Goal: Task Accomplishment & Management: Manage account settings

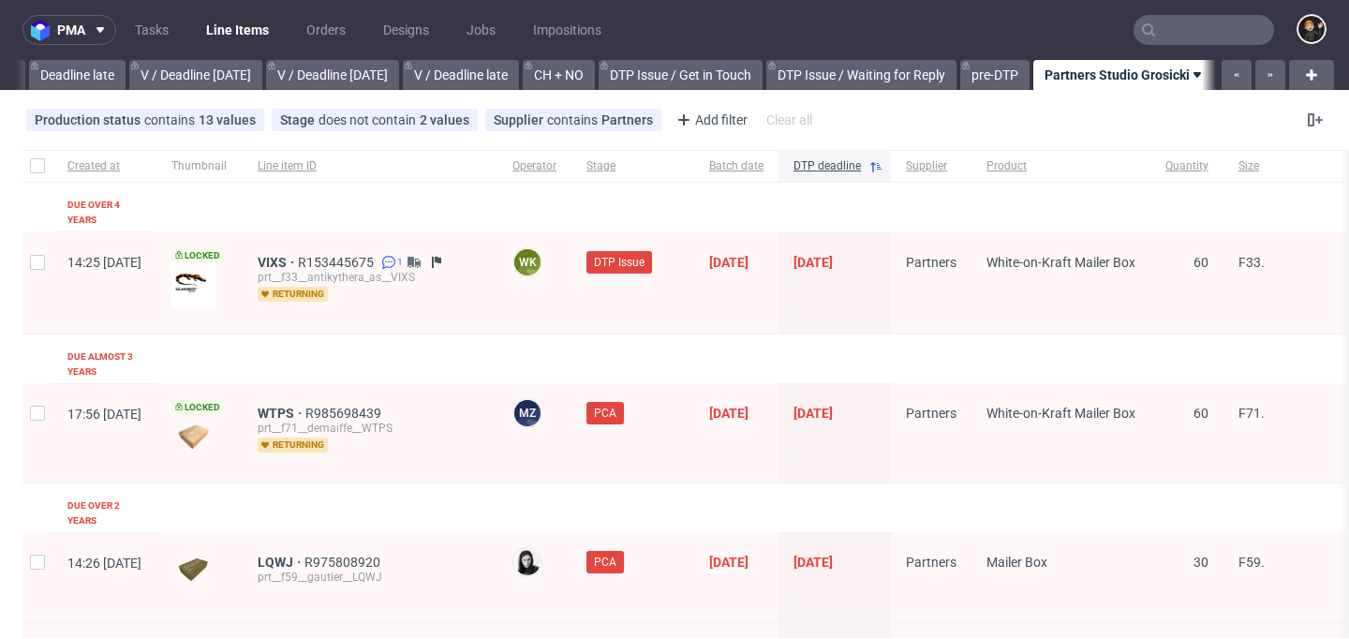
scroll to position [0, 2256]
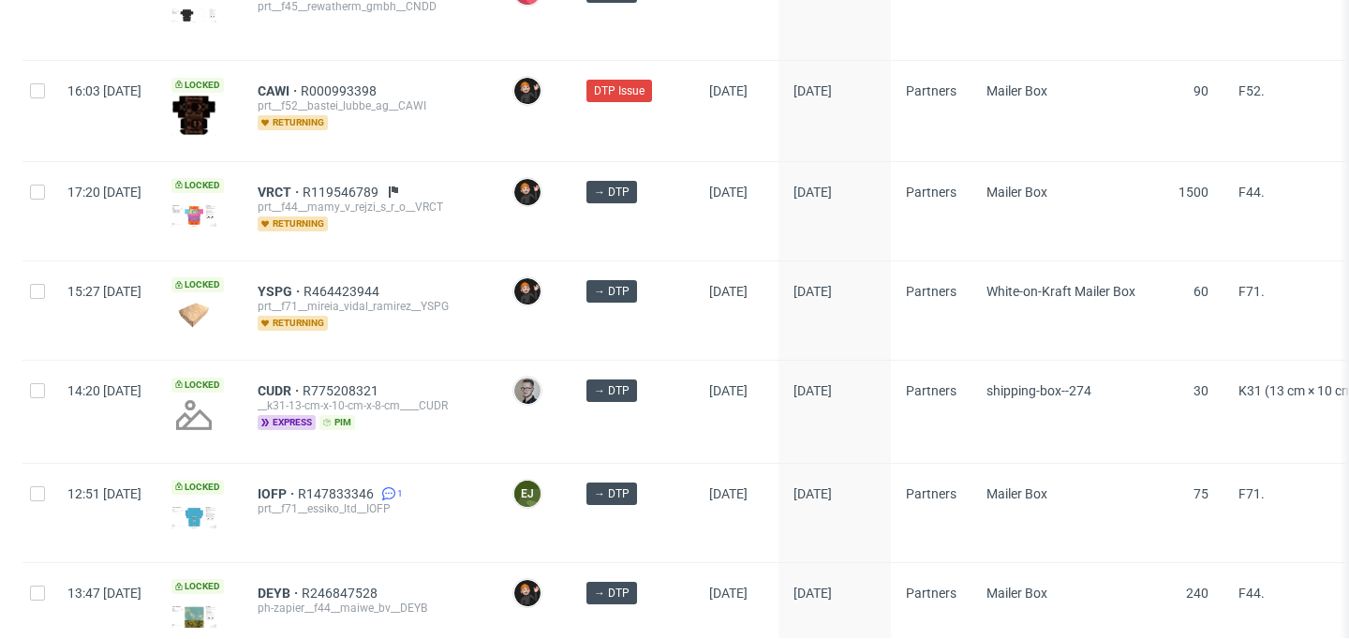
scroll to position [3102, 0]
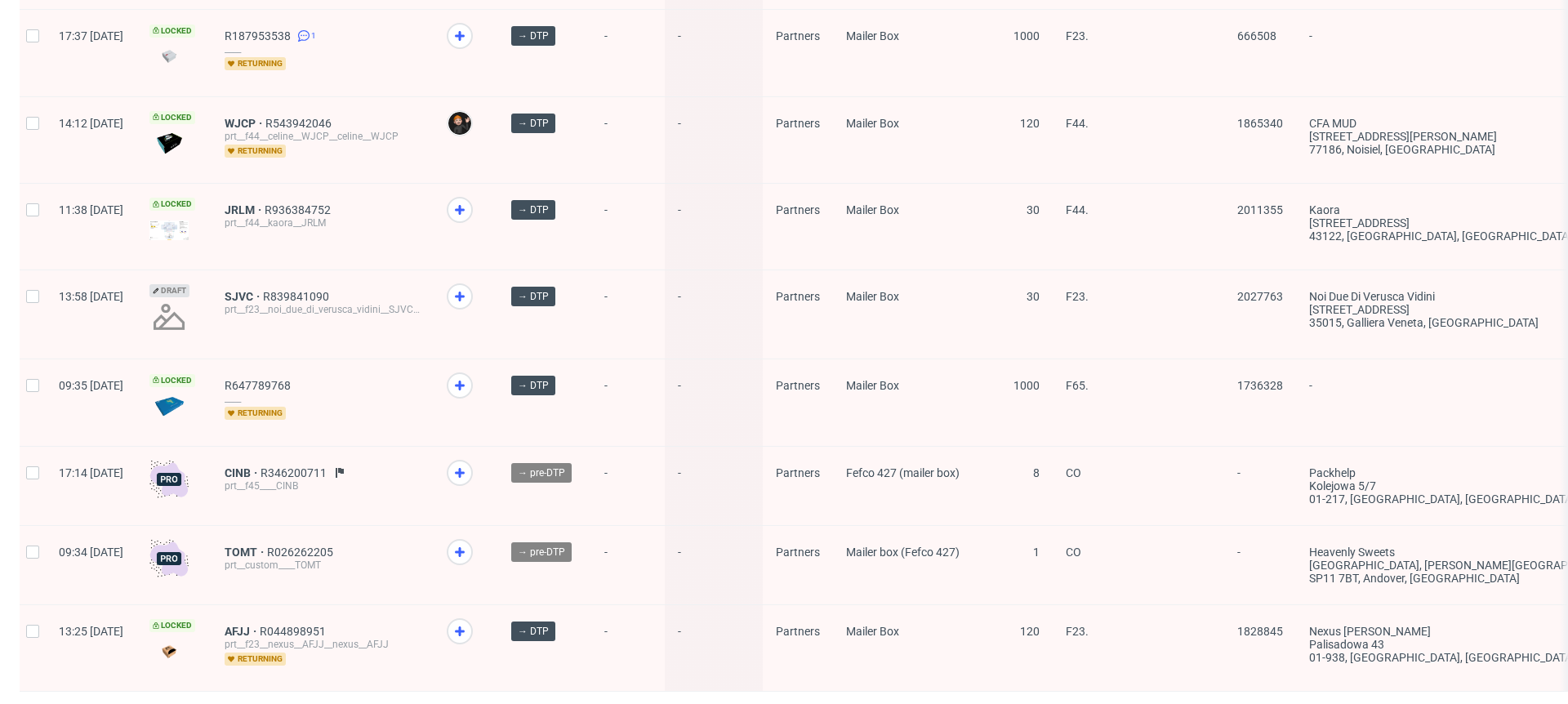
scroll to position [2166, 0]
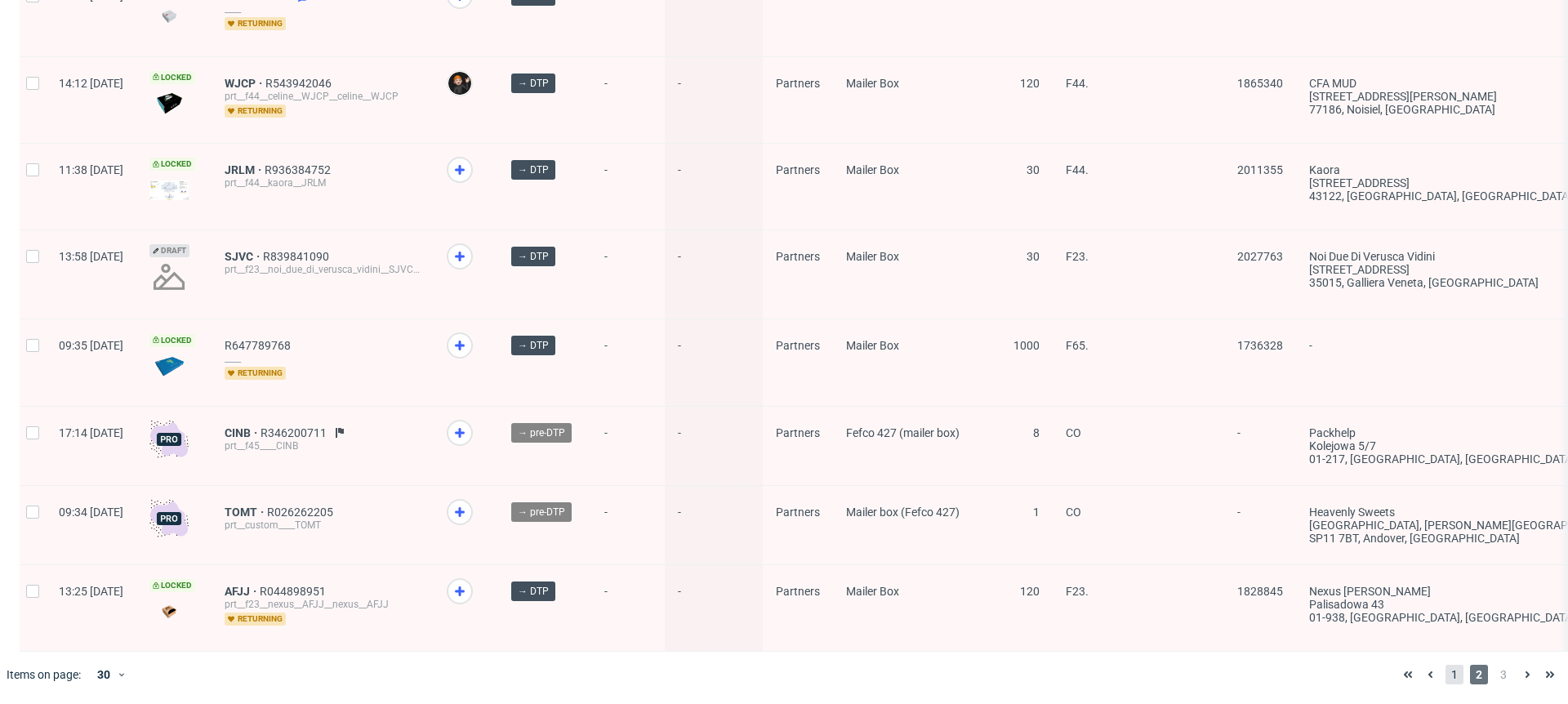
click at [1176, 557] on span "1" at bounding box center [1455, 674] width 18 height 19
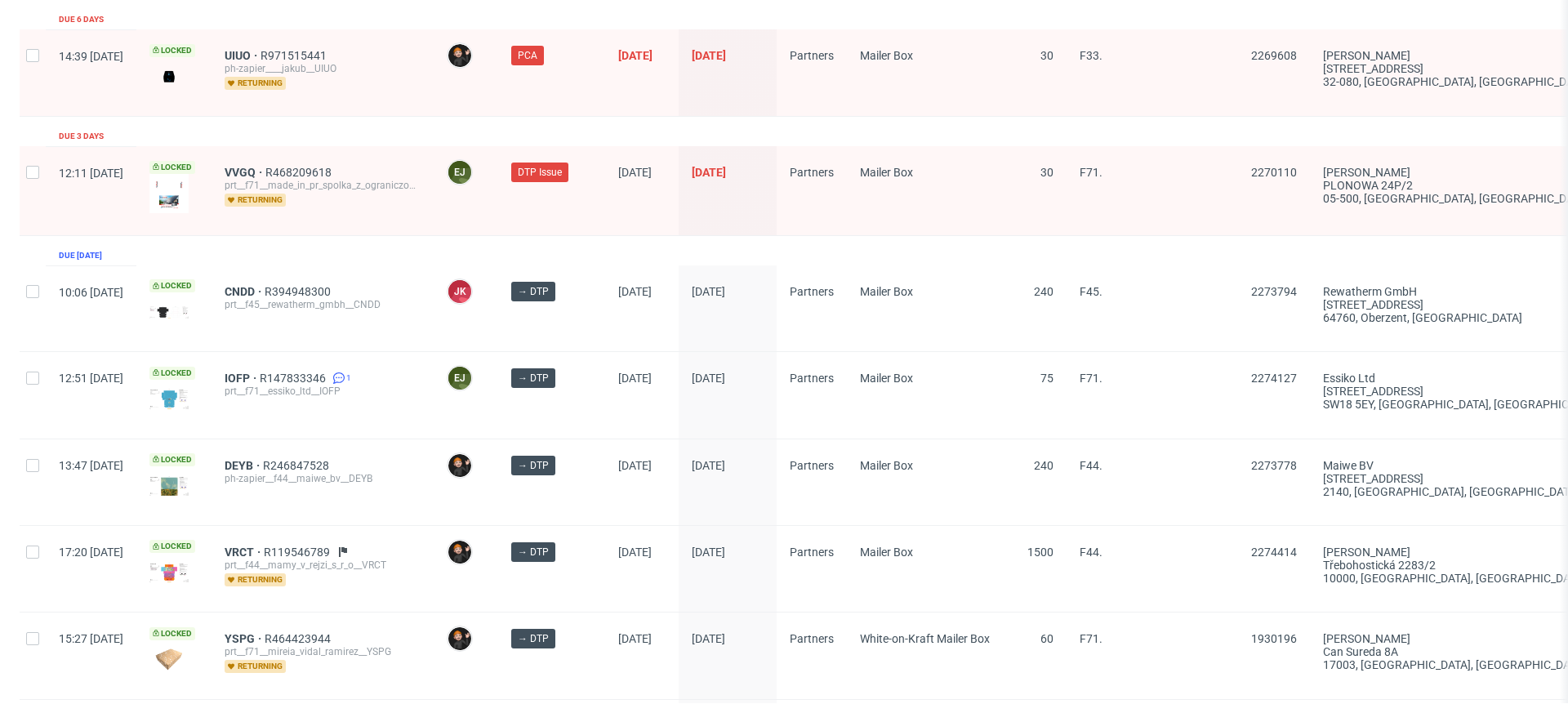
scroll to position [2423, 0]
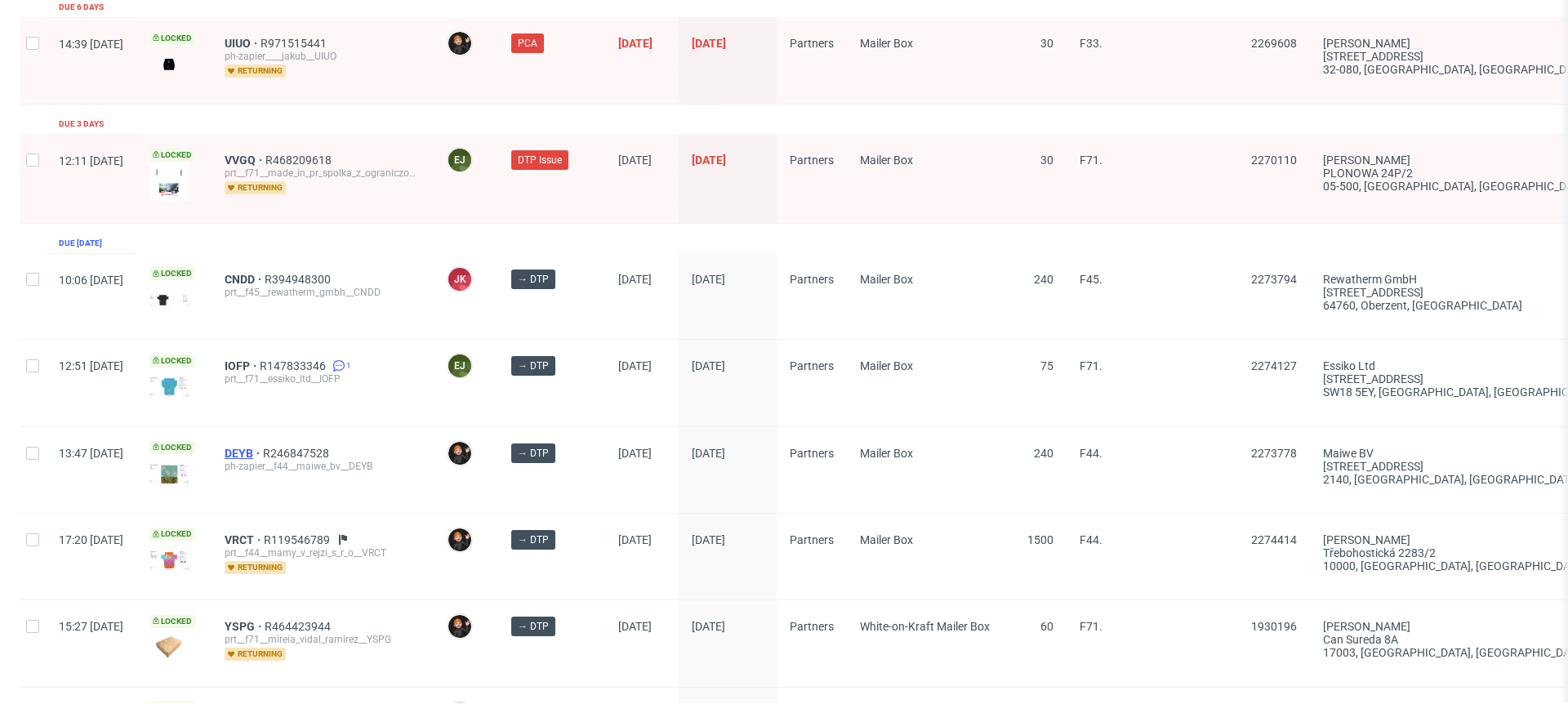
click at [263, 447] on span "DEYB" at bounding box center [244, 453] width 38 height 13
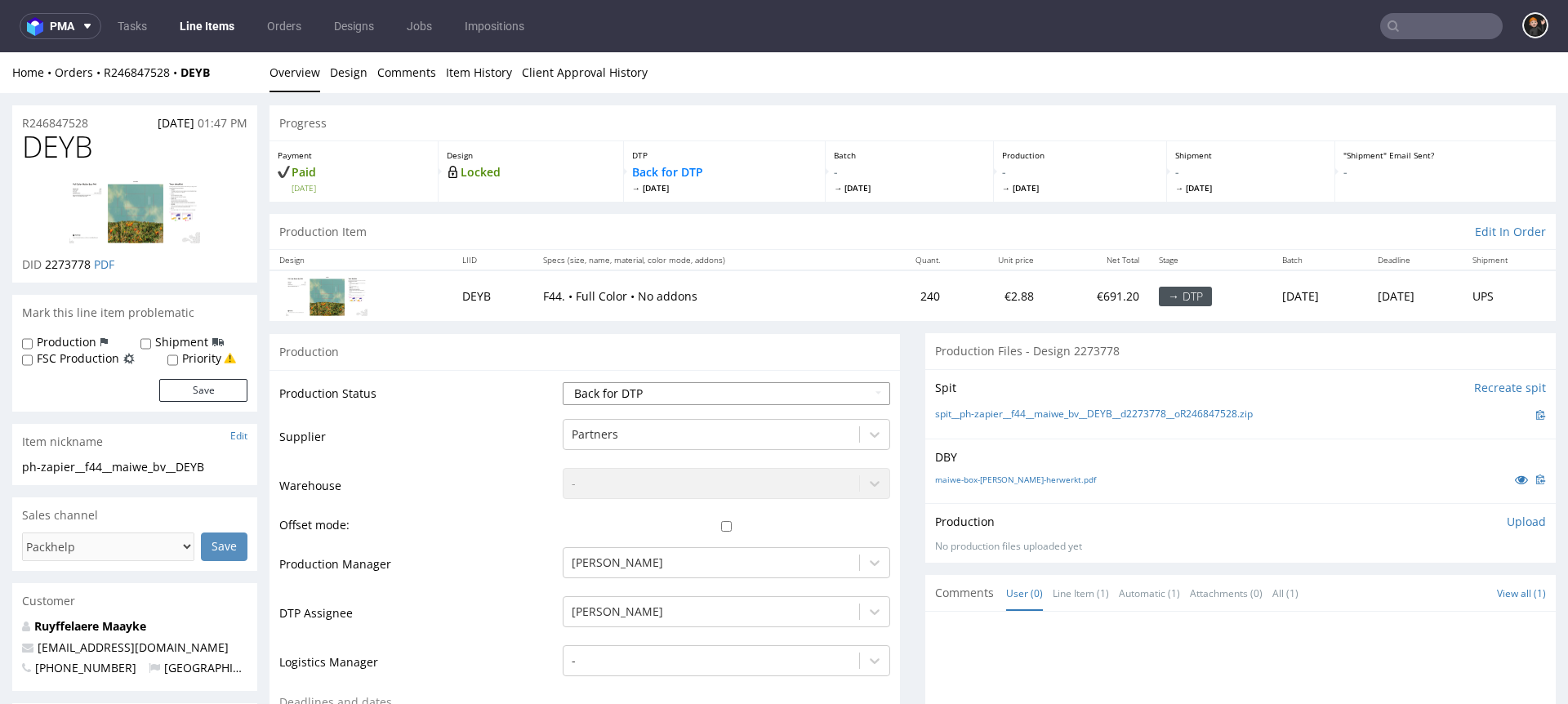
click at [672, 400] on select "Waiting for Artwork Waiting for Diecut Waiting for Mockup Waiting for DTP Waiti…" at bounding box center [726, 393] width 328 height 23
select select "dtp_in_process"
click at [562, 382] on select "Waiting for Artwork Waiting for Diecut Waiting for Mockup Waiting for DTP Waiti…" at bounding box center [726, 393] width 328 height 23
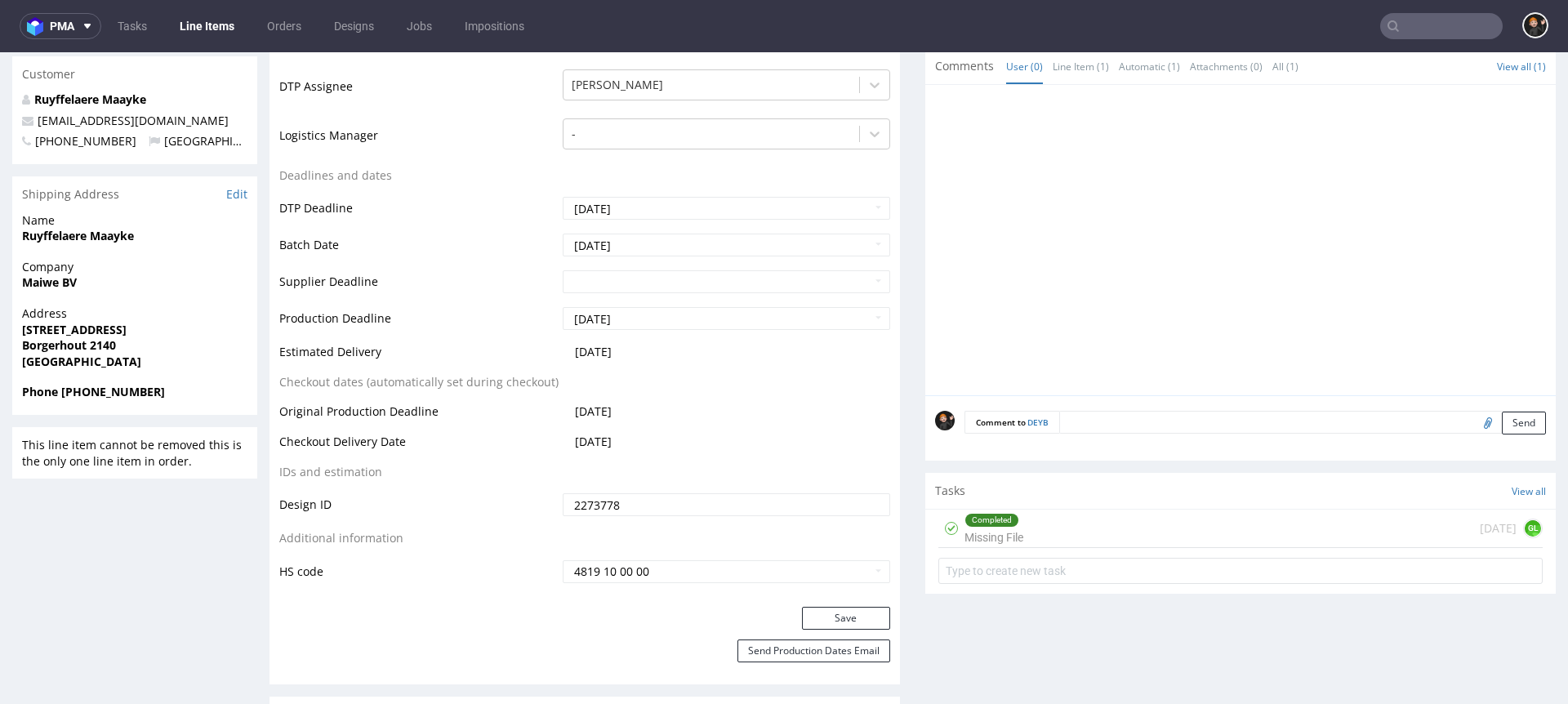
scroll to position [646, 0]
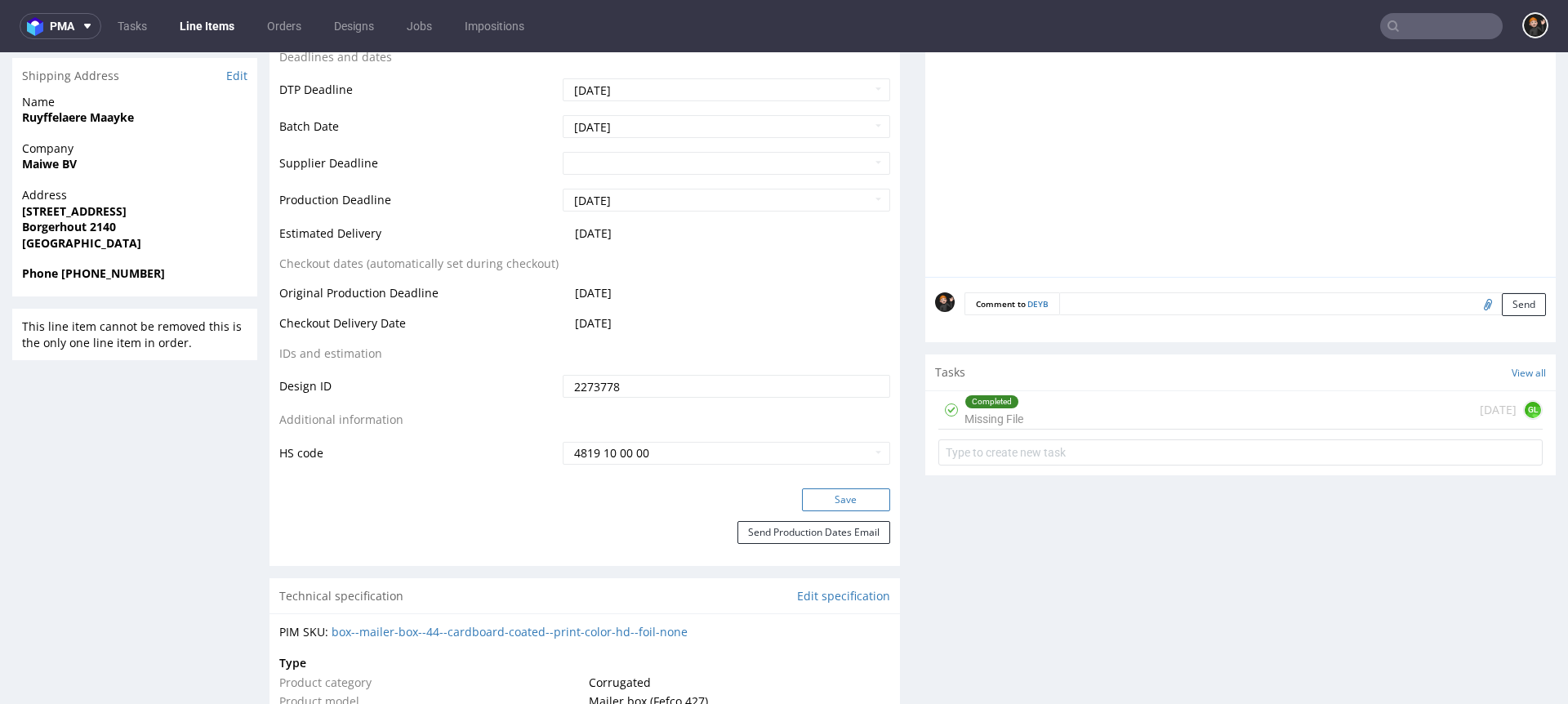
click at [821, 501] on button "Save" at bounding box center [846, 500] width 88 height 23
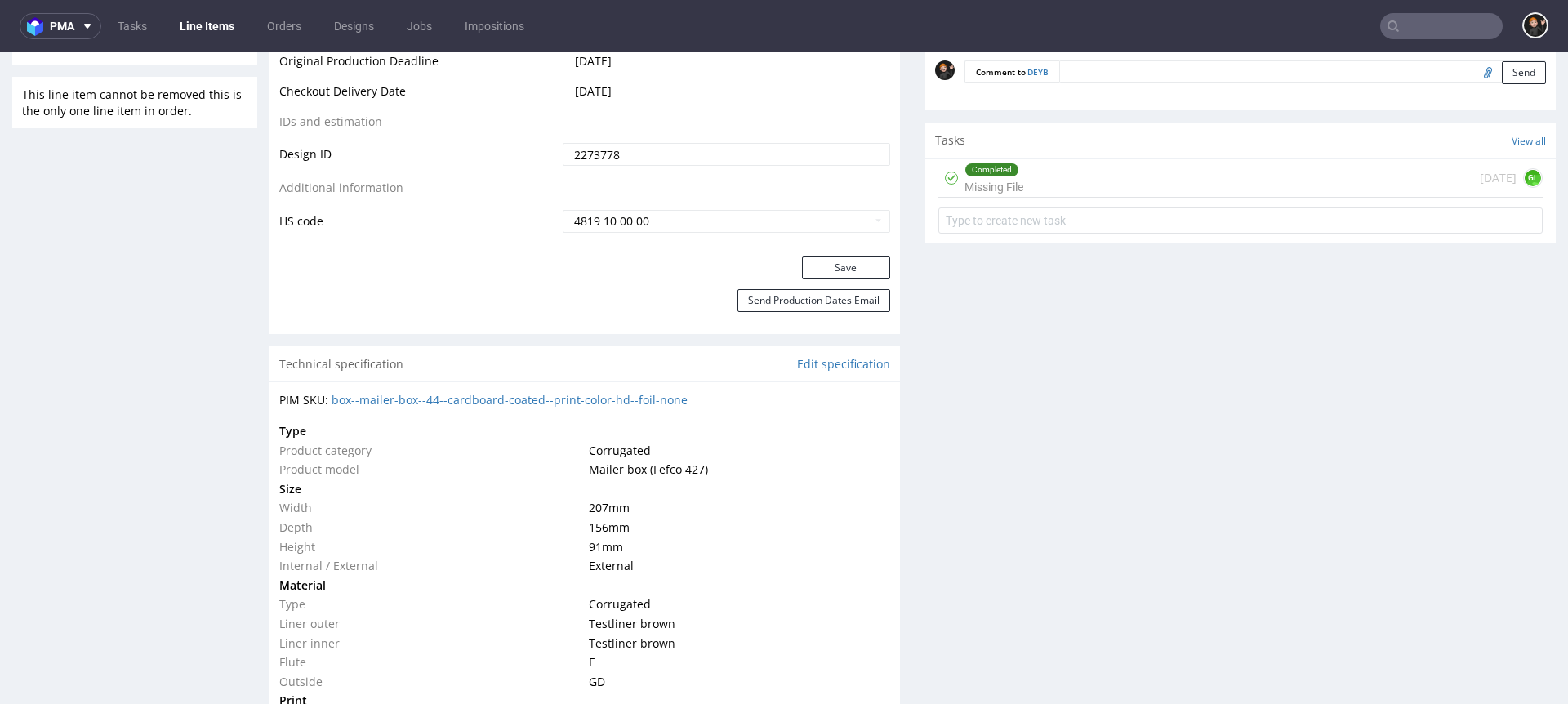
scroll to position [968, 0]
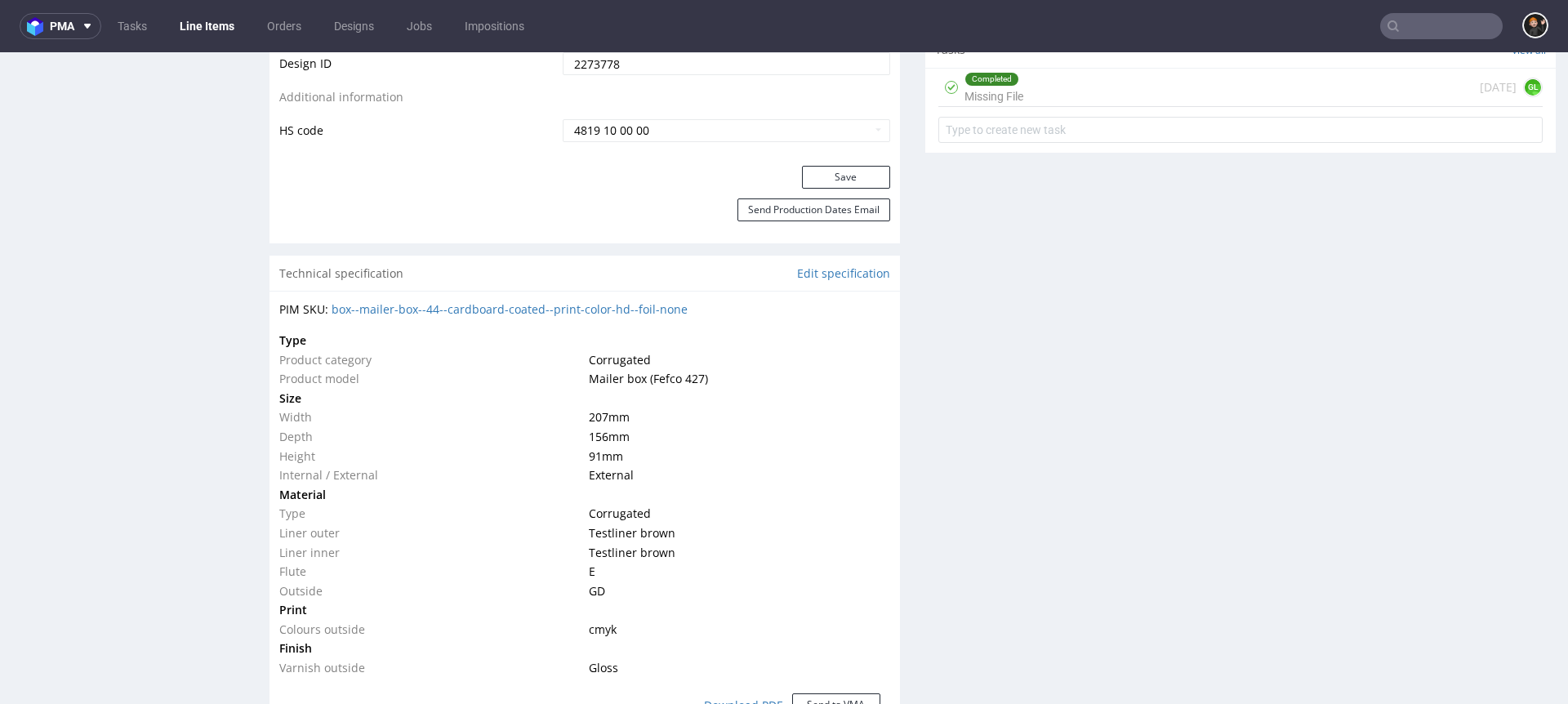
click at [1030, 87] on div "Completed Missing File today GL" at bounding box center [1240, 88] width 604 height 38
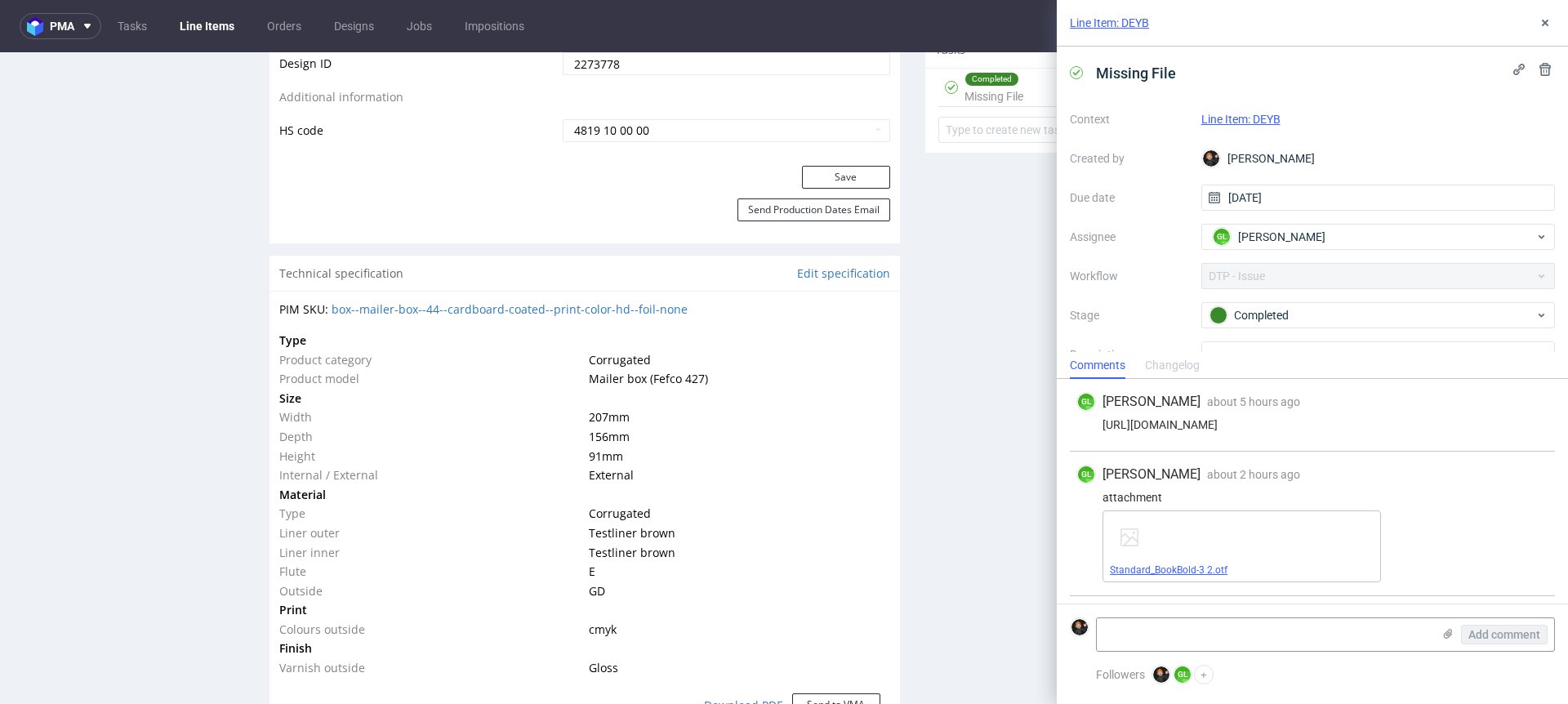
scroll to position [65, 0]
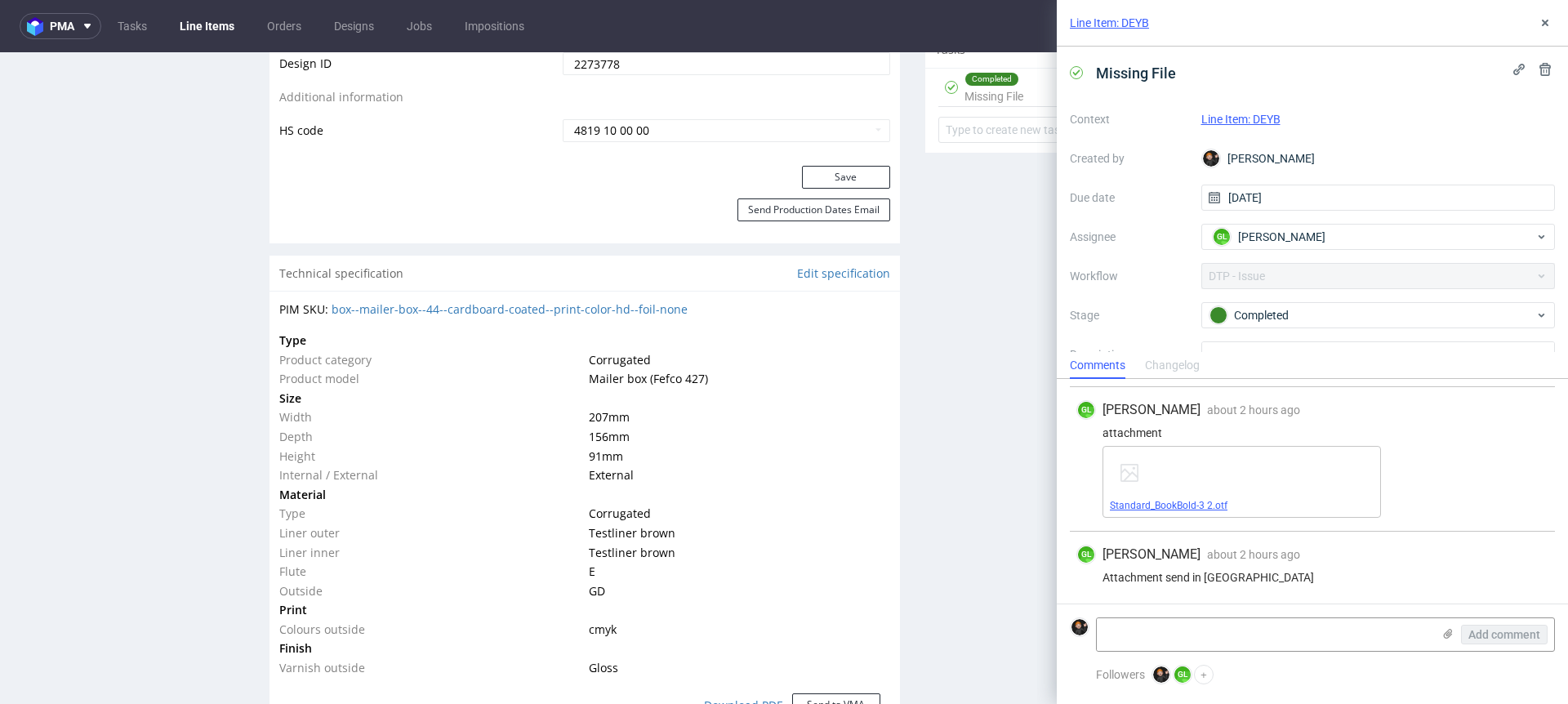
click at [1176, 505] on link "Standard_BookBold-3 2.otf" at bounding box center [1169, 505] width 118 height 11
click at [1176, 312] on div "Completed" at bounding box center [1372, 315] width 325 height 18
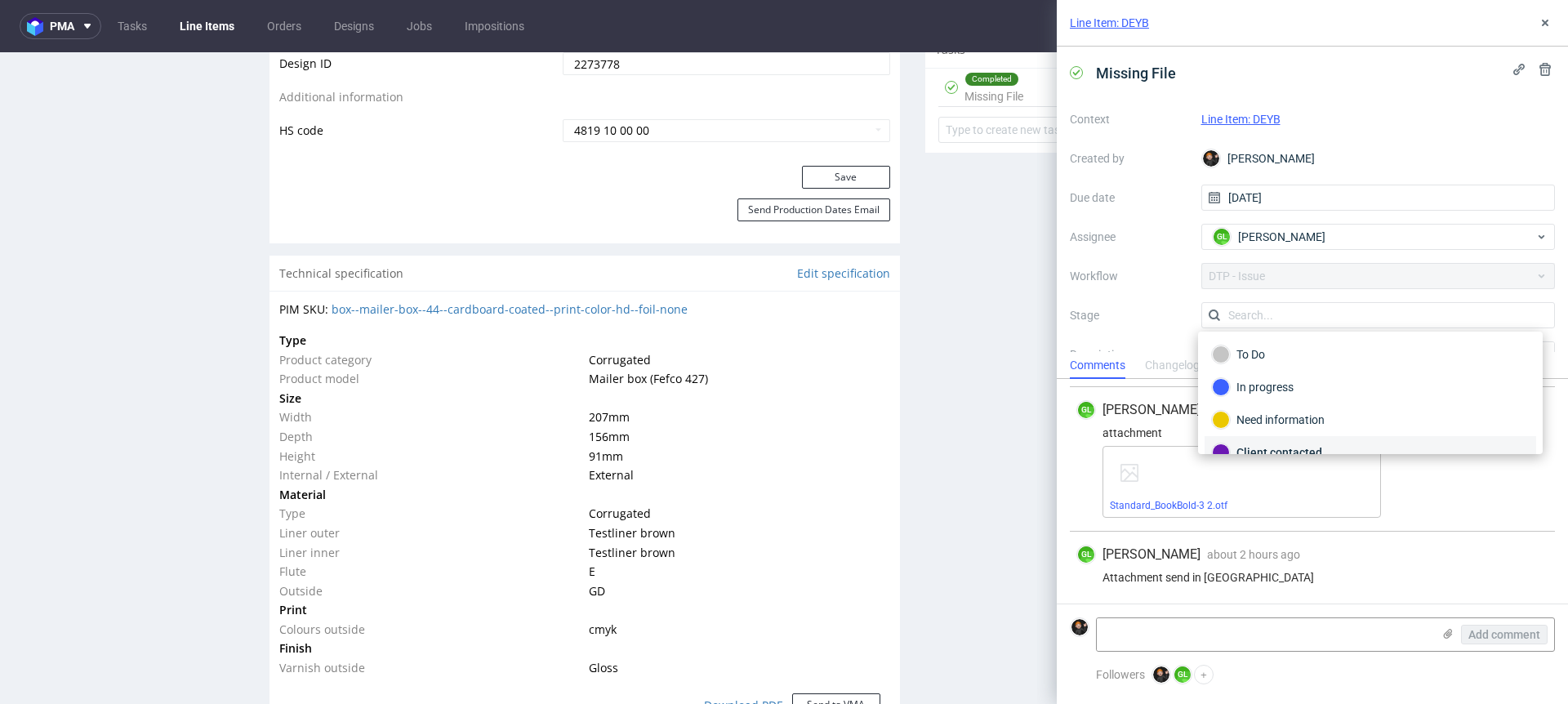
scroll to position [120, 0]
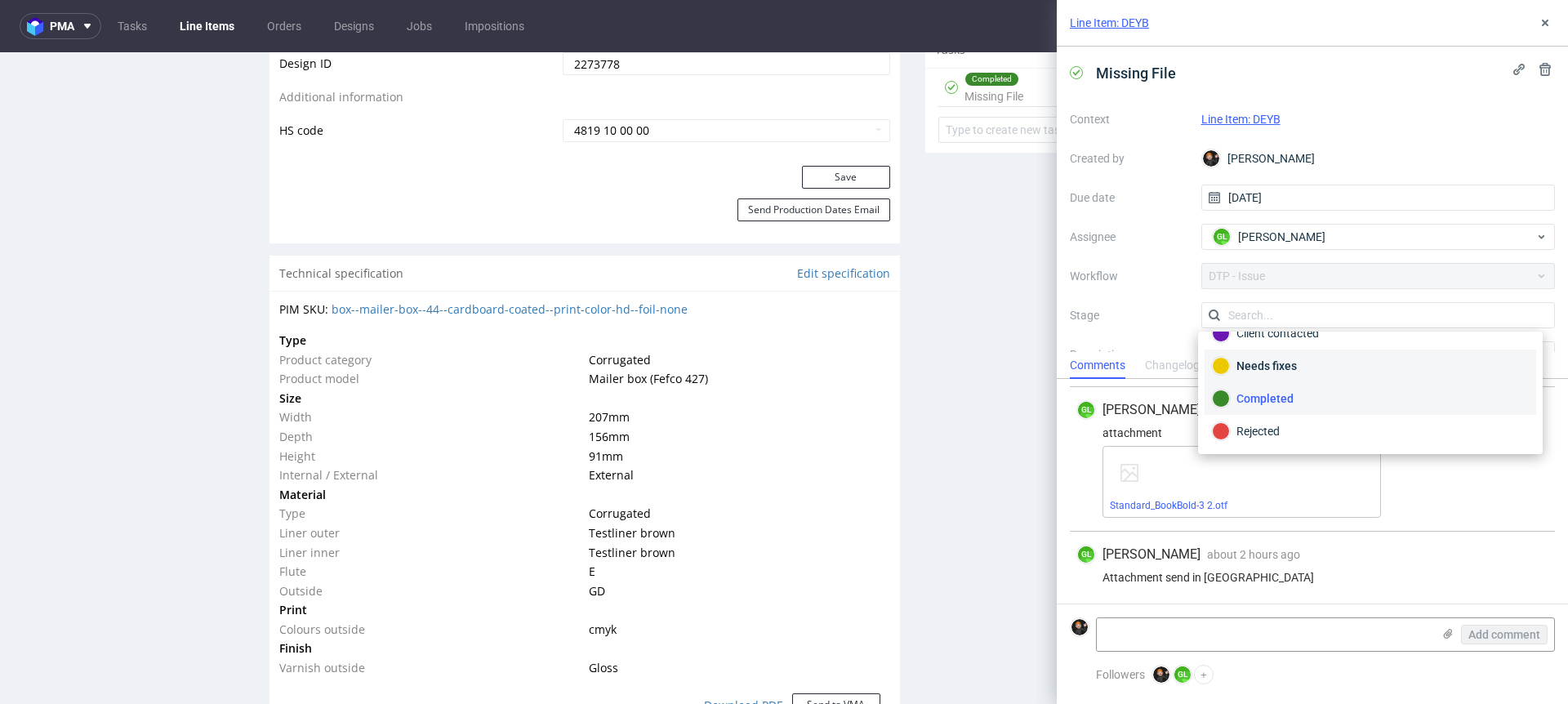
click at [1176, 359] on div "Needs fixes" at bounding box center [1370, 366] width 317 height 18
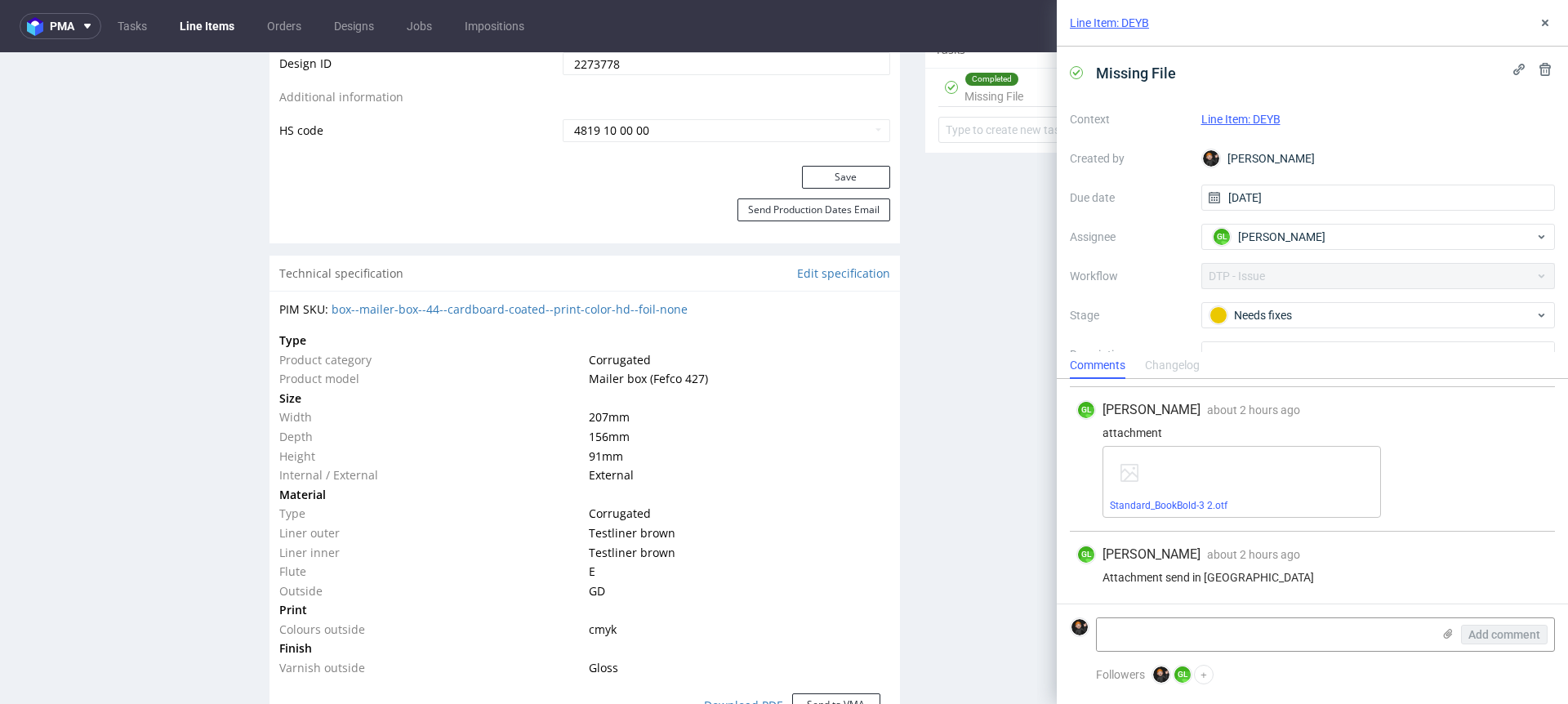
scroll to position [81, 0]
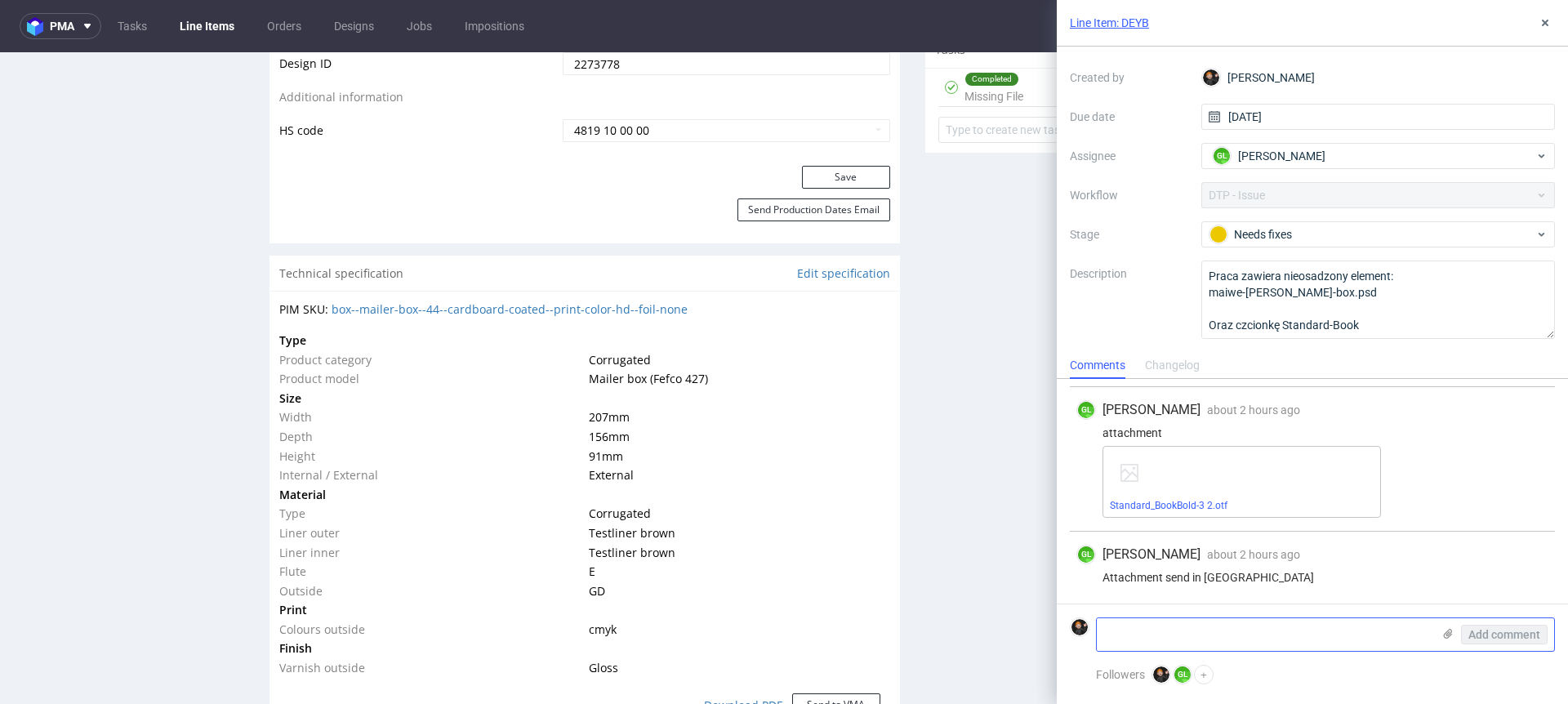
click at [1176, 557] on textarea at bounding box center [1265, 634] width 335 height 32
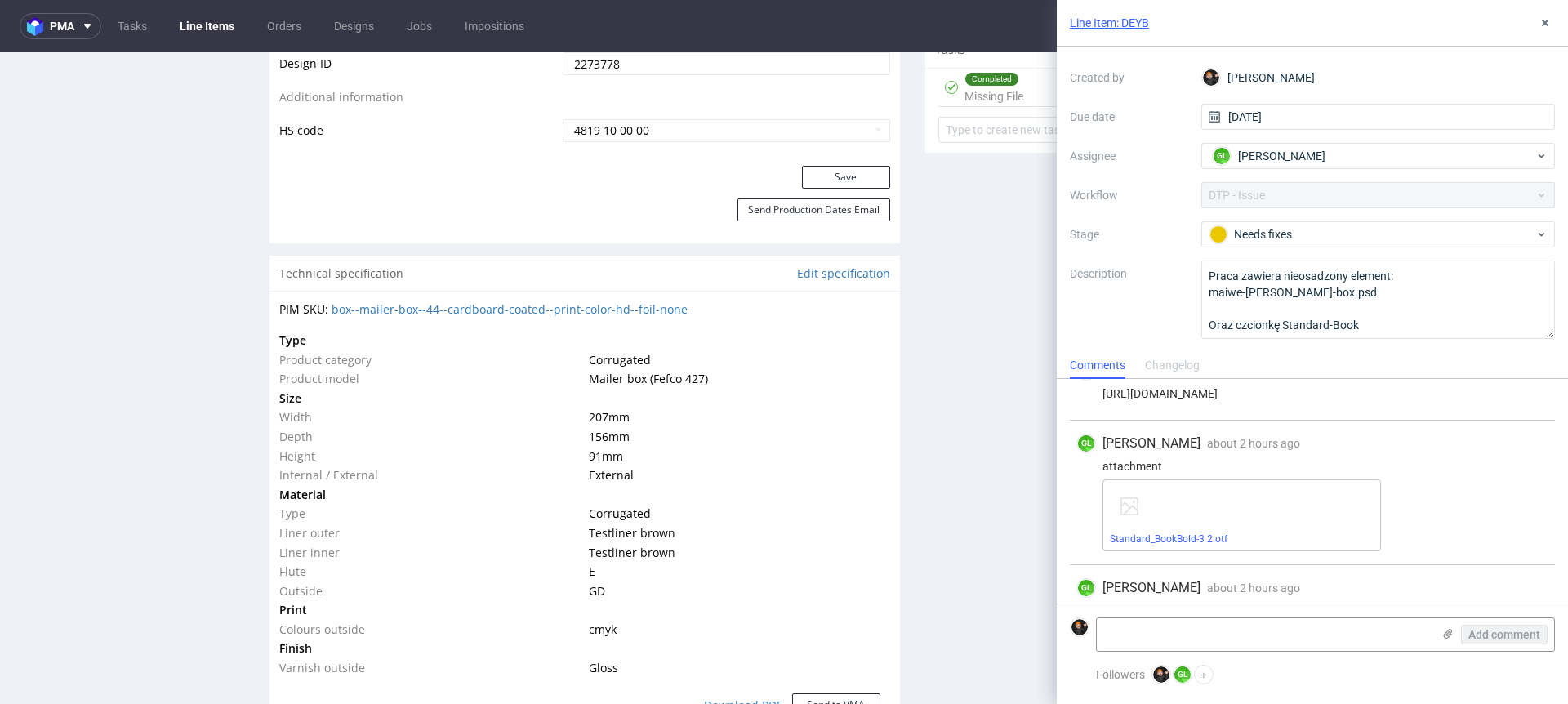
scroll to position [65, 0]
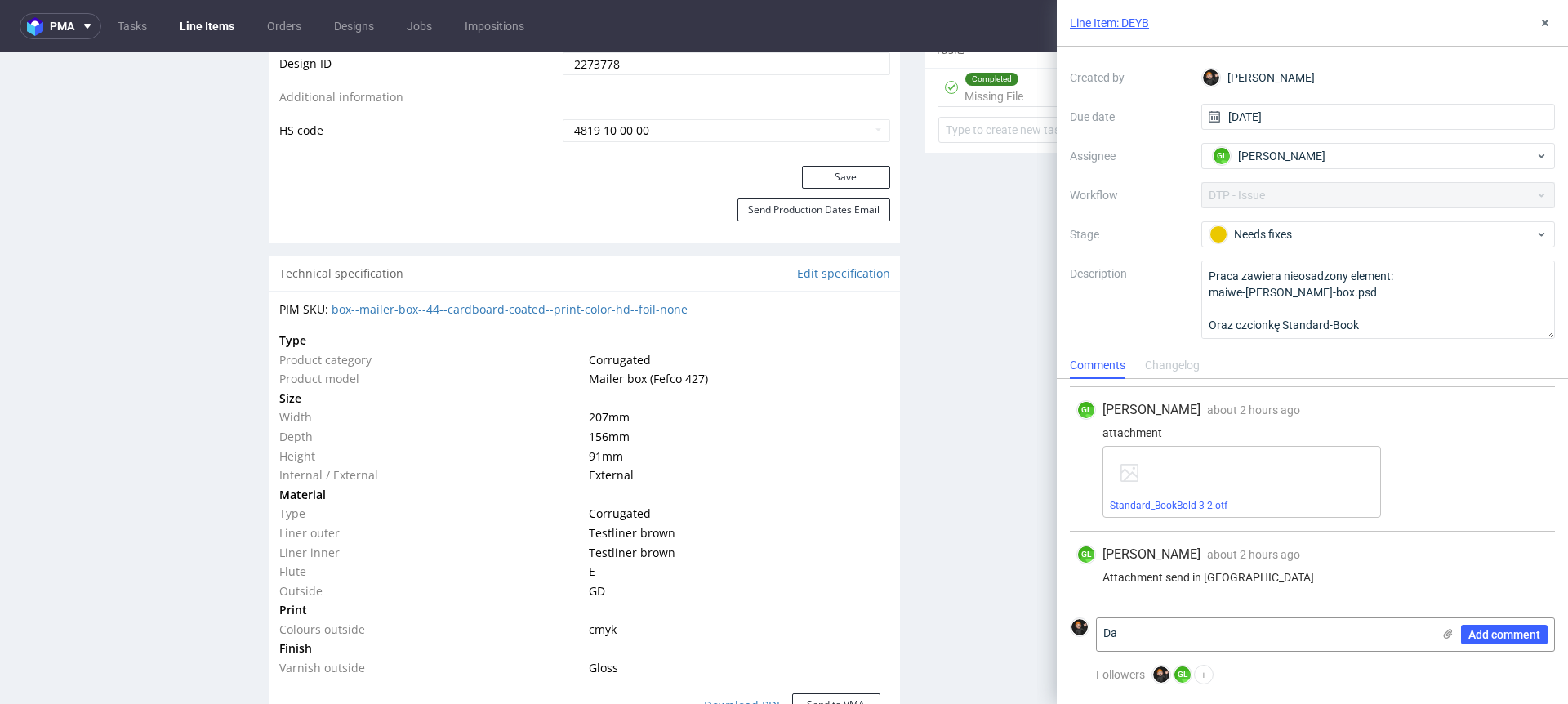
type textarea "D"
type textarea "H"
type textarea "Dalej brakuje mi pliku maiwe-drukker-box.psd"
click at [1176, 557] on button "Add comment" at bounding box center [1504, 635] width 86 height 19
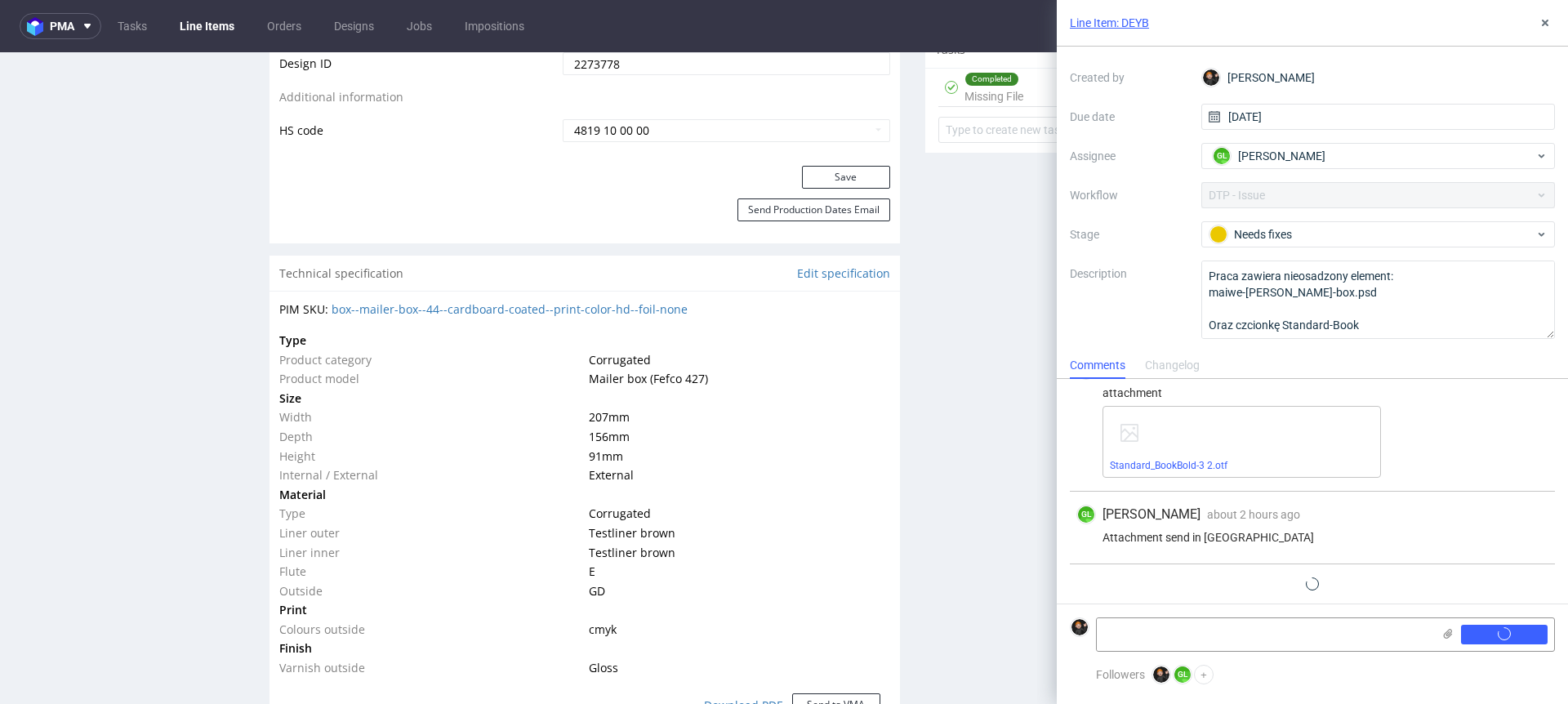
scroll to position [137, 0]
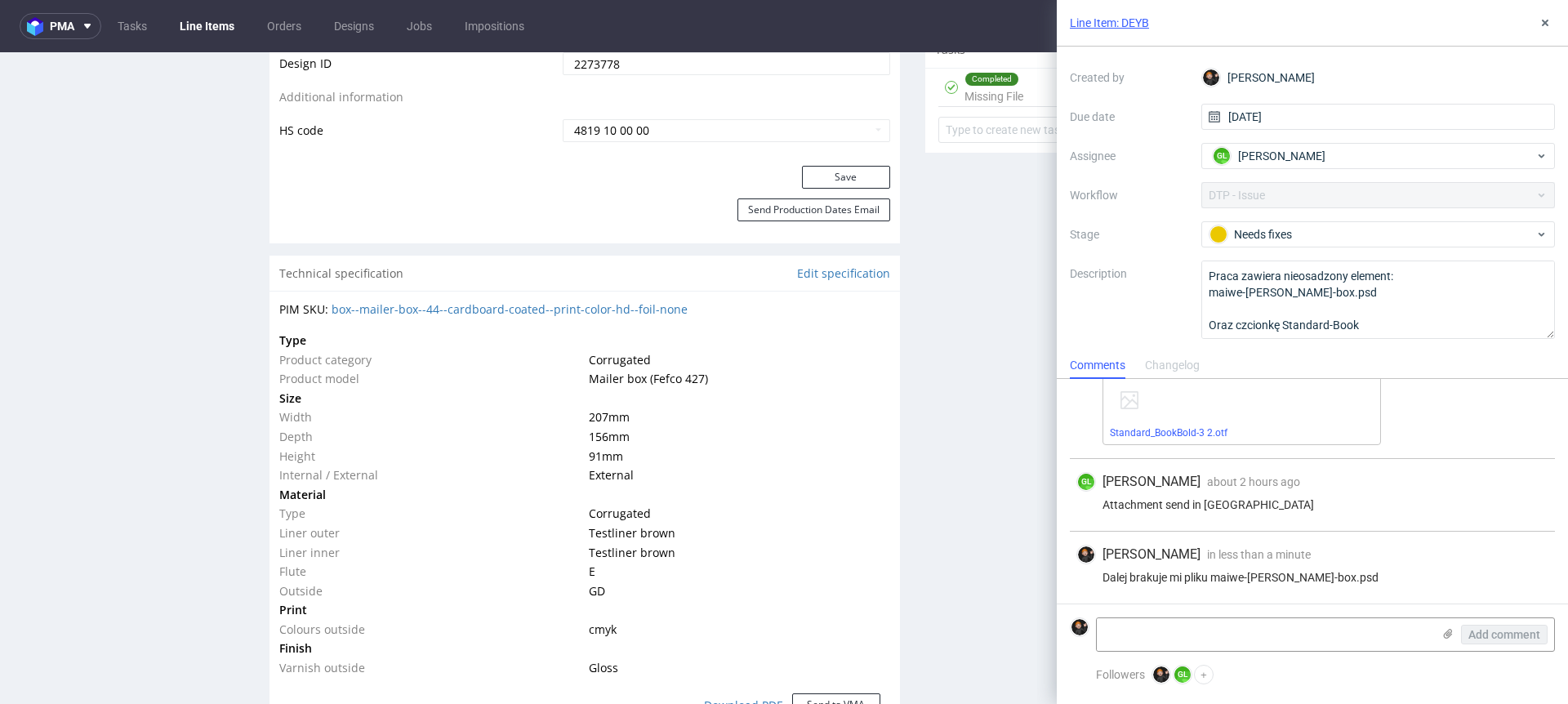
click at [213, 22] on link "Line Items" at bounding box center [207, 26] width 74 height 26
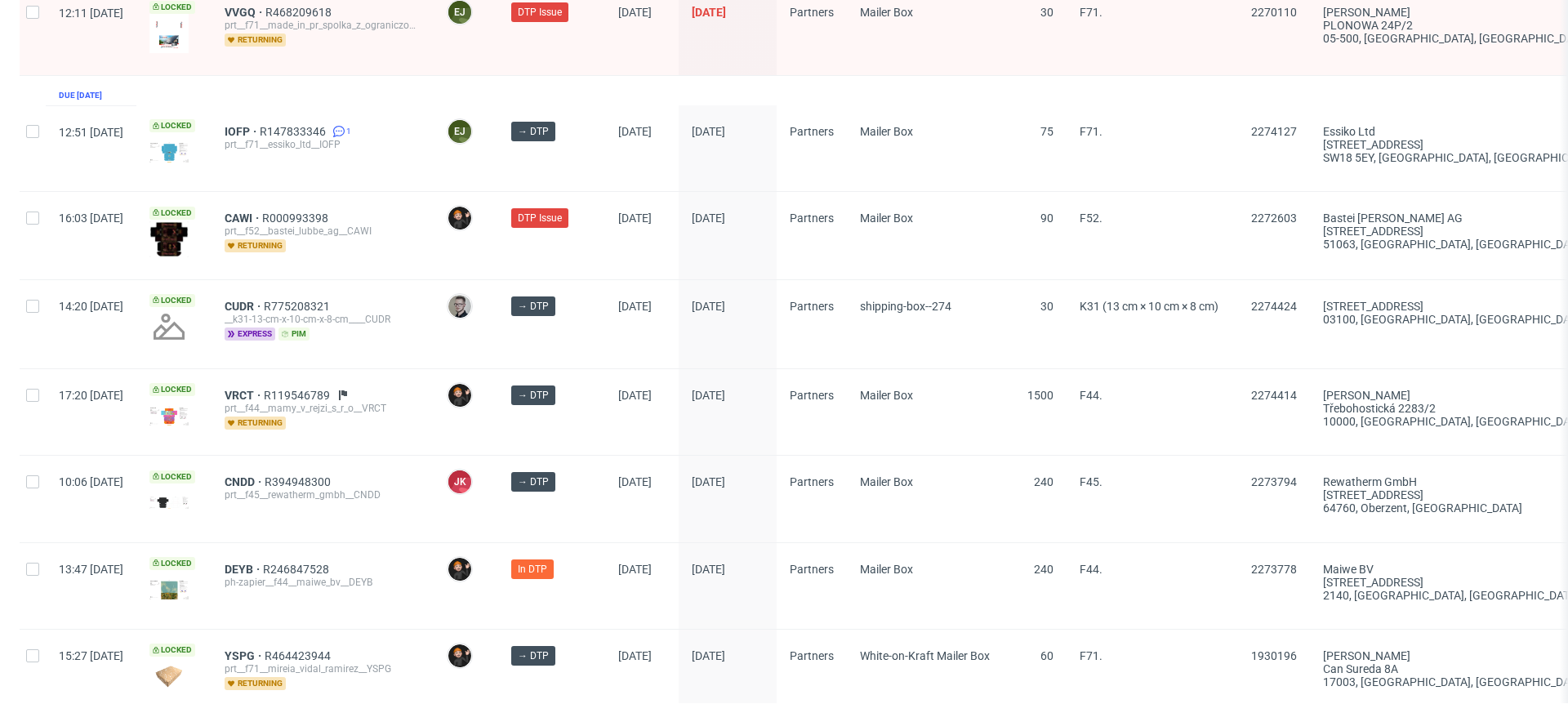
scroll to position [2561, 0]
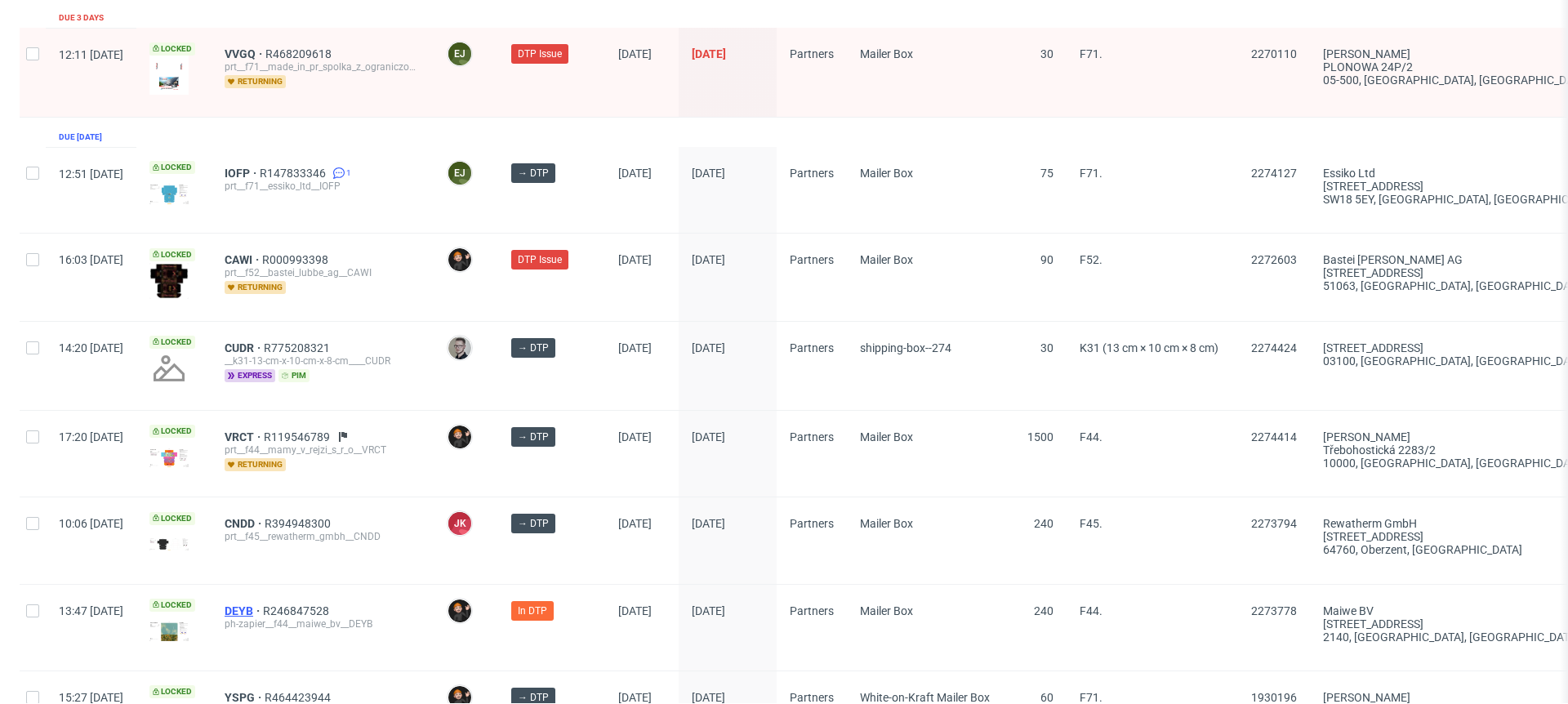
click at [263, 557] on span "DEYB" at bounding box center [244, 611] width 38 height 13
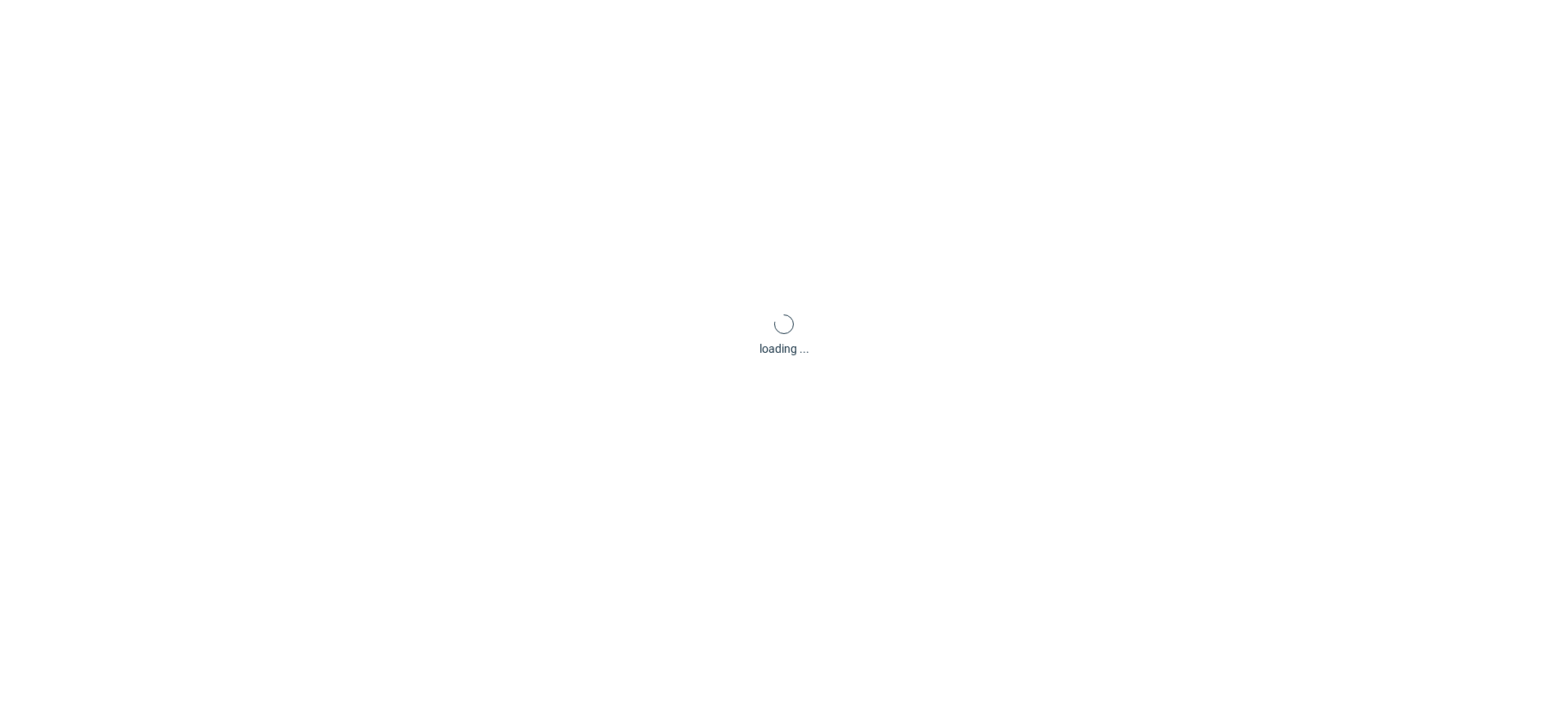
scroll to position [4, 0]
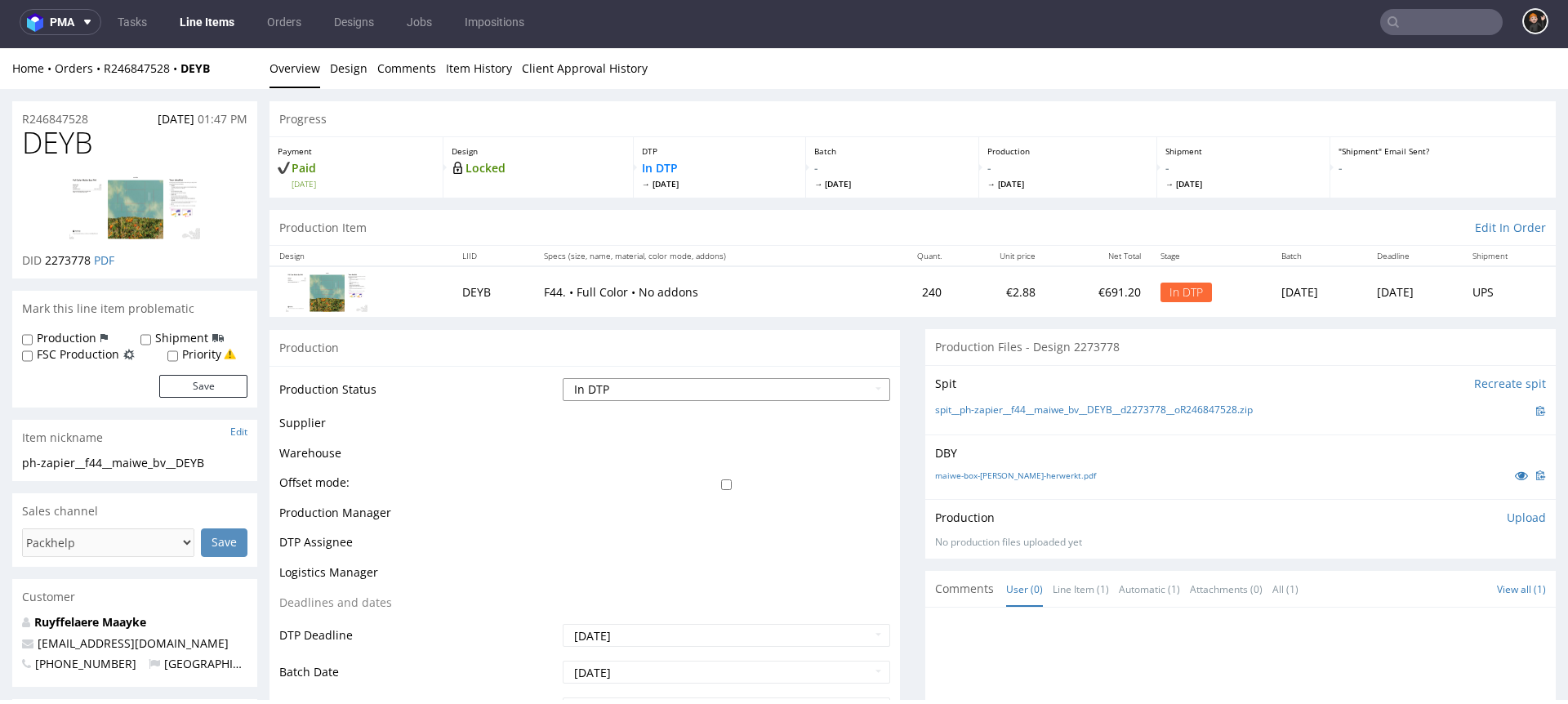
click at [612, 394] on select "Waiting for Artwork Waiting for Diecut Waiting for Mockup Waiting for DTP Waiti…" at bounding box center [726, 390] width 328 height 23
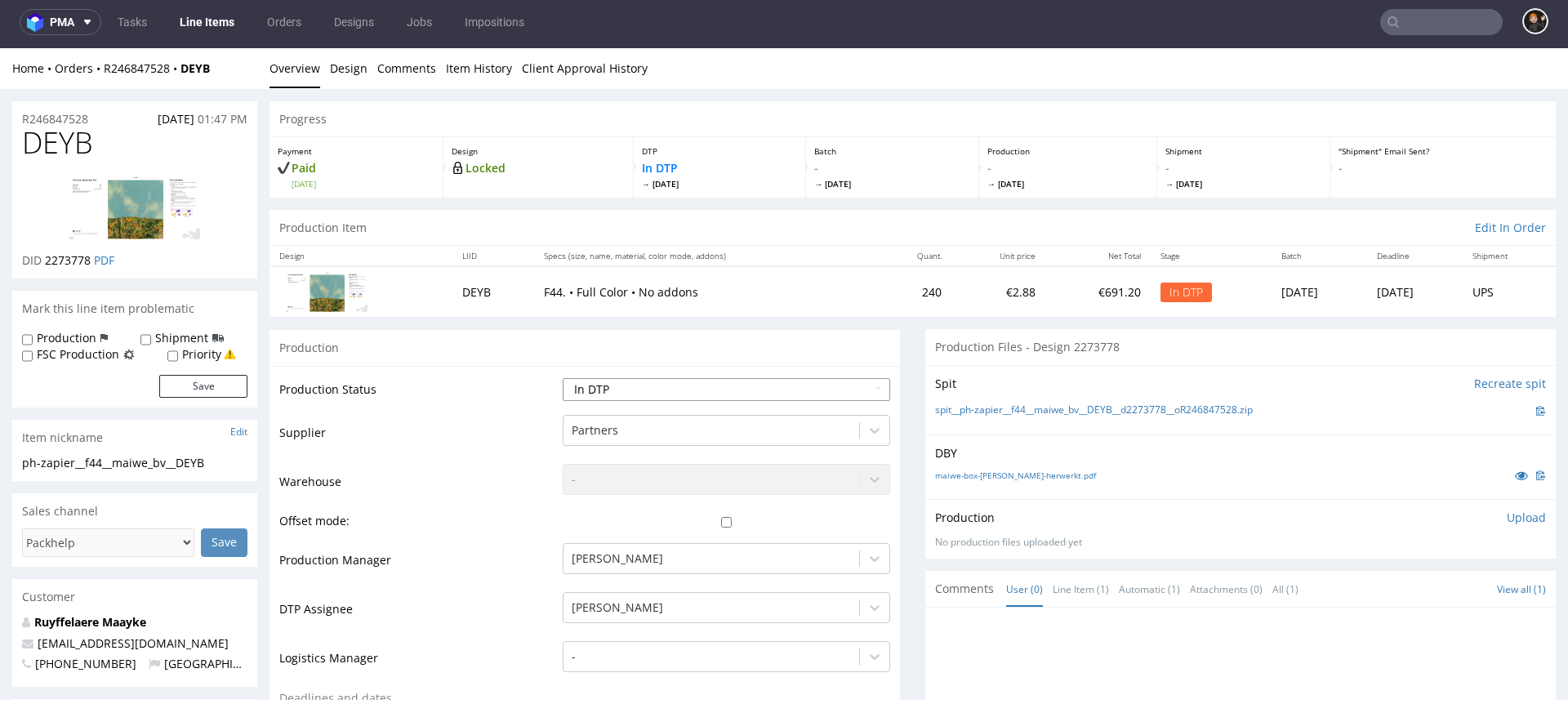
select select "dtp_issue"
click at [562, 379] on select "Waiting for Artwork Waiting for Diecut Waiting for Mockup Waiting for DTP Waiti…" at bounding box center [726, 390] width 328 height 23
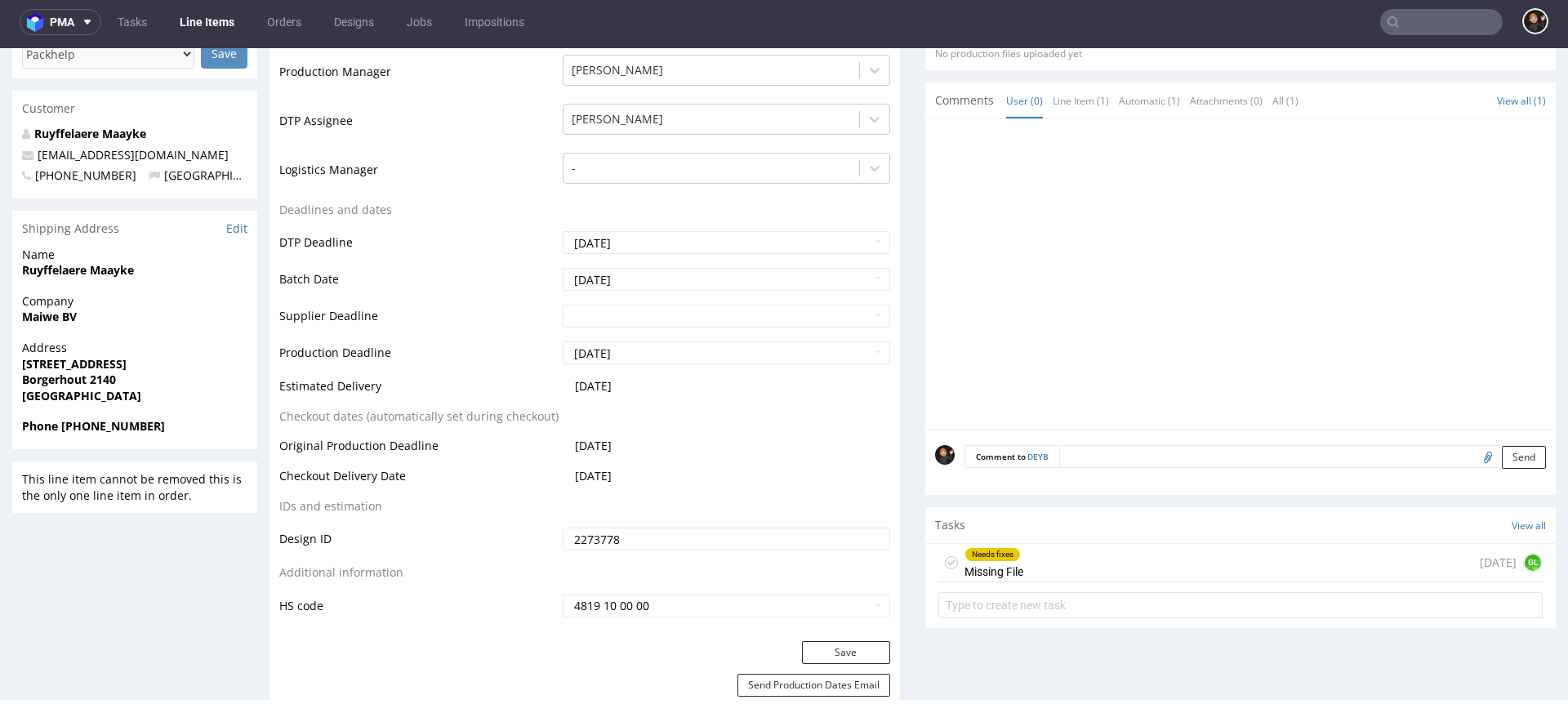
scroll to position [800, 0]
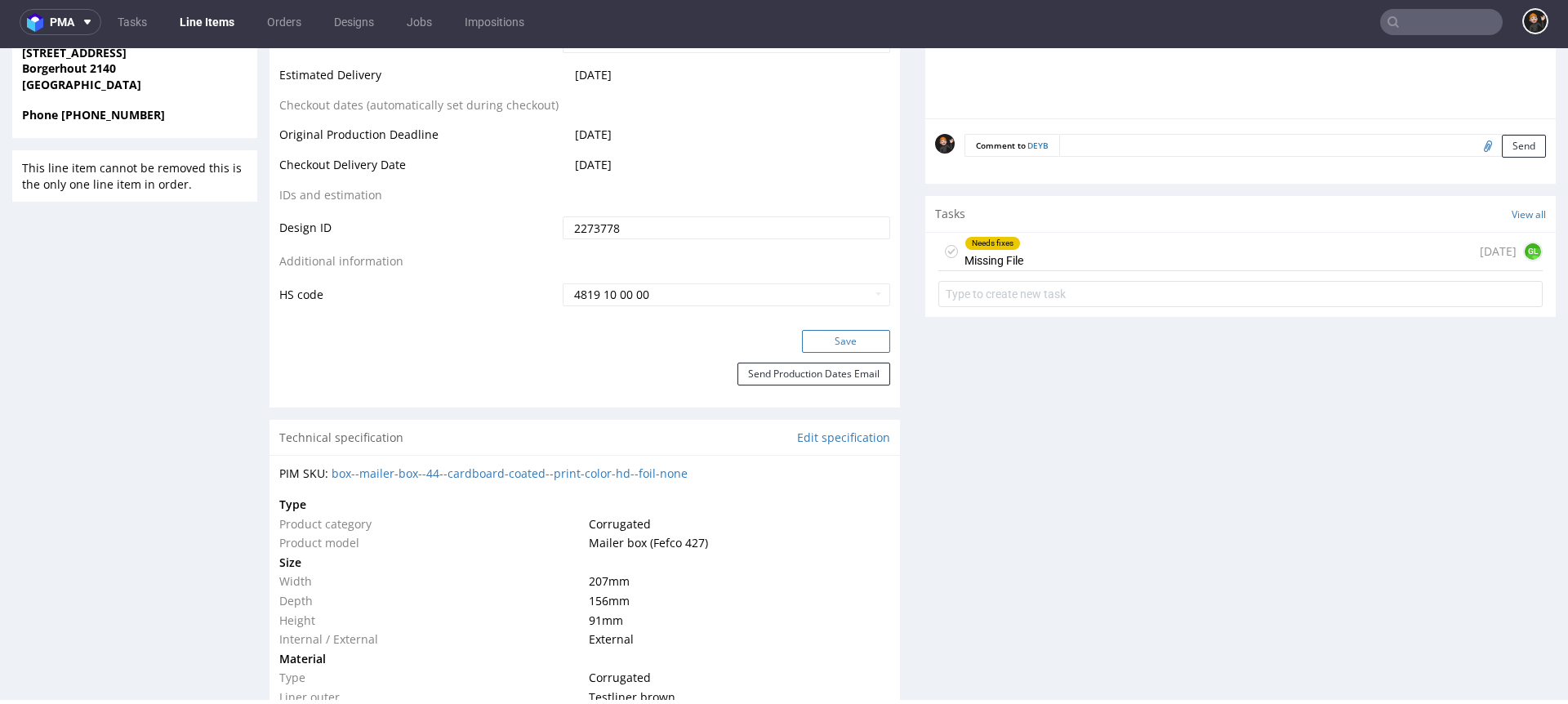
click at [851, 337] on button "Save" at bounding box center [846, 341] width 88 height 23
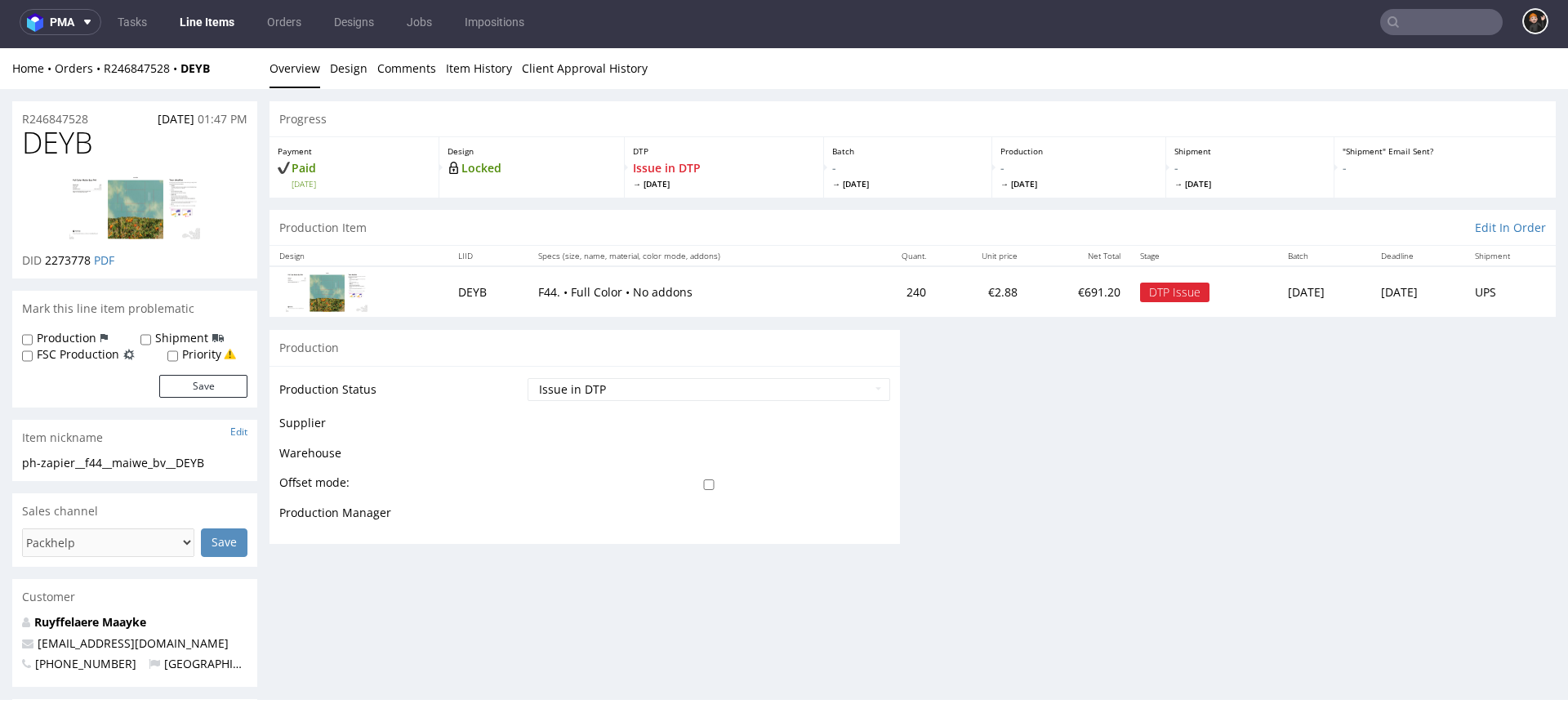
scroll to position [0, 0]
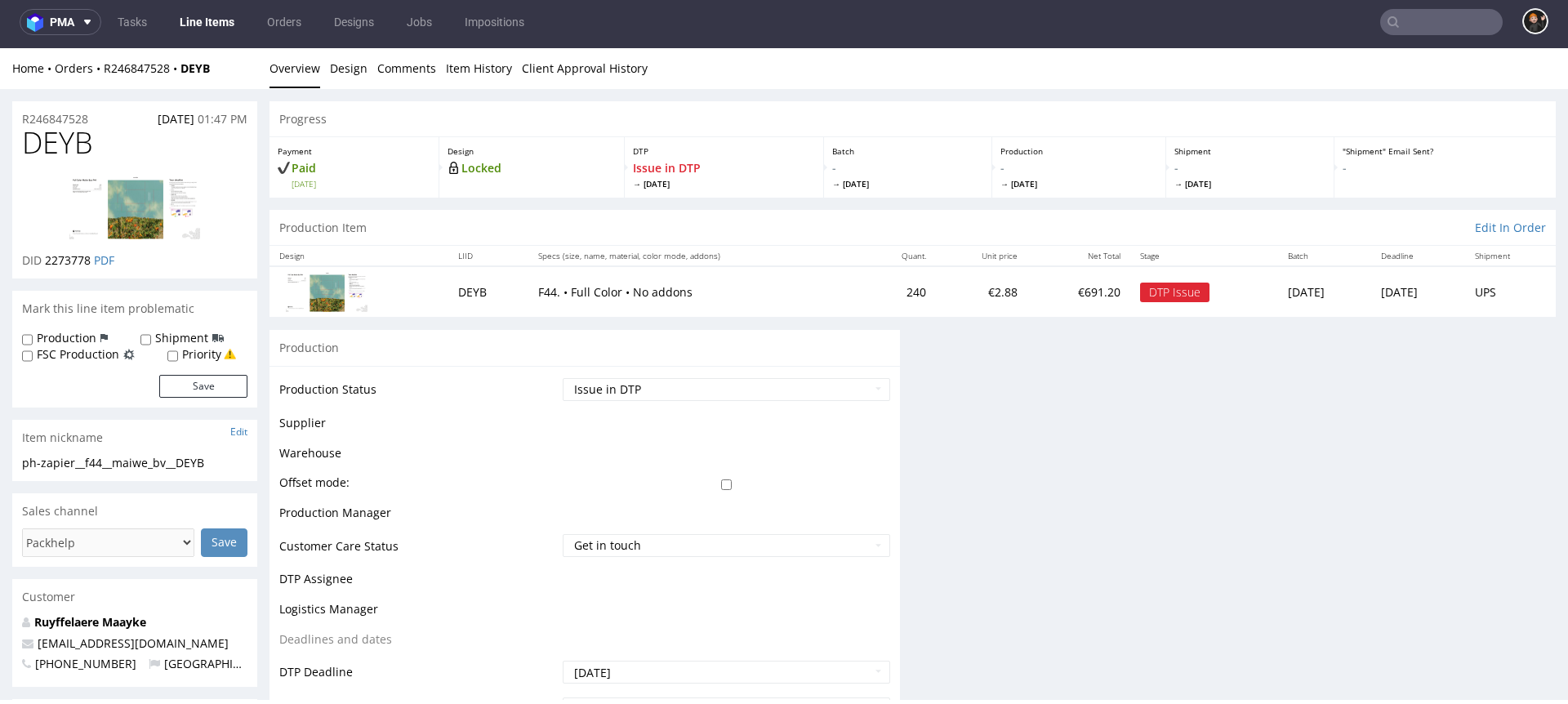
click at [215, 24] on link "Line Items" at bounding box center [207, 22] width 74 height 26
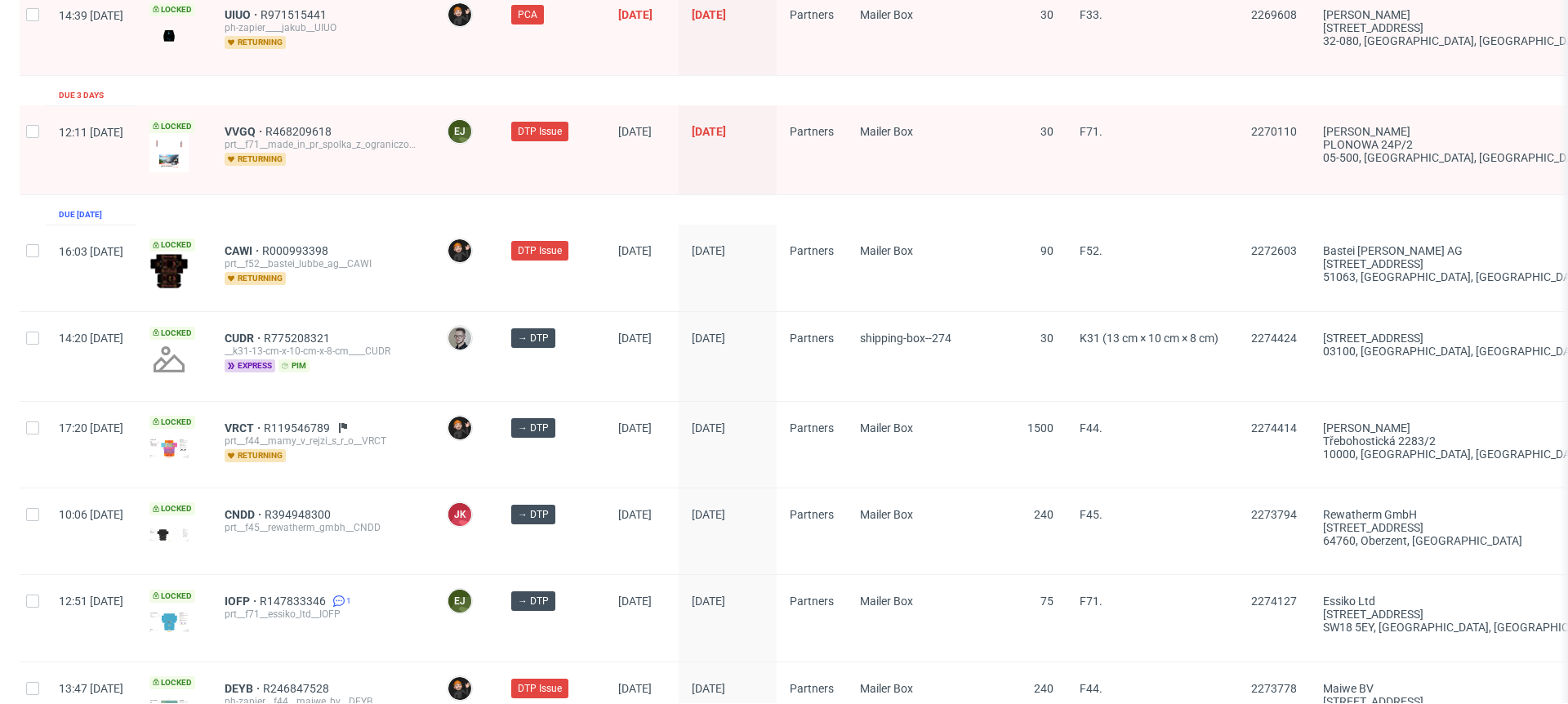
scroll to position [2584, 0]
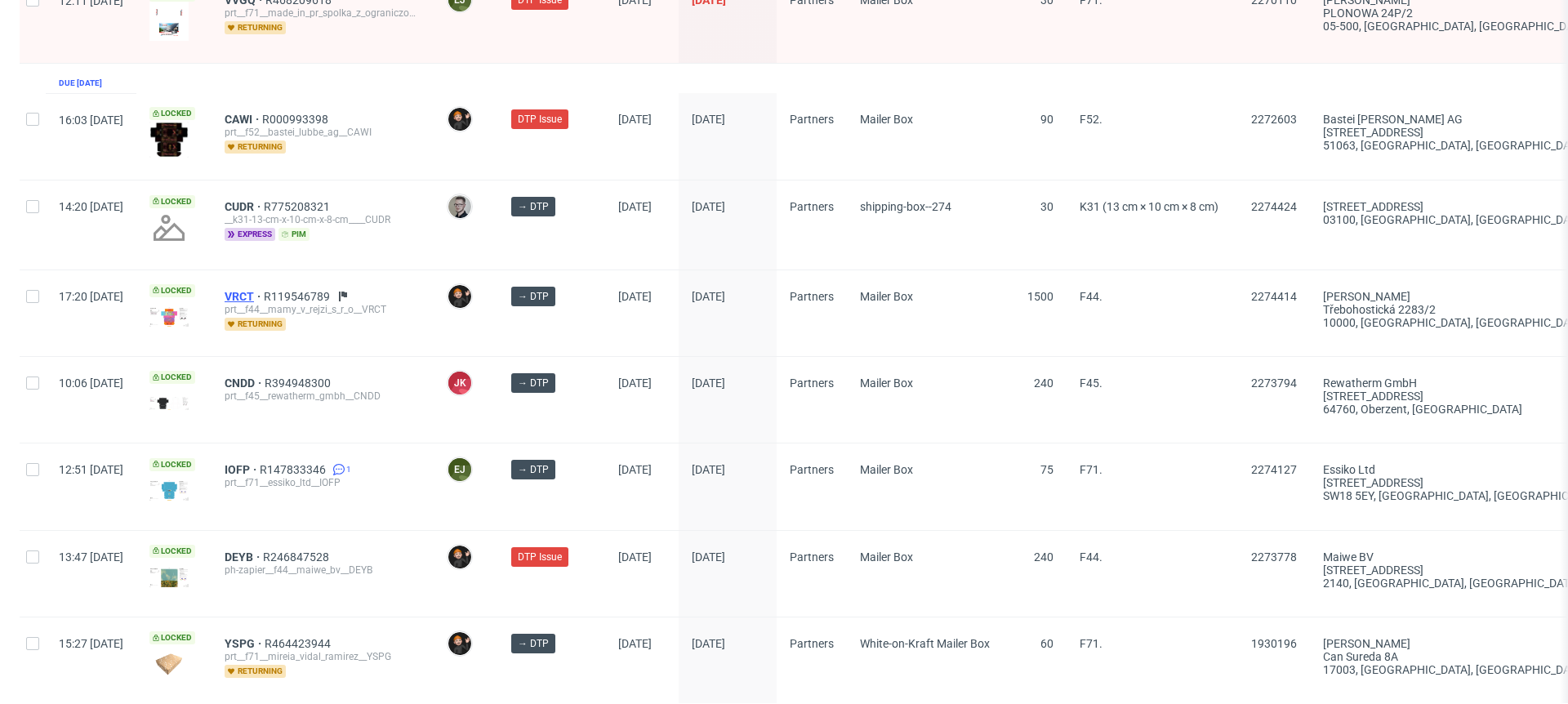
click at [264, 290] on span "VRCT" at bounding box center [244, 297] width 39 height 13
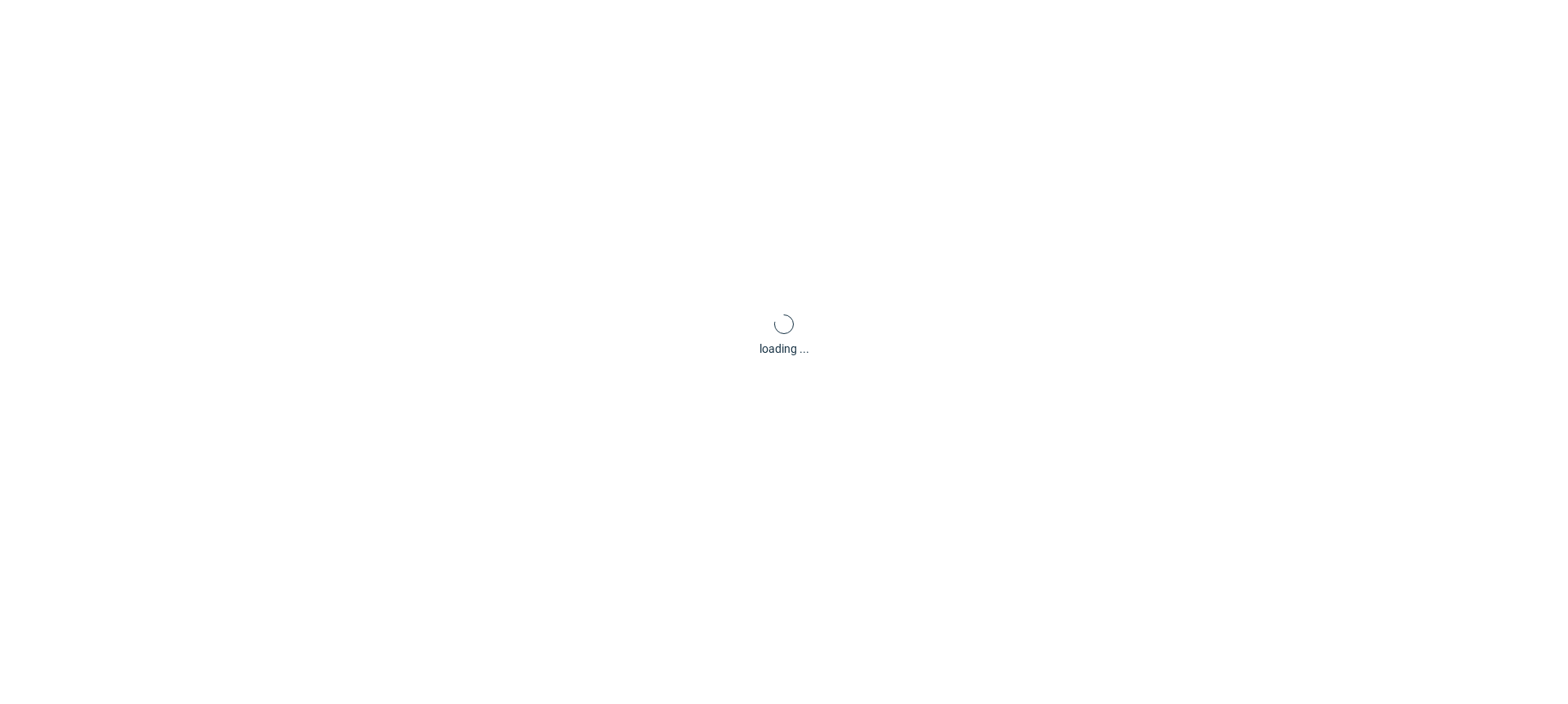
scroll to position [4, 0]
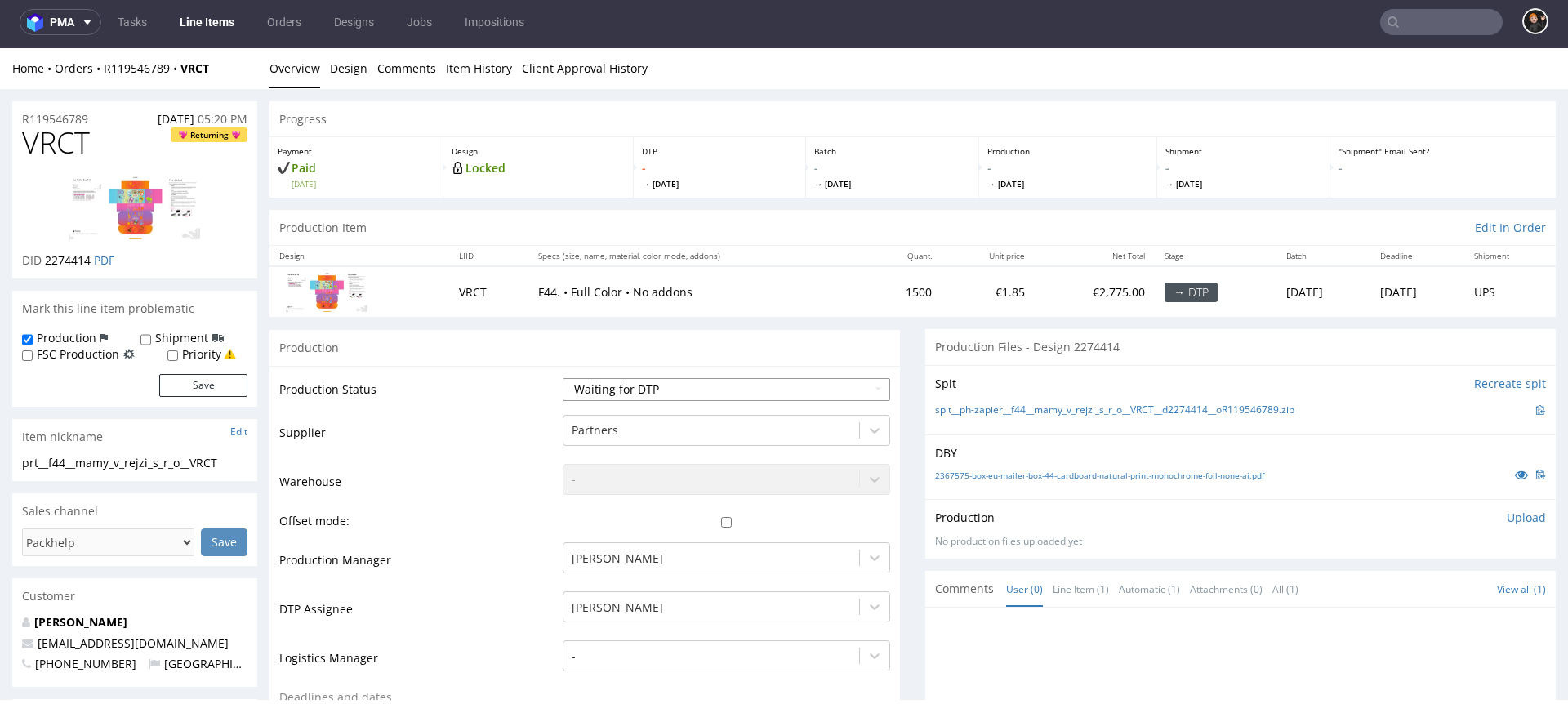
click at [683, 388] on select "Waiting for Artwork Waiting for Diecut Waiting for Mockup Waiting for DTP Waiti…" at bounding box center [726, 390] width 328 height 23
click at [617, 383] on select "Waiting for Artwork Waiting for Diecut Waiting for Mockup Waiting for DTP Waiti…" at bounding box center [726, 390] width 328 height 23
click at [562, 379] on select "Waiting for Artwork Waiting for Diecut Waiting for Mockup Waiting for DTP Waiti…" at bounding box center [726, 390] width 328 height 23
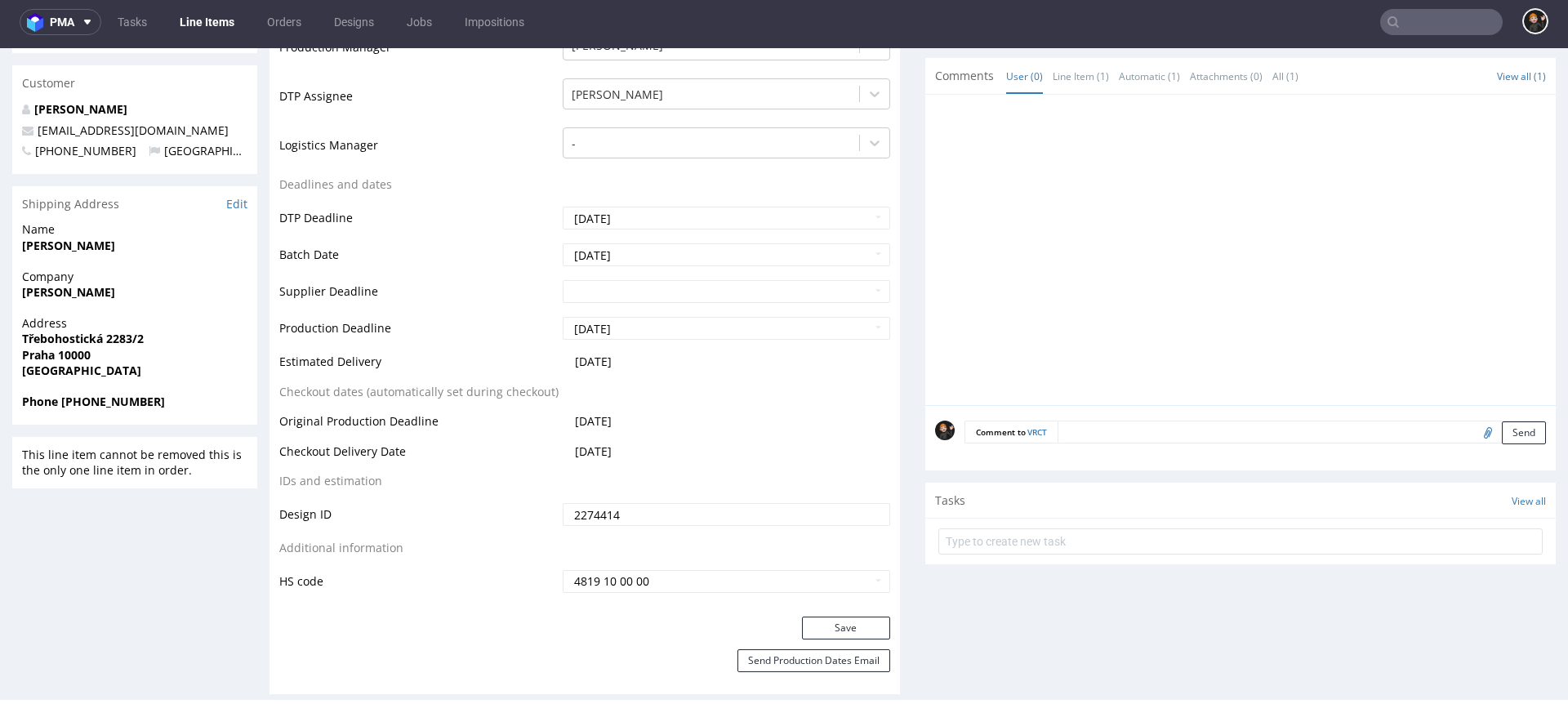
scroll to position [657, 0]
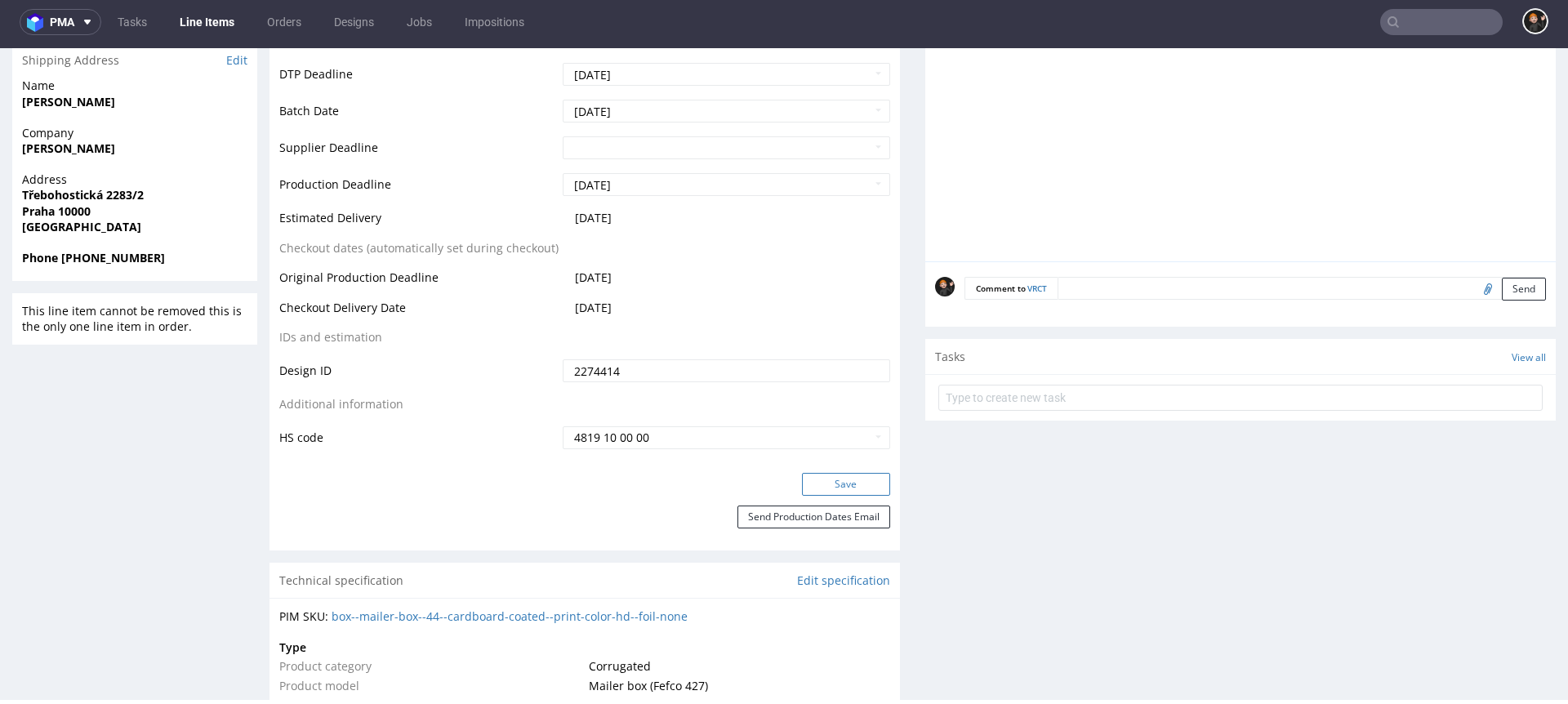
click at [802, 474] on button "Save" at bounding box center [846, 484] width 88 height 23
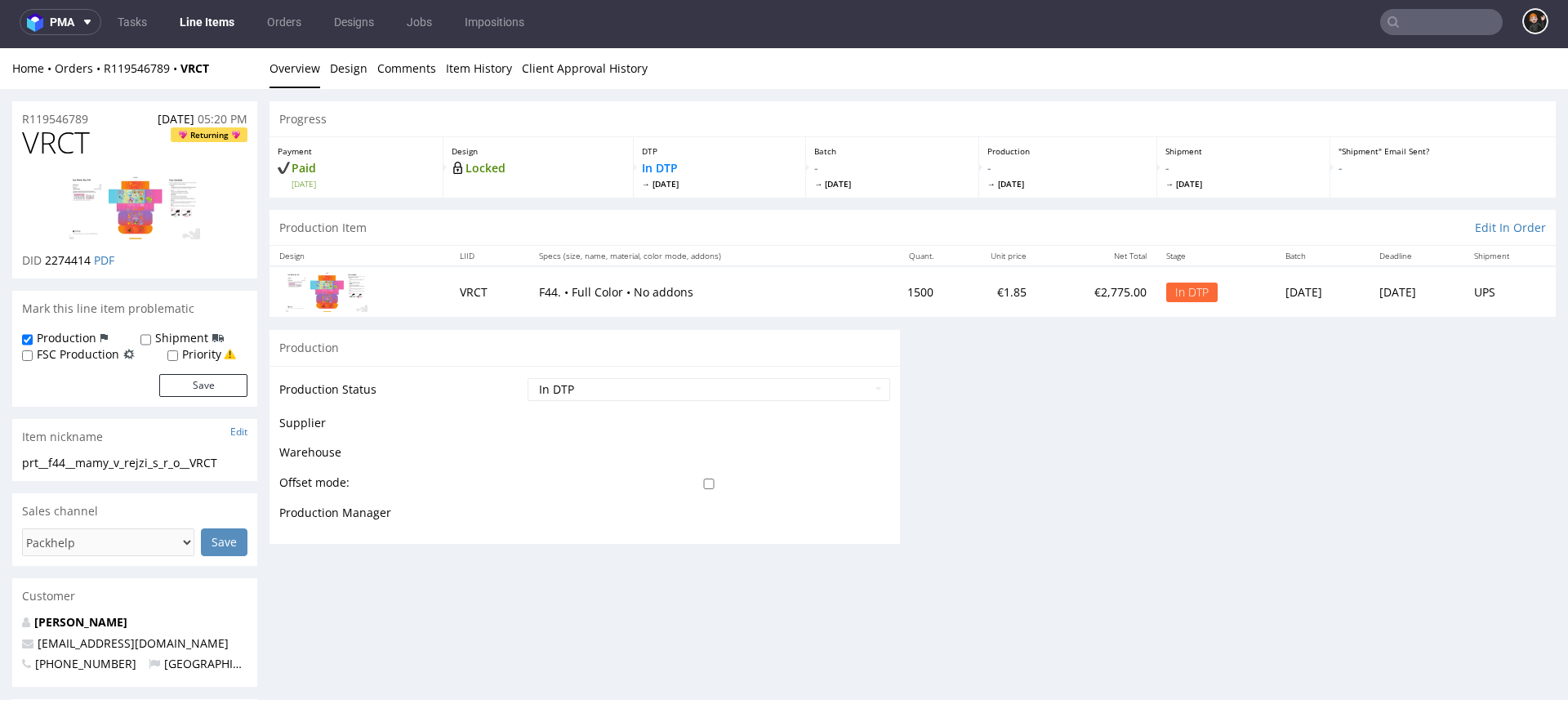
scroll to position [0, 0]
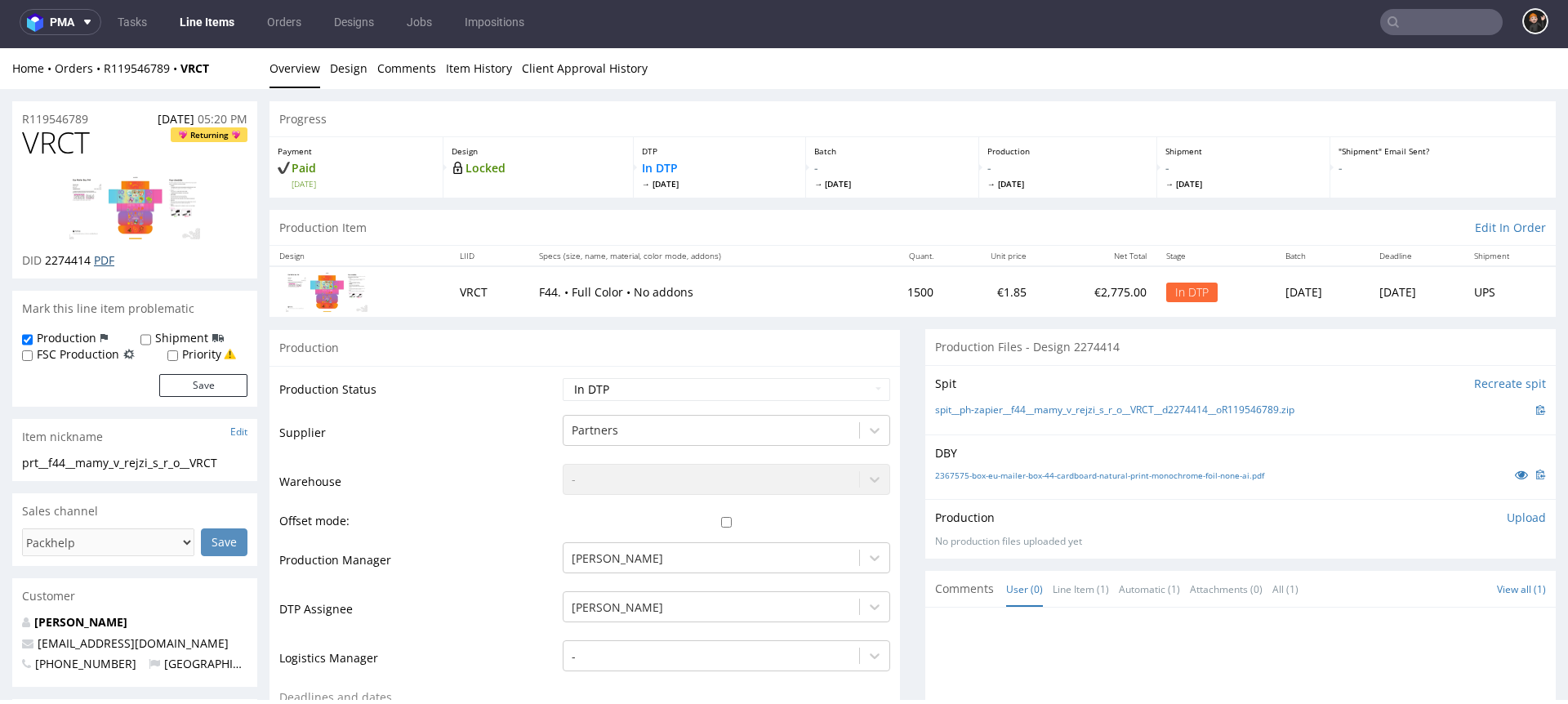
click at [107, 263] on link "PDF" at bounding box center [104, 260] width 20 height 16
click at [72, 140] on span "VRCT" at bounding box center [56, 142] width 68 height 32
copy span "VRCT"
click at [541, 360] on div "Production" at bounding box center [584, 347] width 631 height 37
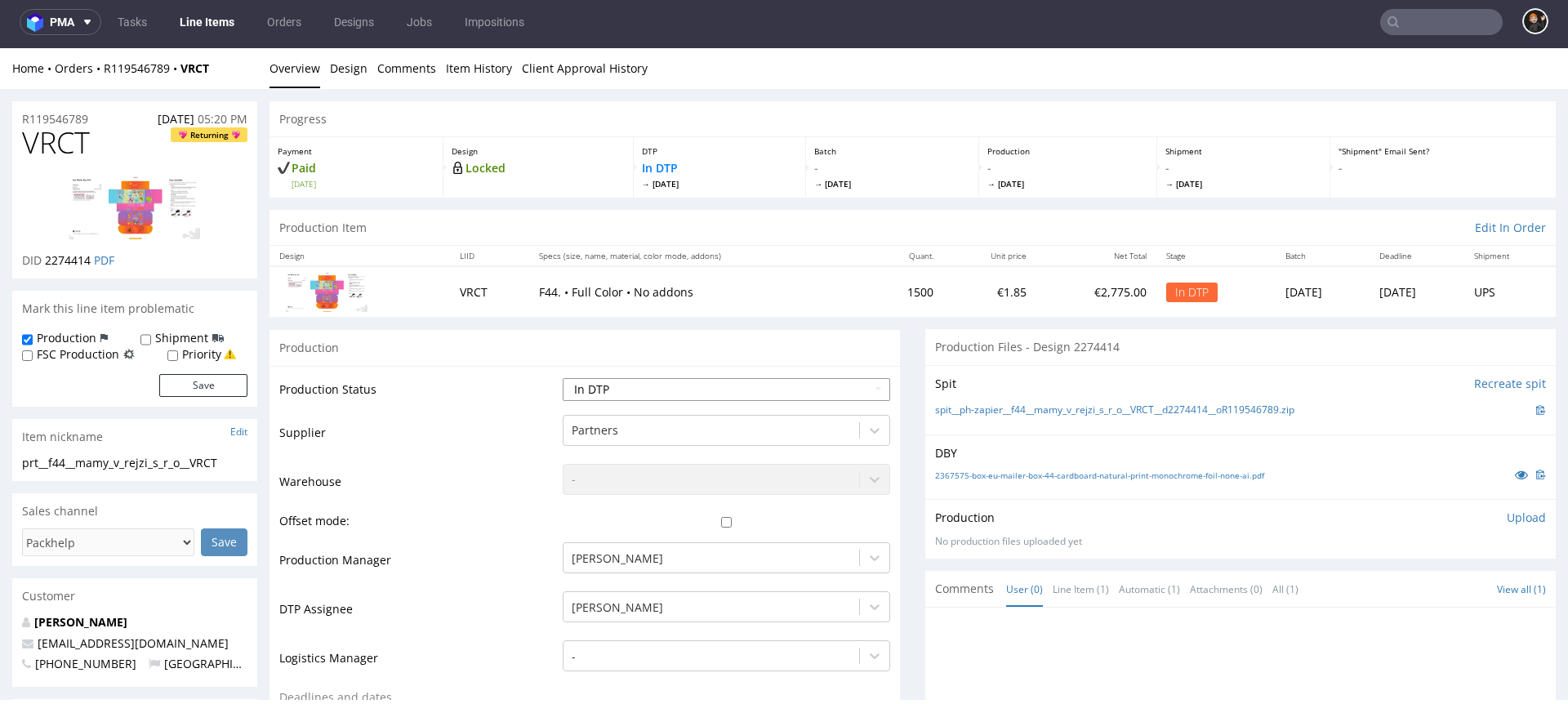
click at [619, 379] on select "Waiting for Artwork Waiting for Diecut Waiting for Mockup Waiting for DTP Waiti…" at bounding box center [726, 390] width 328 height 23
select select "dtp_ca_needed"
click at [562, 379] on select "Waiting for Artwork Waiting for Diecut Waiting for Mockup Waiting for DTP Waiti…" at bounding box center [726, 390] width 328 height 23
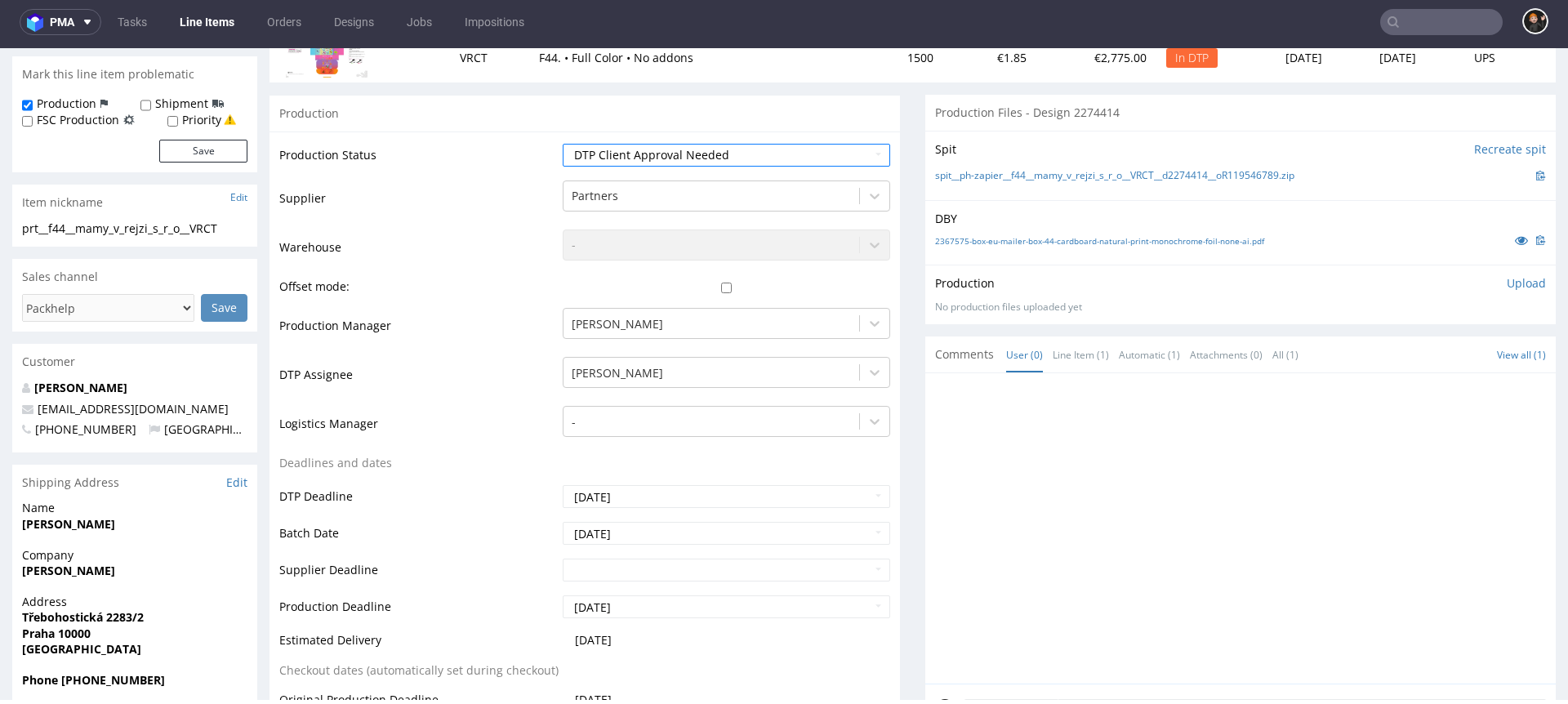
scroll to position [569, 0]
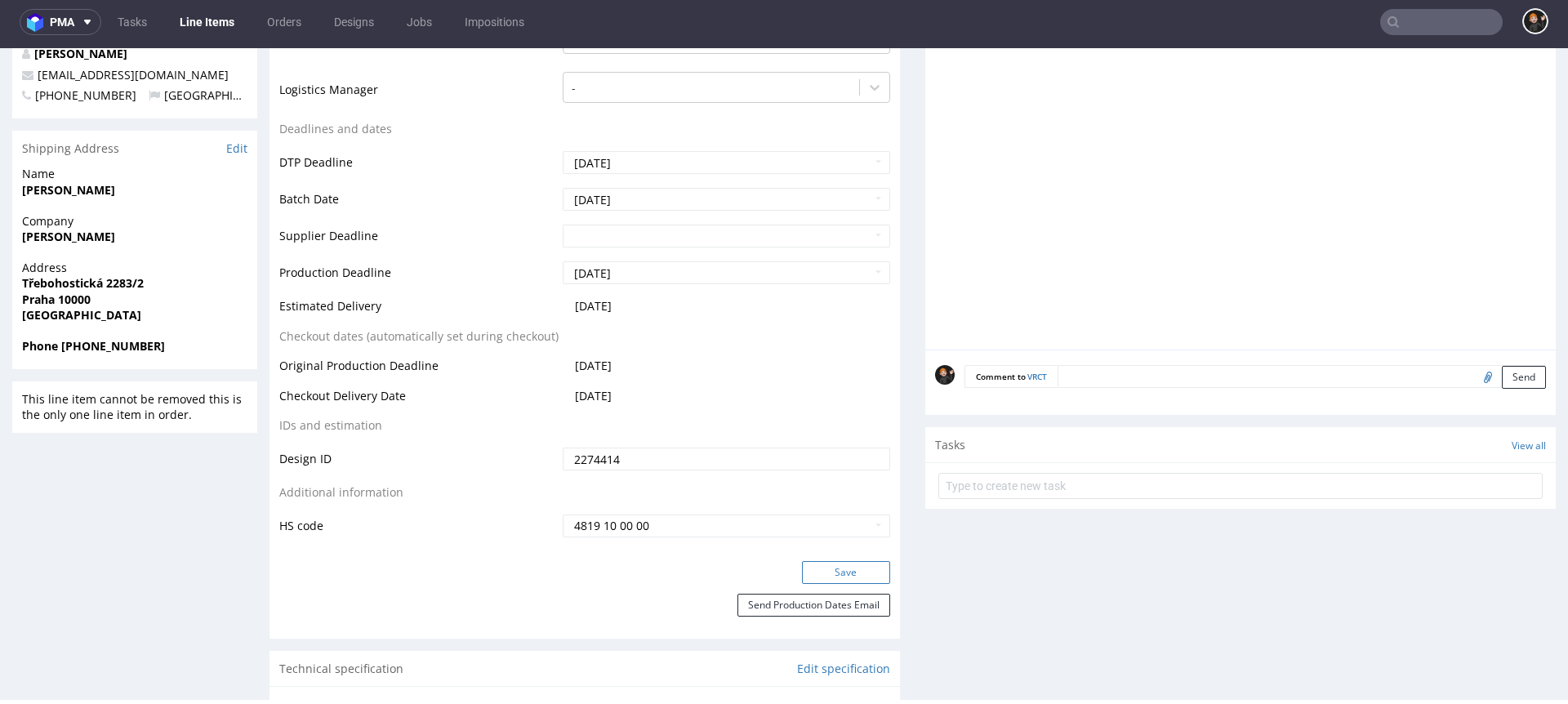
click at [862, 557] on button "Save" at bounding box center [846, 572] width 88 height 23
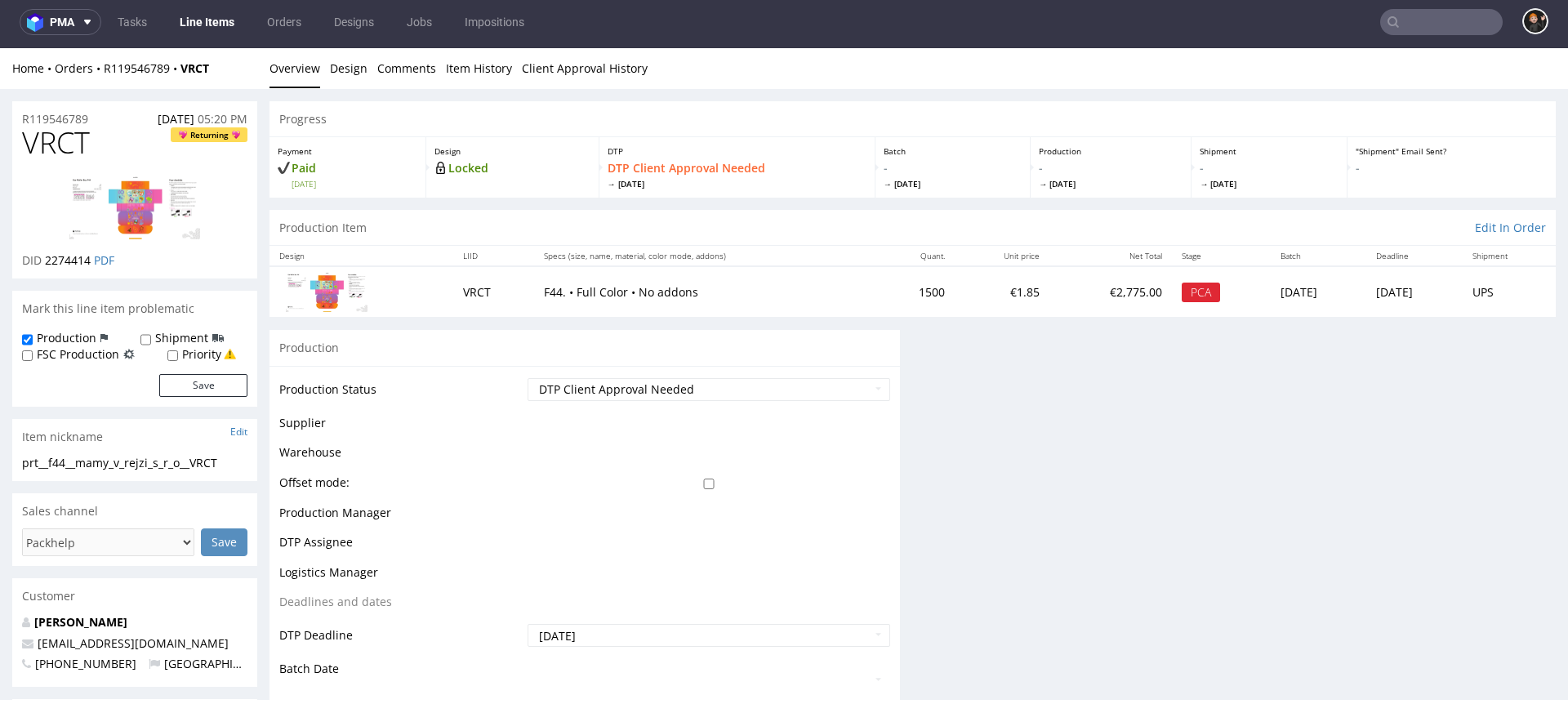
scroll to position [0, 0]
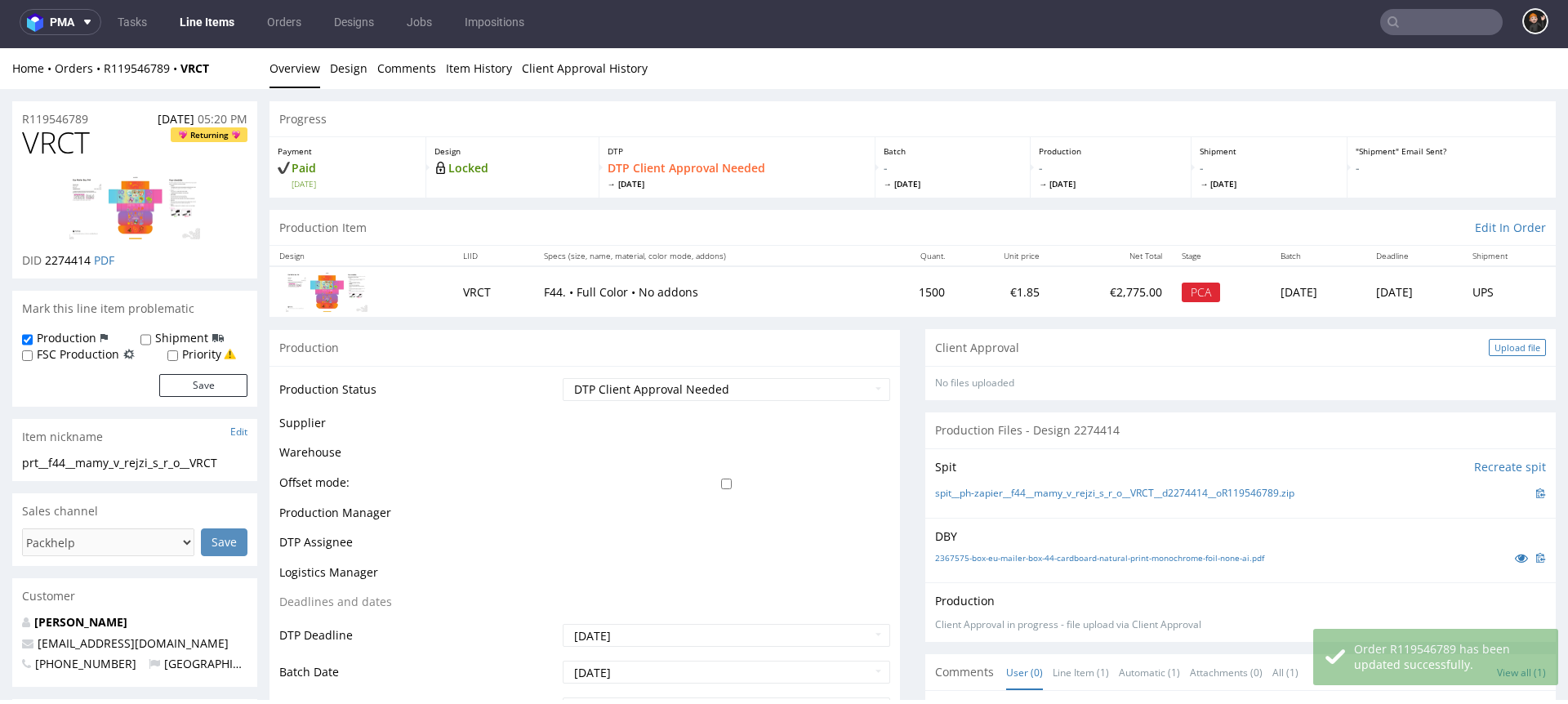
click at [1176, 350] on div "Upload file" at bounding box center [1517, 348] width 58 height 17
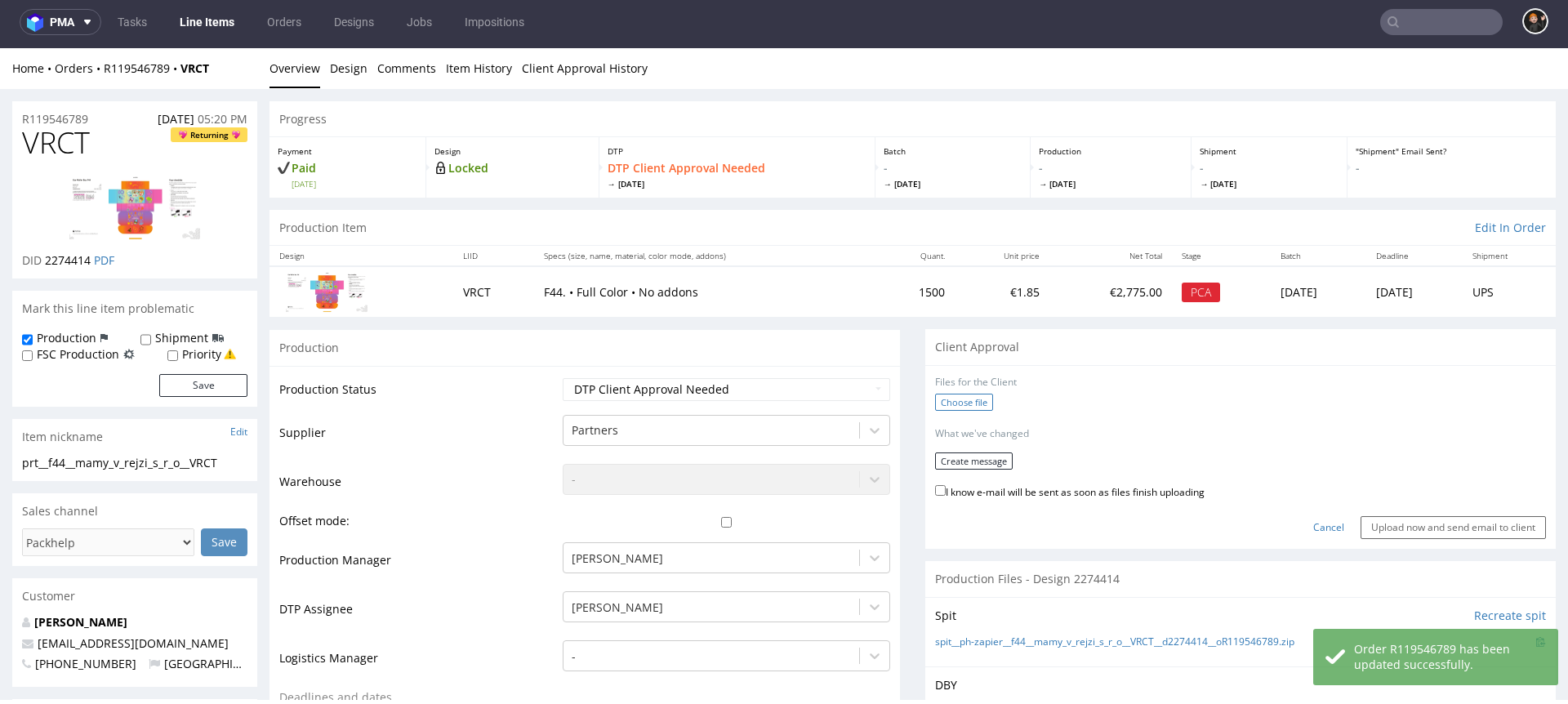
click at [964, 403] on label "Choose file" at bounding box center [964, 402] width 58 height 17
click at [0, 48] on input "Choose file" at bounding box center [0, 48] width 0 height 0
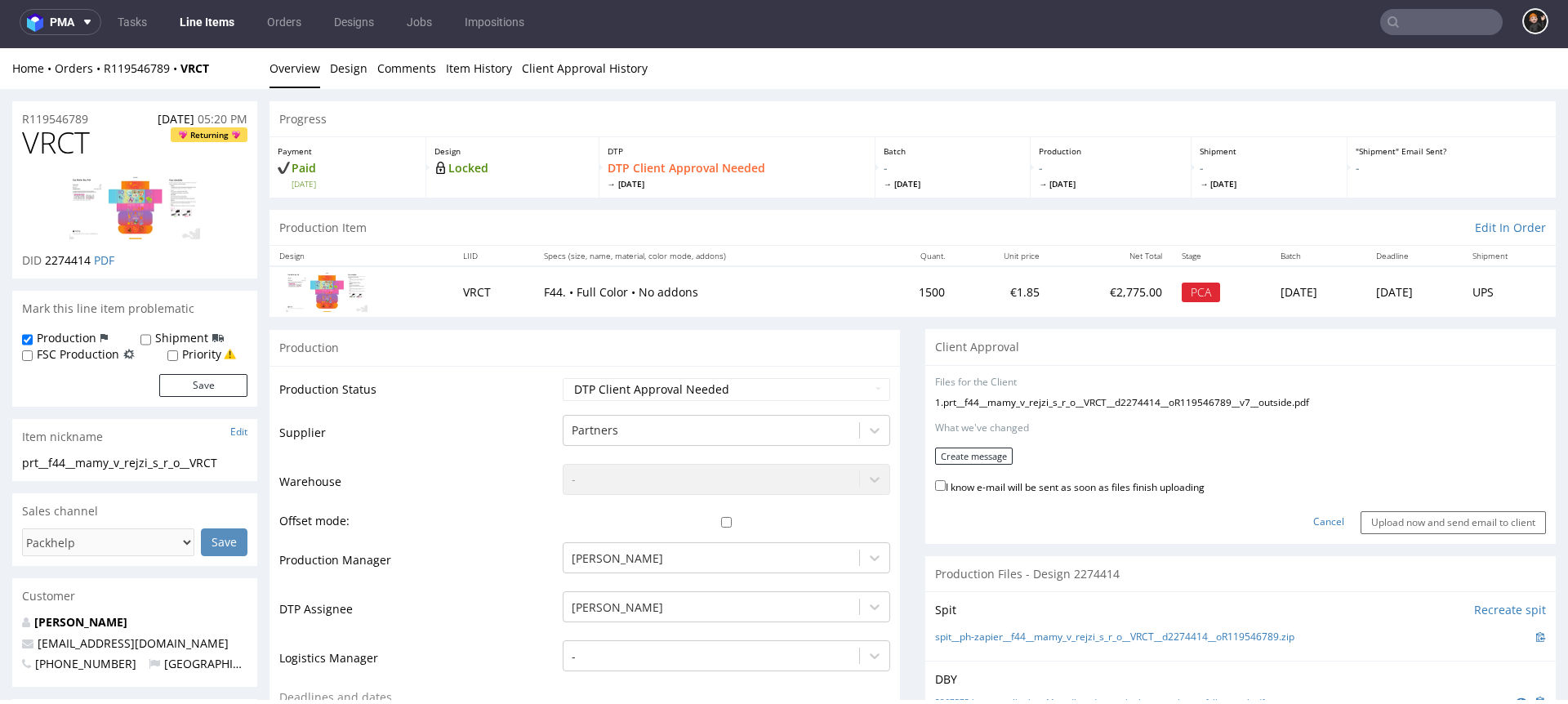
click at [1038, 491] on label "I know e-mail will be sent as soon as files finish uploading" at bounding box center [1069, 486] width 269 height 18
click at [946, 491] on input "I know e-mail will be sent as soon as files finish uploading" at bounding box center [940, 486] width 10 height 10
checkbox input "true"
click at [992, 470] on form "Files for the Client 1 . prt__f44__mamy_v_rejzi_s_r_o__VRCT__d2274414__oR119546…" at bounding box center [1240, 455] width 611 height 159
click at [997, 438] on form "Files for the Client 1 . prt__f44__mamy_v_rejzi_s_r_o__VRCT__d2274414__oR119546…" at bounding box center [1240, 455] width 611 height 159
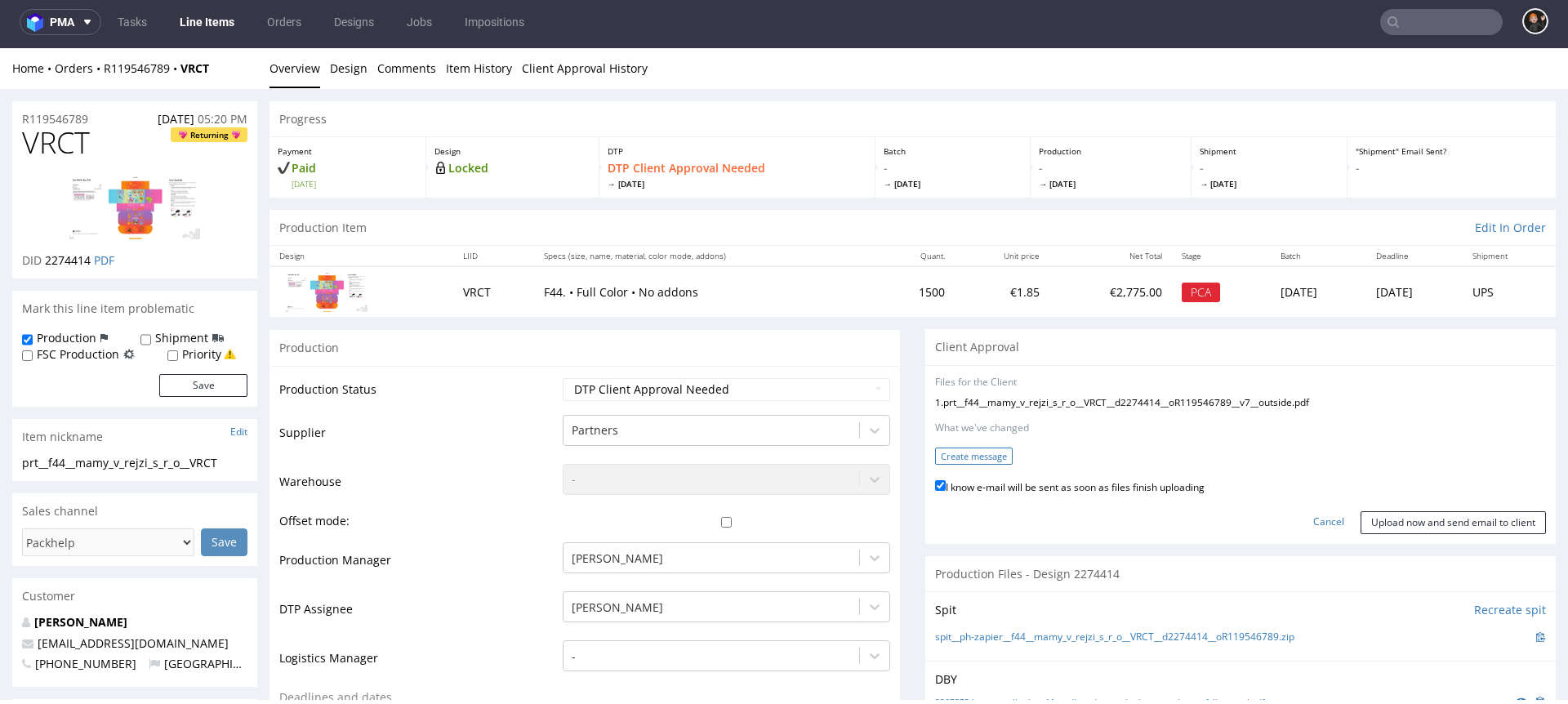
click at [992, 455] on button "Create message" at bounding box center [973, 456] width 78 height 17
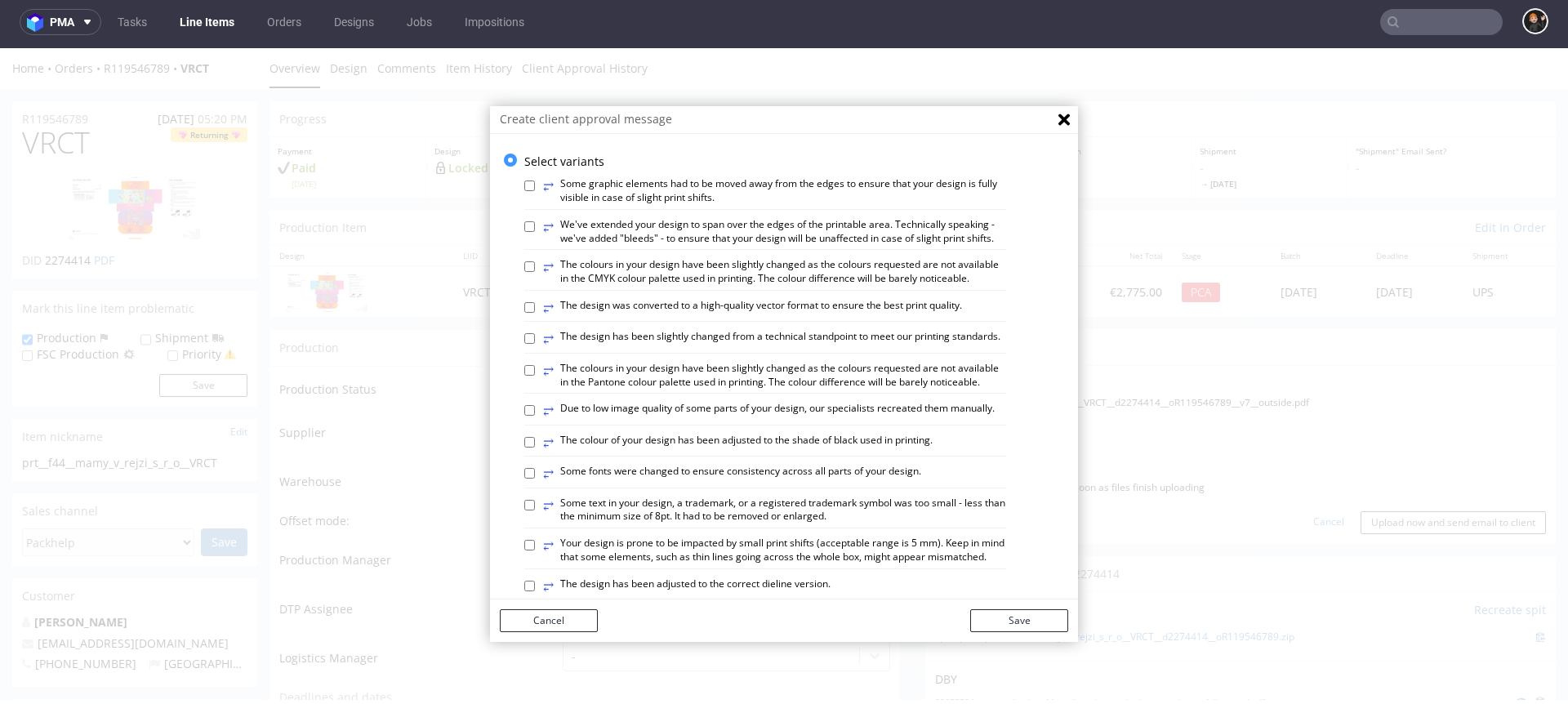
click at [780, 348] on label "⥂ The design has been slightly changed from a technical standpoint to meet our …" at bounding box center [772, 338] width 458 height 18
click at [535, 344] on input "⥂ The design has been slightly changed from a technical standpoint to meet our …" at bounding box center [529, 338] width 10 height 10
checkbox input "true"
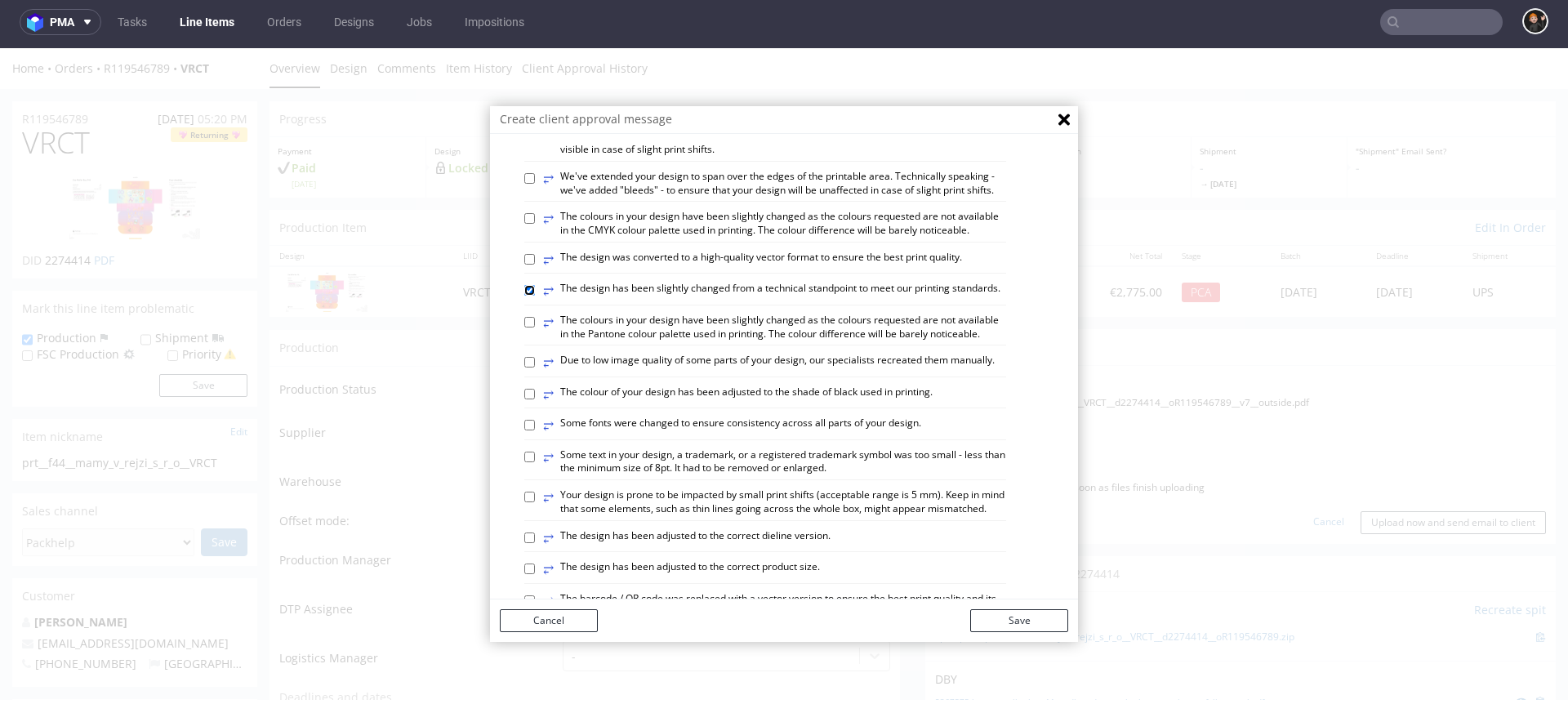
scroll to position [141, 0]
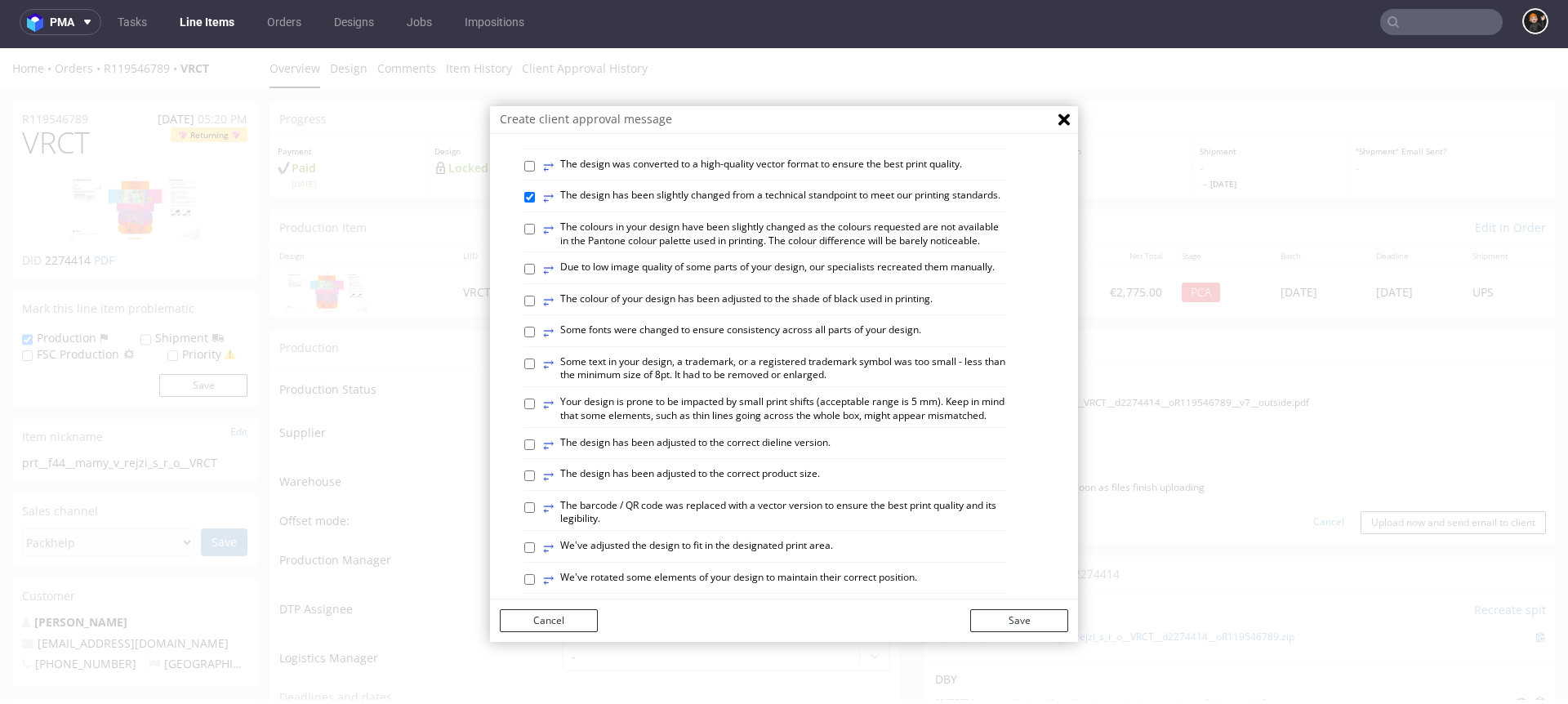
click at [771, 455] on label "⥂ The design has been adjusted to the correct dieline version." at bounding box center [687, 445] width 288 height 18
click at [535, 450] on input "⥂ The design has been adjusted to the correct dieline version." at bounding box center [529, 445] width 10 height 10
checkbox input "true"
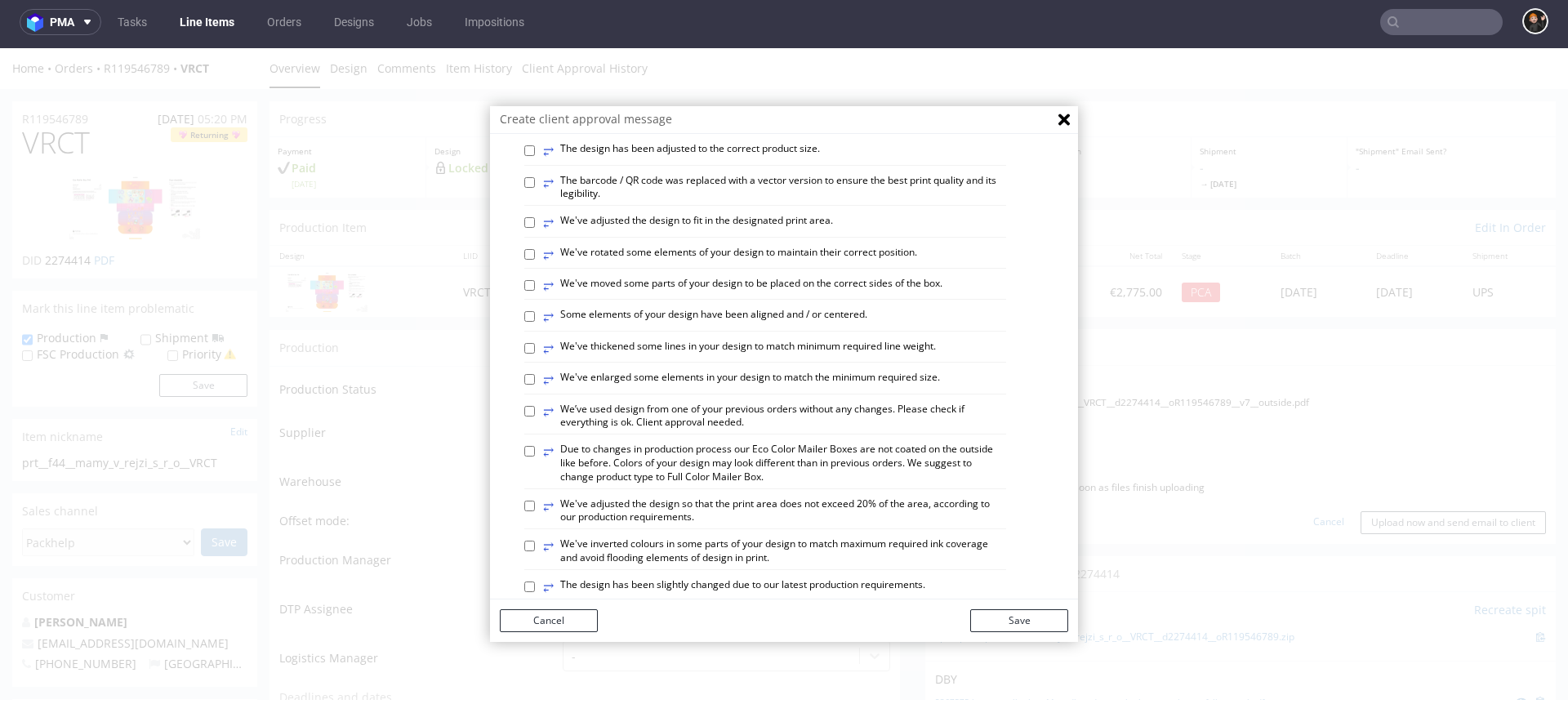
click at [821, 326] on label "⥂ Some elements of your design have been aligned and / or centered." at bounding box center [706, 317] width 324 height 18
click at [535, 322] on input "⥂ Some elements of your design have been aligned and / or centered." at bounding box center [529, 317] width 10 height 10
checkbox input "true"
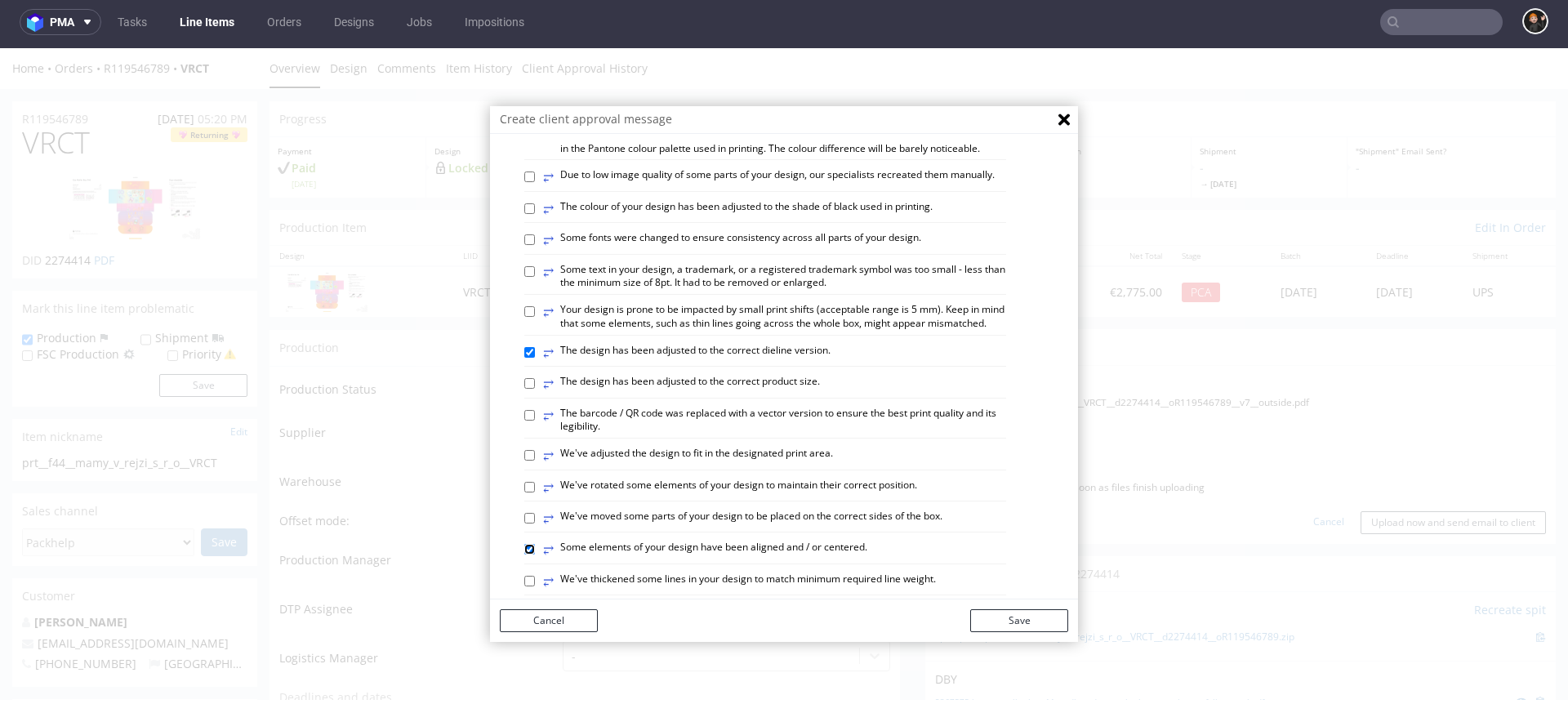
scroll to position [0, 0]
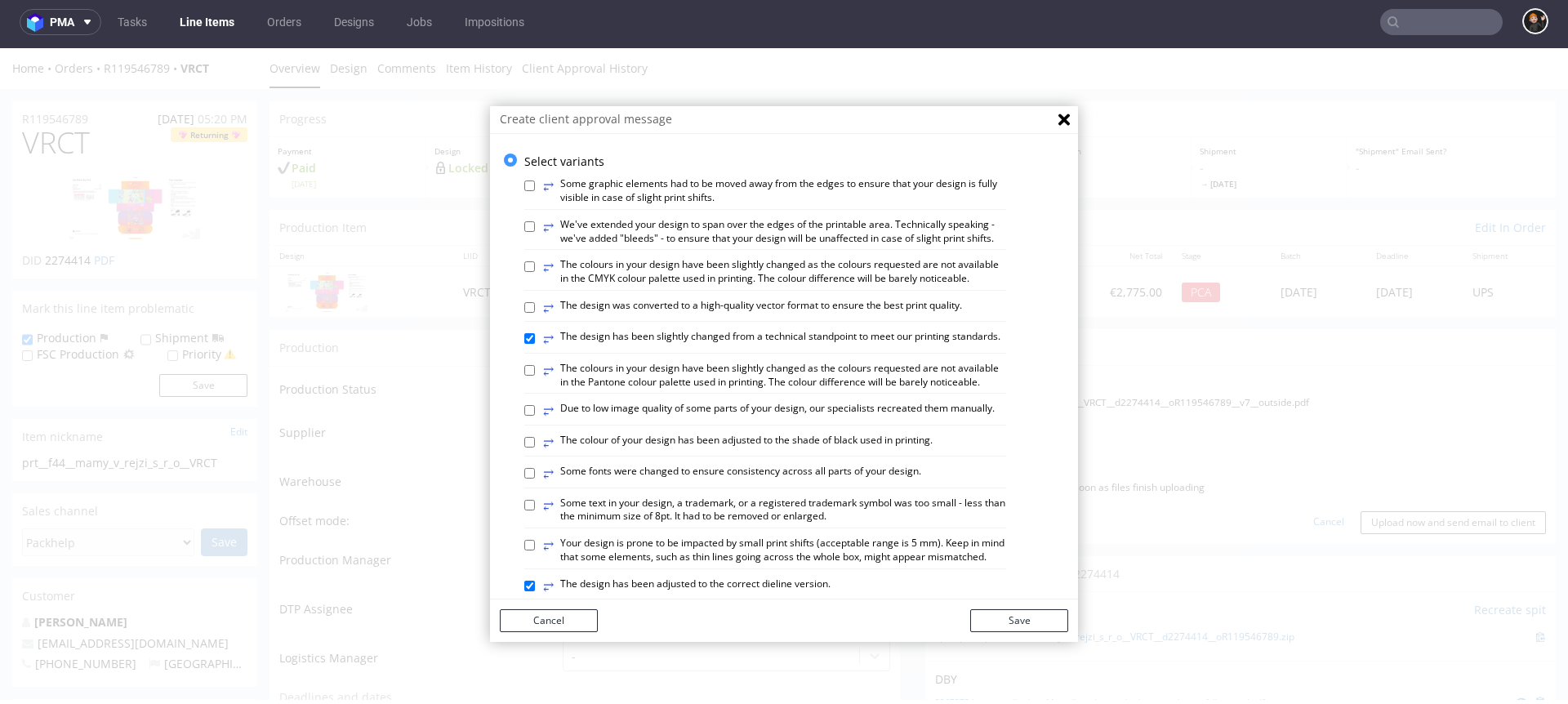
click at [649, 234] on label "⥂ We've extended your design to span over the edges of the printable area. Tech…" at bounding box center [774, 232] width 463 height 28
click at [535, 232] on input "⥂ We've extended your design to span over the edges of the printable area. Tech…" at bounding box center [529, 227] width 10 height 10
checkbox input "true"
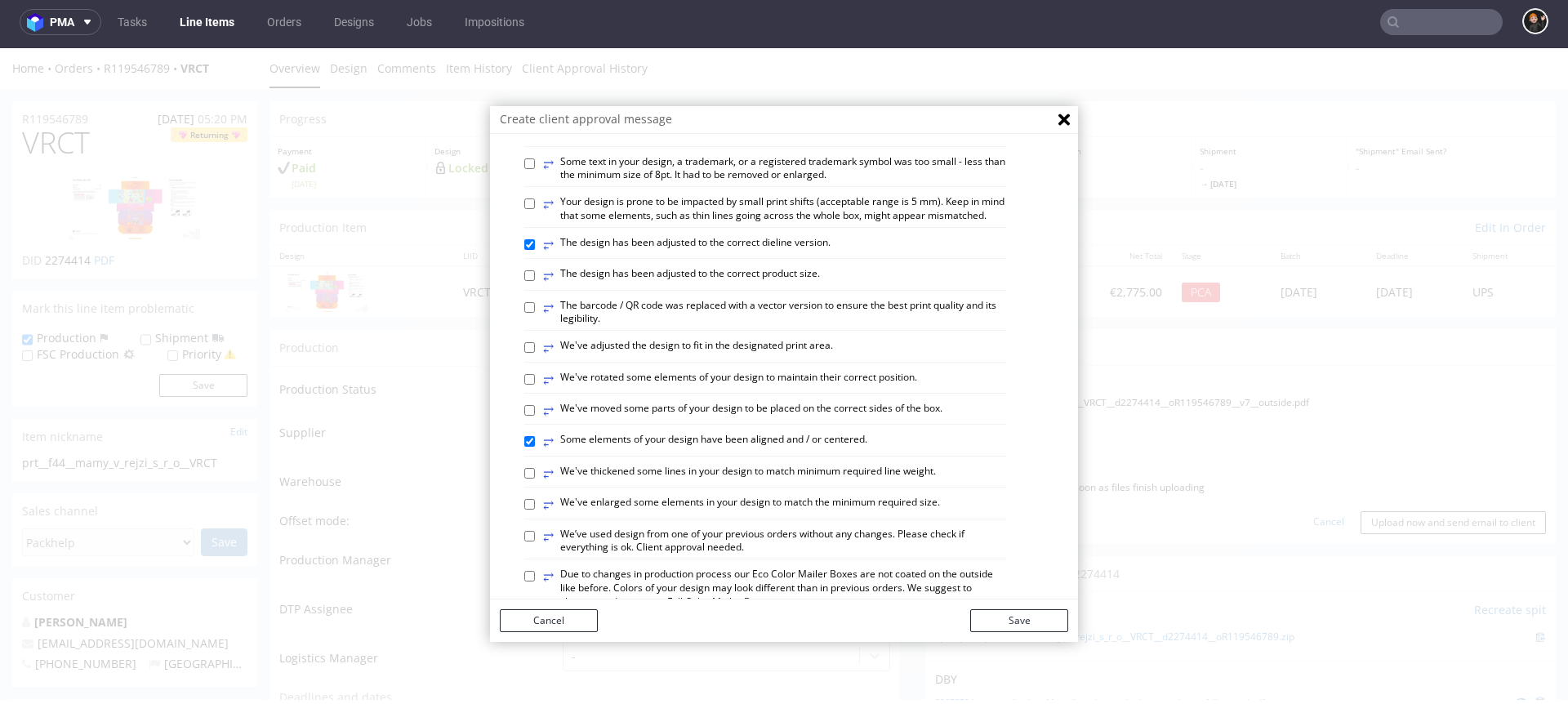
scroll to position [345, 0]
click at [1014, 557] on button "Save" at bounding box center [1019, 621] width 98 height 23
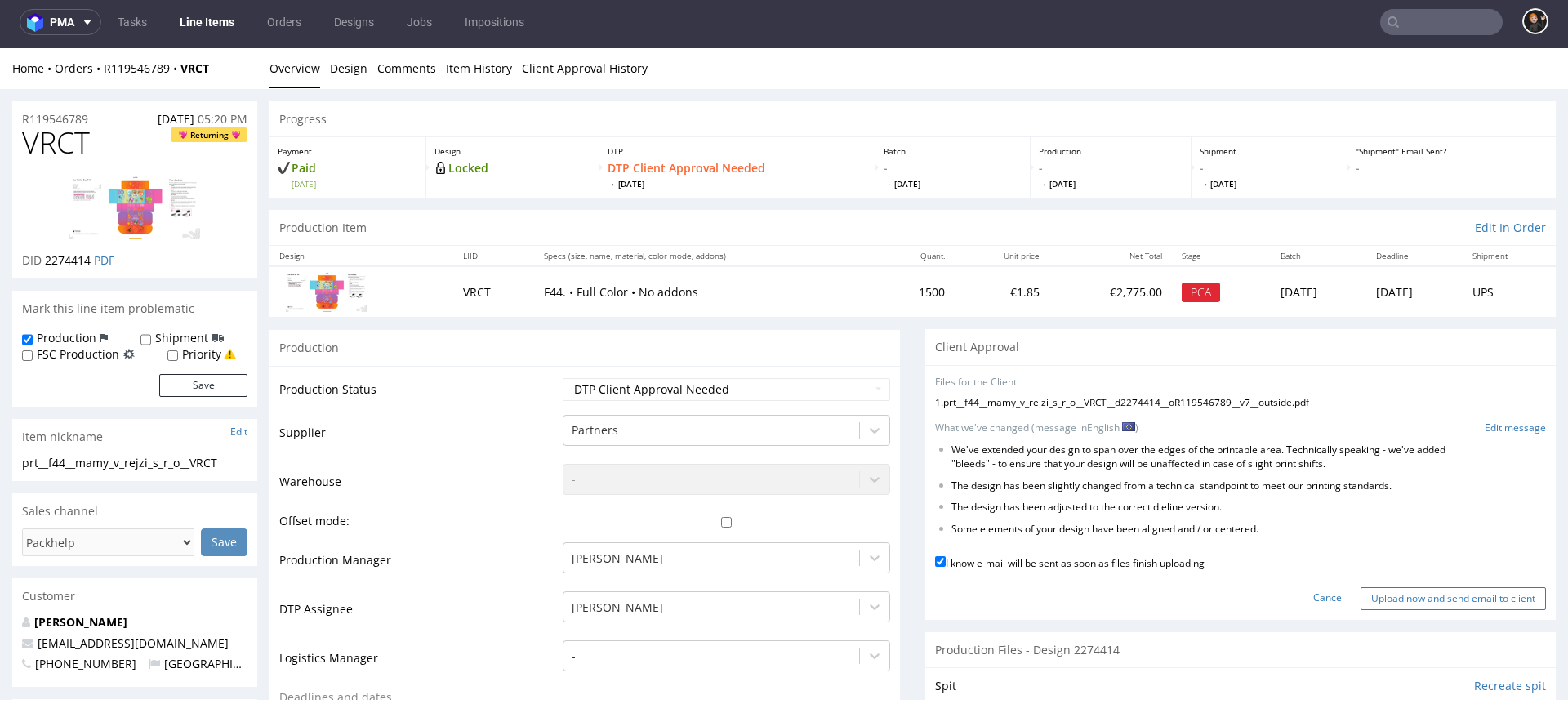
click at [1176, 557] on input "Upload now and send email to client" at bounding box center [1453, 598] width 186 height 23
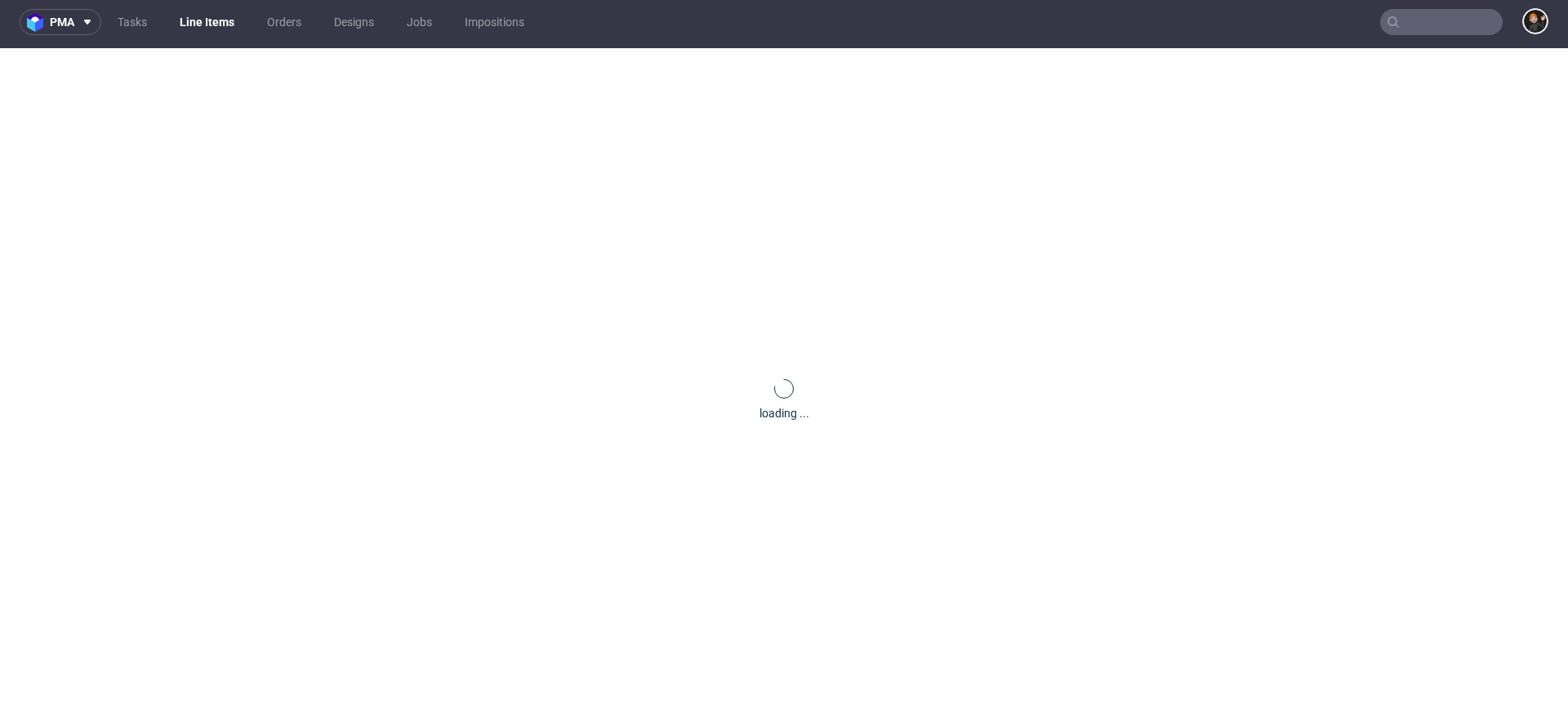
scroll to position [0, 0]
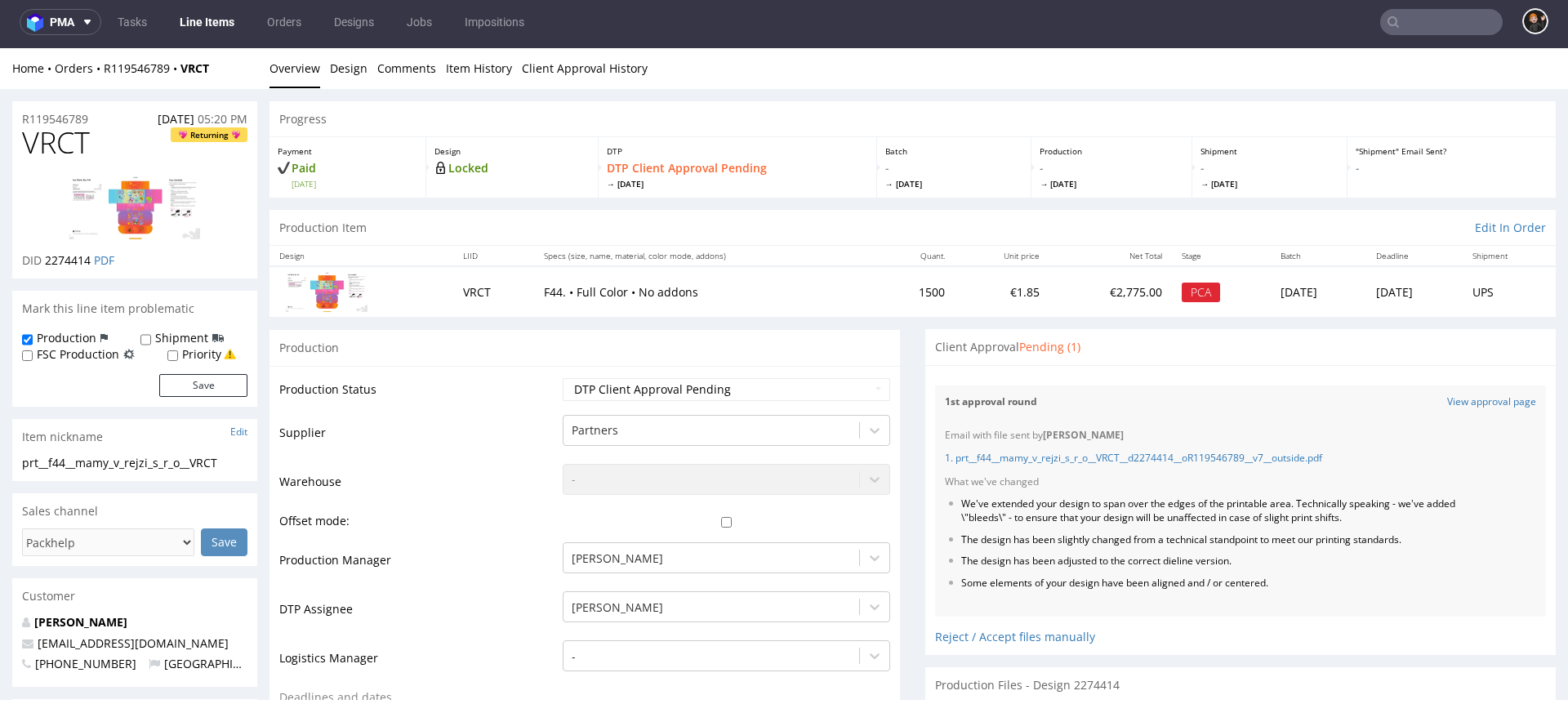
click at [230, 27] on link "Line Items" at bounding box center [207, 22] width 74 height 26
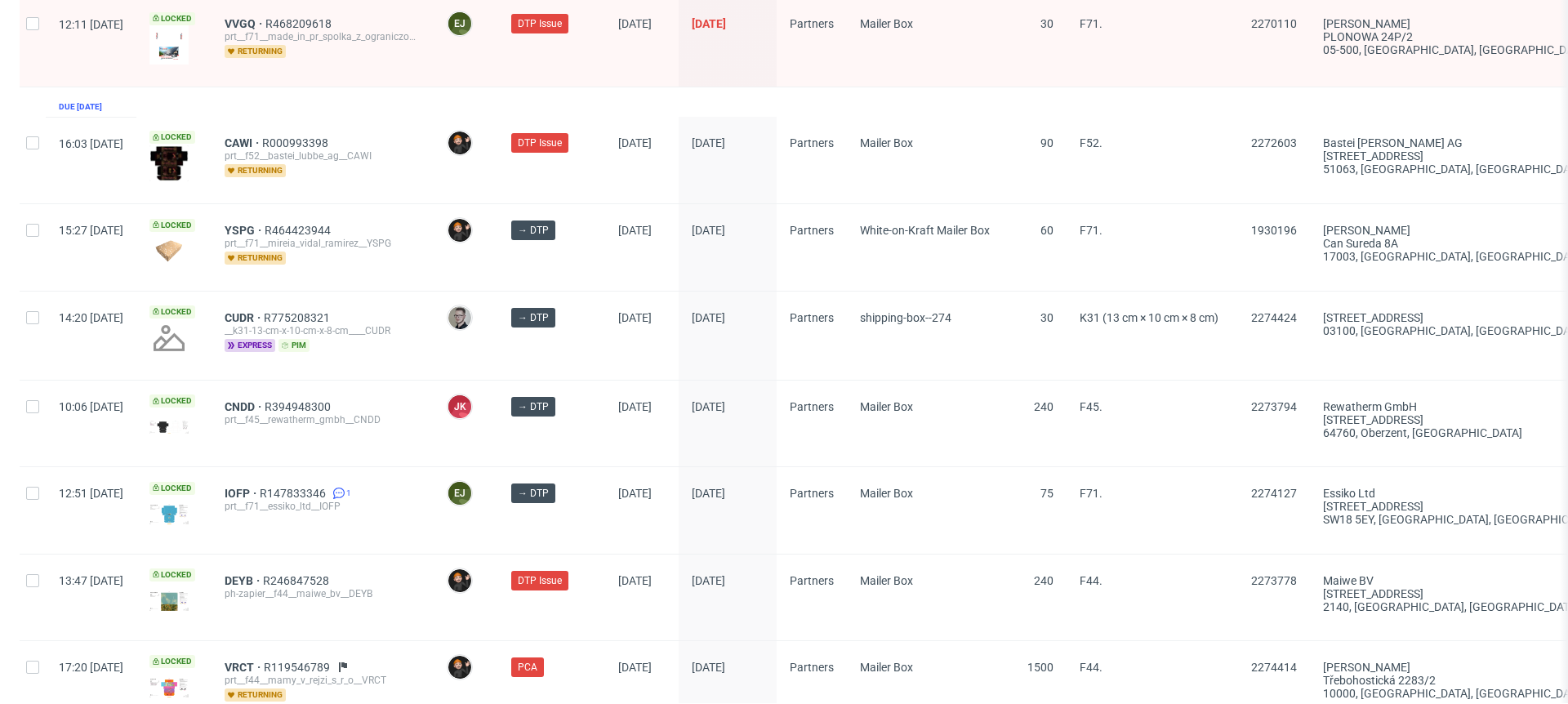
scroll to position [2561, 0]
click at [264, 222] on span "YSPG" at bounding box center [245, 229] width 40 height 13
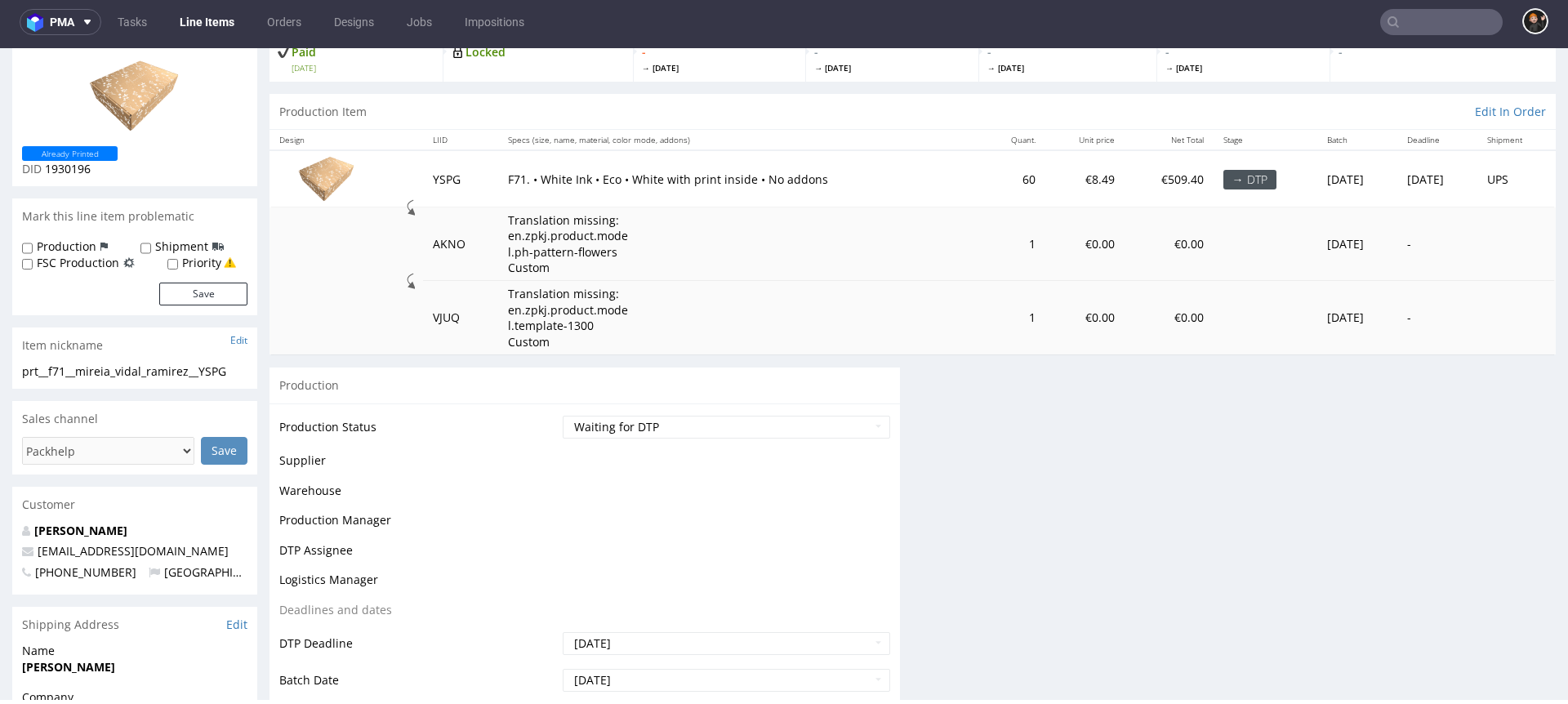
scroll to position [155, 0]
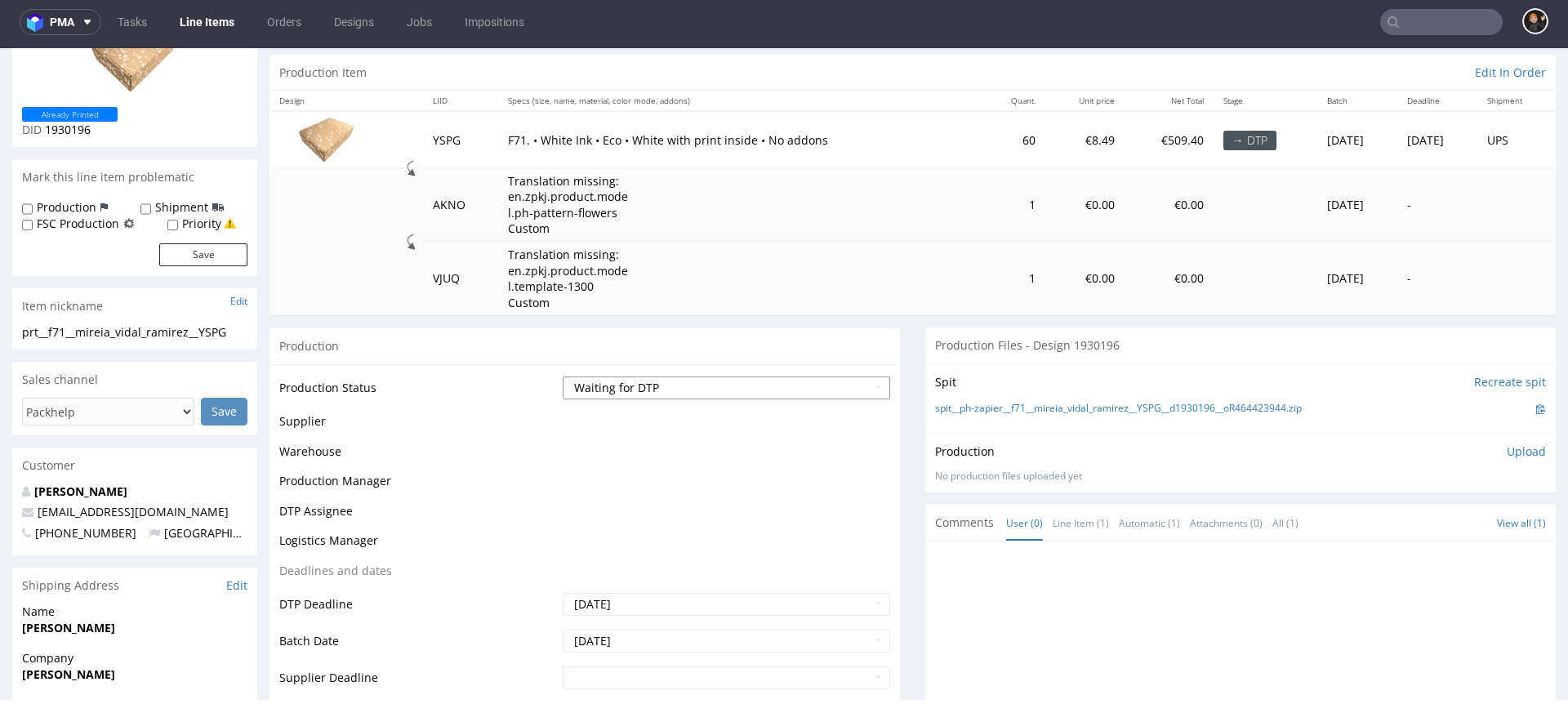
click at [642, 393] on select "Waiting for Artwork Waiting for Diecut Waiting for Mockup Waiting for DTP Waiti…" at bounding box center [726, 388] width 328 height 23
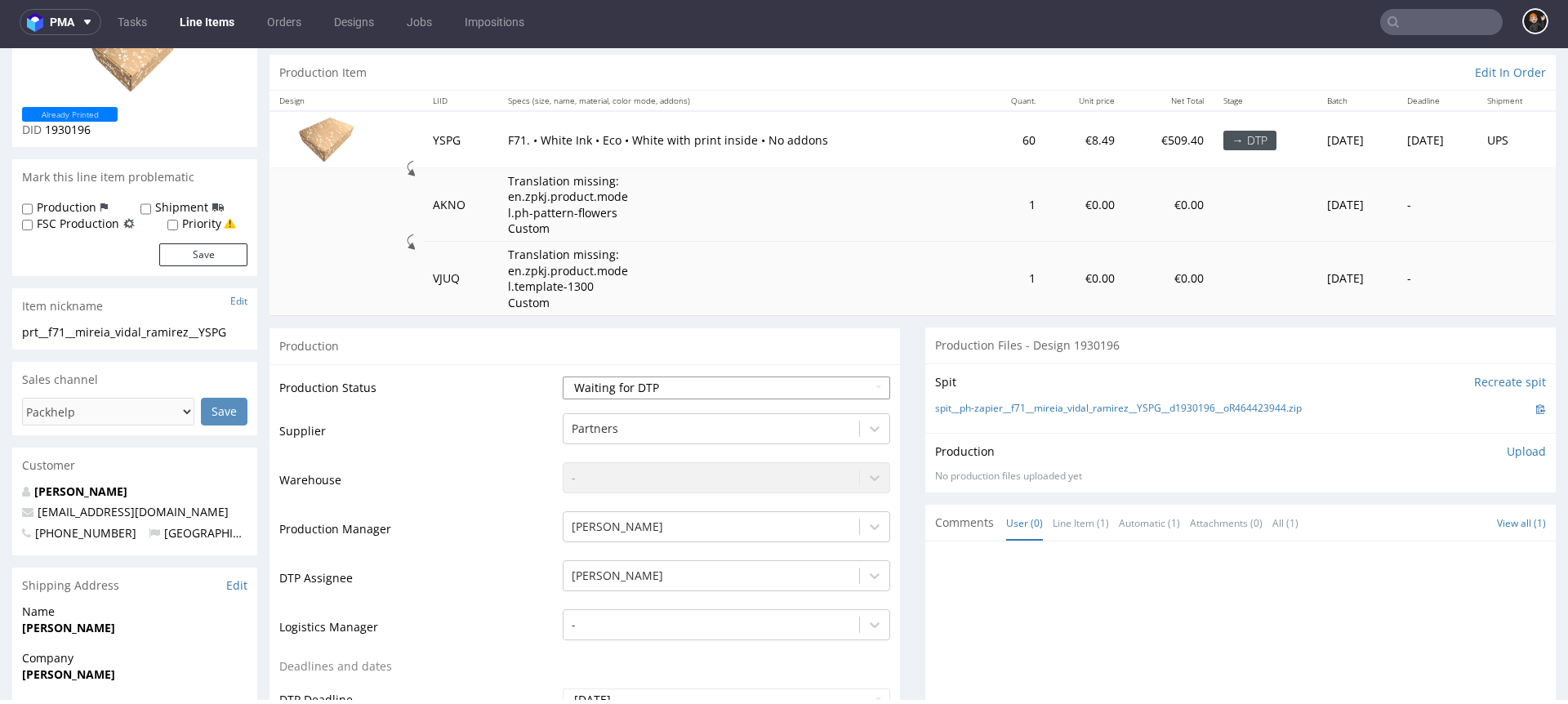
select select "dtp_in_process"
click at [562, 377] on select "Waiting for Artwork Waiting for Diecut Waiting for Mockup Waiting for DTP Waiti…" at bounding box center [726, 388] width 328 height 23
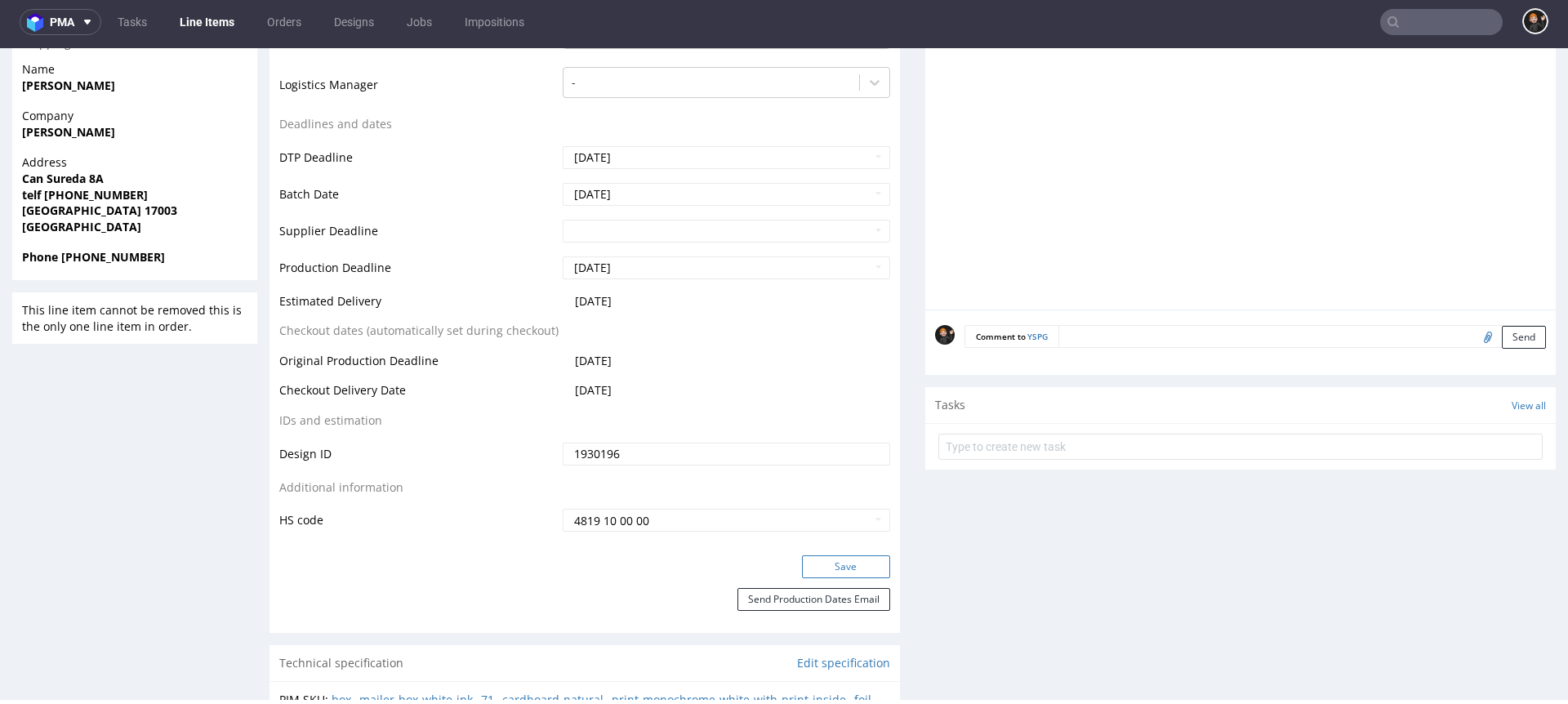
click at [818, 557] on button "Save" at bounding box center [846, 567] width 88 height 23
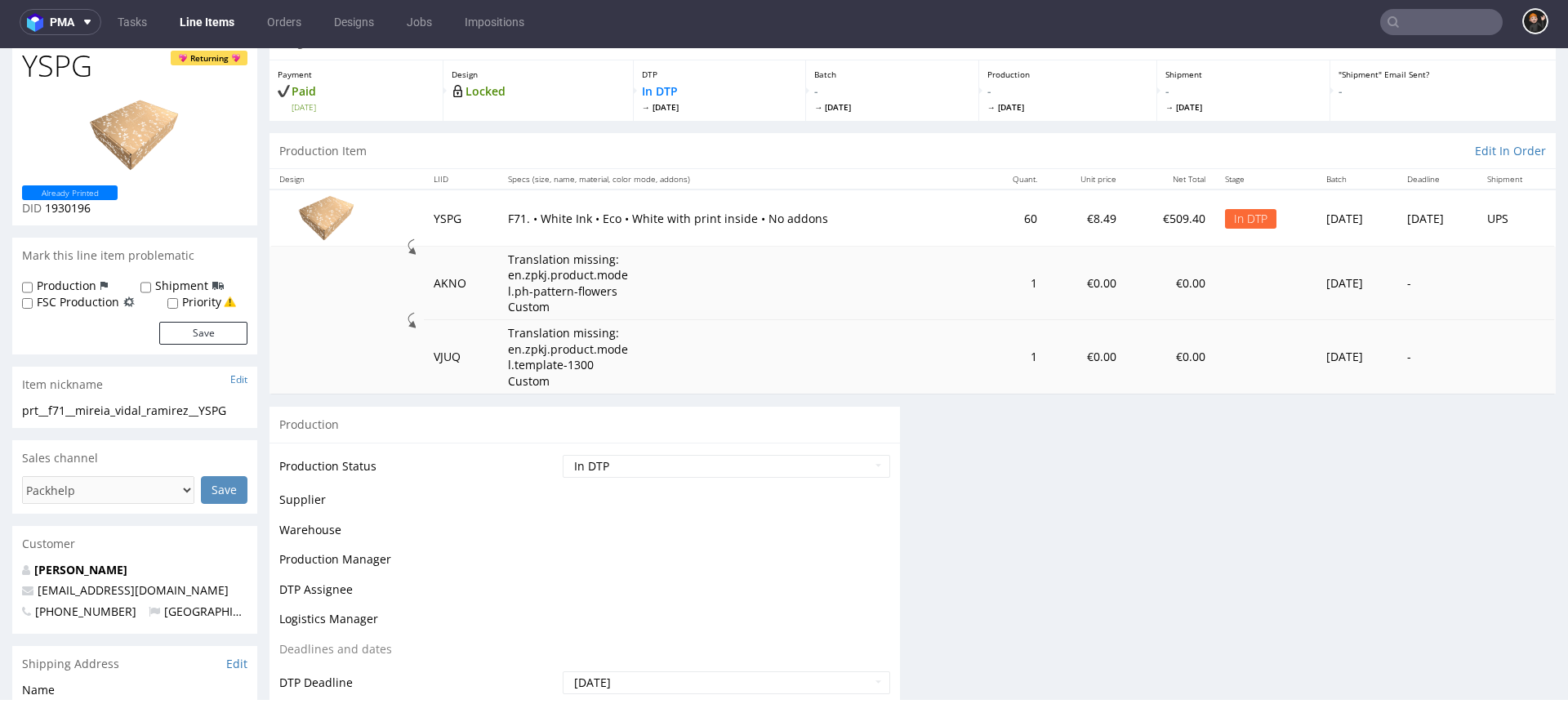
scroll to position [0, 0]
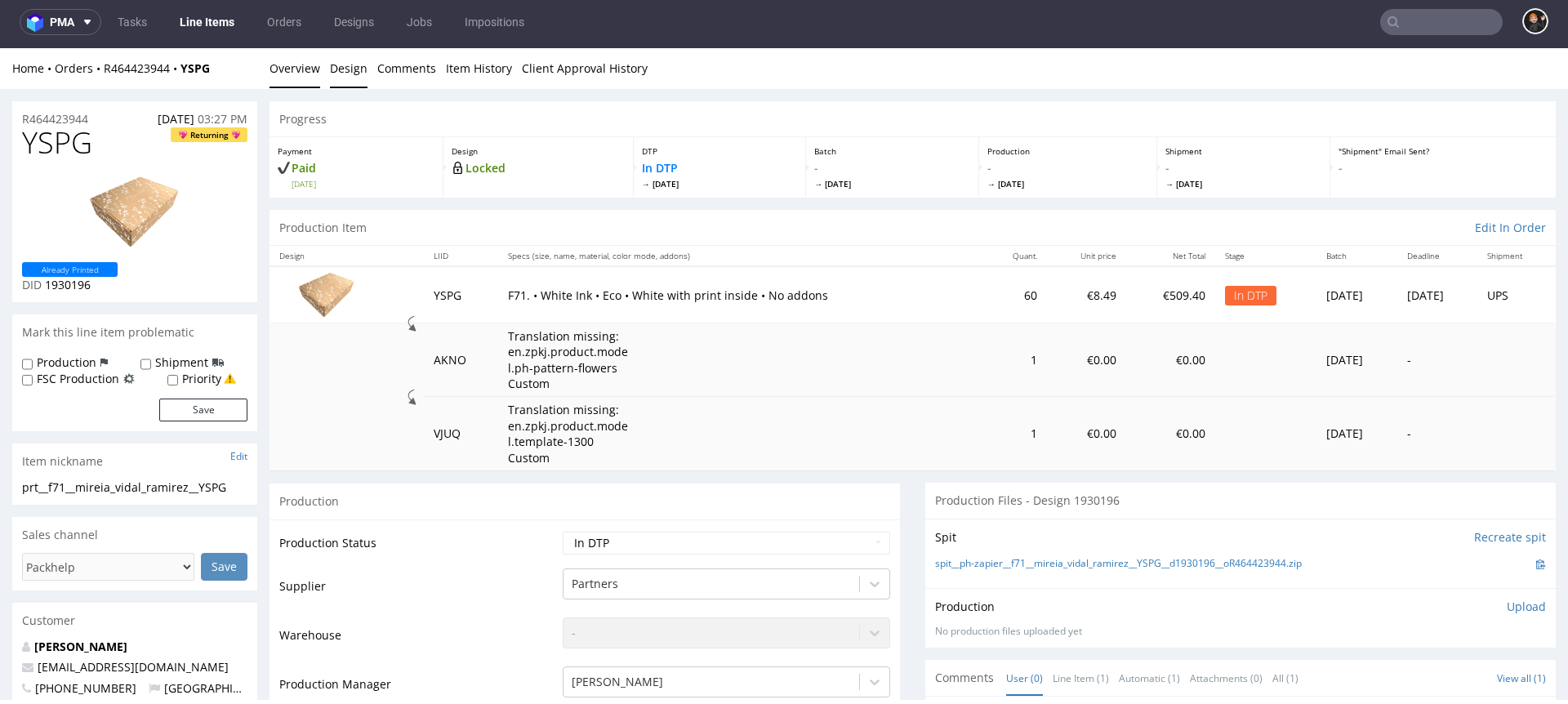
click at [341, 64] on link "Design" at bounding box center [348, 68] width 37 height 40
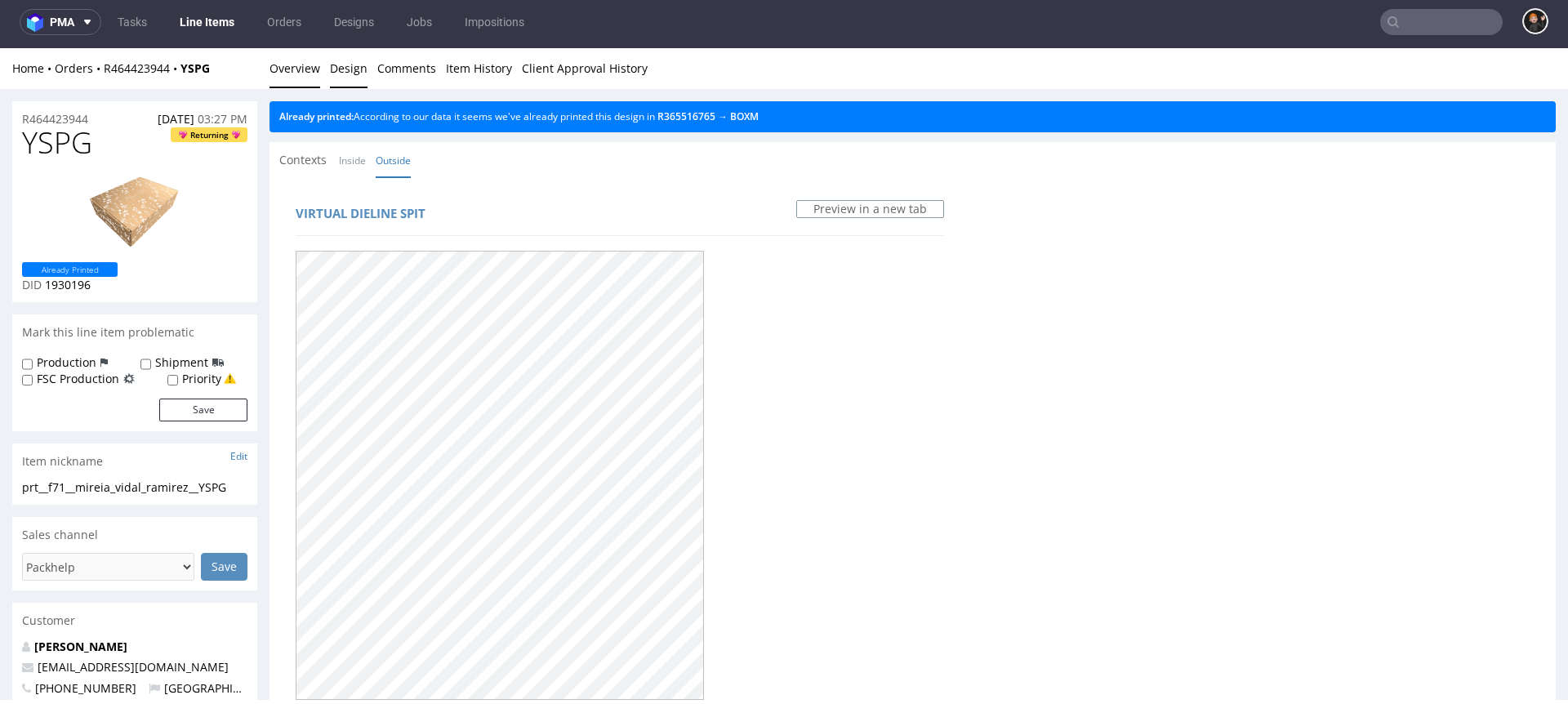
click at [303, 67] on link "Overview" at bounding box center [295, 68] width 51 height 40
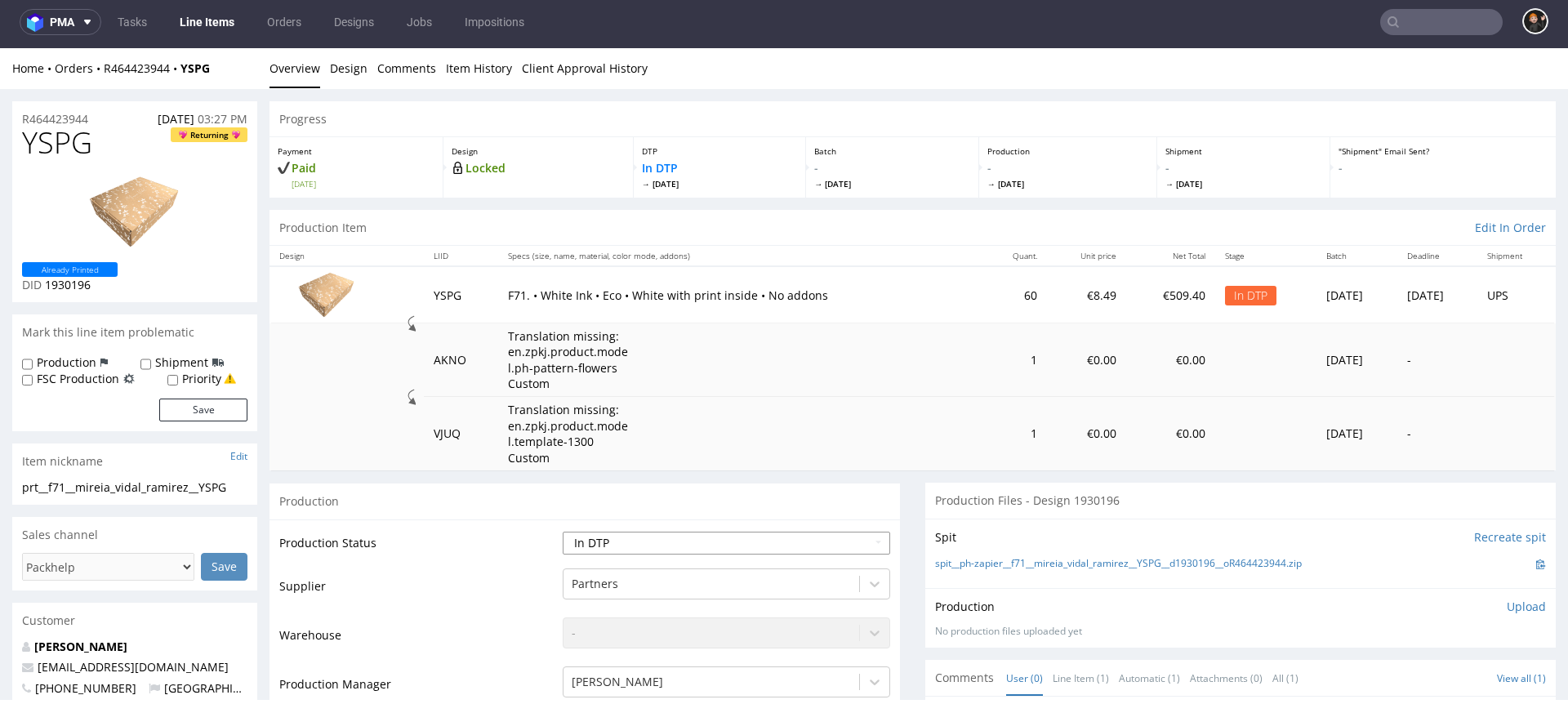
click at [659, 545] on select "Waiting for Artwork Waiting for Diecut Waiting for Mockup Waiting for DTP Waiti…" at bounding box center [726, 543] width 328 height 23
select select "dtp_ca_needed"
click at [562, 532] on select "Waiting for Artwork Waiting for Diecut Waiting for Mockup Waiting for DTP Waiti…" at bounding box center [726, 543] width 328 height 23
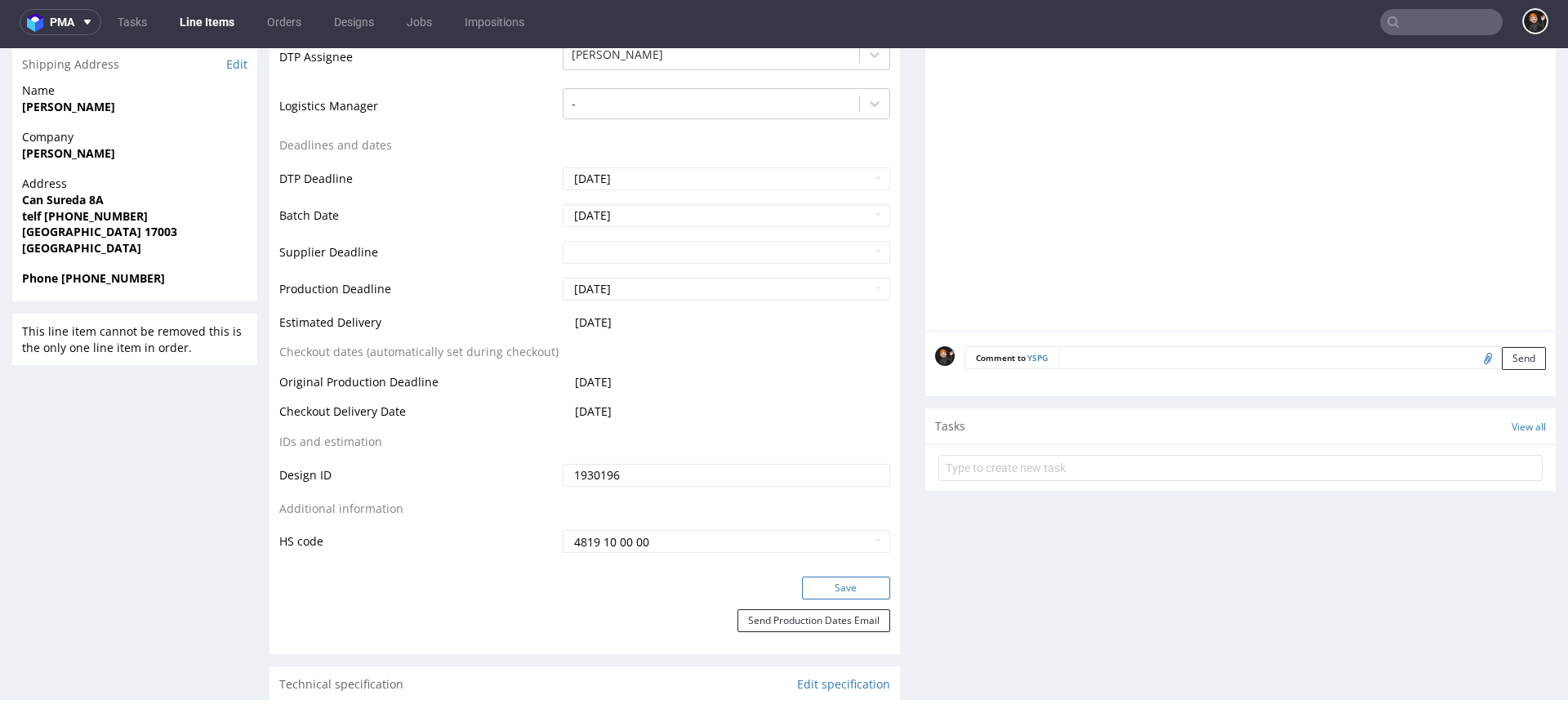
click at [811, 557] on button "Save" at bounding box center [846, 588] width 88 height 23
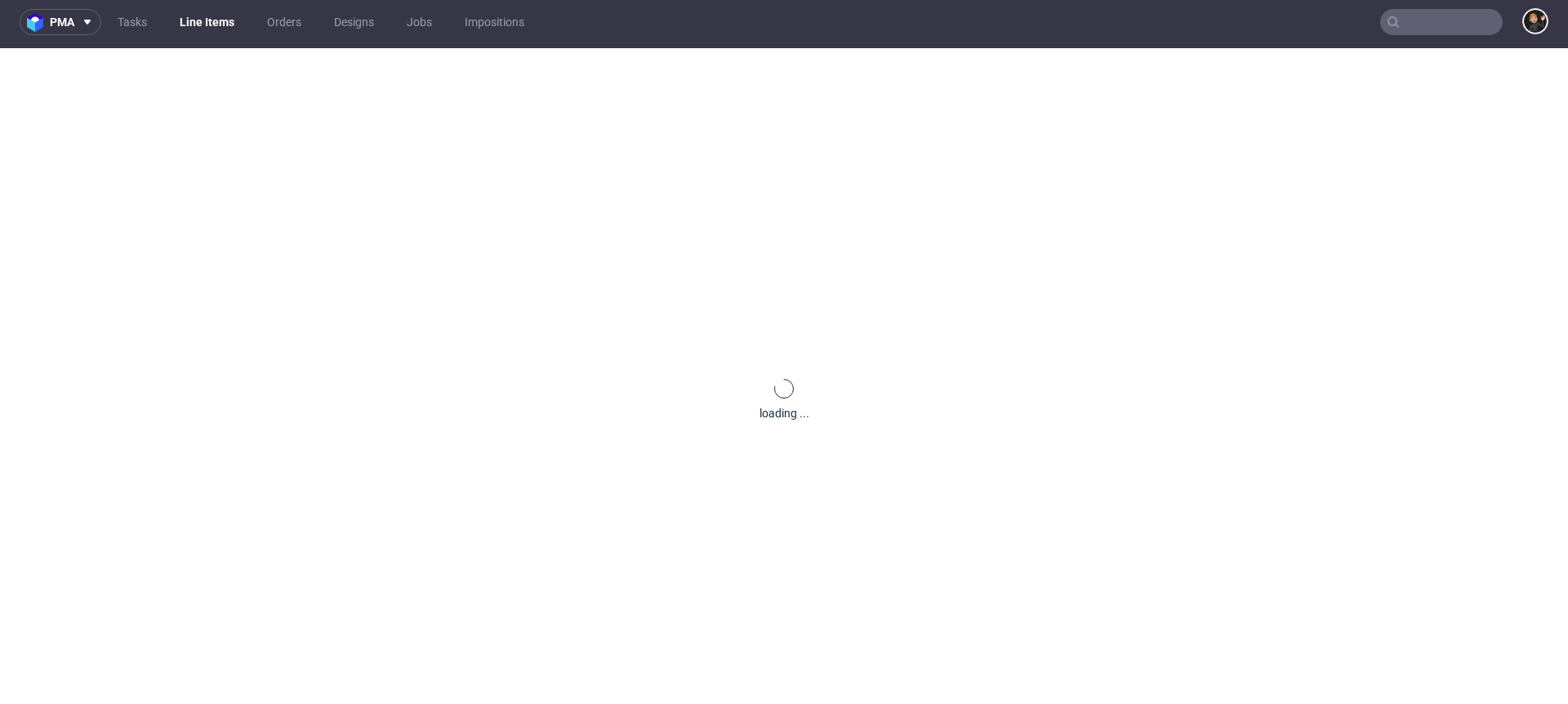
scroll to position [151, 0]
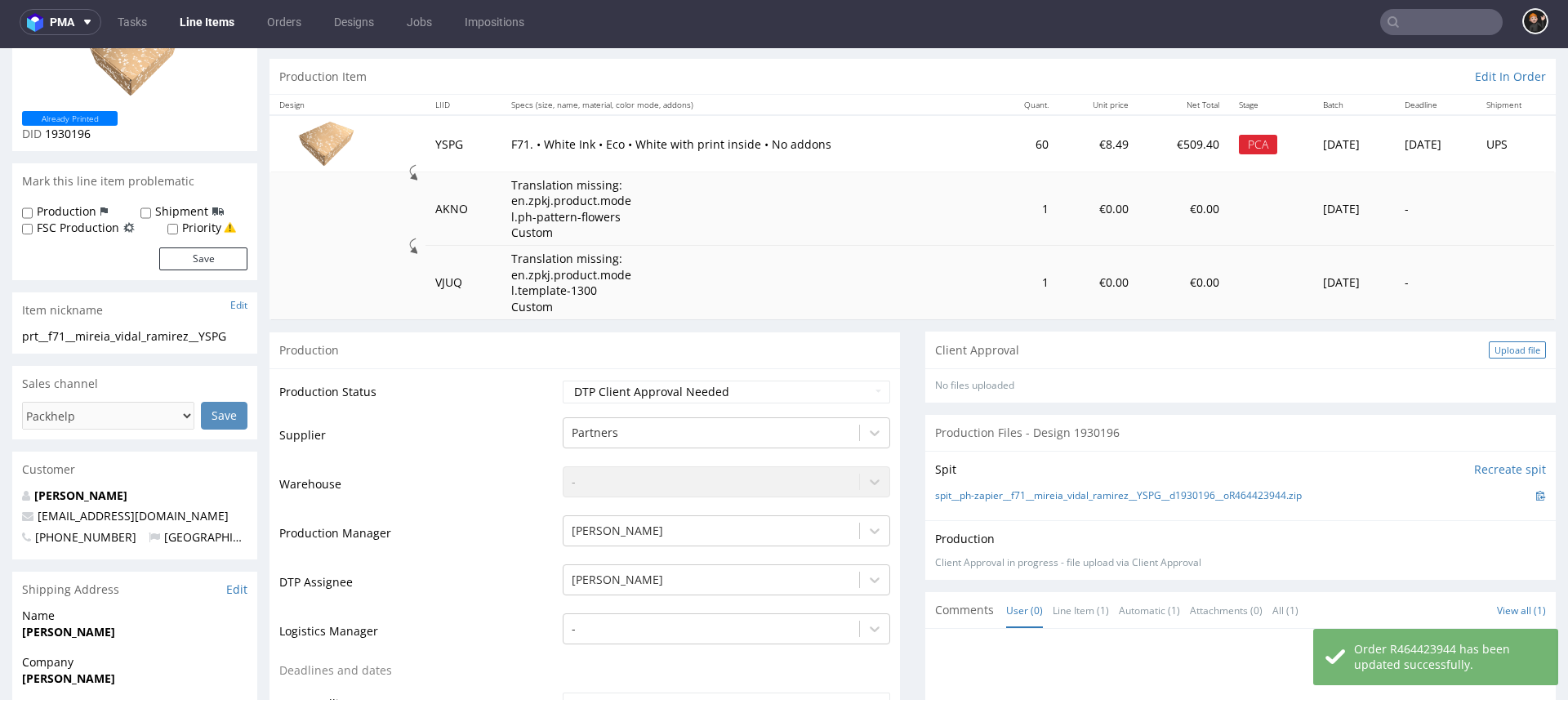
click at [1176, 349] on div "Upload file" at bounding box center [1517, 351] width 58 height 17
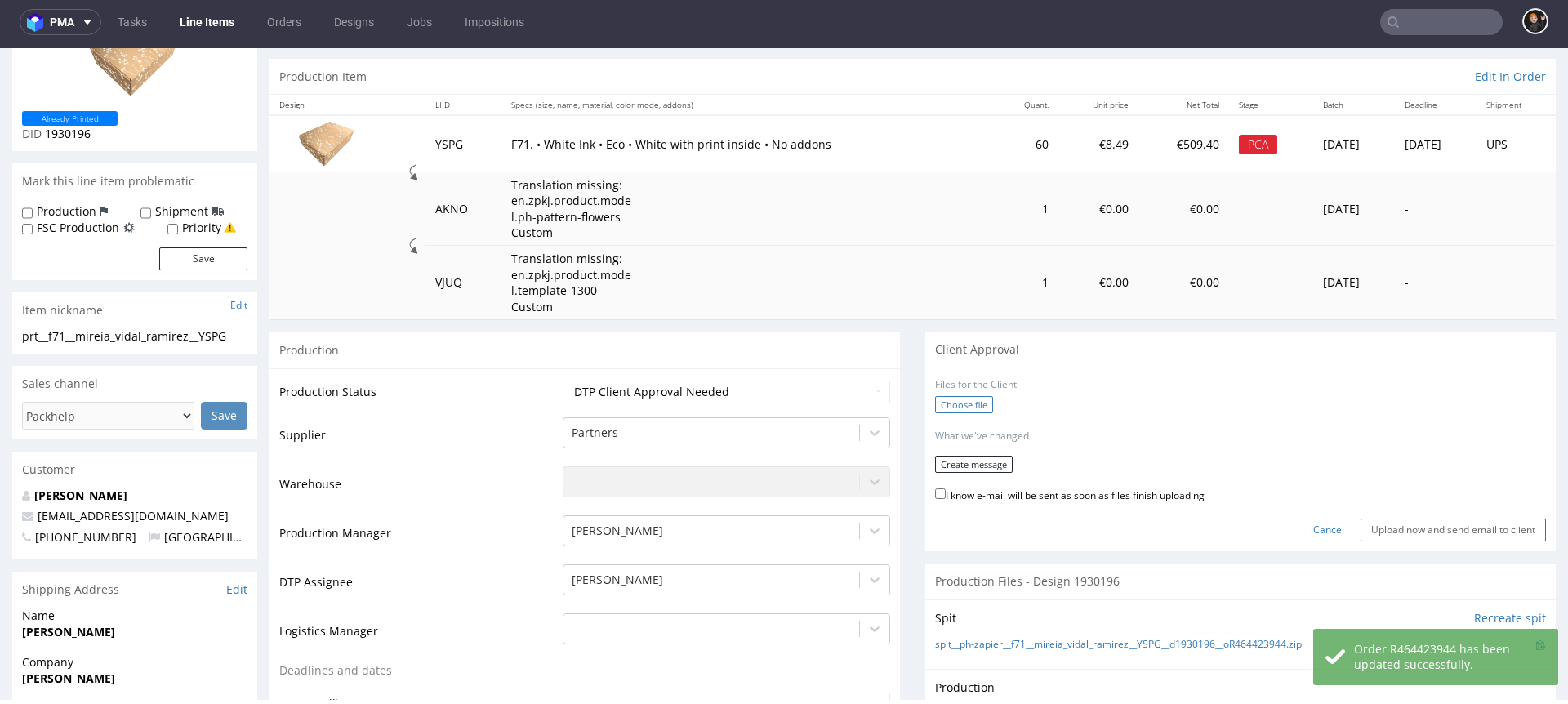
click at [944, 411] on label "Choose file" at bounding box center [964, 405] width 58 height 17
click at [0, 48] on input "Choose file" at bounding box center [0, 48] width 0 height 0
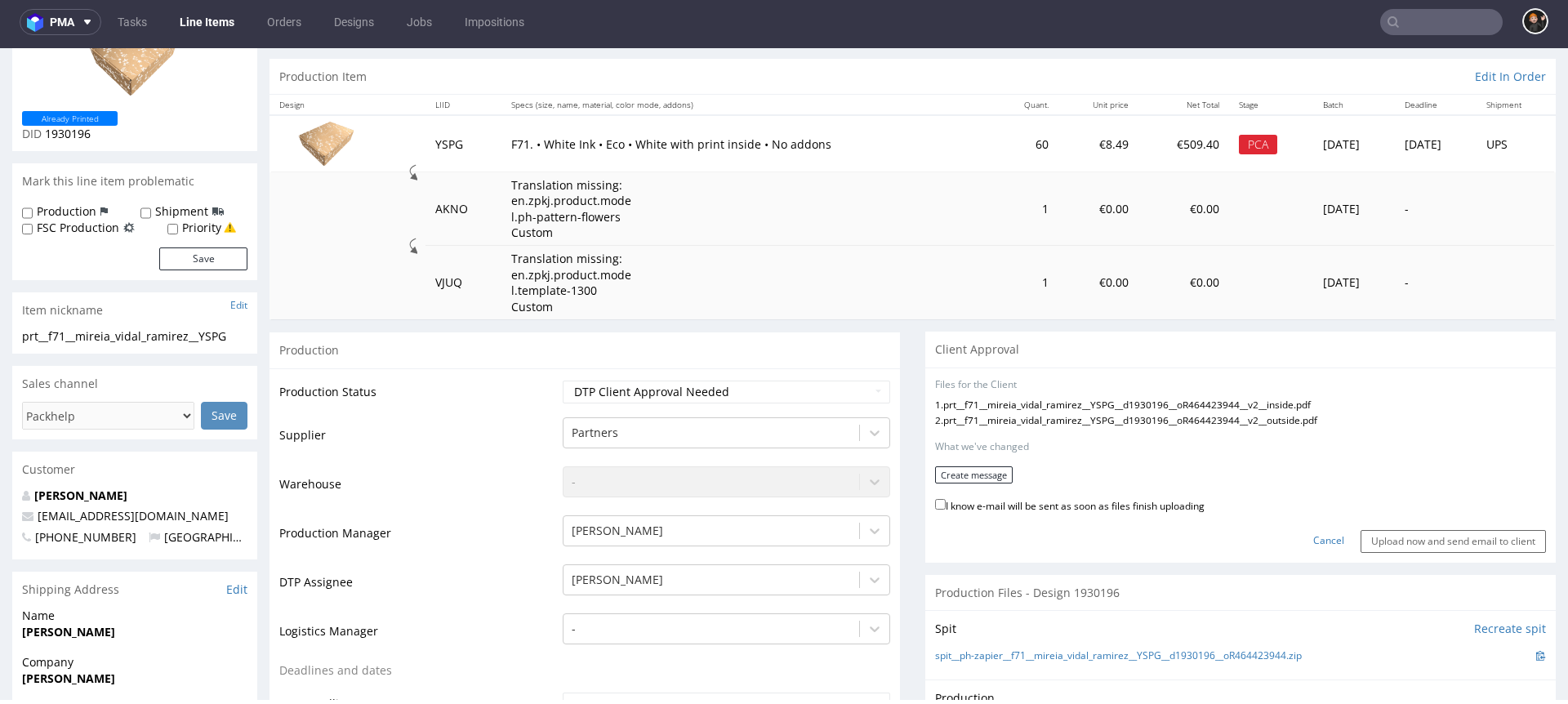
click at [1131, 506] on label "I know e-mail will be sent as soon as files finish uploading" at bounding box center [1069, 505] width 269 height 18
click at [946, 506] on input "I know e-mail will be sent as soon as files finish uploading" at bounding box center [940, 504] width 10 height 10
checkbox input "true"
click at [986, 477] on button "Create message" at bounding box center [973, 475] width 78 height 17
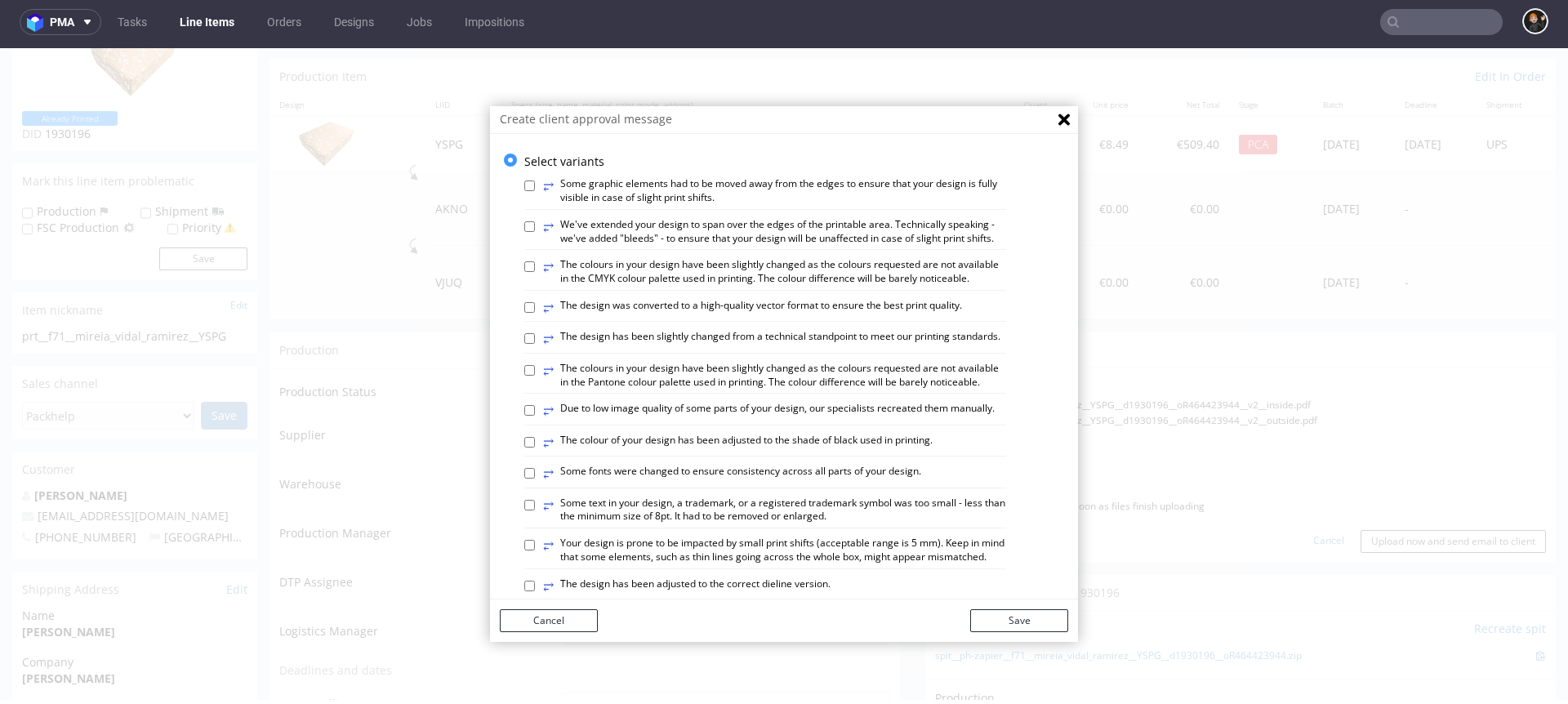
click at [844, 348] on label "⥂ The design has been slightly changed from a technical standpoint to meet our …" at bounding box center [772, 338] width 458 height 18
click at [535, 344] on input "⥂ The design has been slightly changed from a technical standpoint to meet our …" at bounding box center [529, 338] width 10 height 10
checkbox input "true"
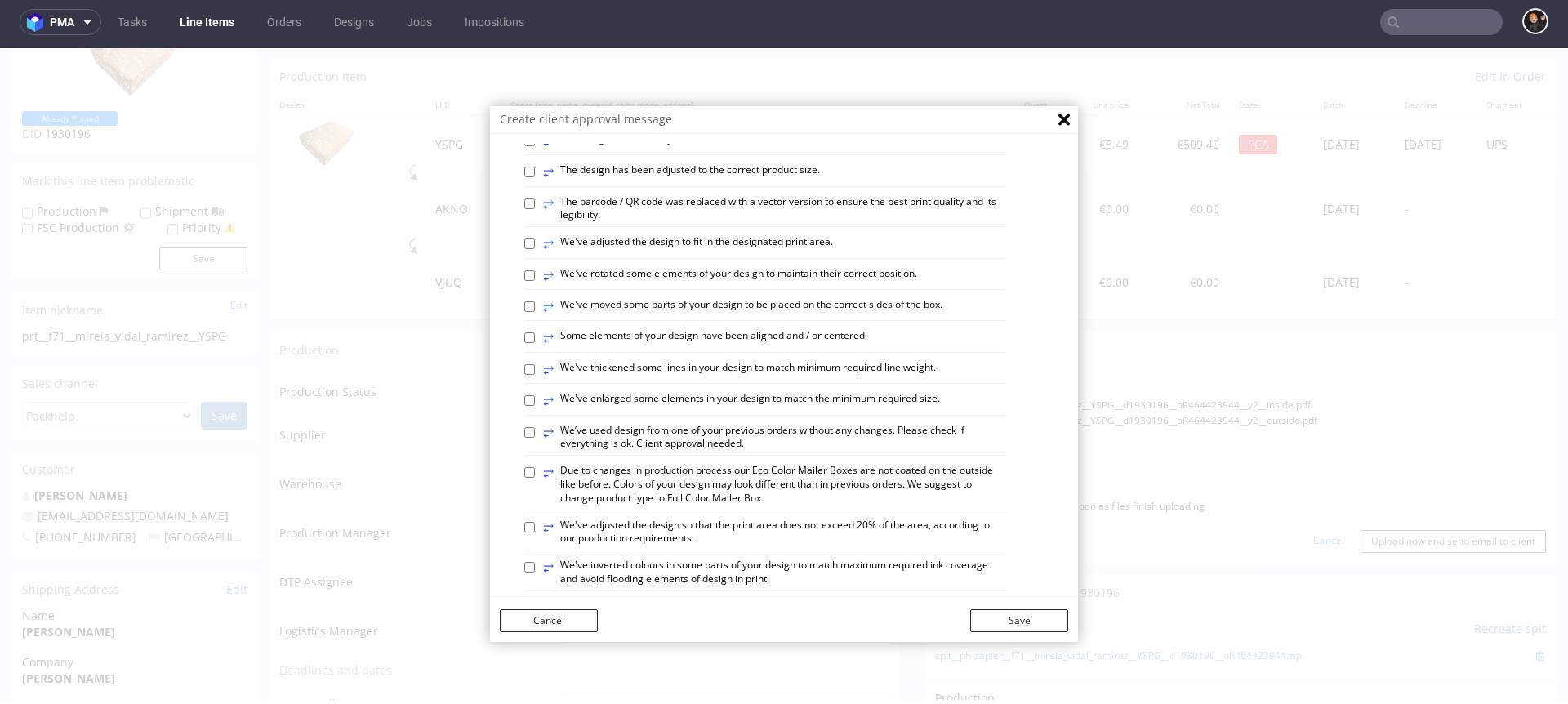
scroll to position [632, 0]
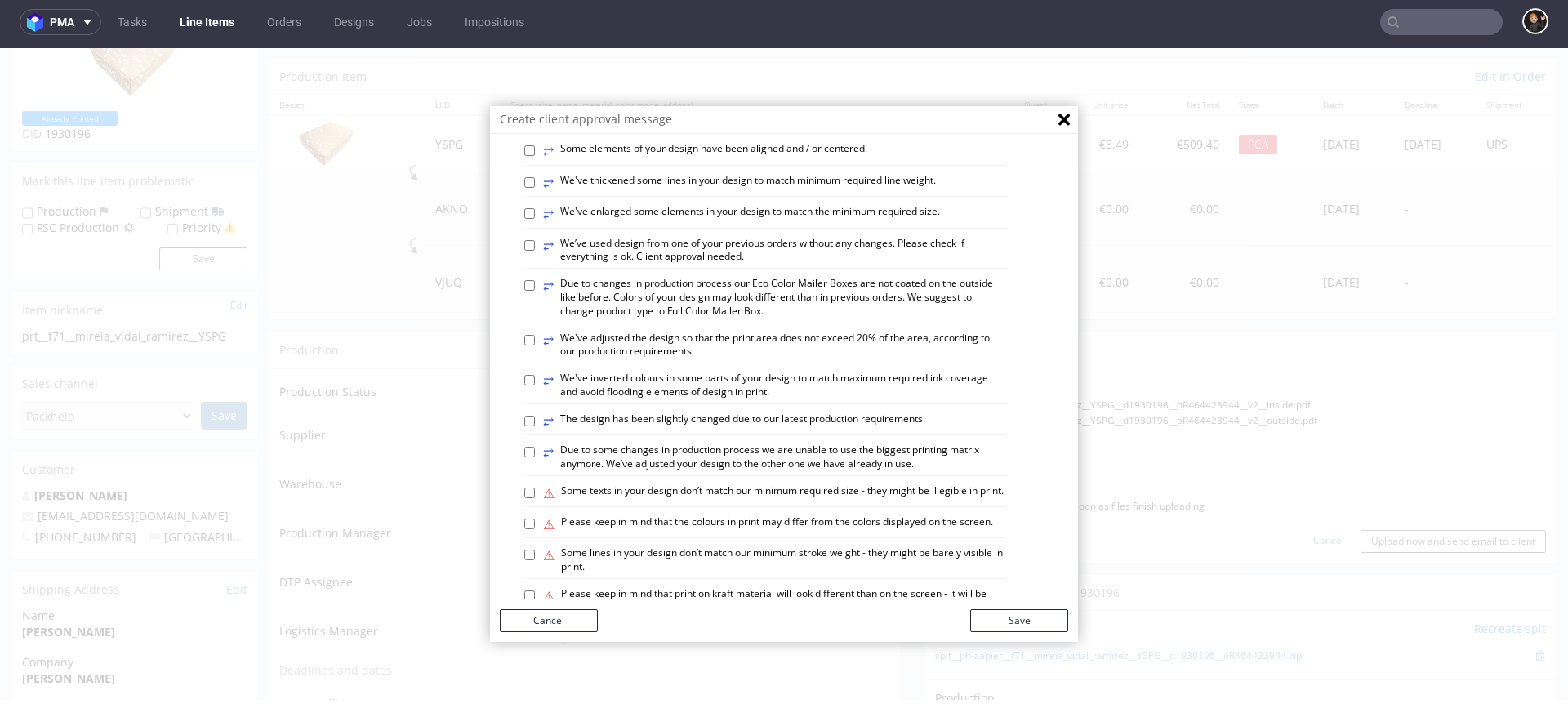
click at [806, 161] on label "⥂ Some elements of your design have been aligned and / or centered." at bounding box center [706, 151] width 324 height 18
click at [535, 156] on input "⥂ Some elements of your design have been aligned and / or centered." at bounding box center [529, 151] width 10 height 10
checkbox input "true"
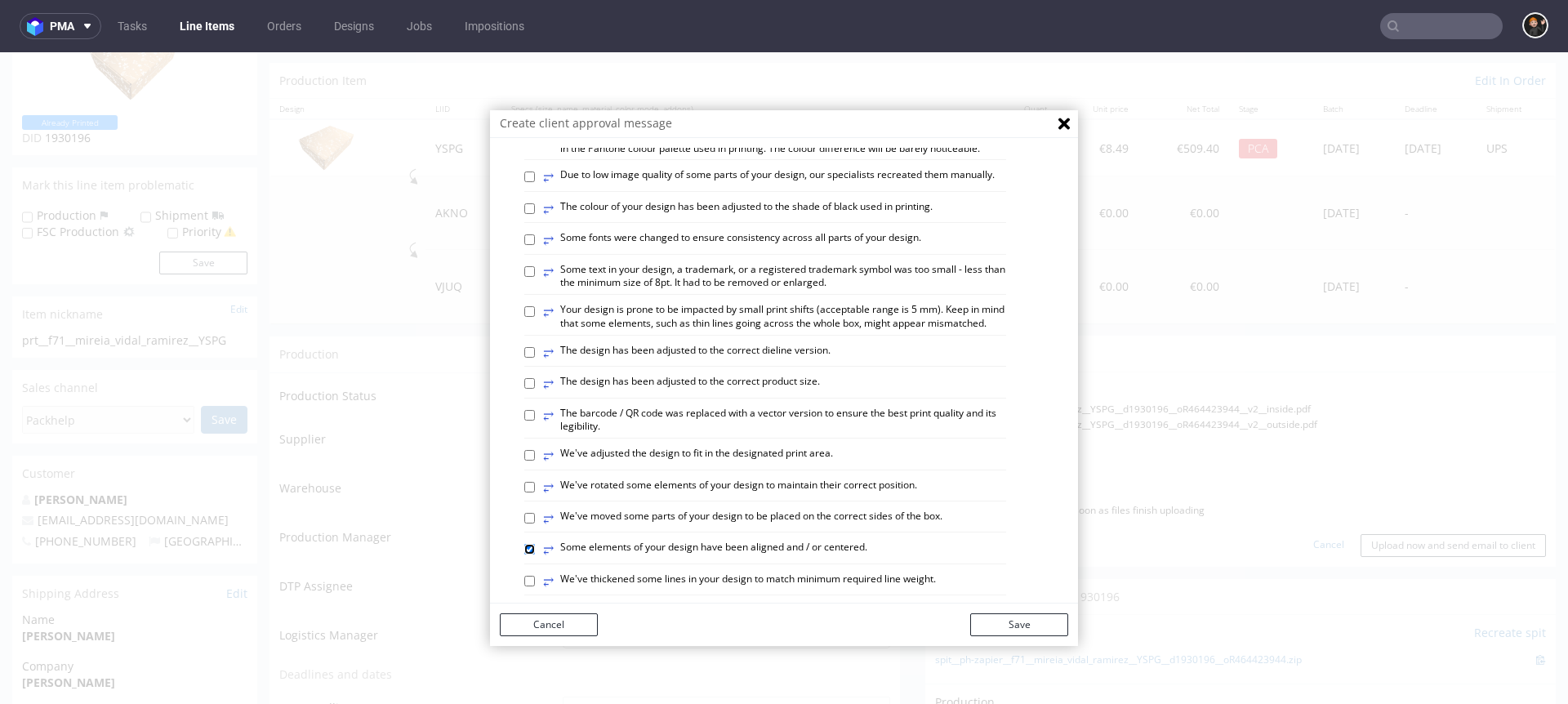
scroll to position [240, 0]
click at [783, 359] on label "⥂ The design has been adjusted to the correct dieline version." at bounding box center [687, 351] width 288 height 18
click at [535, 355] on input "⥂ The design has been adjusted to the correct dieline version." at bounding box center [529, 350] width 10 height 10
checkbox input "true"
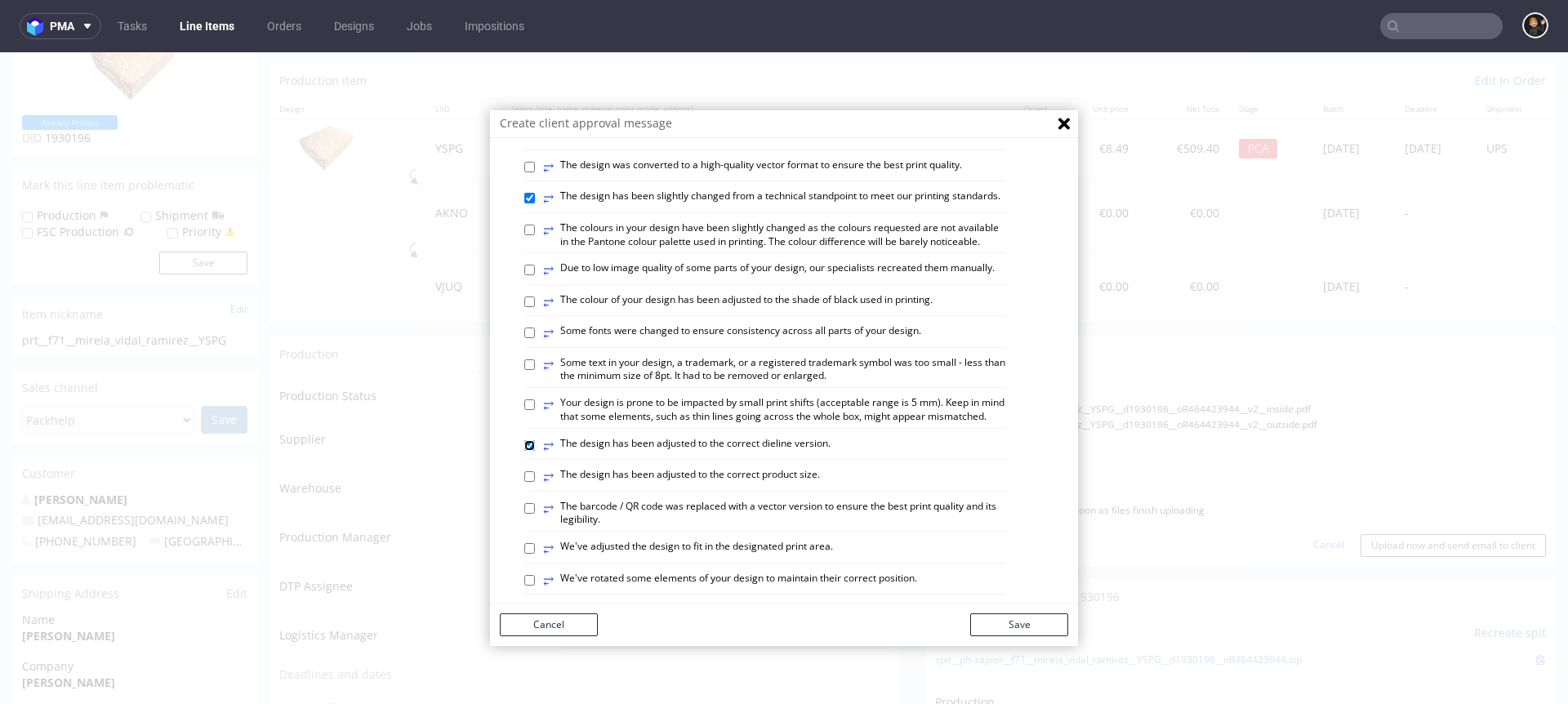
scroll to position [455, 0]
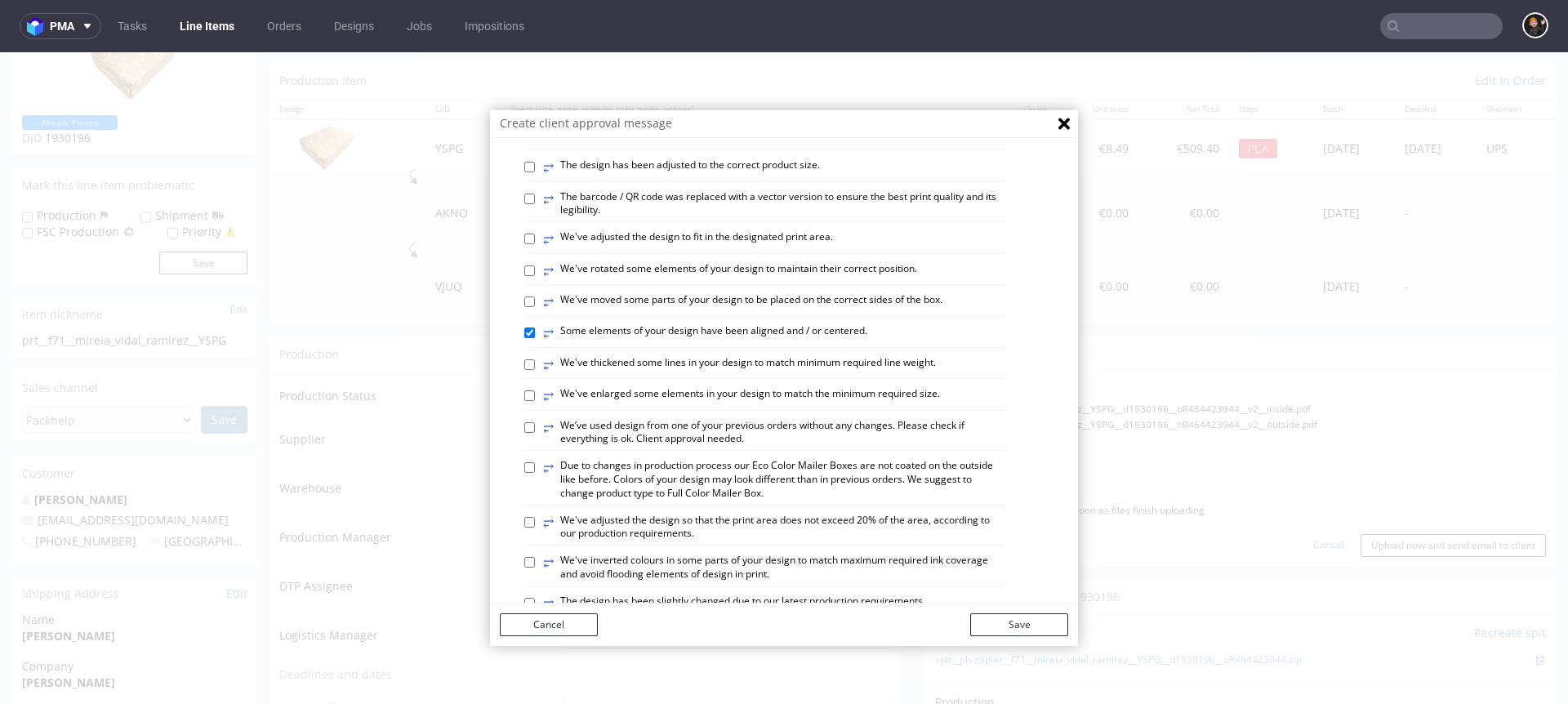
click at [780, 342] on label "⥂ Some elements of your design have been aligned and / or centered." at bounding box center [706, 333] width 324 height 18
click at [535, 338] on input "⥂ Some elements of your design have been aligned and / or centered." at bounding box center [529, 333] width 10 height 10
checkbox input "false"
click at [787, 146] on label "⥂ The design has been adjusted to the correct dieline version." at bounding box center [687, 136] width 288 height 18
click at [535, 141] on input "⥂ The design has been adjusted to the correct dieline version." at bounding box center [529, 136] width 10 height 10
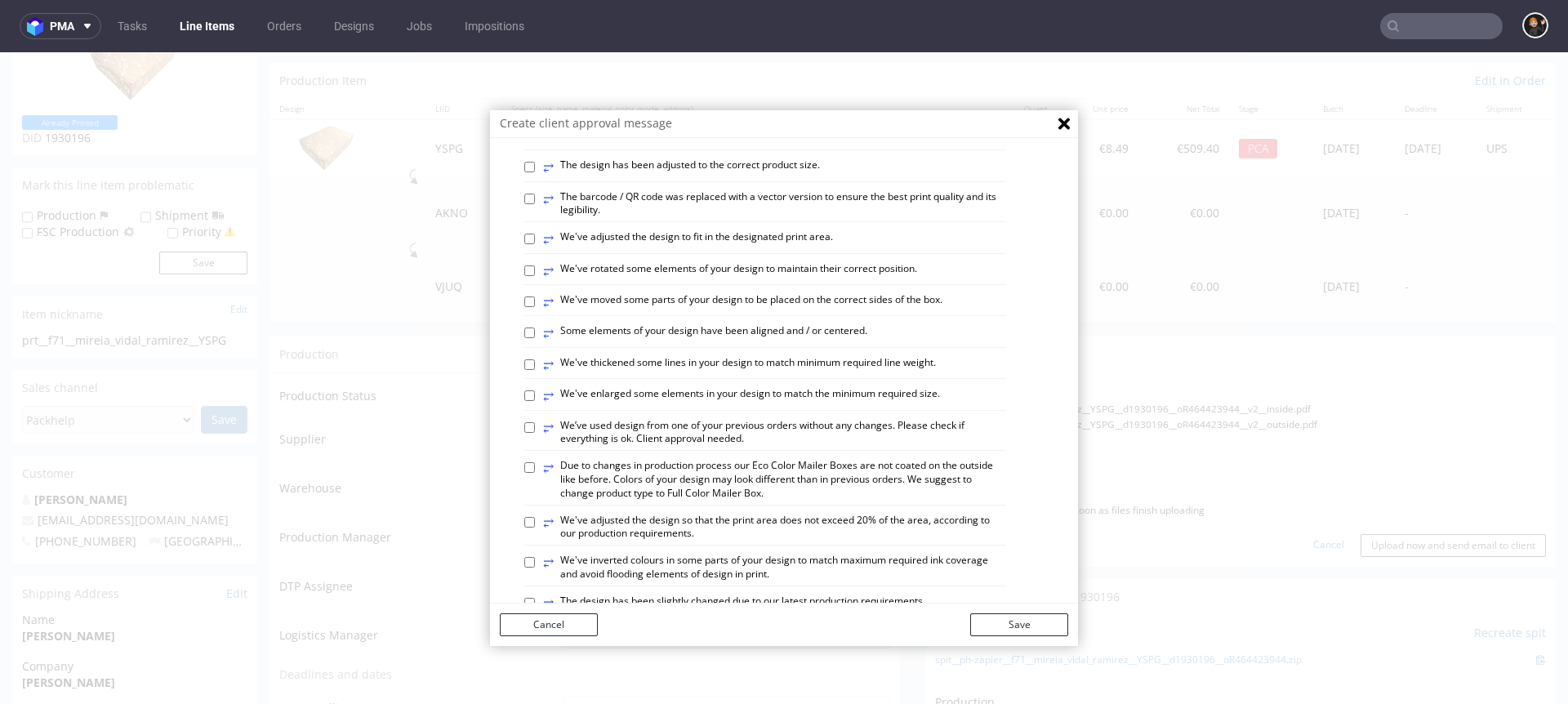
checkbox input "false"
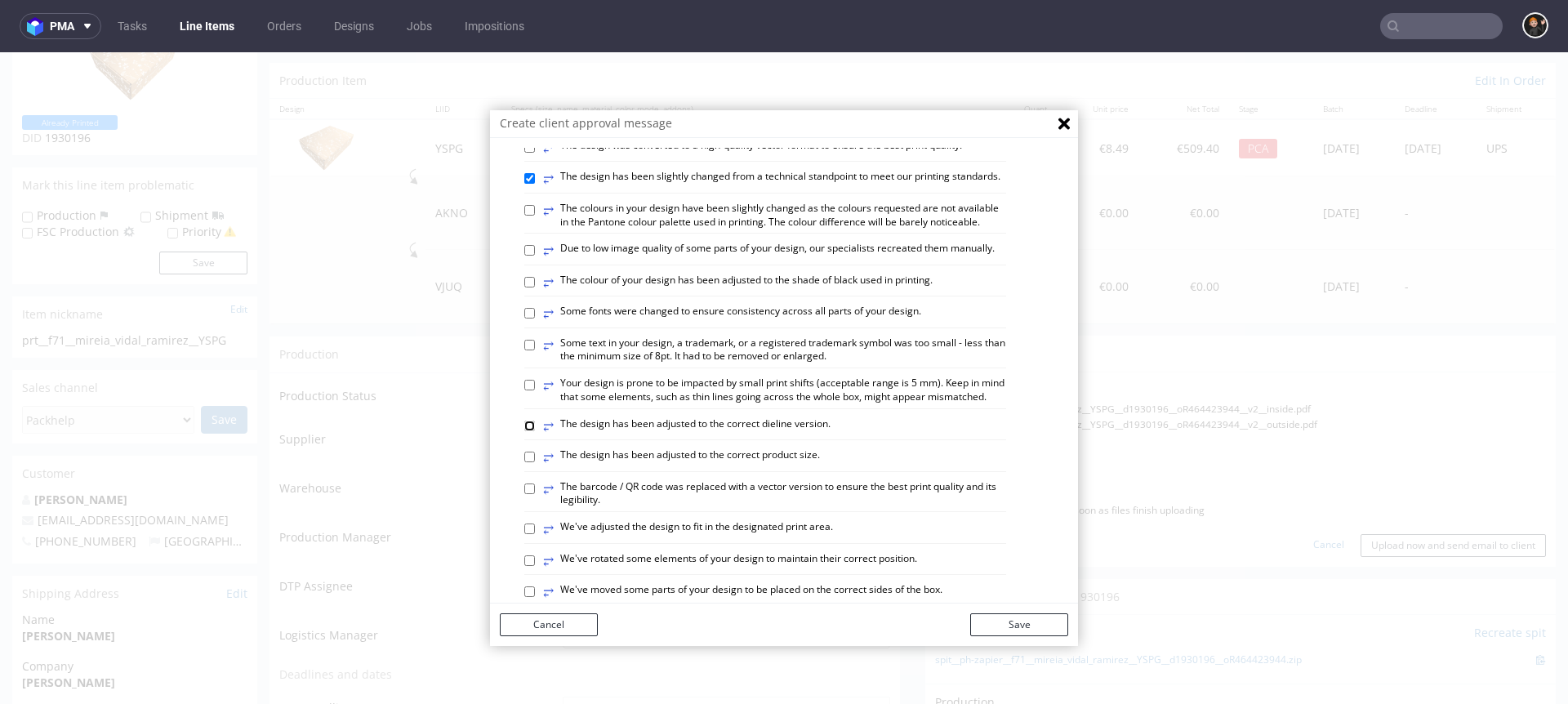
scroll to position [162, 0]
click at [619, 189] on label "⥂ The design has been slightly changed from a technical standpoint to meet our …" at bounding box center [772, 181] width 458 height 18
click at [535, 186] on input "⥂ The design has been slightly changed from a technical standpoint to meet our …" at bounding box center [529, 180] width 10 height 10
checkbox input "false"
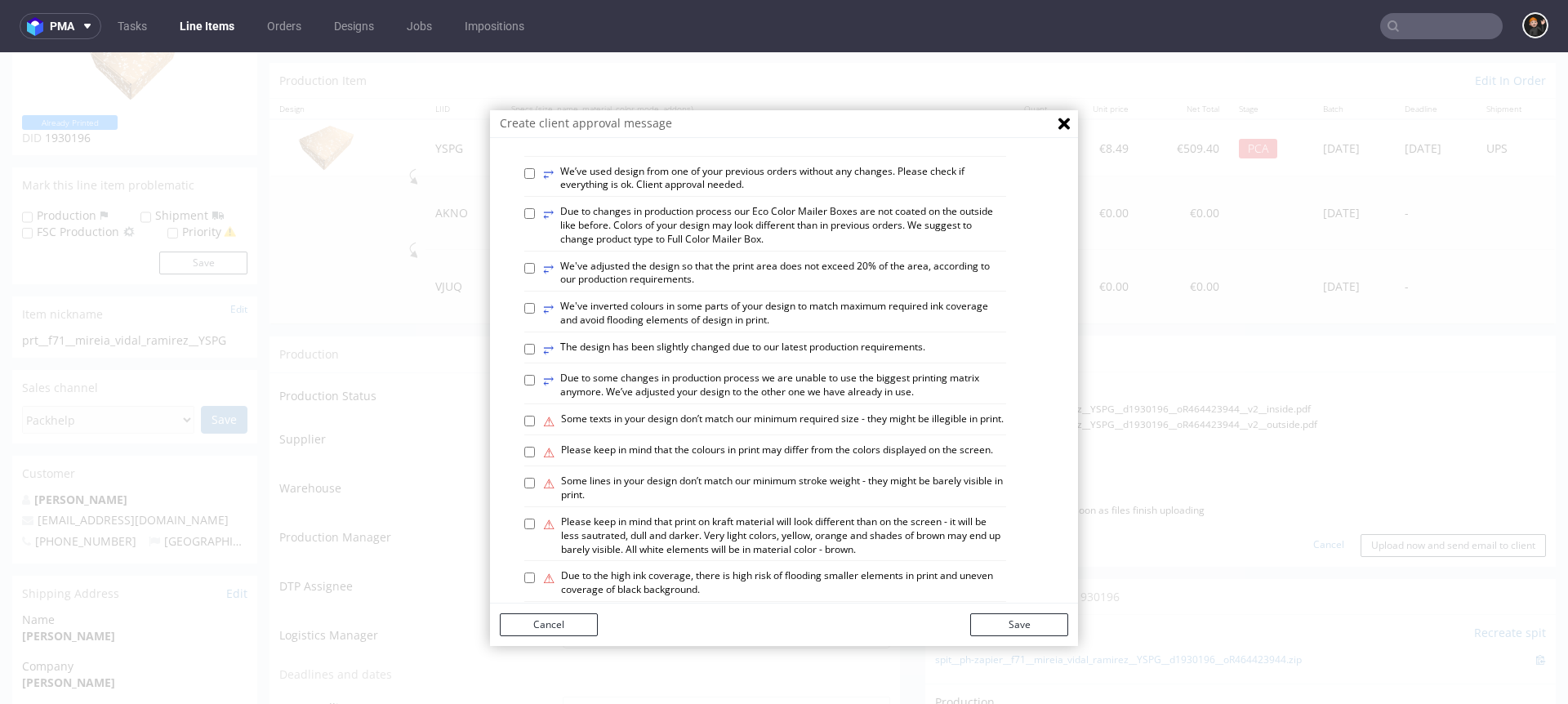
scroll to position [640, 0]
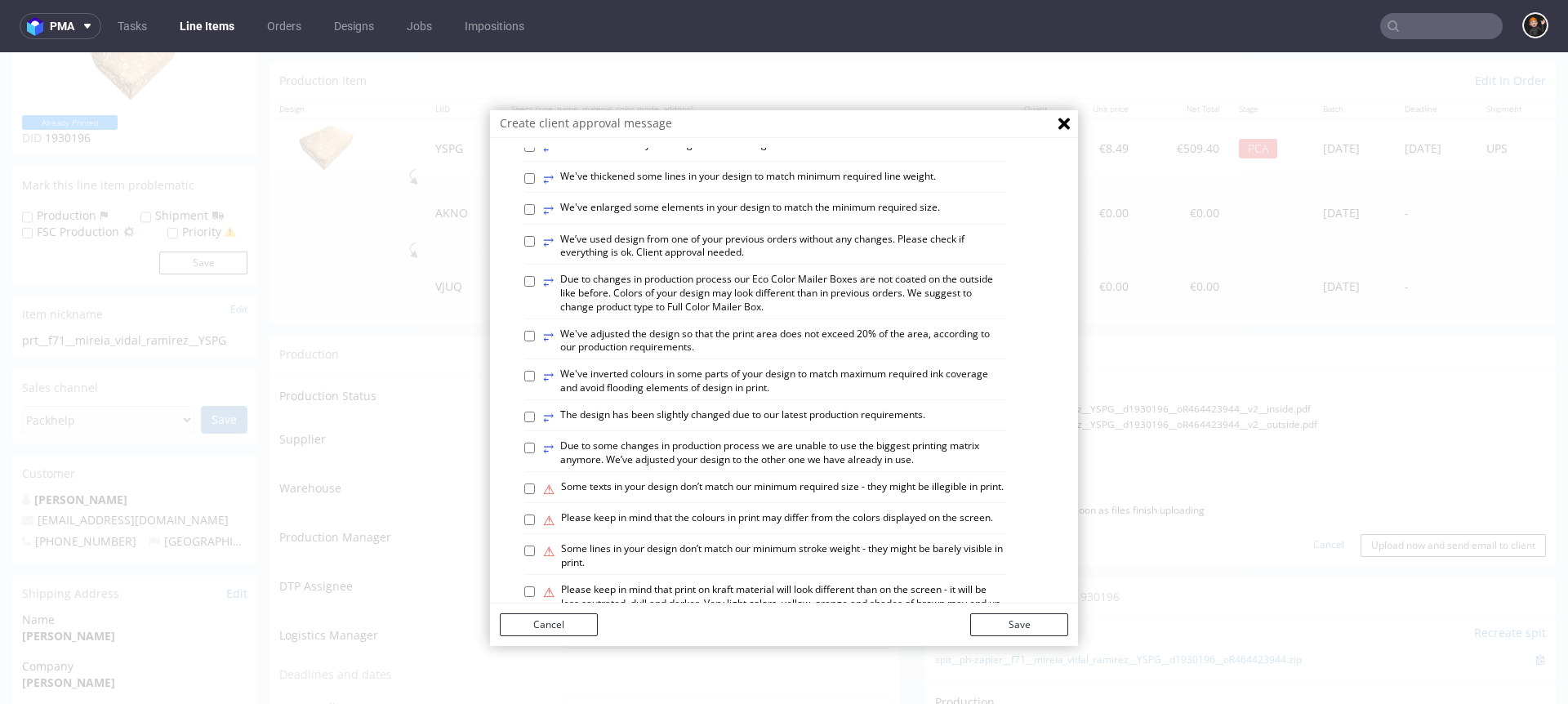
click at [675, 261] on label "⥂ We’ve used design from one of your previous orders without any changes. Pleas…" at bounding box center [774, 247] width 463 height 28
click at [535, 247] on input "⥂ We’ve used design from one of your previous orders without any changes. Pleas…" at bounding box center [529, 242] width 10 height 10
checkbox input "true"
click at [1038, 557] on button "Save" at bounding box center [1019, 625] width 98 height 23
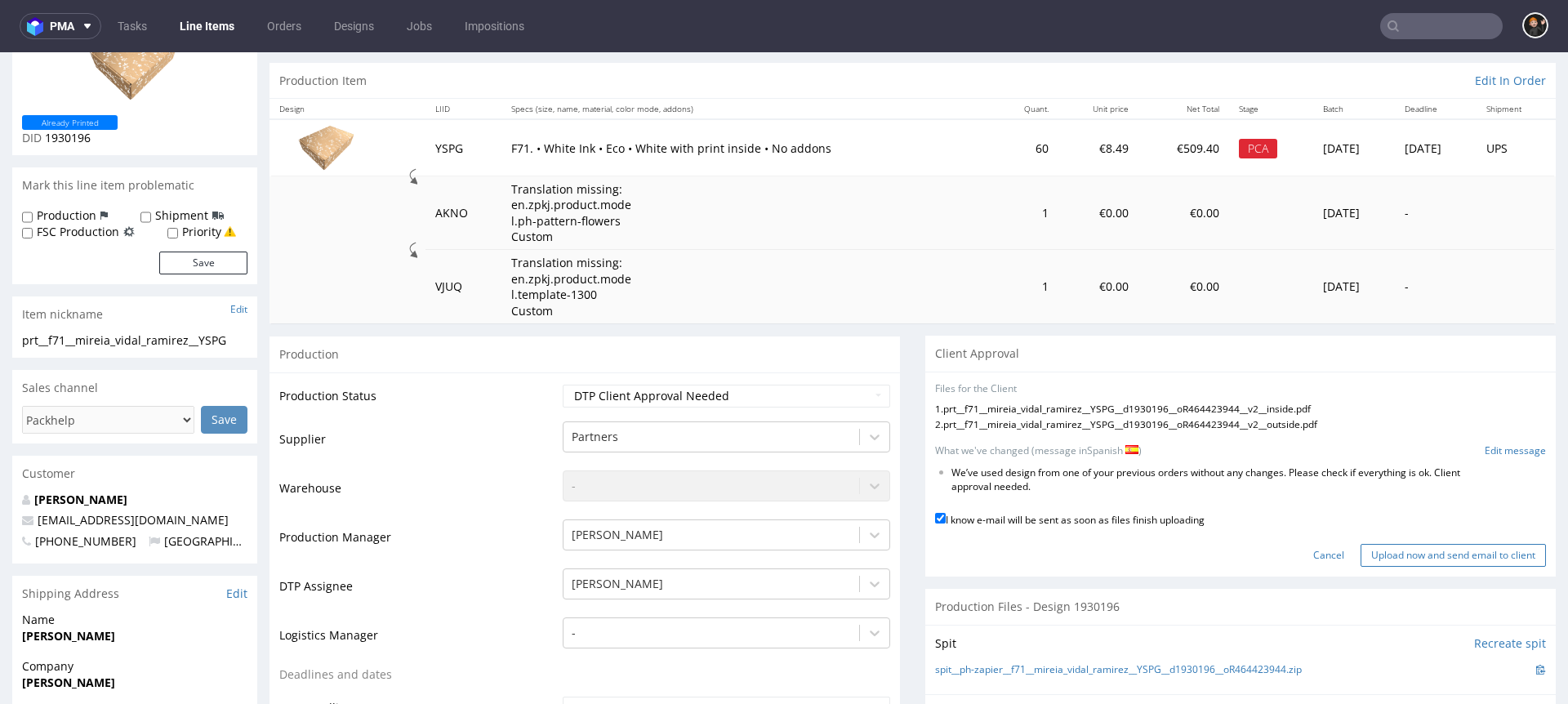
click at [1176, 553] on input "Upload now and send email to client" at bounding box center [1453, 556] width 186 height 23
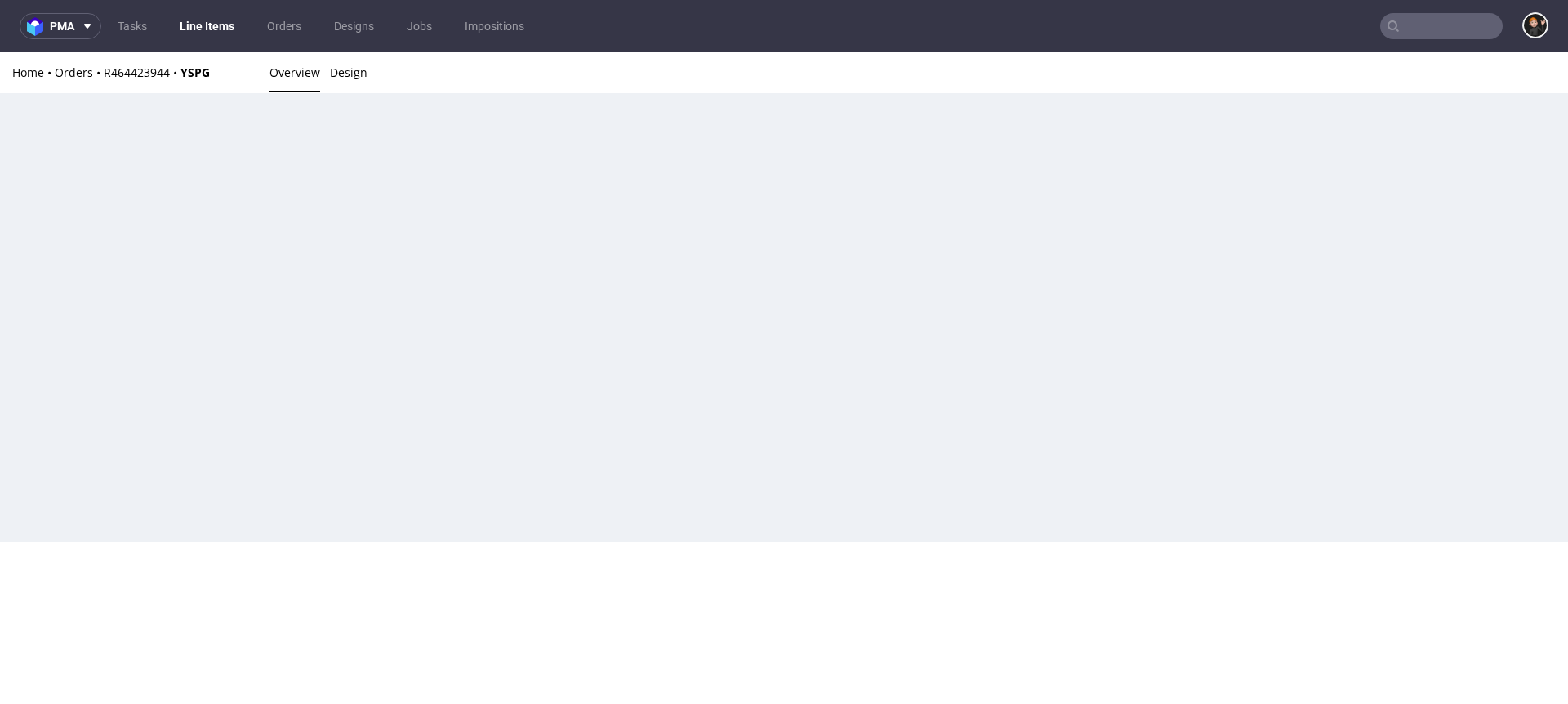
scroll to position [0, 0]
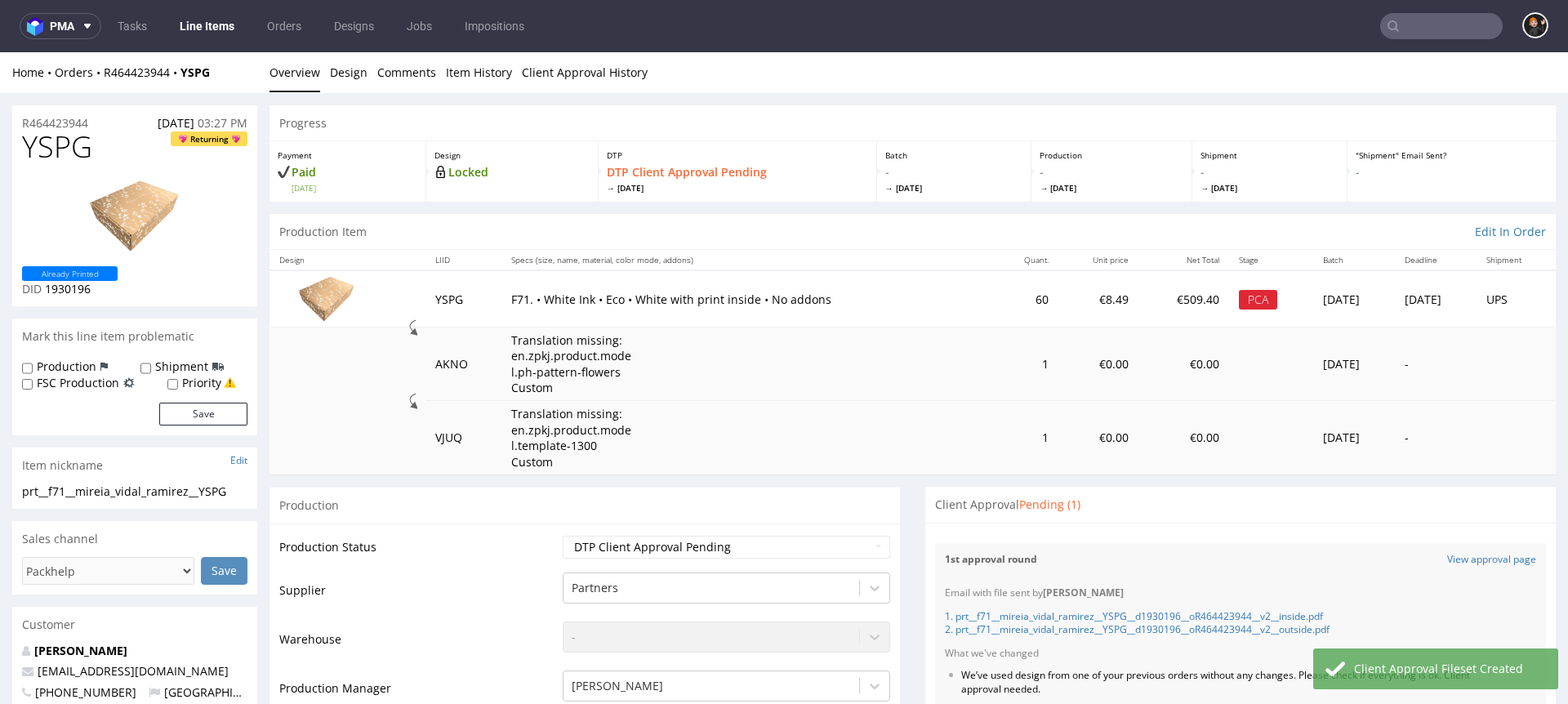
click at [201, 26] on link "Line Items" at bounding box center [207, 26] width 74 height 26
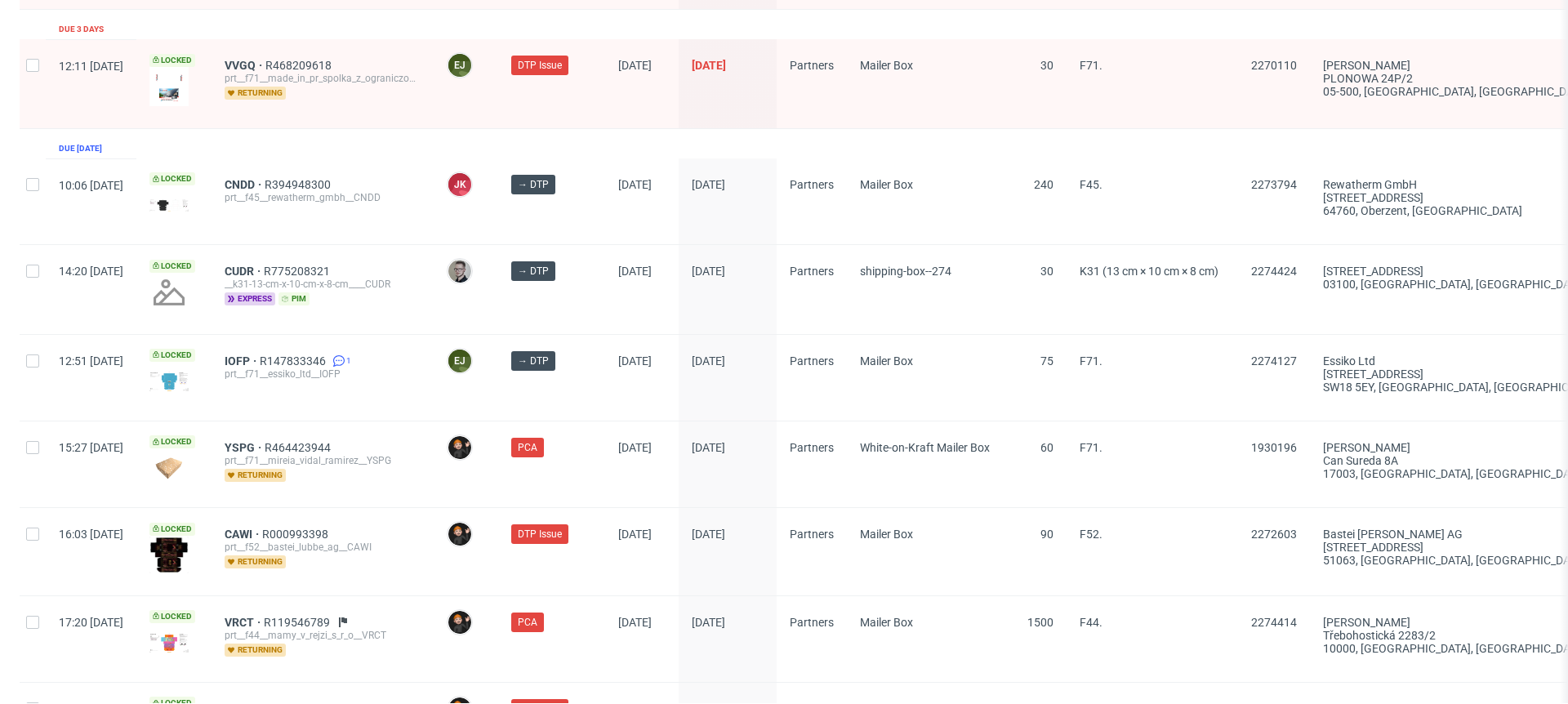
scroll to position [2584, 0]
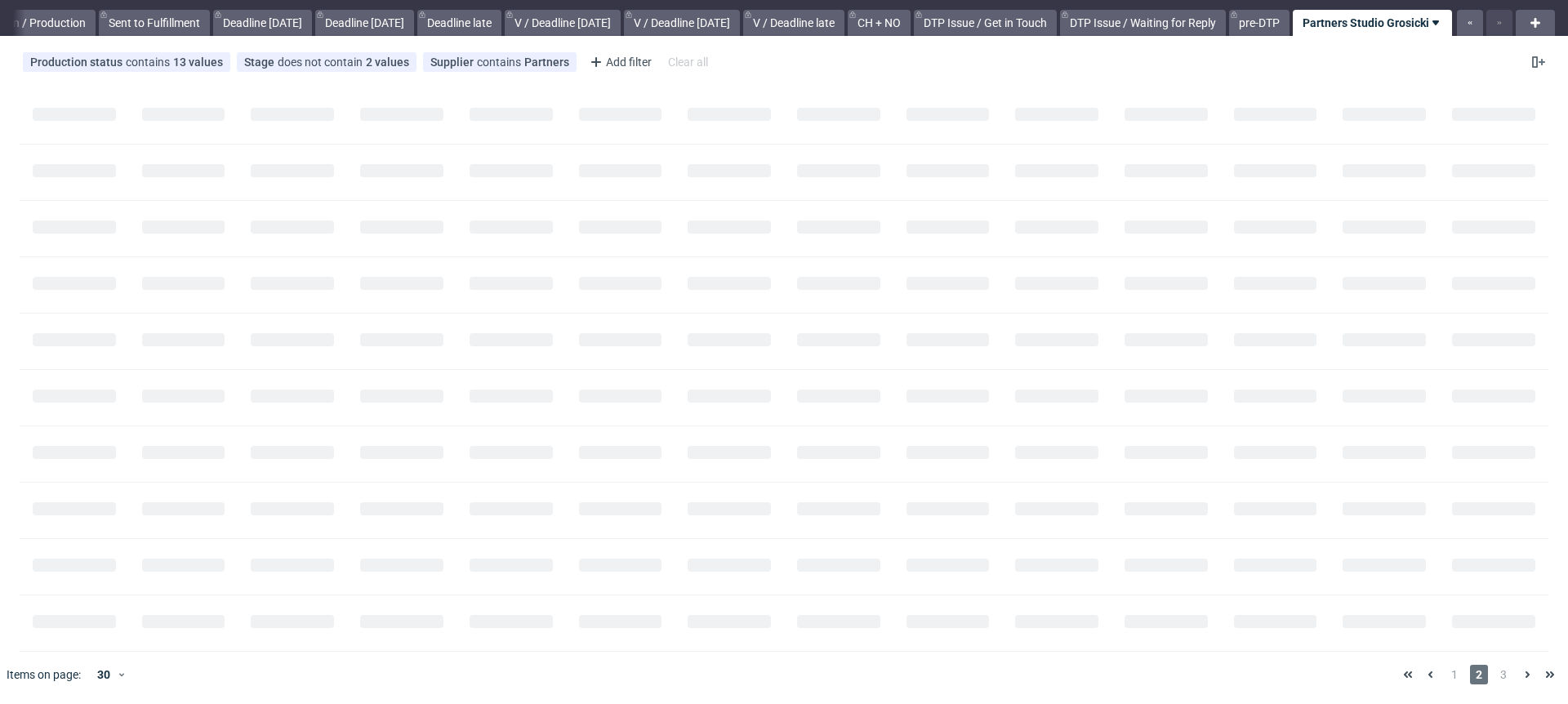
scroll to position [0, 1575]
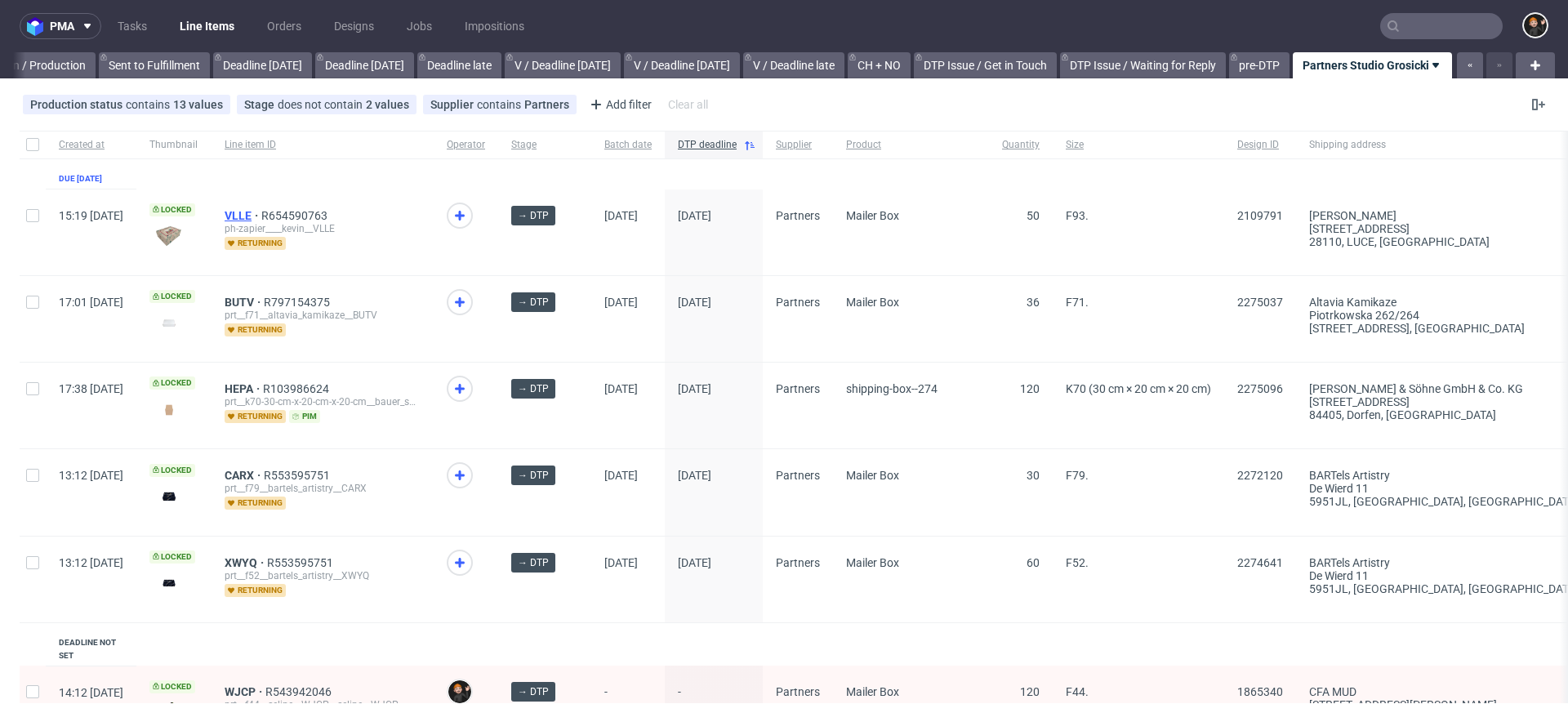
click at [262, 210] on span "VLLE" at bounding box center [243, 215] width 37 height 13
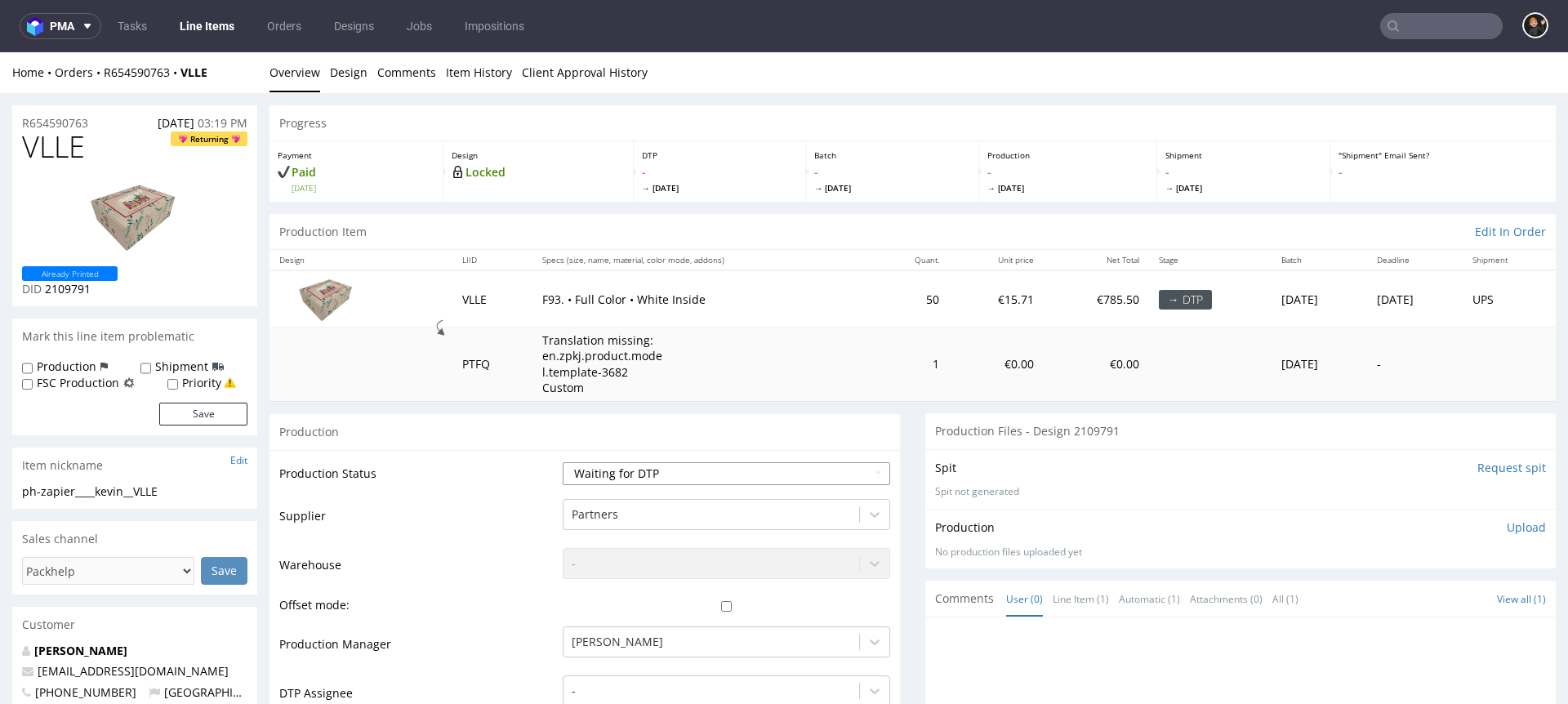
click at [598, 475] on select "Waiting for Artwork Waiting for Diecut Waiting for Mockup Waiting for DTP Waiti…" at bounding box center [726, 474] width 328 height 23
select select "dtp_in_process"
click at [562, 462] on select "Waiting for Artwork Waiting for Diecut Waiting for Mockup Waiting for DTP Waiti…" at bounding box center [726, 474] width 328 height 23
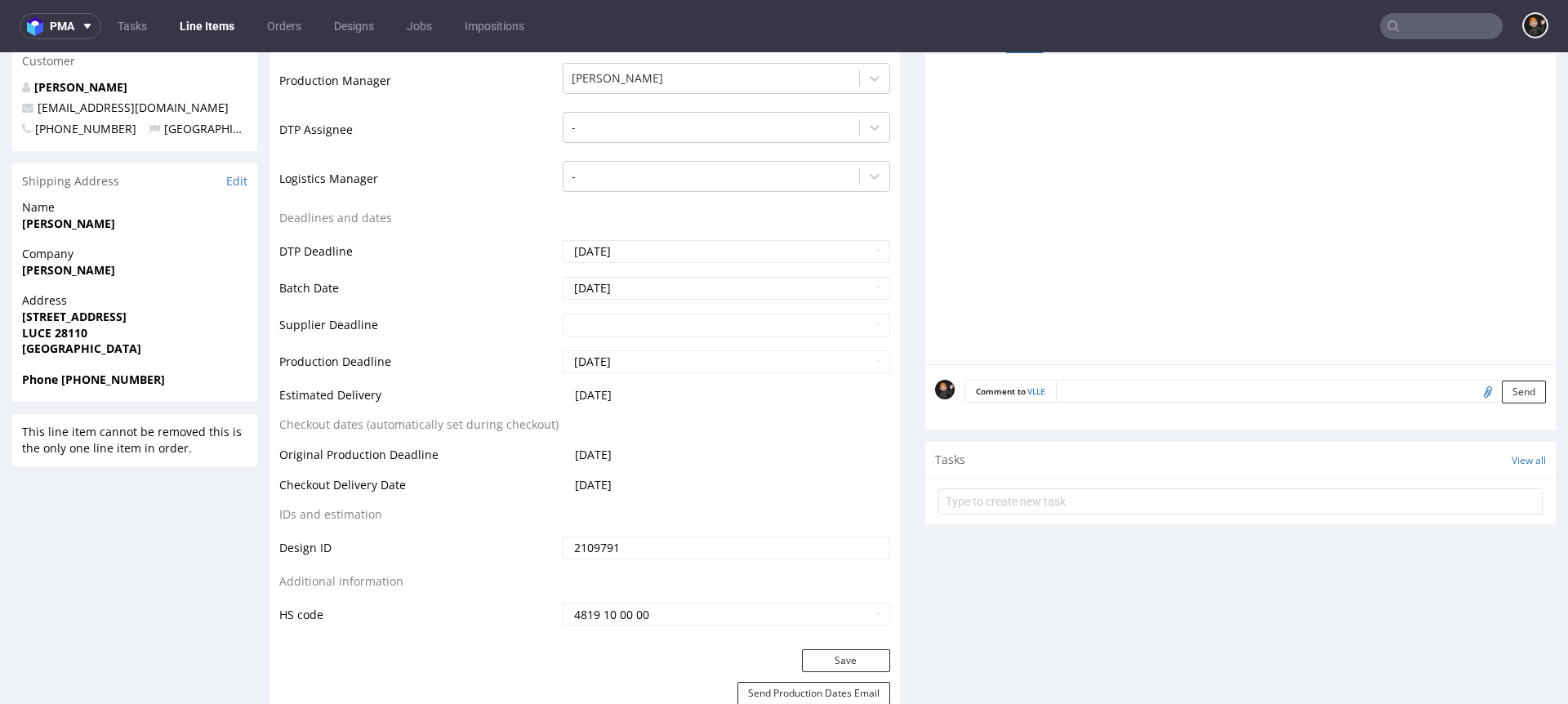
scroll to position [294, 0]
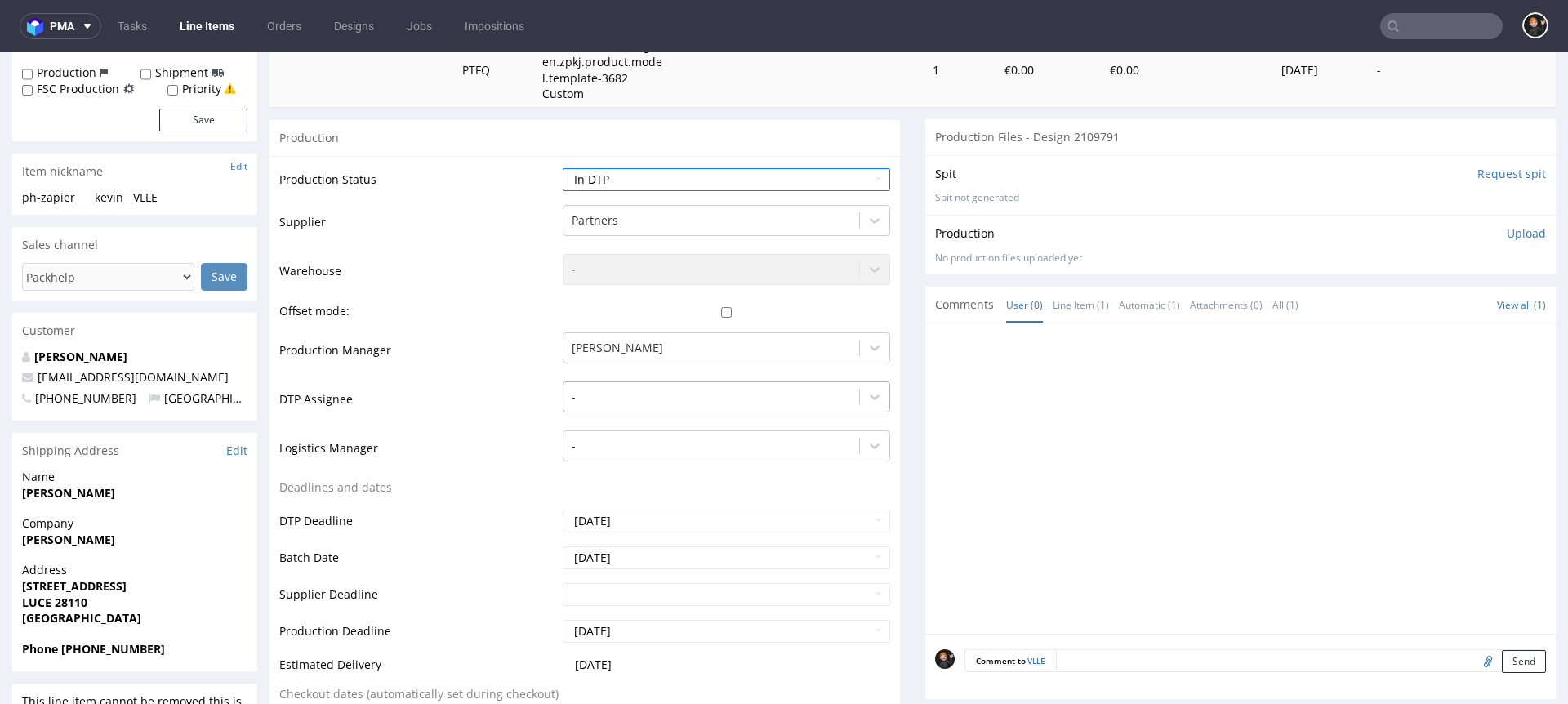
click at [599, 386] on div "-" at bounding box center [711, 397] width 296 height 26
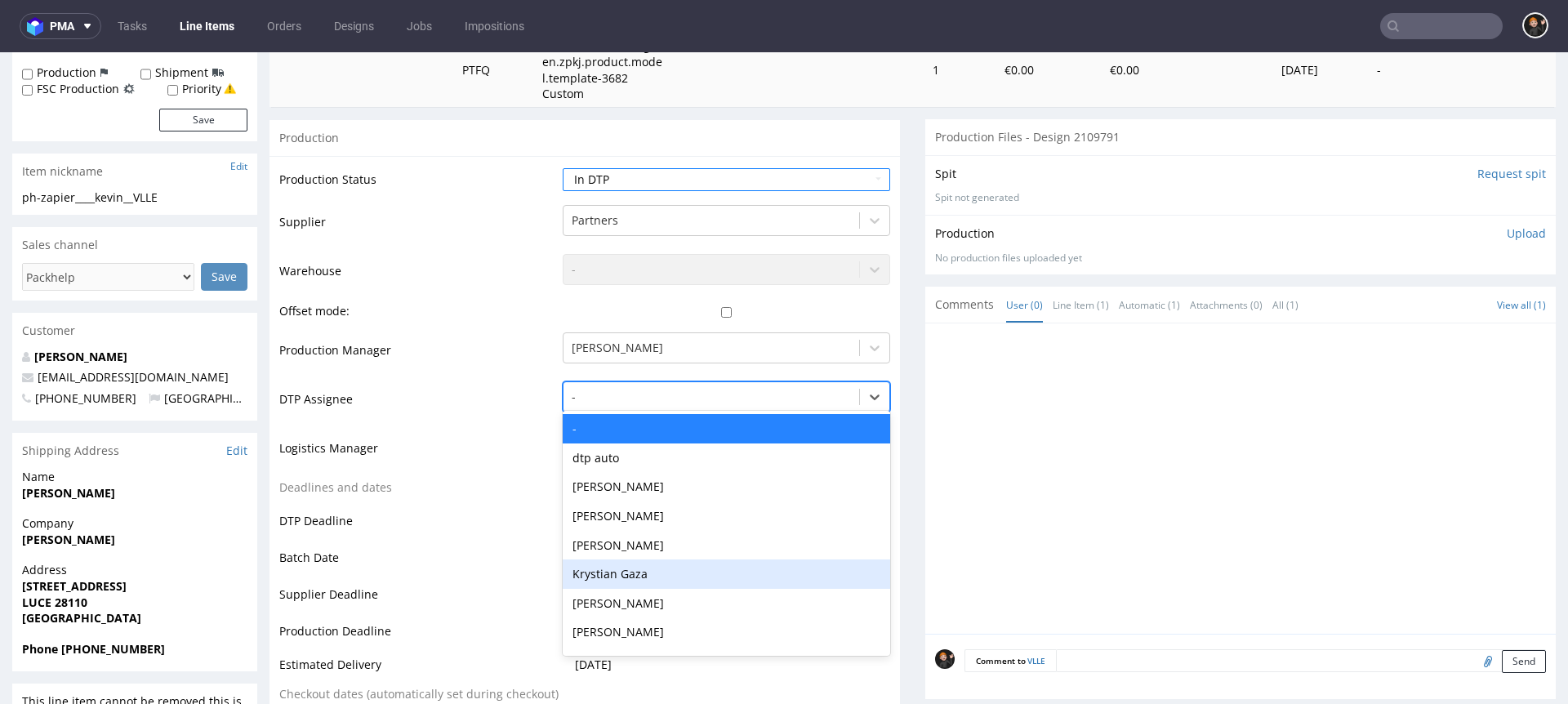
click at [602, 557] on div "[PERSON_NAME]" at bounding box center [726, 604] width 328 height 30
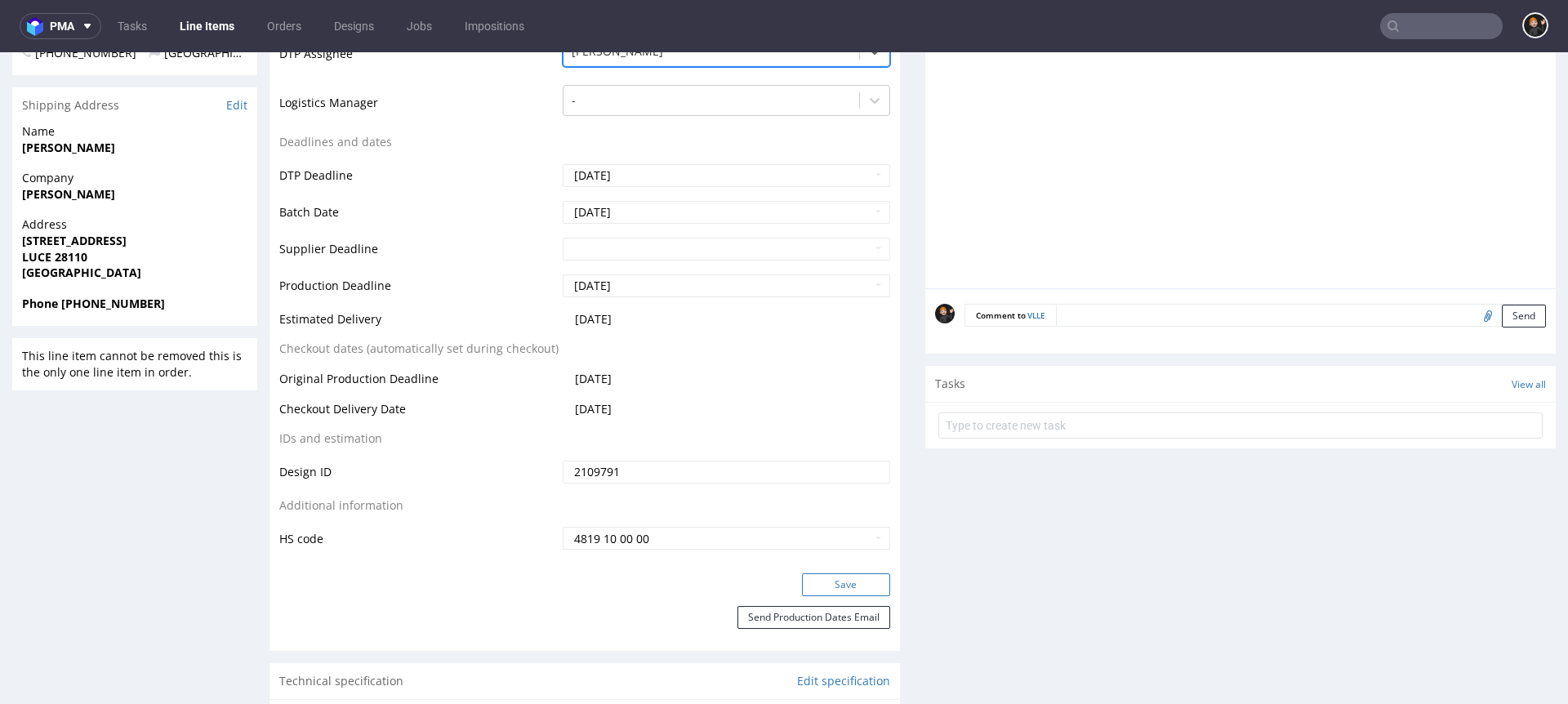
drag, startPoint x: 831, startPoint y: 584, endPoint x: 819, endPoint y: 584, distance: 12.0
click at [831, 557] on button "Save" at bounding box center [846, 585] width 88 height 23
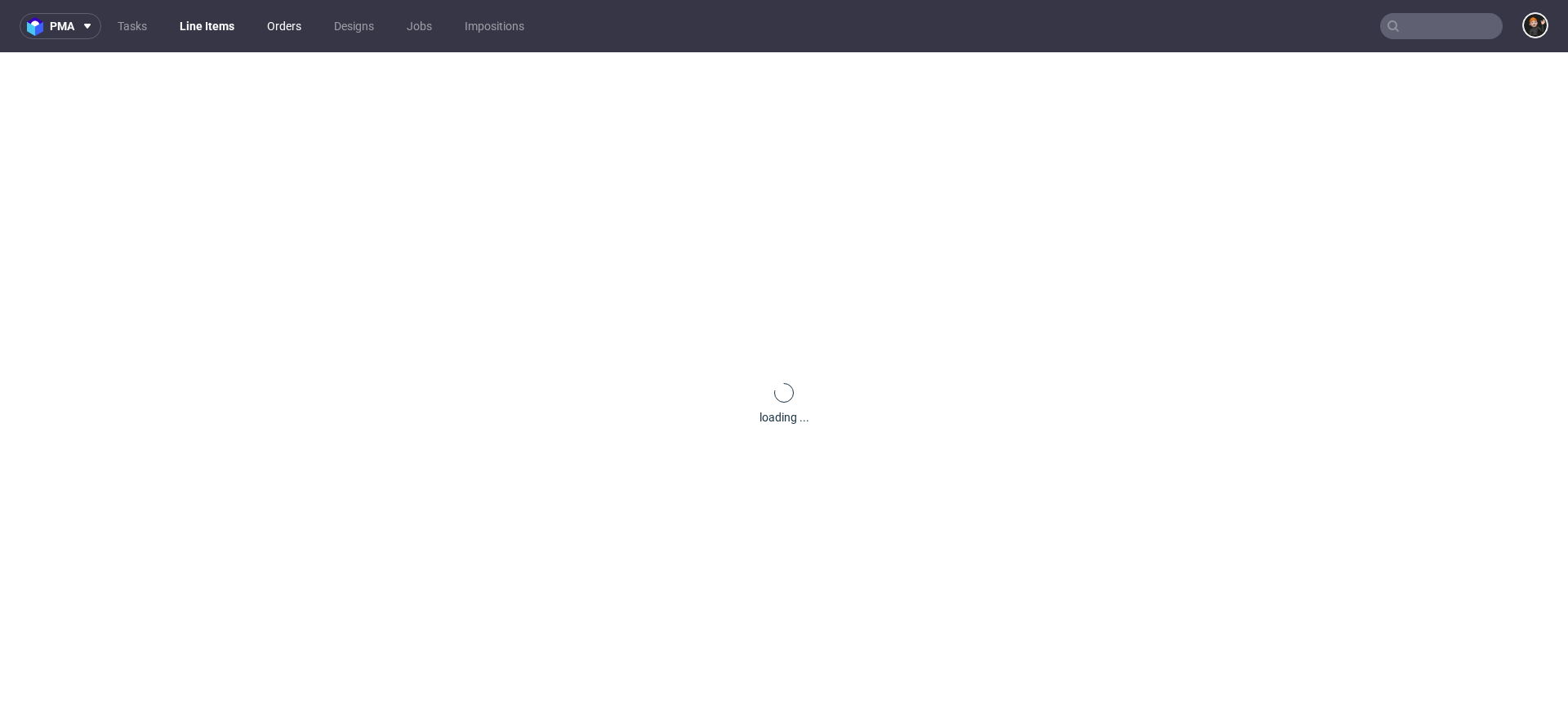
scroll to position [0, 0]
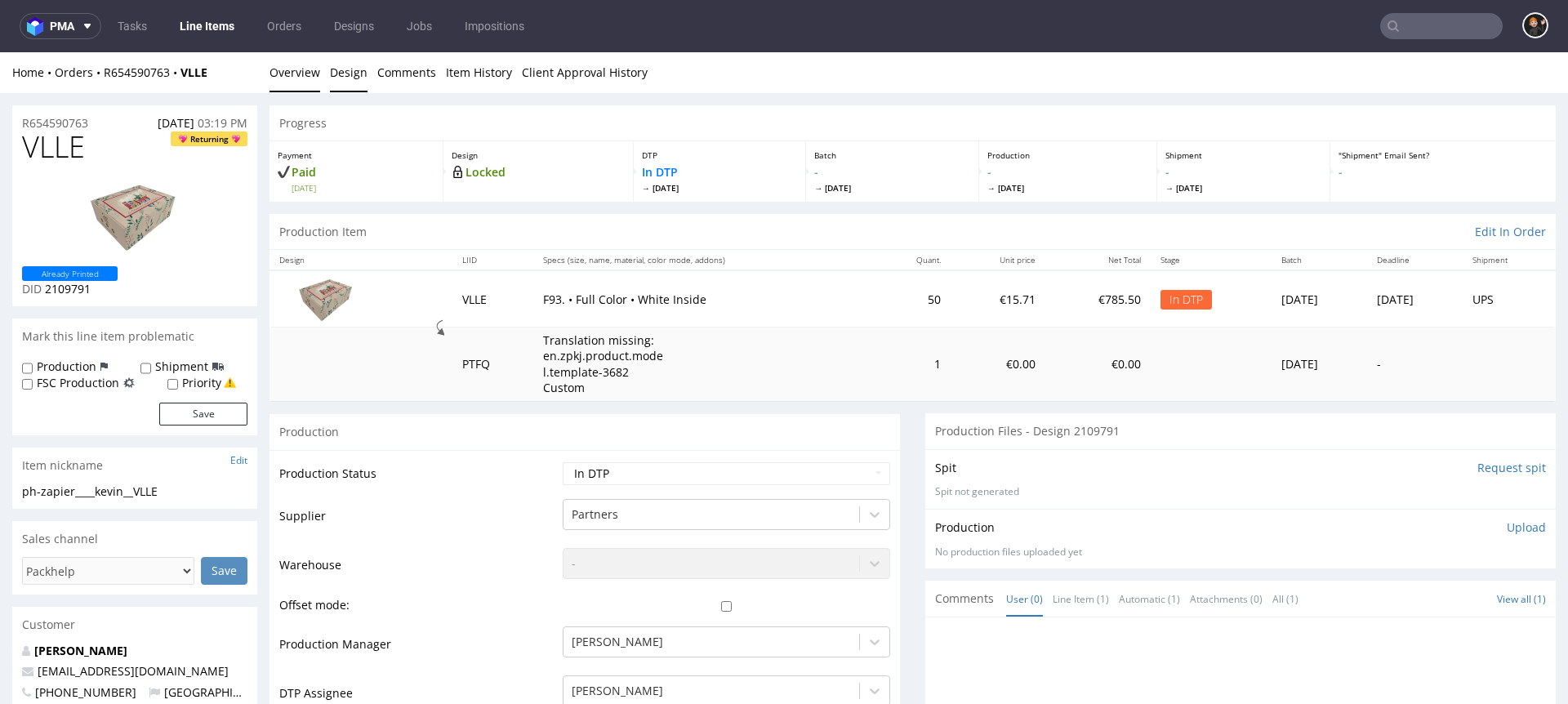
click at [342, 74] on link "Design" at bounding box center [348, 72] width 37 height 40
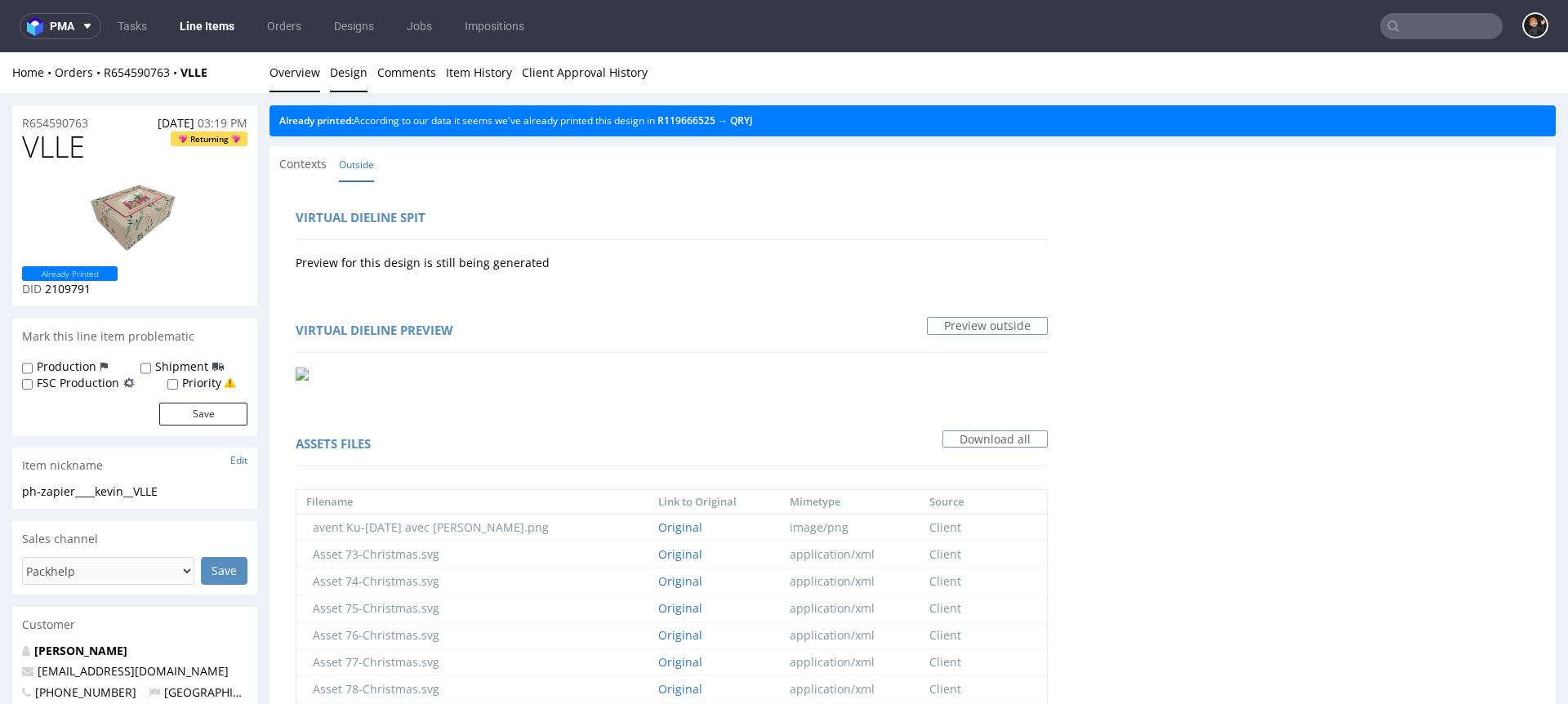
click at [290, 67] on link "Overview" at bounding box center [295, 72] width 51 height 40
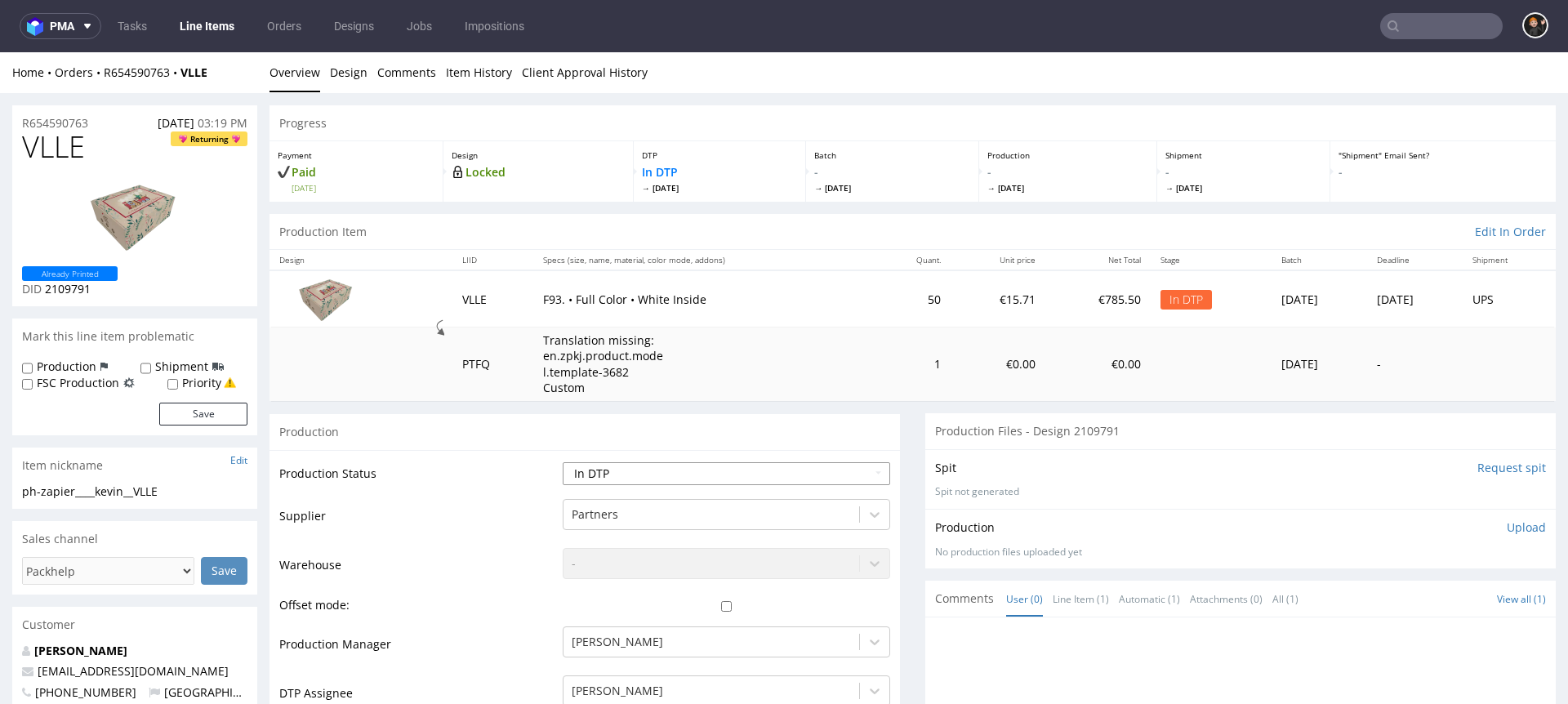
click at [638, 472] on select "Waiting for Artwork Waiting for Diecut Waiting for Mockup Waiting for DTP Waiti…" at bounding box center [726, 474] width 328 height 23
select select "dtp_ca_needed"
click at [562, 462] on select "Waiting for Artwork Waiting for Diecut Waiting for Mockup Waiting for DTP Waiti…" at bounding box center [726, 474] width 328 height 23
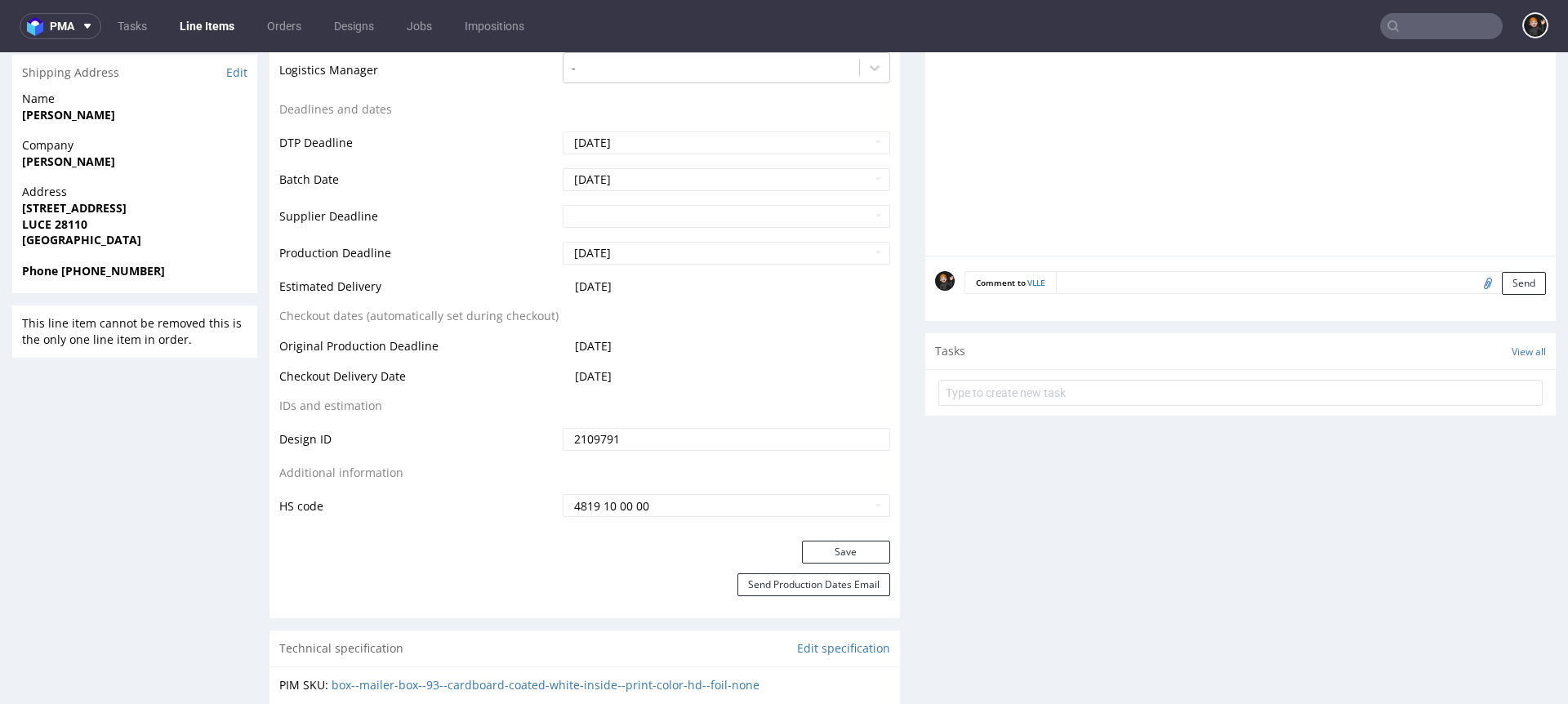
scroll to position [870, 0]
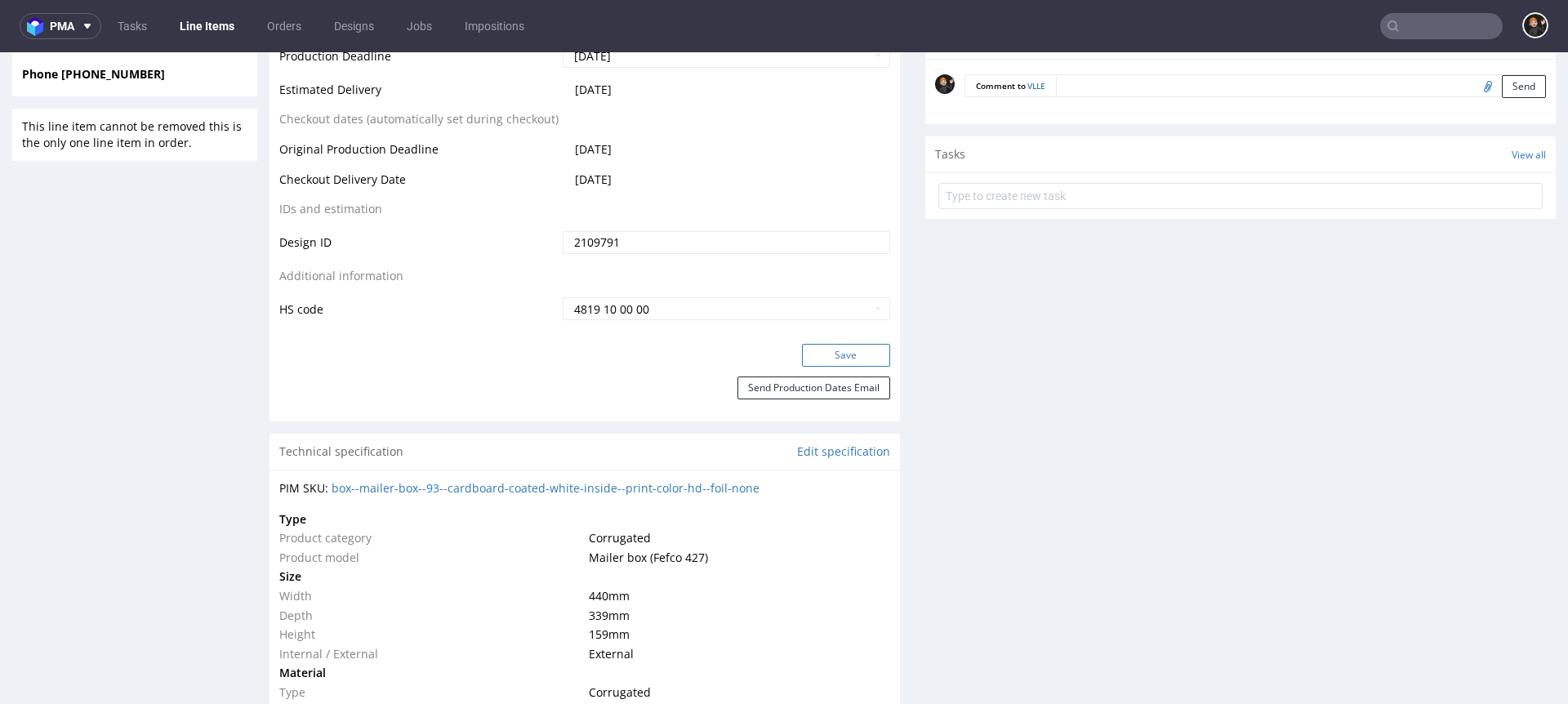
click at [841, 354] on button "Save" at bounding box center [846, 355] width 88 height 23
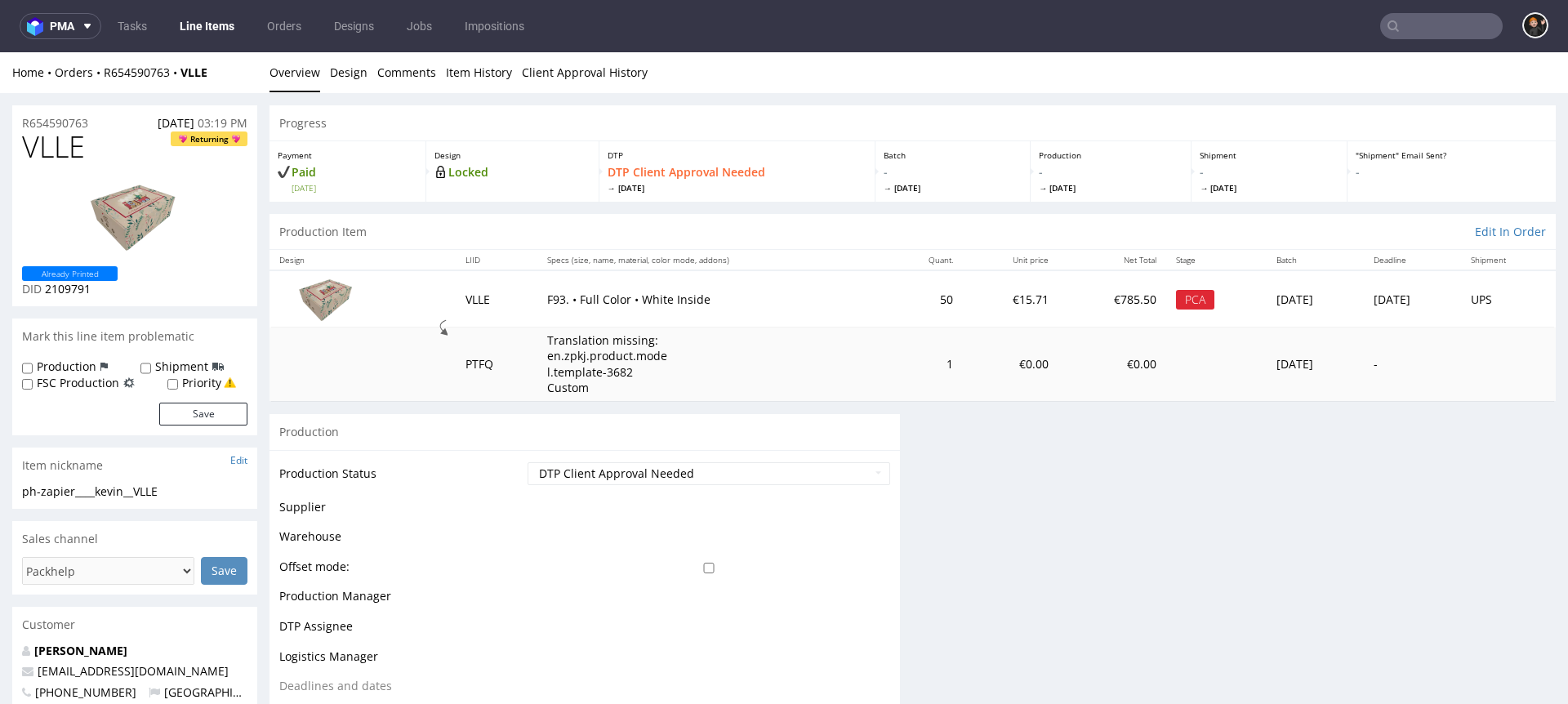
scroll to position [97, 0]
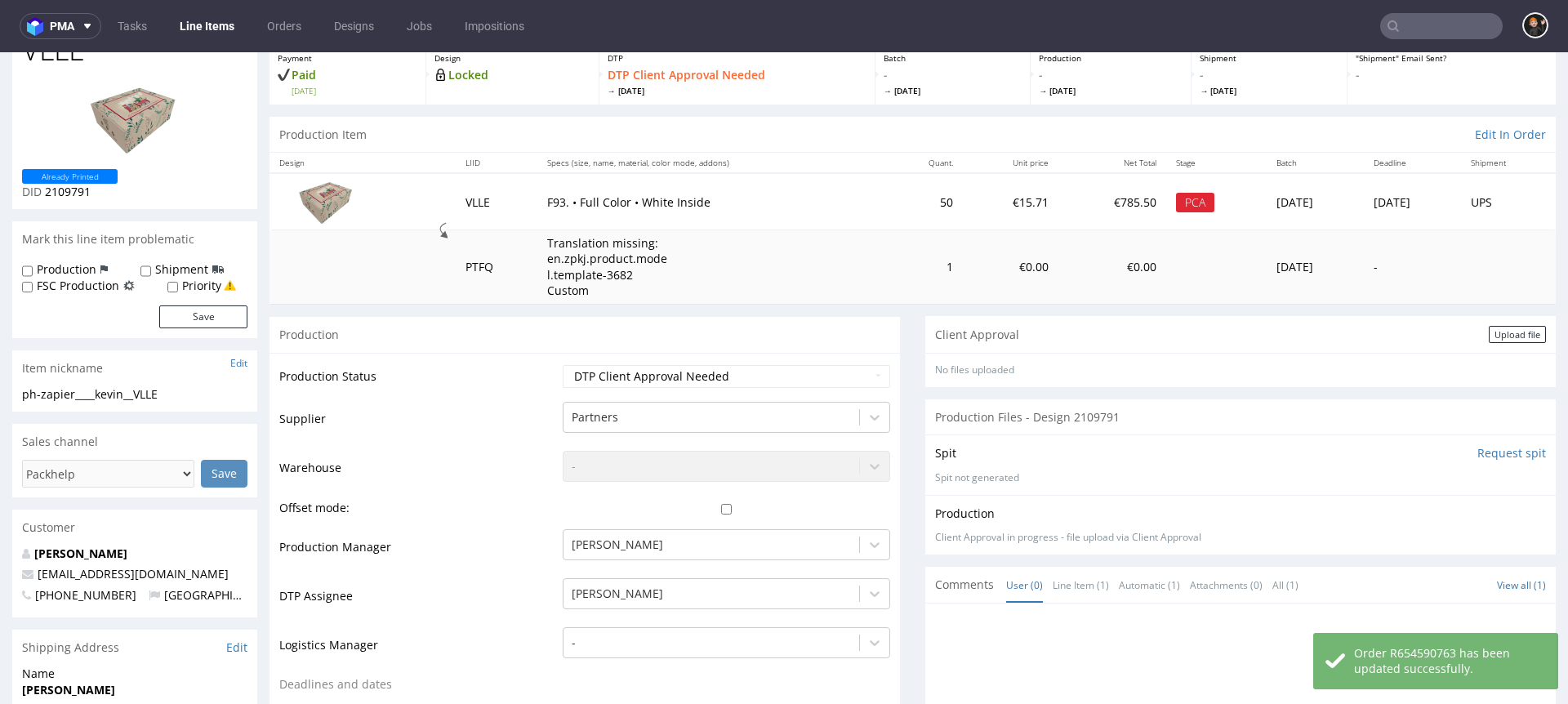
click at [1176, 339] on div "Upload file" at bounding box center [1517, 335] width 58 height 17
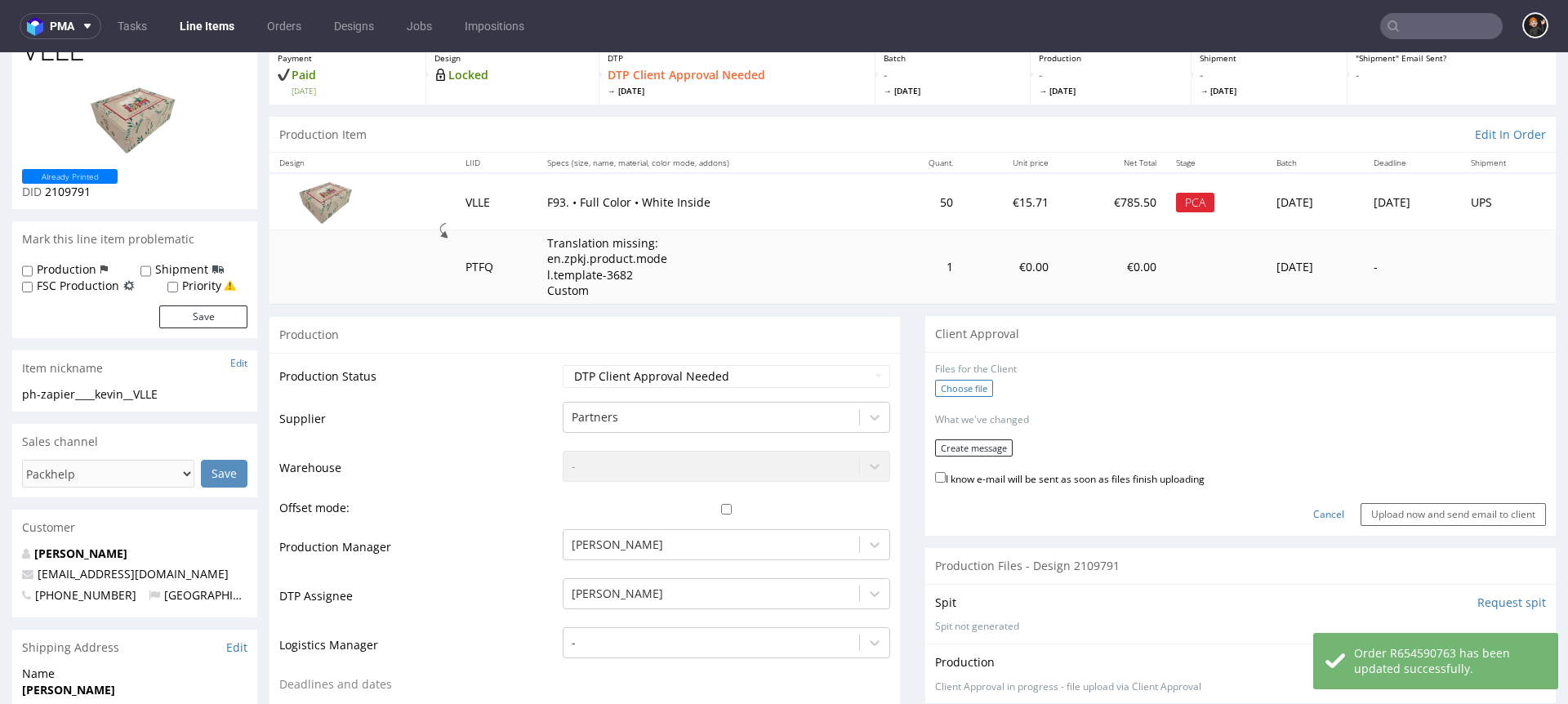
click at [953, 387] on label "Choose file" at bounding box center [964, 389] width 58 height 17
click at [0, 52] on input "Choose file" at bounding box center [0, 52] width 0 height 0
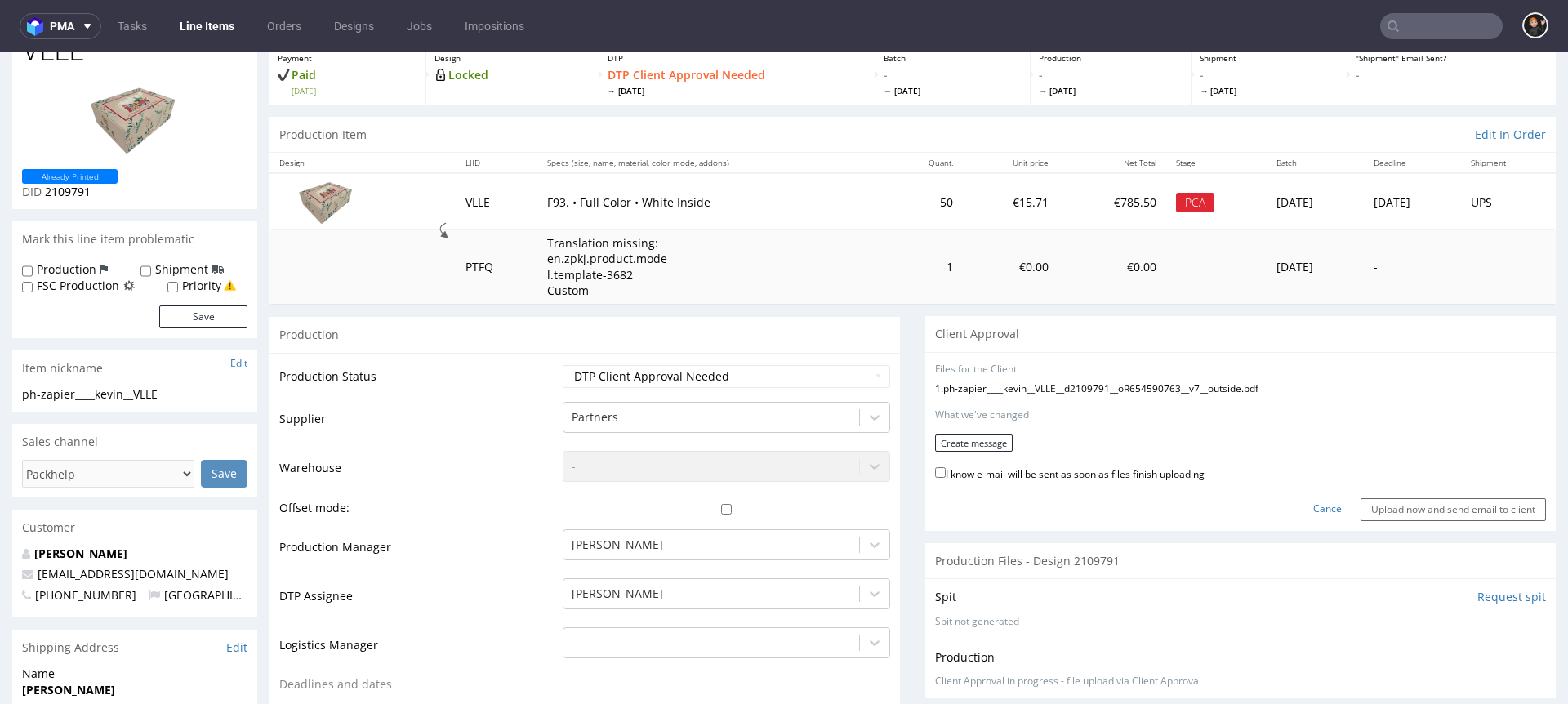
click at [1048, 479] on label "I know e-mail will be sent as soon as files finish uploading" at bounding box center [1069, 473] width 269 height 18
click at [946, 478] on input "I know e-mail will be sent as soon as files finish uploading" at bounding box center [940, 473] width 10 height 10
checkbox input "true"
click at [978, 452] on form "Files for the Client 1 . ph-zapier____kevin__VLLE__d2109791__oR654590763__v7__o…" at bounding box center [1240, 442] width 611 height 159
click at [977, 438] on button "Create message" at bounding box center [973, 443] width 78 height 17
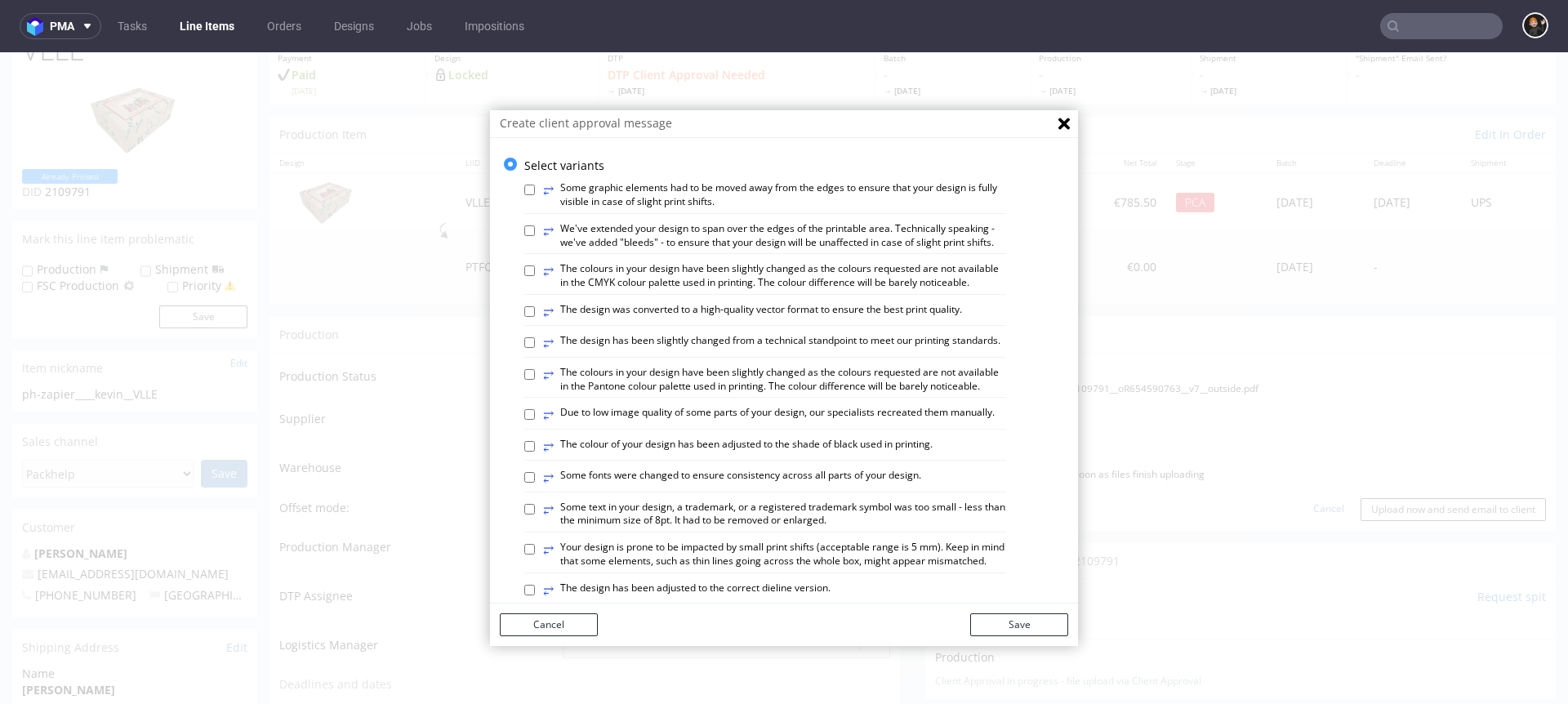
click at [806, 352] on label "⥂ The design has been slightly changed from a technical standpoint to meet our …" at bounding box center [772, 343] width 458 height 18
click at [535, 348] on input "⥂ The design has been slightly changed from a technical standpoint to meet our …" at bounding box center [529, 343] width 10 height 10
checkbox input "true"
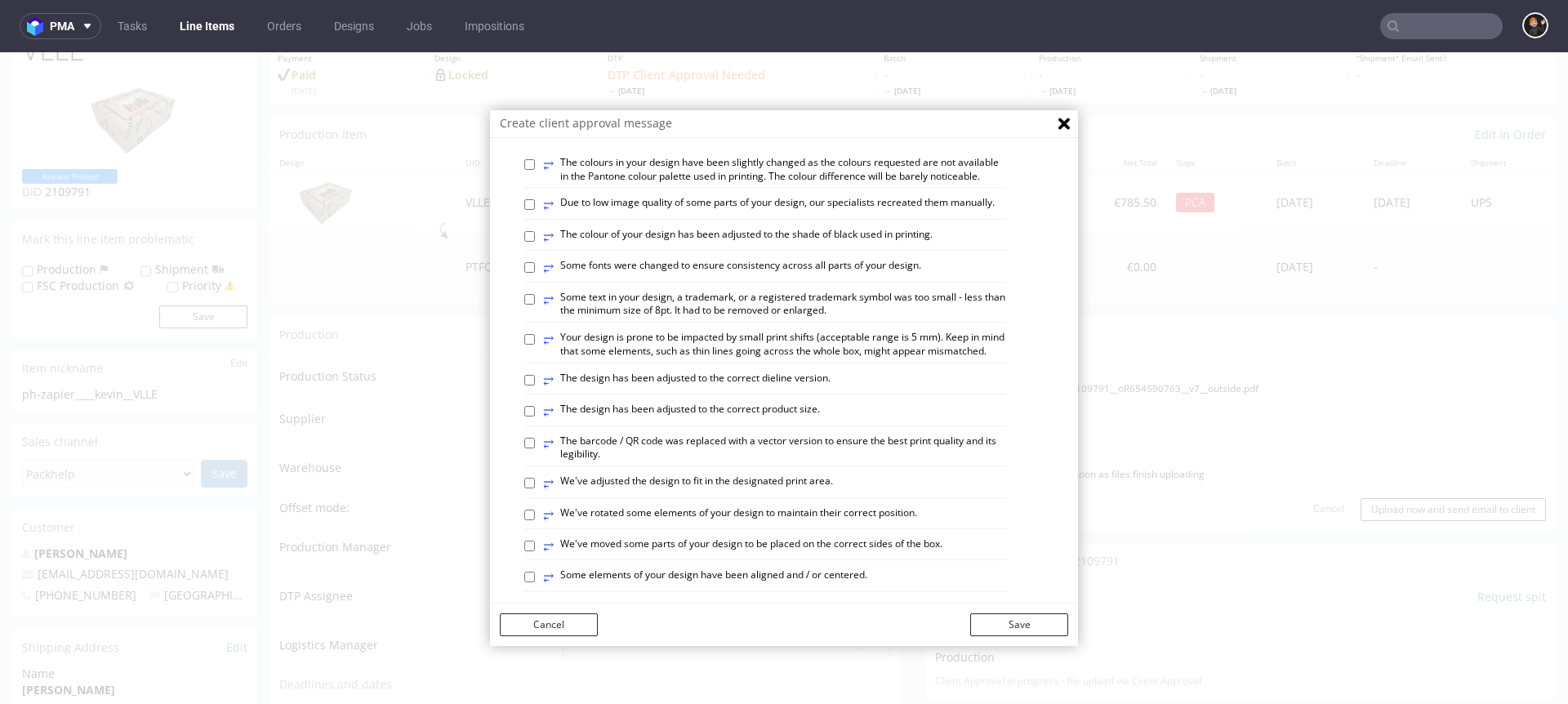
click at [781, 390] on label "⥂ The design has been adjusted to the correct dieline version." at bounding box center [687, 380] width 288 height 18
click at [535, 386] on input "⥂ The design has been adjusted to the correct dieline version." at bounding box center [529, 380] width 10 height 10
checkbox input "true"
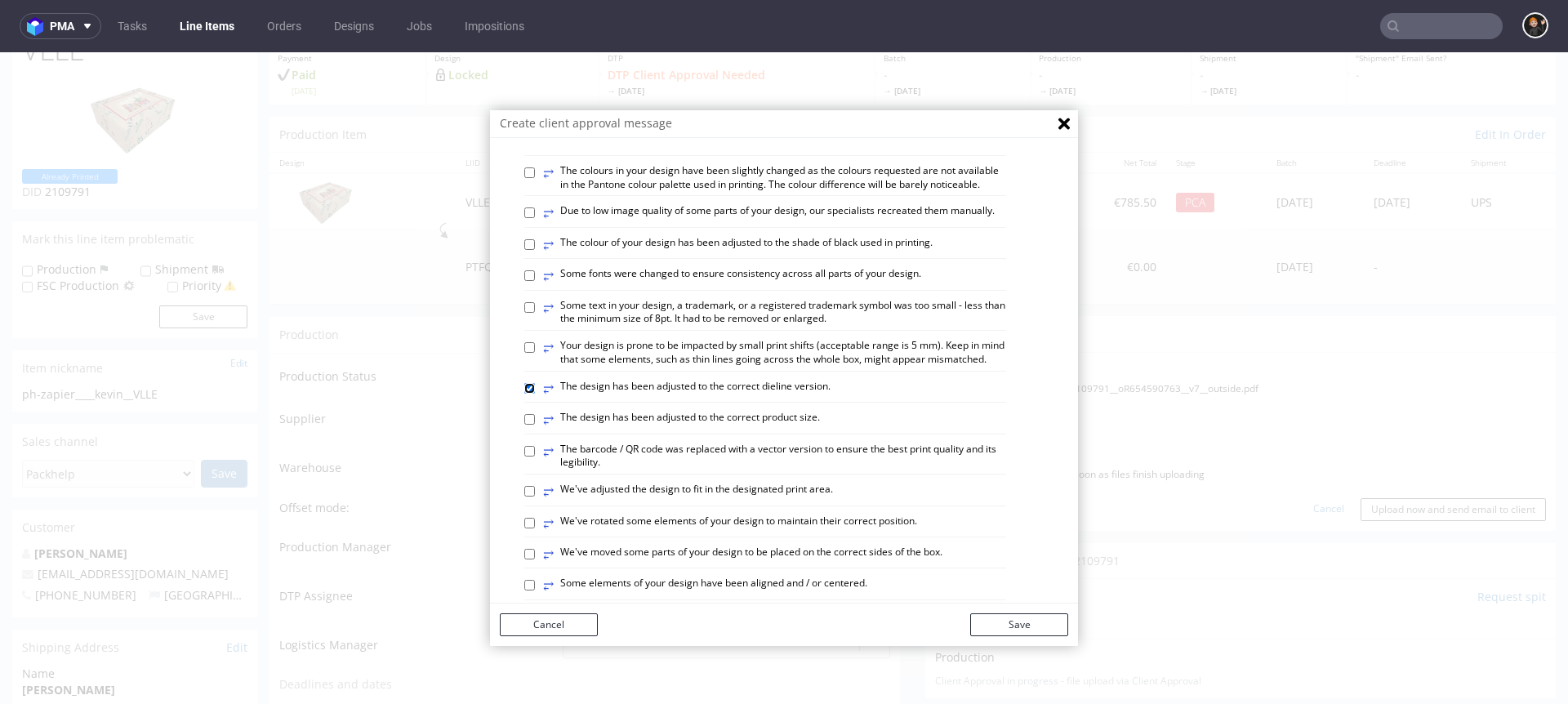
scroll to position [0, 0]
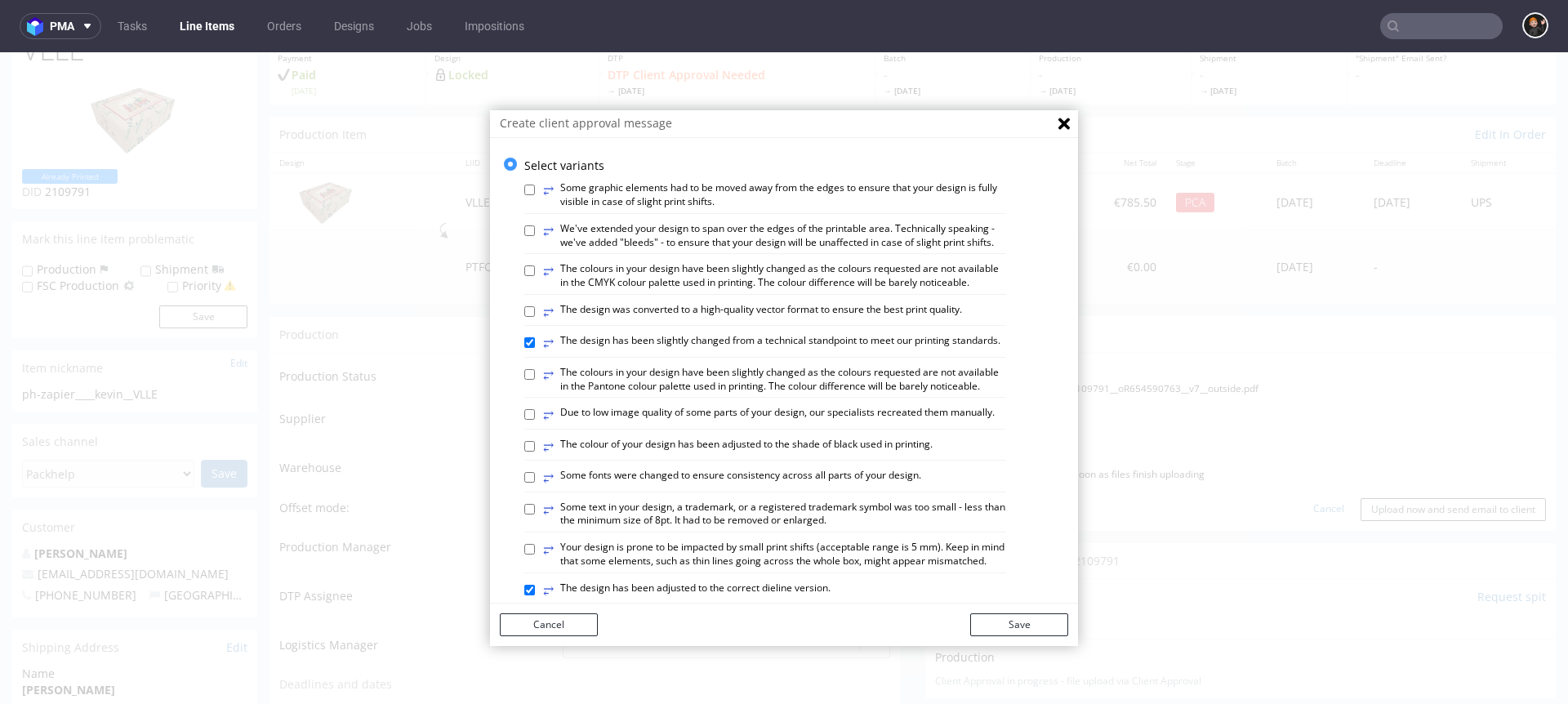
click at [651, 240] on label "⥂ We've extended your design to span over the edges of the printable area. Tech…" at bounding box center [774, 236] width 463 height 28
click at [535, 236] on input "⥂ We've extended your design to span over the edges of the printable area. Tech…" at bounding box center [529, 231] width 10 height 10
checkbox input "true"
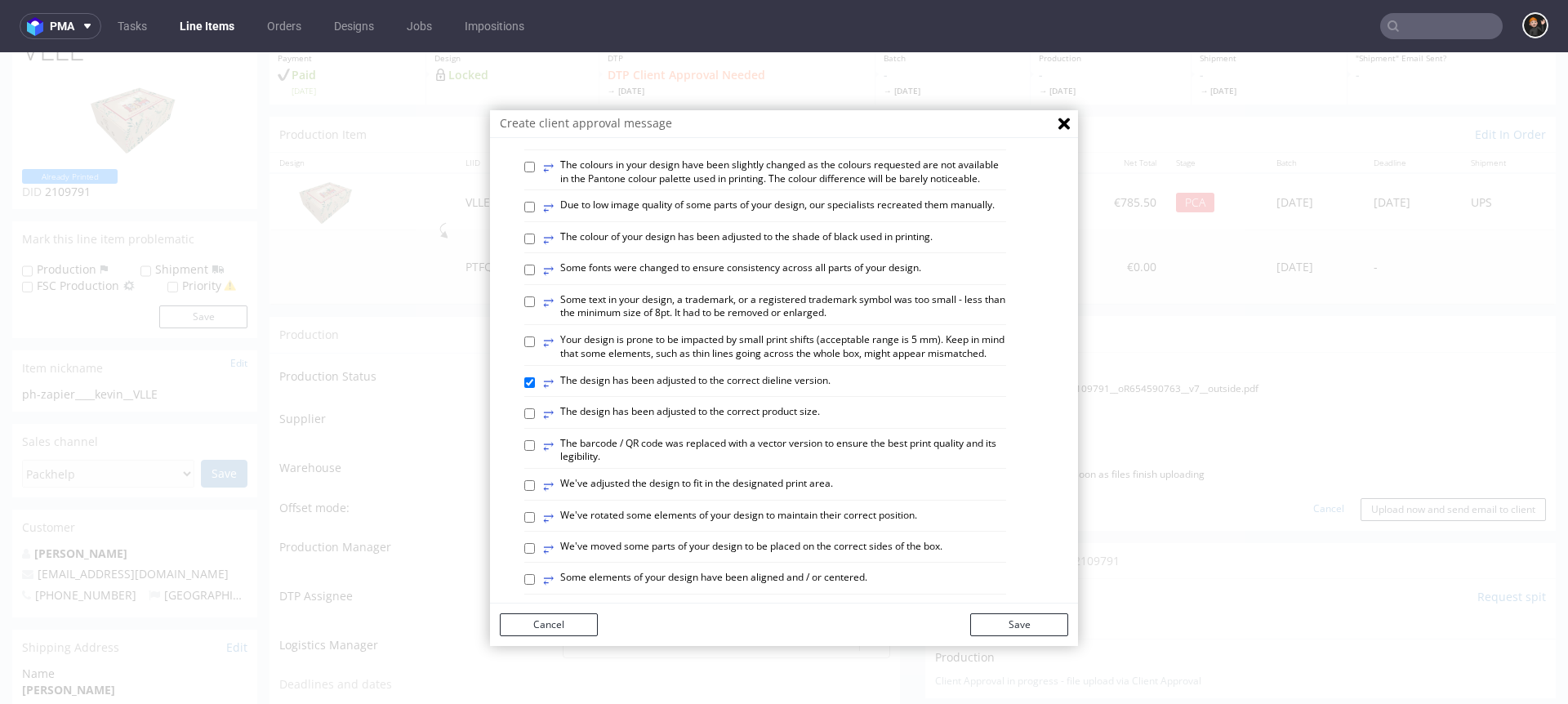
scroll to position [348, 0]
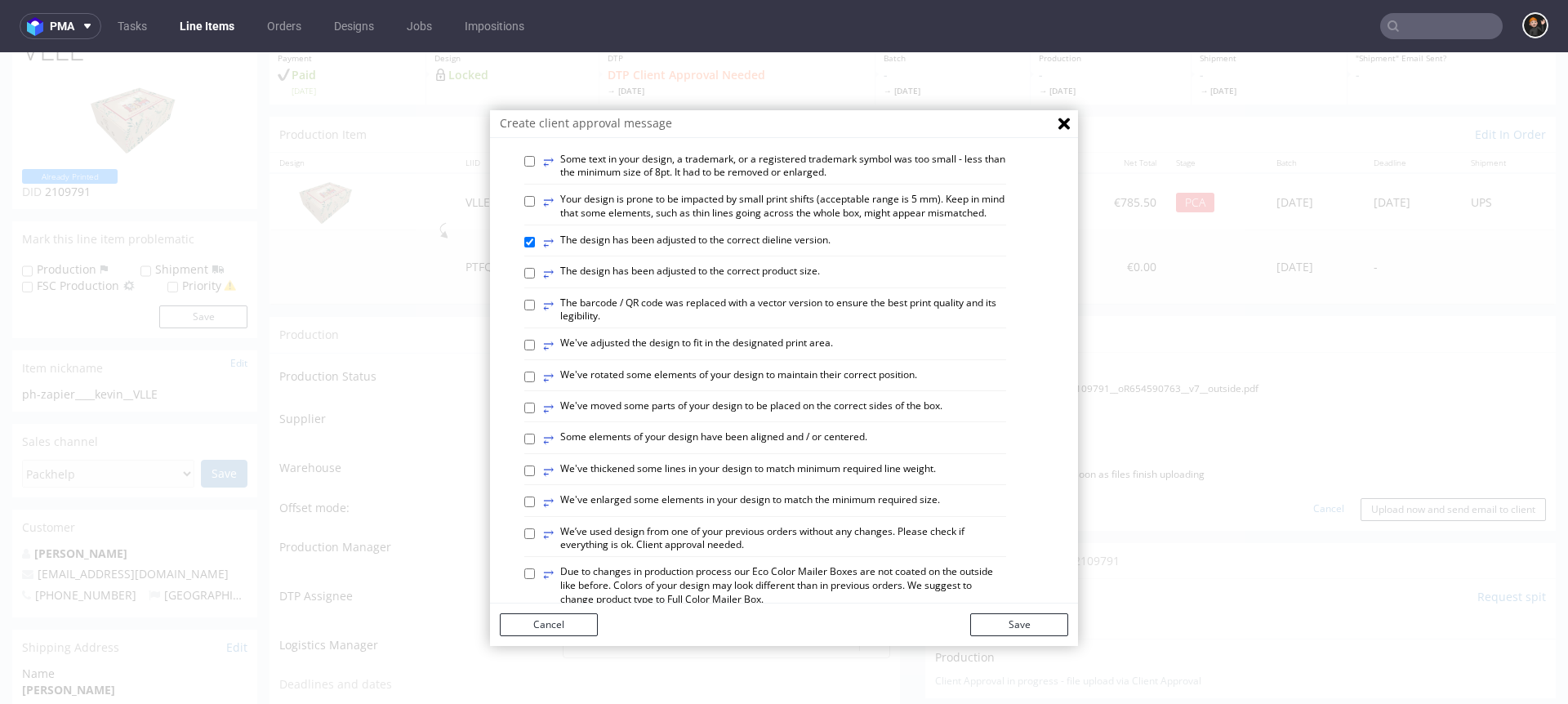
click at [788, 448] on label "⥂ Some elements of your design have been aligned and / or centered." at bounding box center [706, 440] width 324 height 18
click at [535, 445] on input "⥂ Some elements of your design have been aligned and / or centered." at bounding box center [529, 439] width 10 height 10
checkbox input "true"
click at [1006, 557] on button "Save" at bounding box center [1019, 625] width 98 height 23
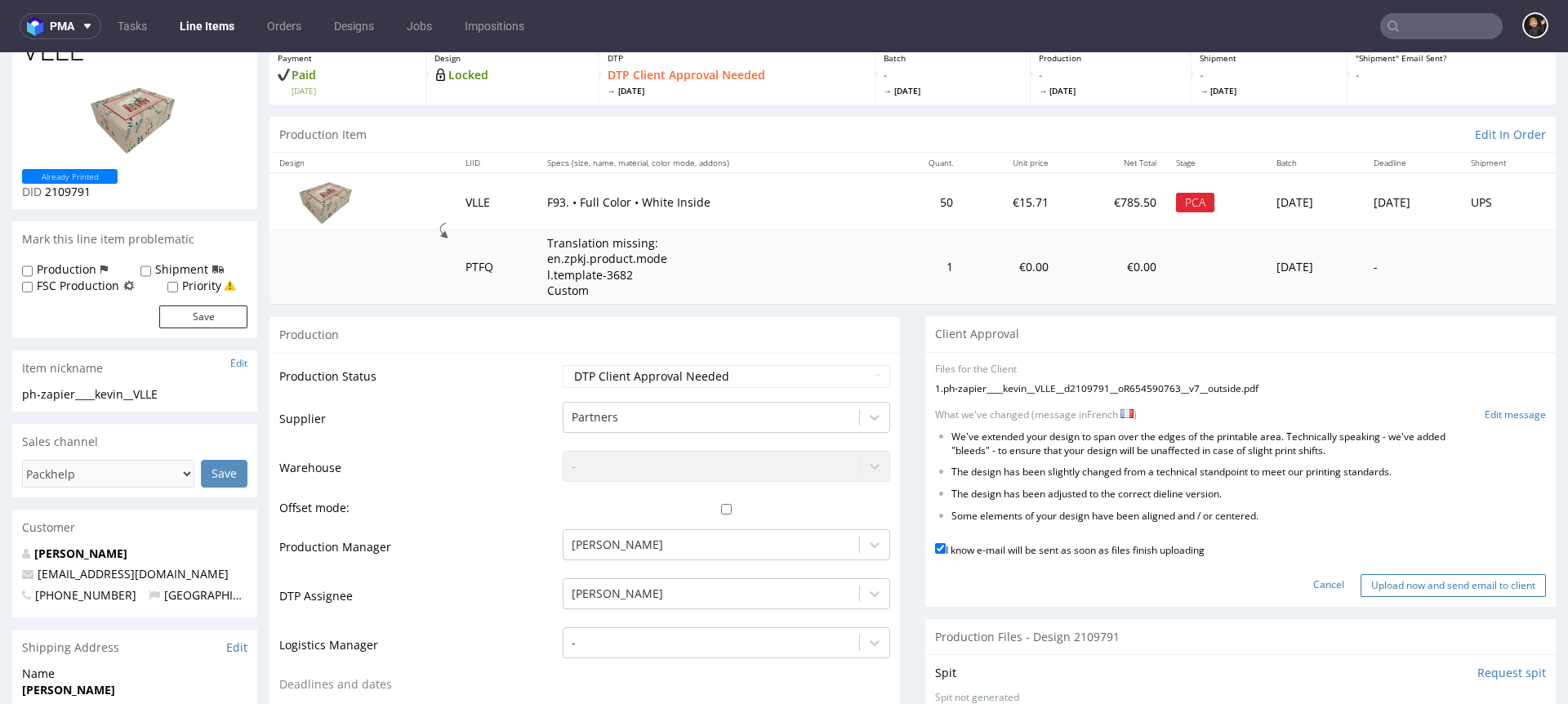
click at [1176, 557] on input "Upload now and send email to client" at bounding box center [1453, 585] width 186 height 23
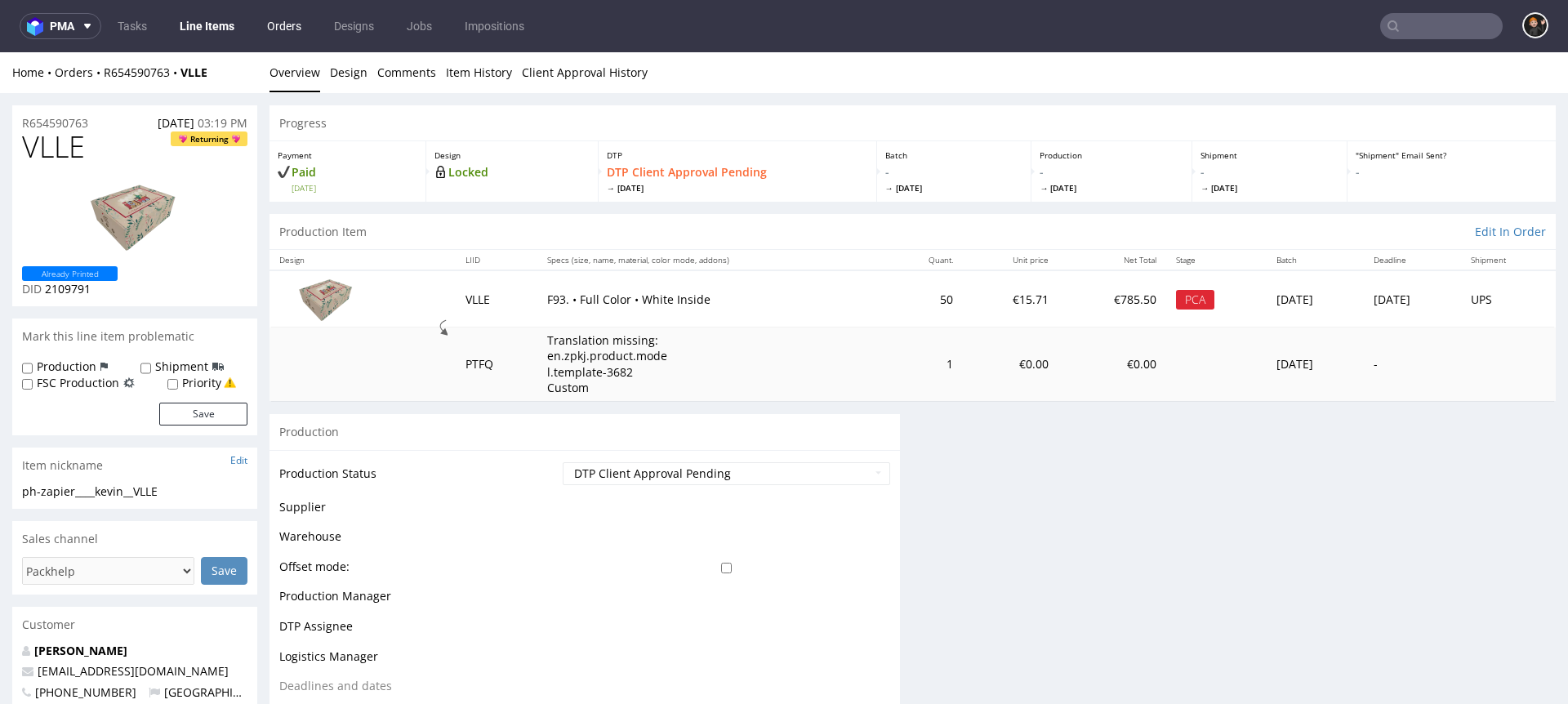
scroll to position [0, 0]
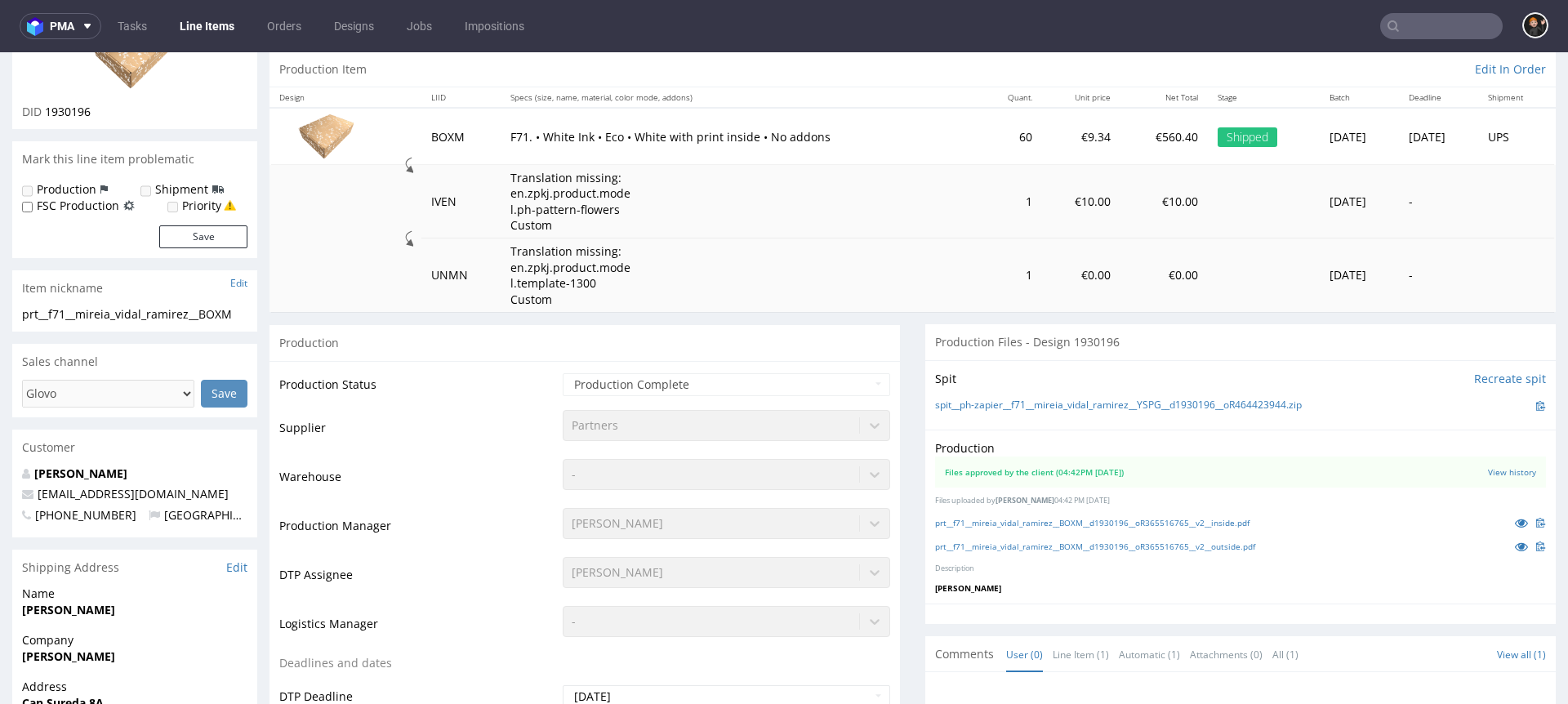
scroll to position [165, 0]
click at [1056, 521] on link "prt__f71__mireia_vidal_ramirez__BOXM__d1930196__oR365516765__v2__inside.pdf" at bounding box center [1092, 520] width 315 height 11
click at [1063, 548] on link "prt__f71__mireia_vidal_ramirez__BOXM__d1930196__oR365516765__v2__outside.pdf" at bounding box center [1094, 543] width 320 height 11
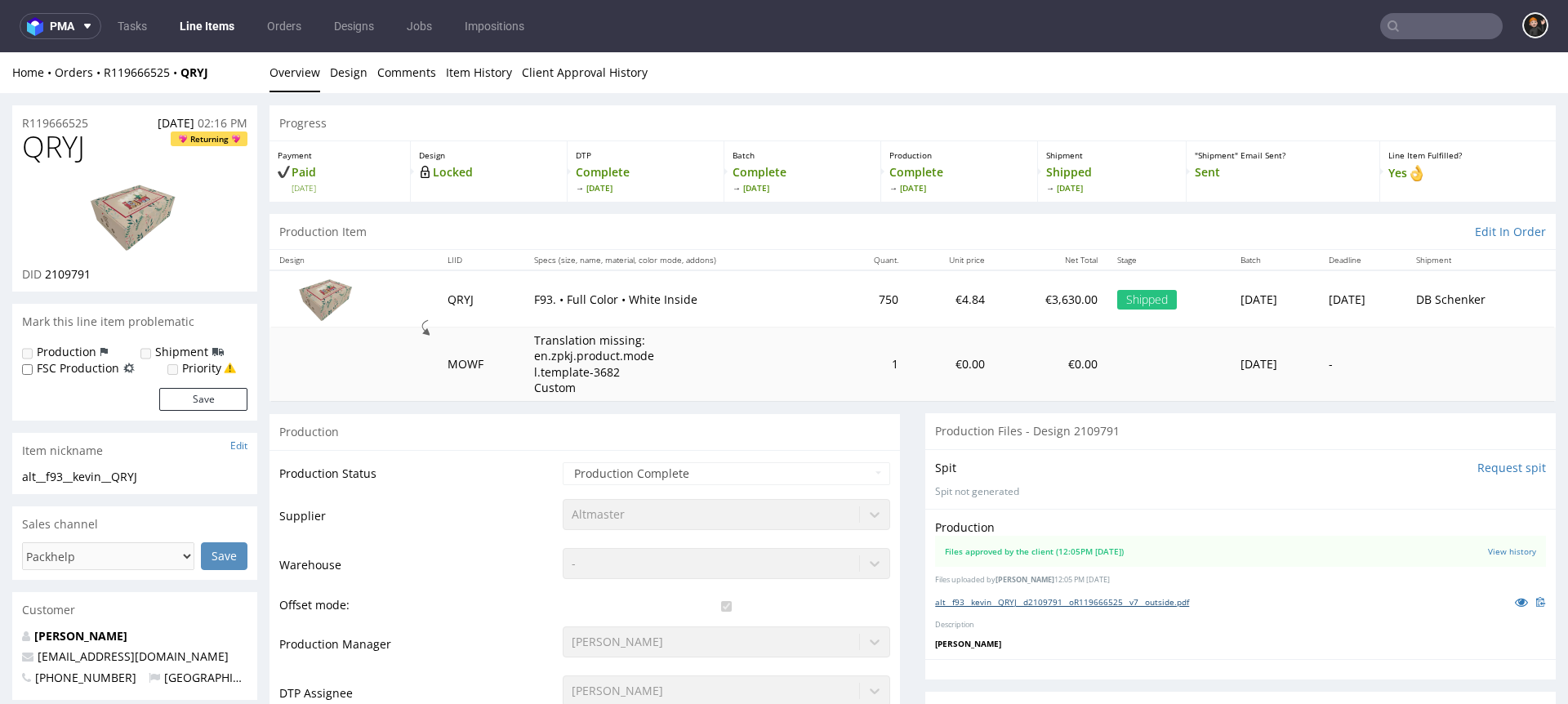
click at [1056, 605] on link "alt__f93__kevin__QRYJ__d2109791__oR119666525__v7__outside.pdf" at bounding box center [1061, 602] width 254 height 11
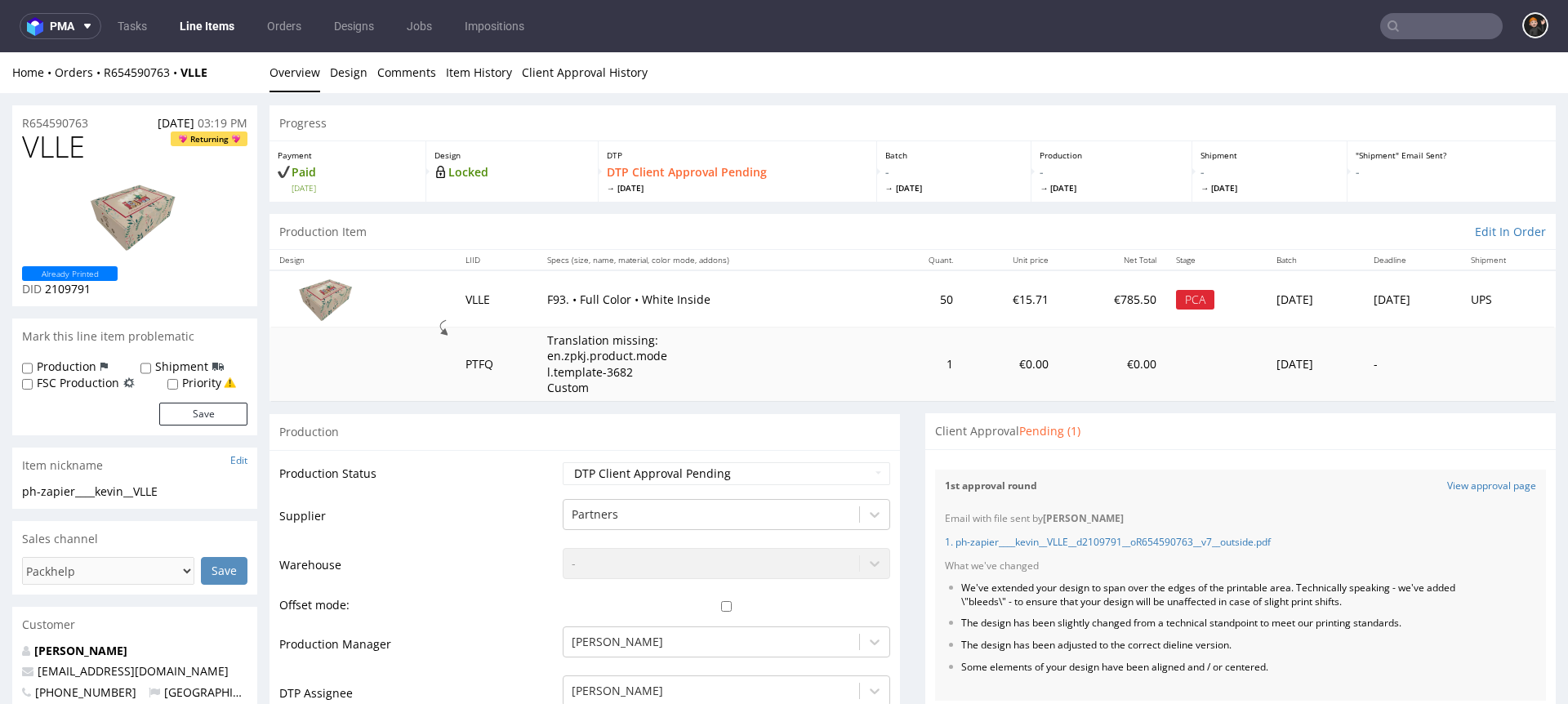
click at [197, 26] on link "Line Items" at bounding box center [207, 26] width 74 height 26
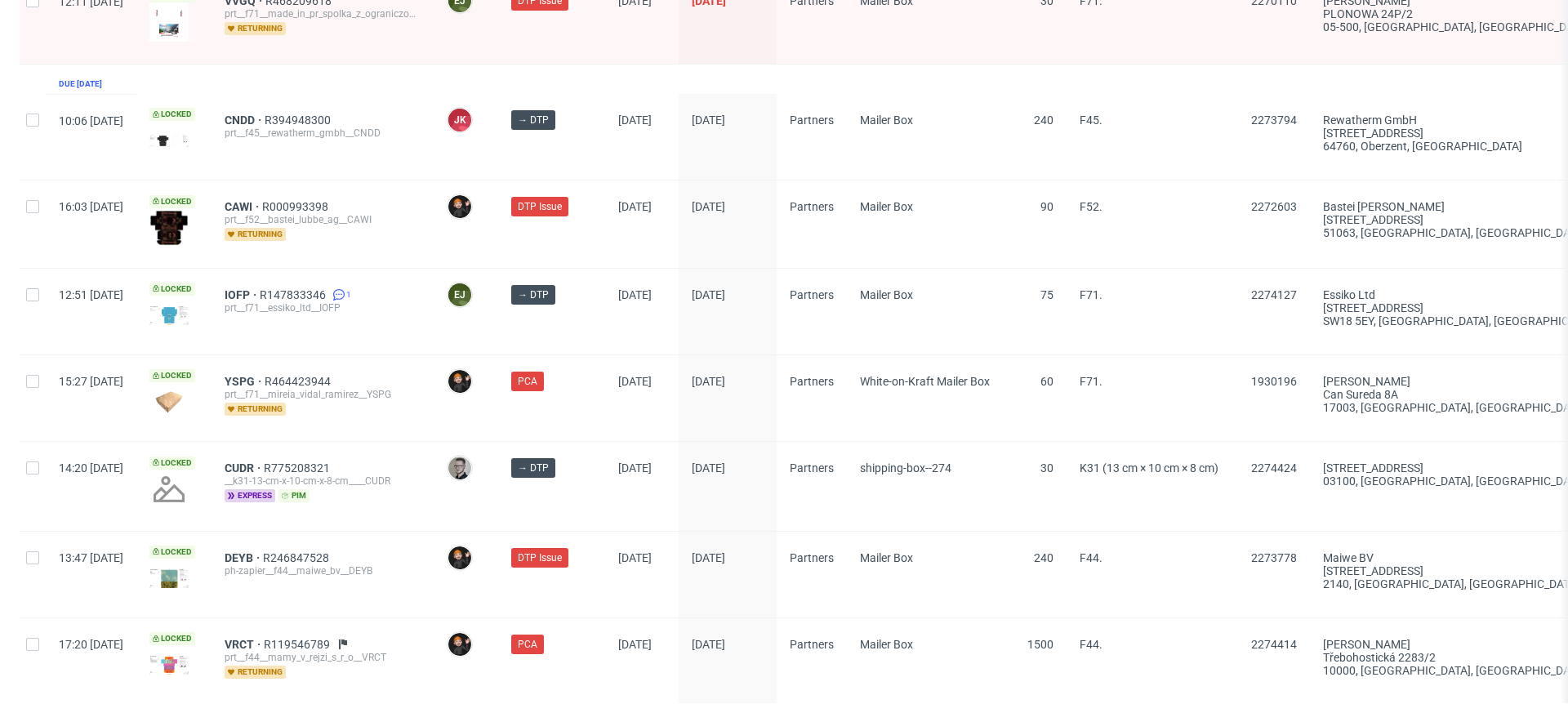
scroll to position [2584, 0]
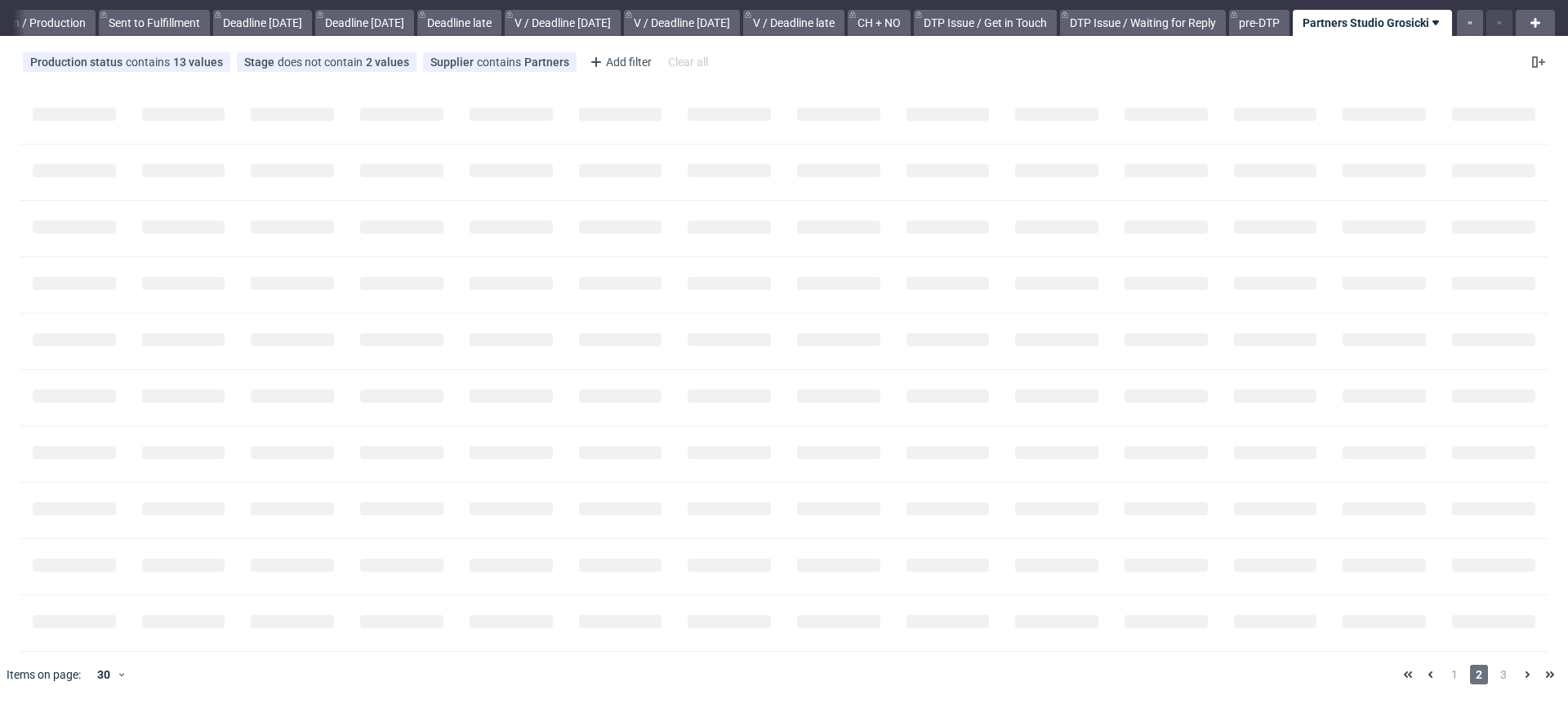
scroll to position [0, 1575]
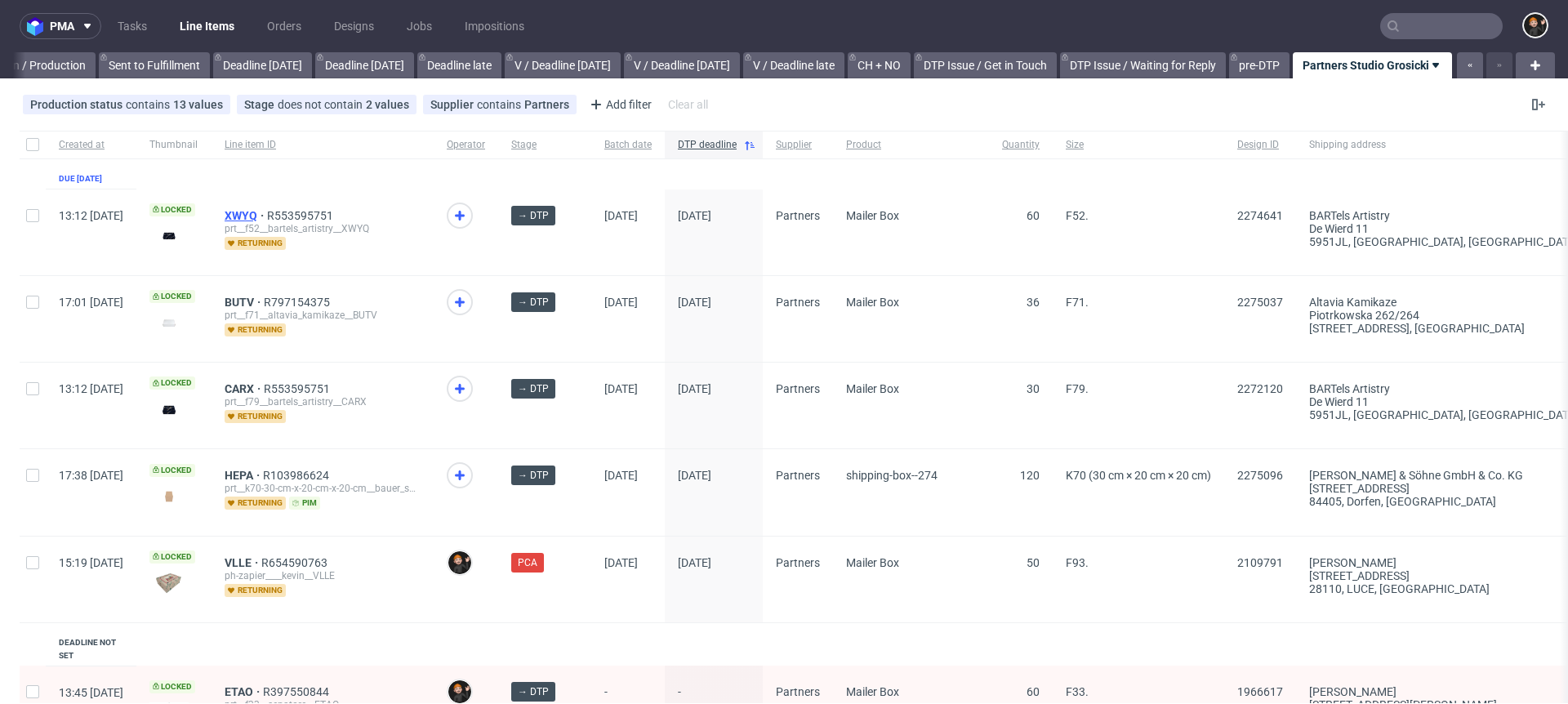
click at [267, 212] on span "XWYQ" at bounding box center [246, 215] width 43 height 13
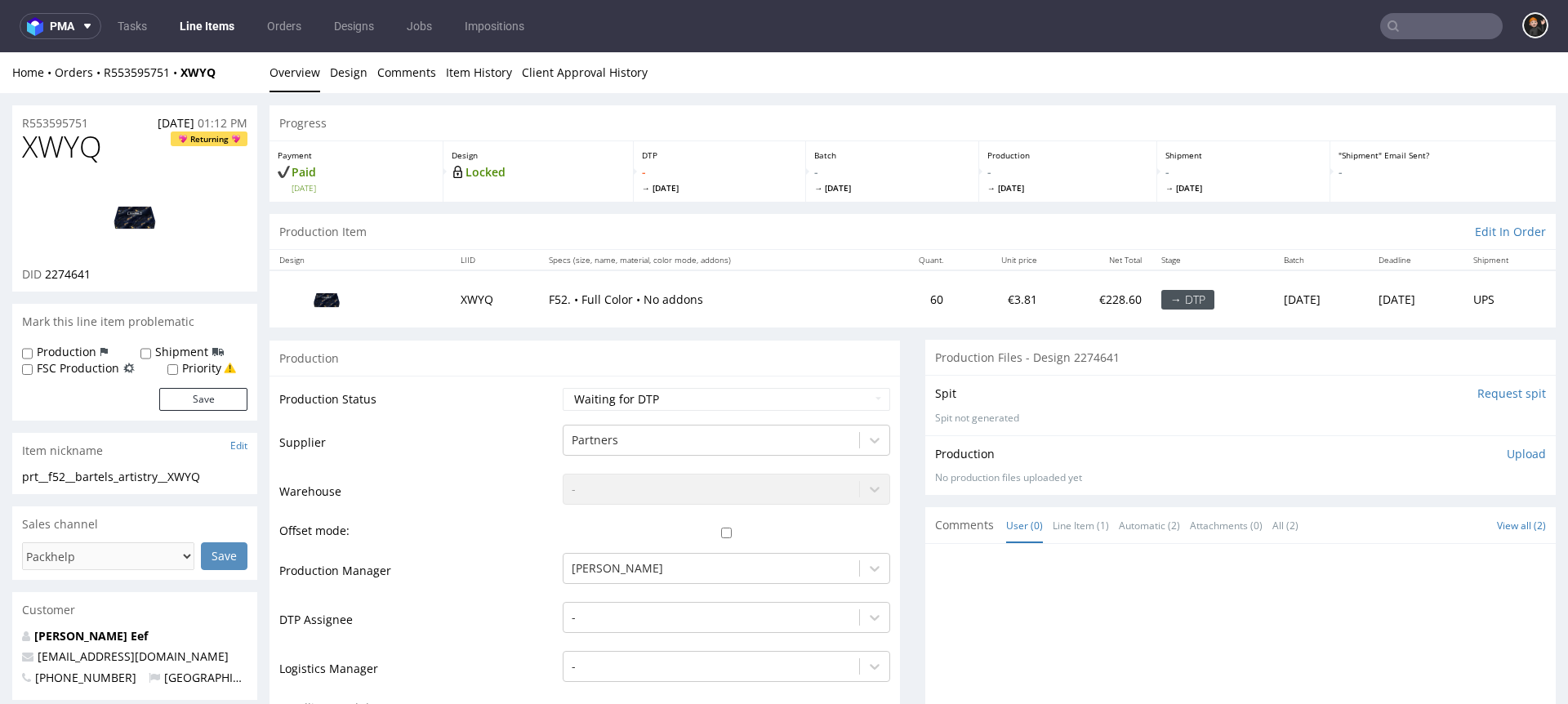
click at [80, 145] on span "XWYQ" at bounding box center [62, 147] width 80 height 32
copy span "XWYQ"
click at [685, 403] on select "Waiting for Artwork Waiting for Diecut Waiting for Mockup Waiting for DTP Waiti…" at bounding box center [726, 400] width 328 height 23
select select "dtp_in_process"
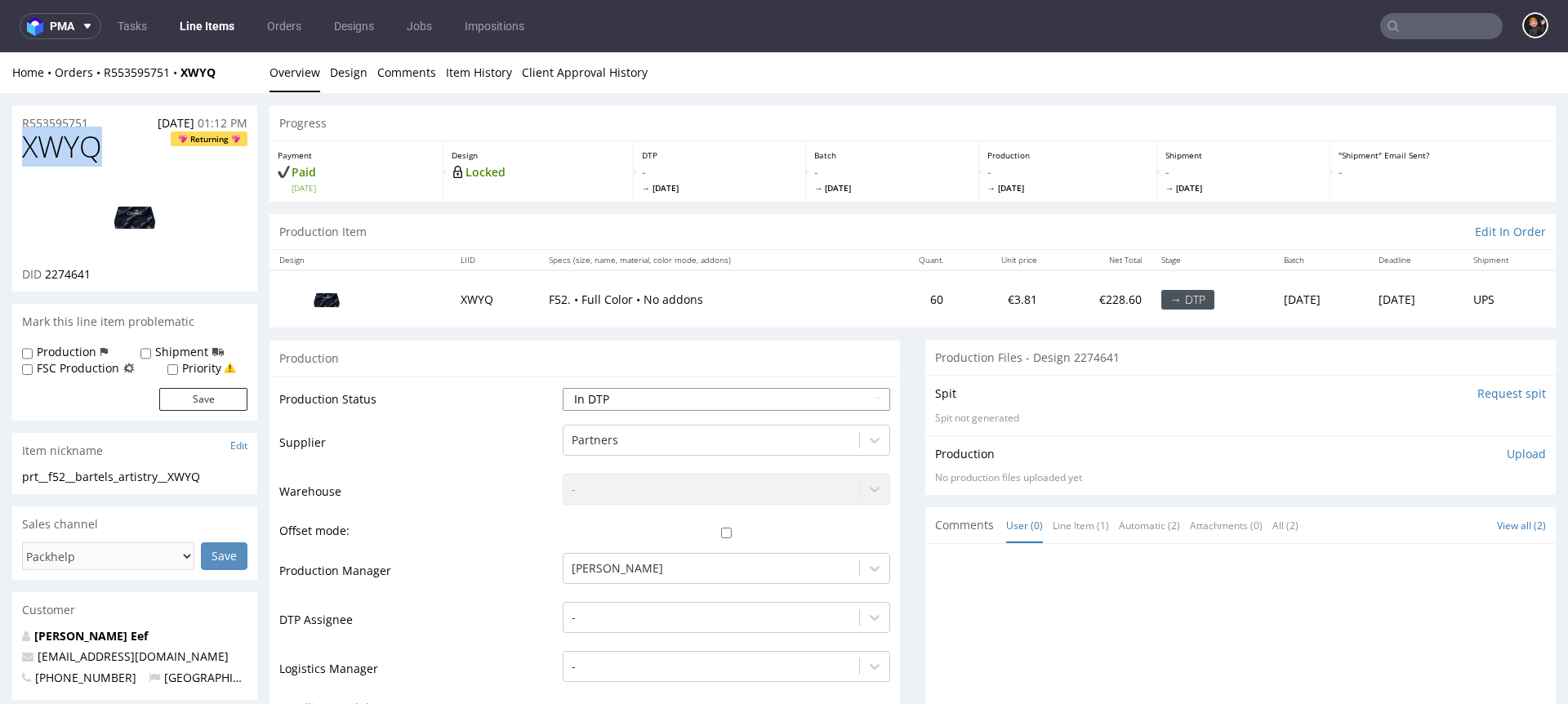
click at [562, 388] on select "Waiting for Artwork Waiting for Diecut Waiting for Mockup Waiting for DTP Waiti…" at bounding box center [726, 400] width 328 height 23
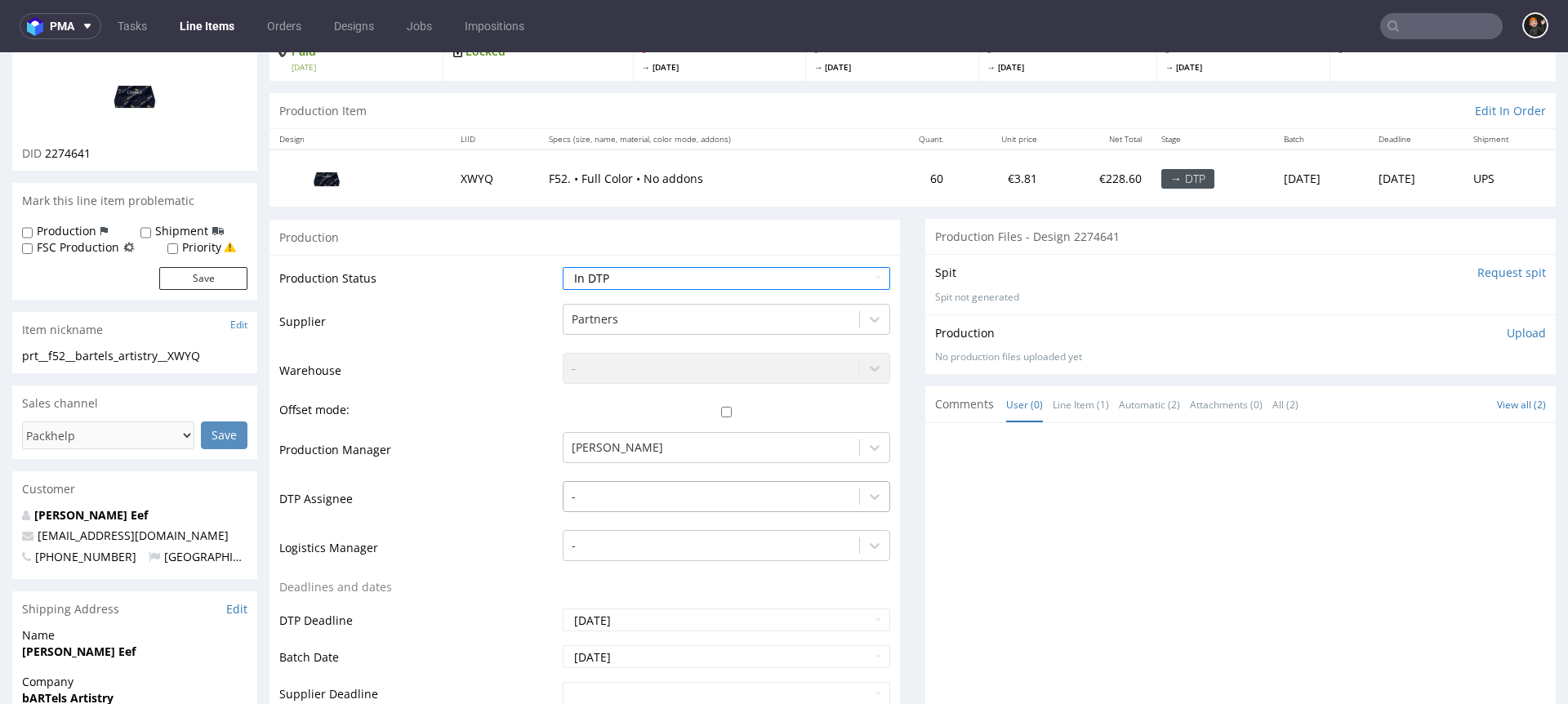
click at [587, 504] on div "-" at bounding box center [726, 493] width 328 height 23
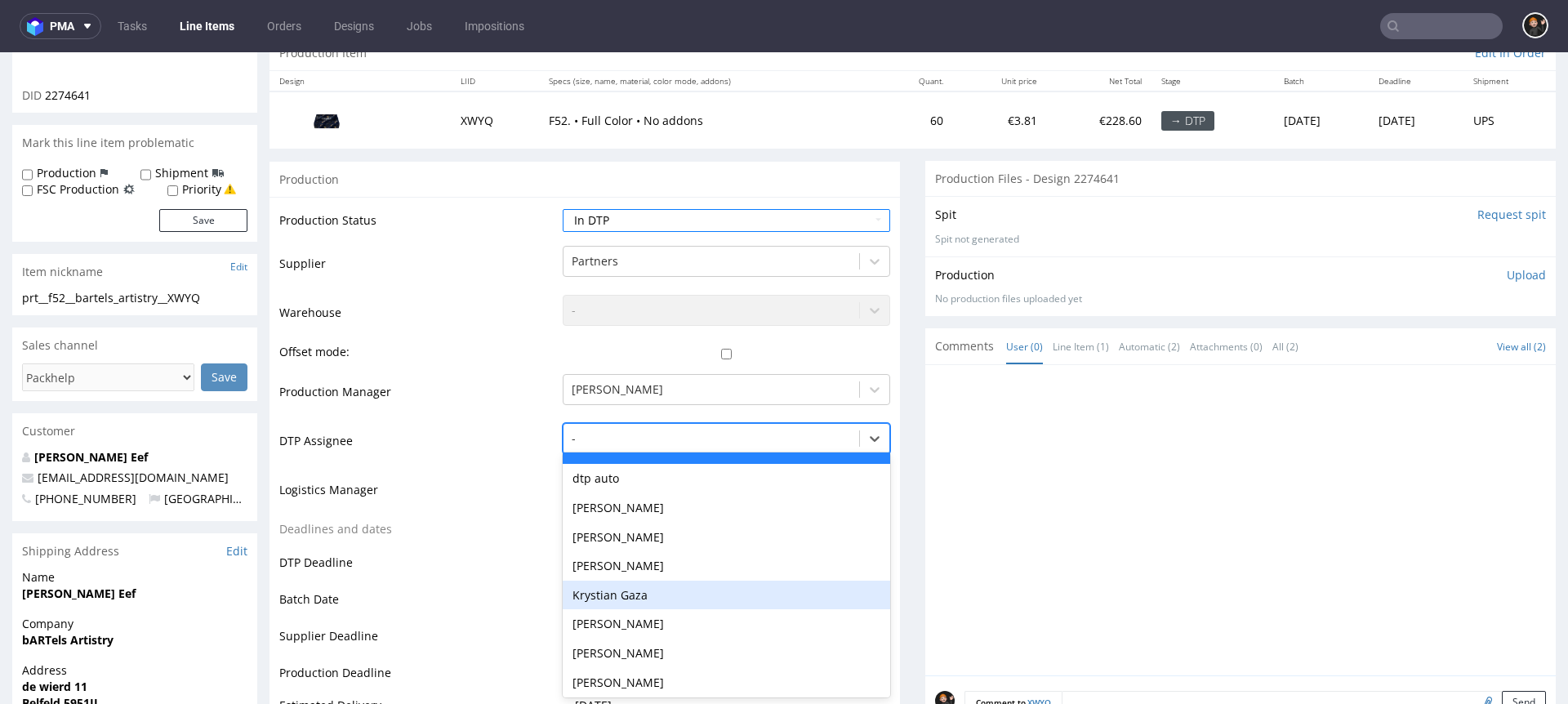
scroll to position [28, 0]
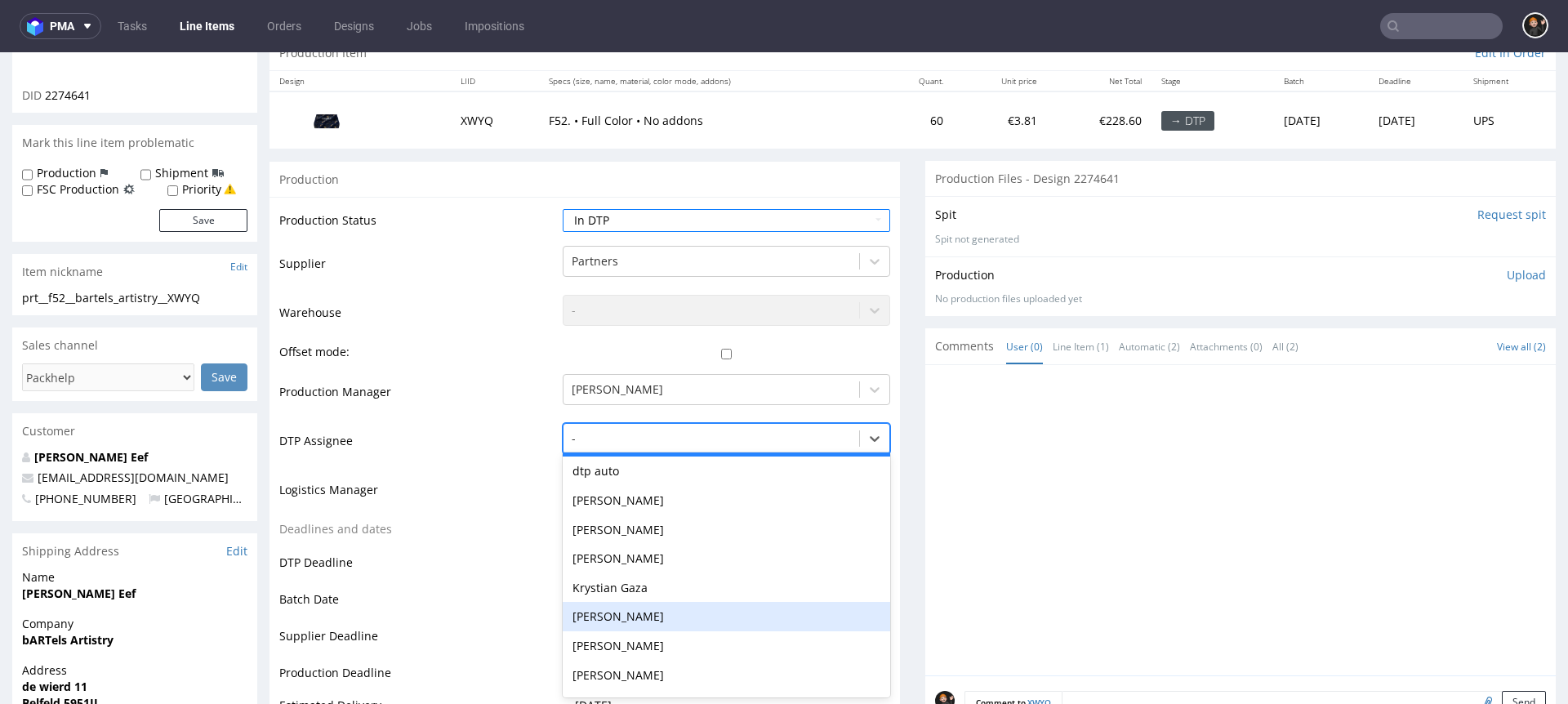
drag, startPoint x: 631, startPoint y: 617, endPoint x: 623, endPoint y: 615, distance: 8.2
click at [631, 618] on div "[PERSON_NAME]" at bounding box center [726, 617] width 328 height 30
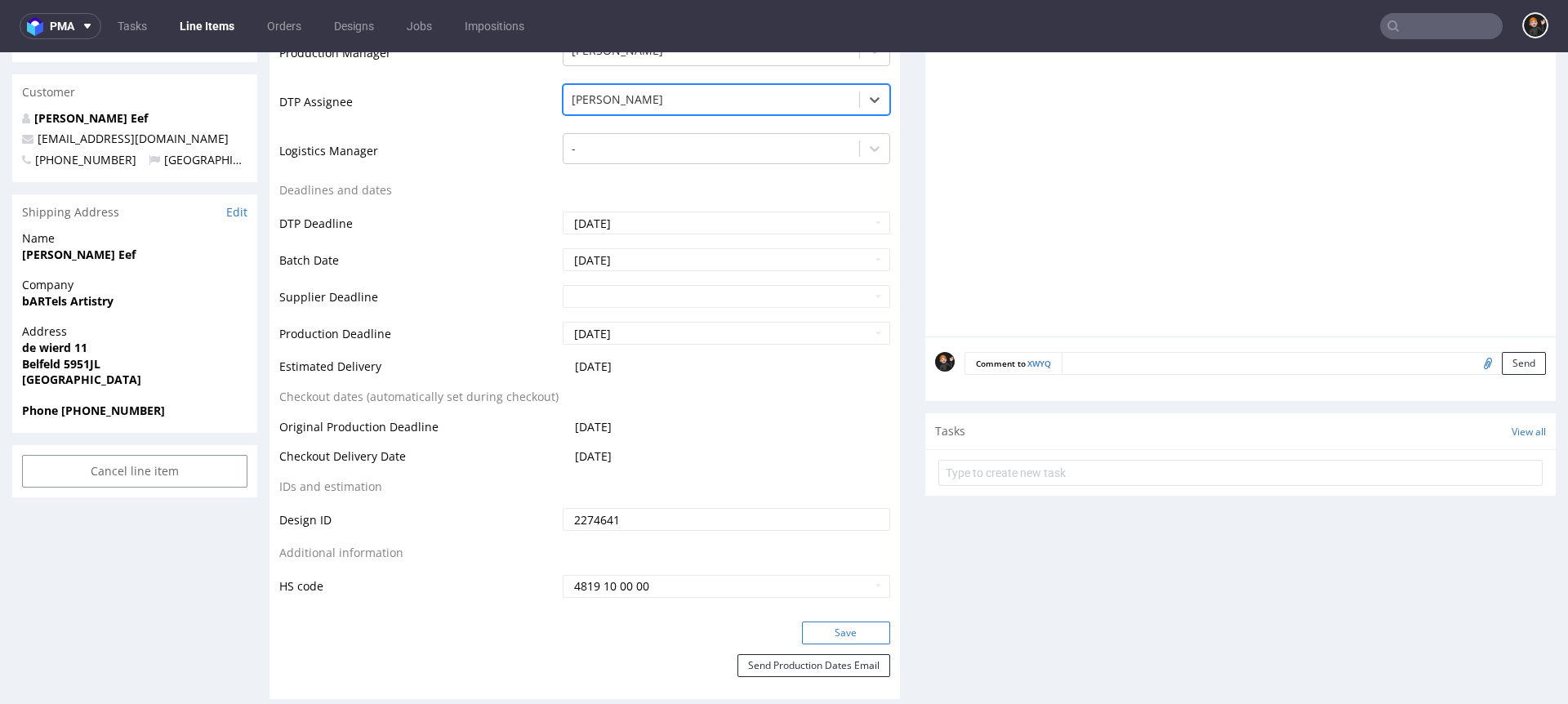
click at [807, 631] on button "Save" at bounding box center [846, 633] width 88 height 23
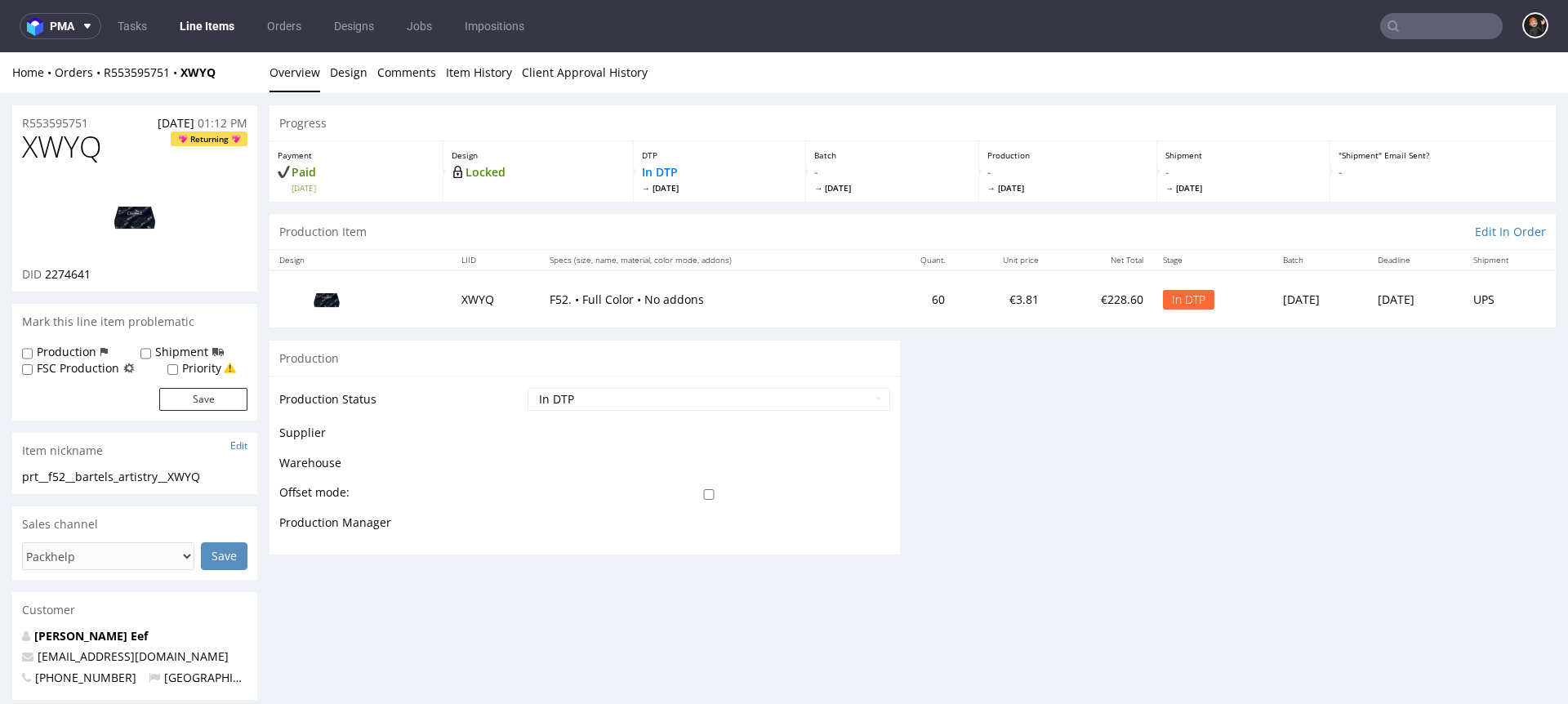
scroll to position [0, 0]
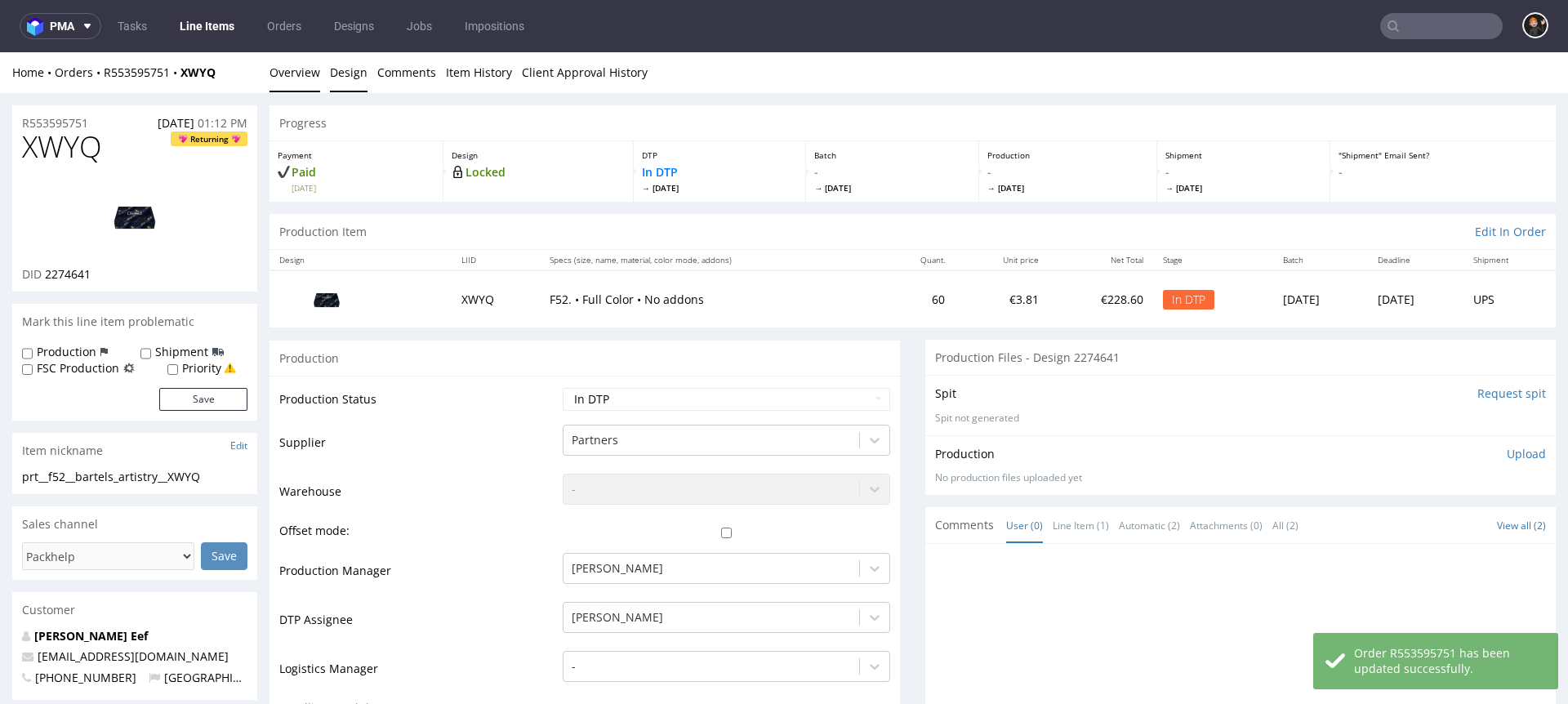
click at [344, 79] on link "Design" at bounding box center [348, 72] width 37 height 40
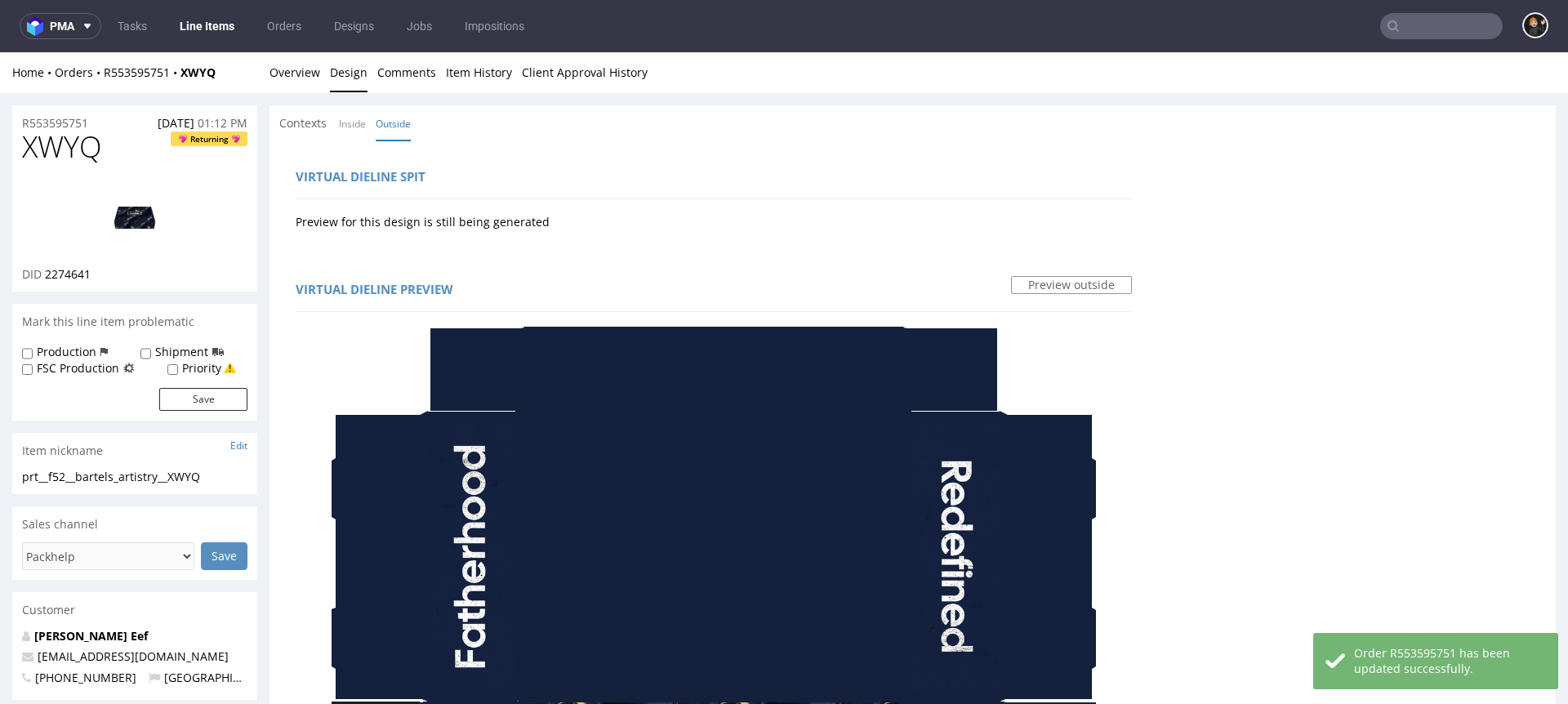
click at [86, 148] on span "XWYQ" at bounding box center [62, 147] width 80 height 32
copy span "XWYQ"
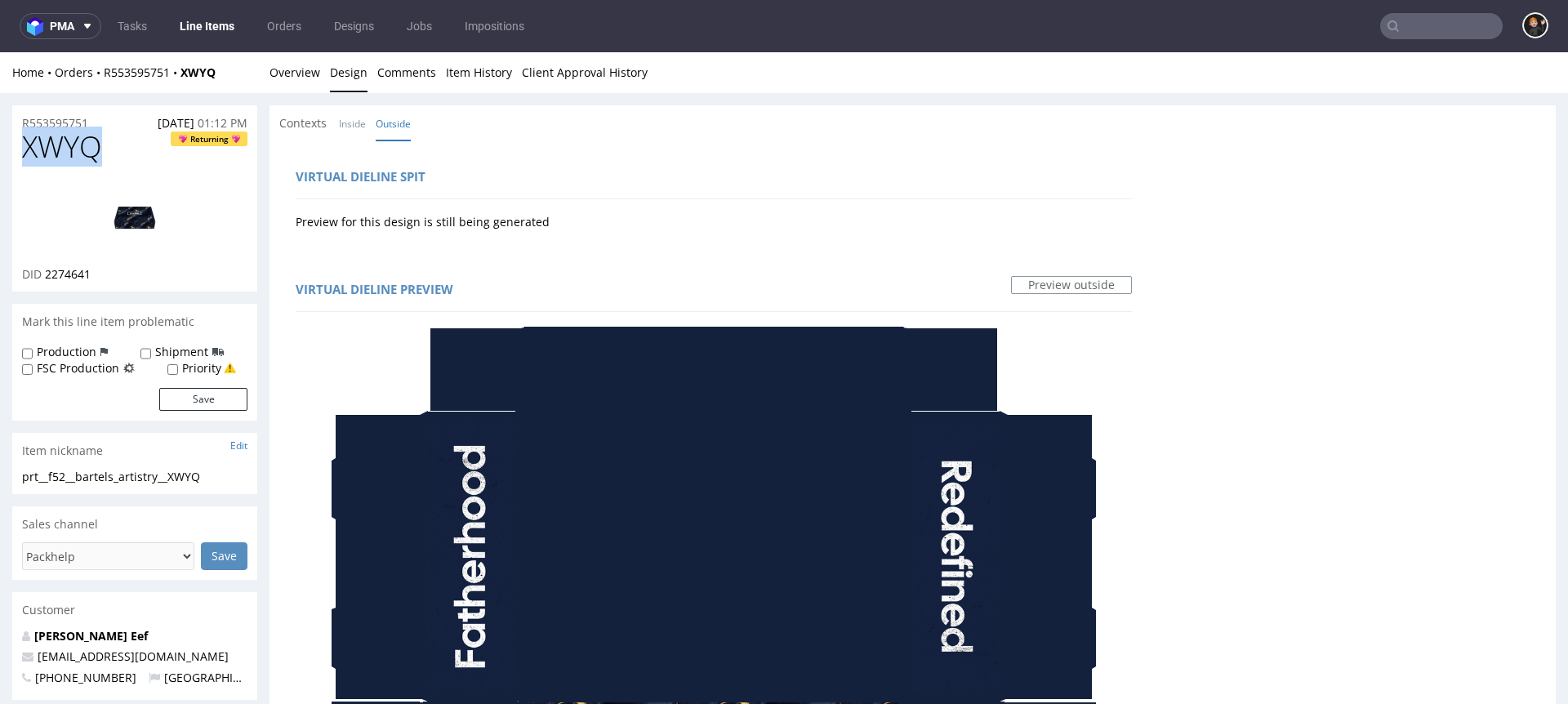
click at [148, 212] on img at bounding box center [135, 216] width 131 height 73
click at [301, 72] on link "Overview" at bounding box center [295, 72] width 51 height 40
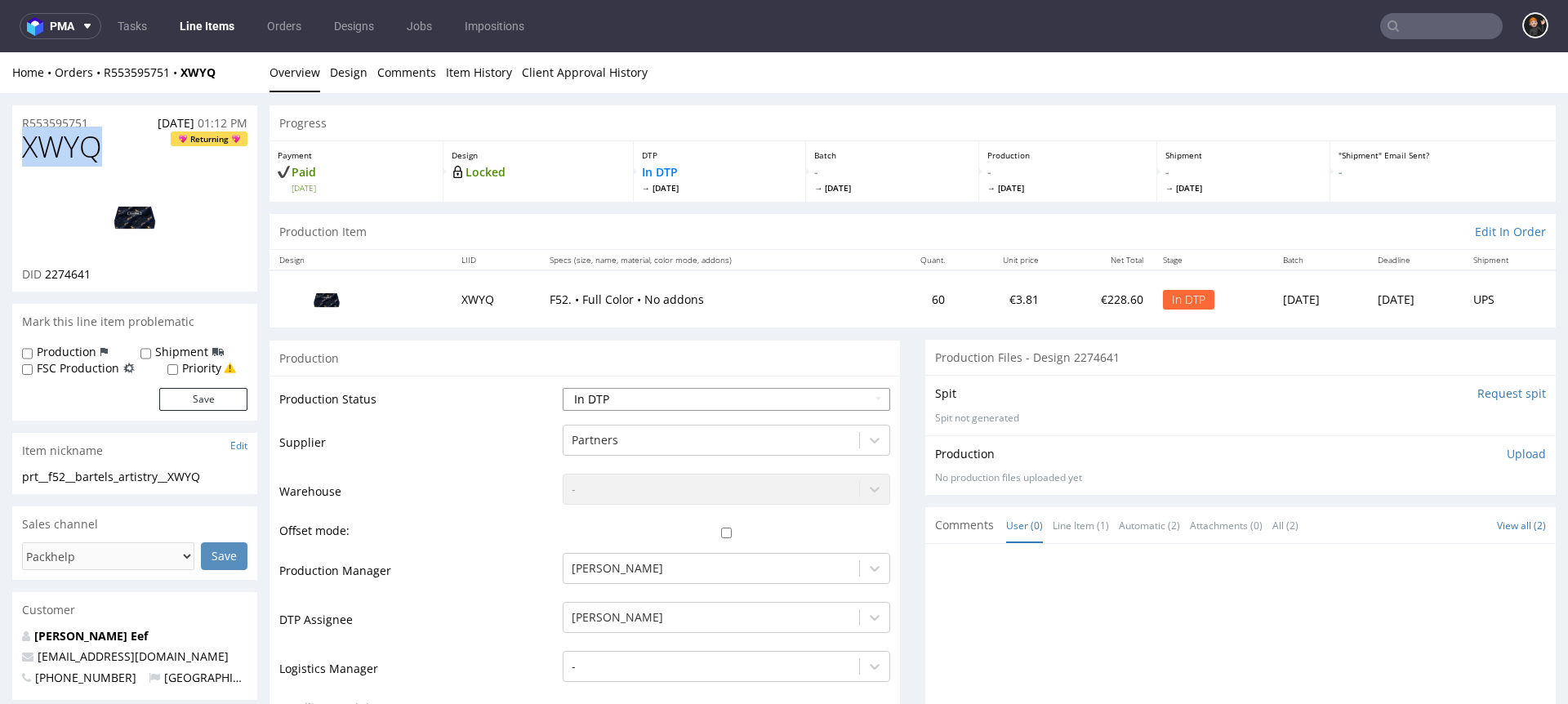
click at [682, 403] on select "Waiting for Artwork Waiting for Diecut Waiting for Mockup Waiting for DTP Waiti…" at bounding box center [726, 400] width 328 height 23
select select "dtp_ca_needed"
click at [562, 388] on select "Waiting for Artwork Waiting for Diecut Waiting for Mockup Waiting for DTP Waiti…" at bounding box center [726, 400] width 328 height 23
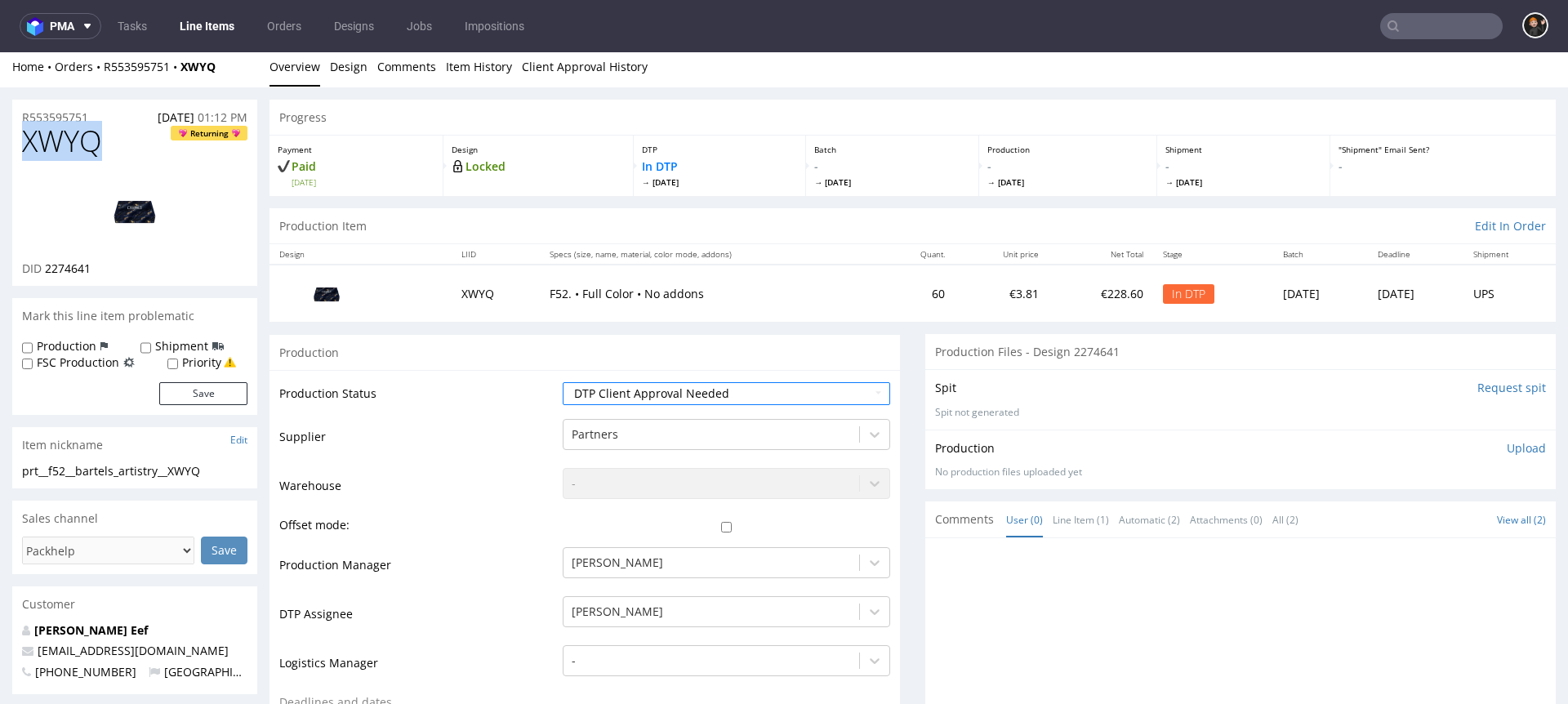
scroll to position [556, 0]
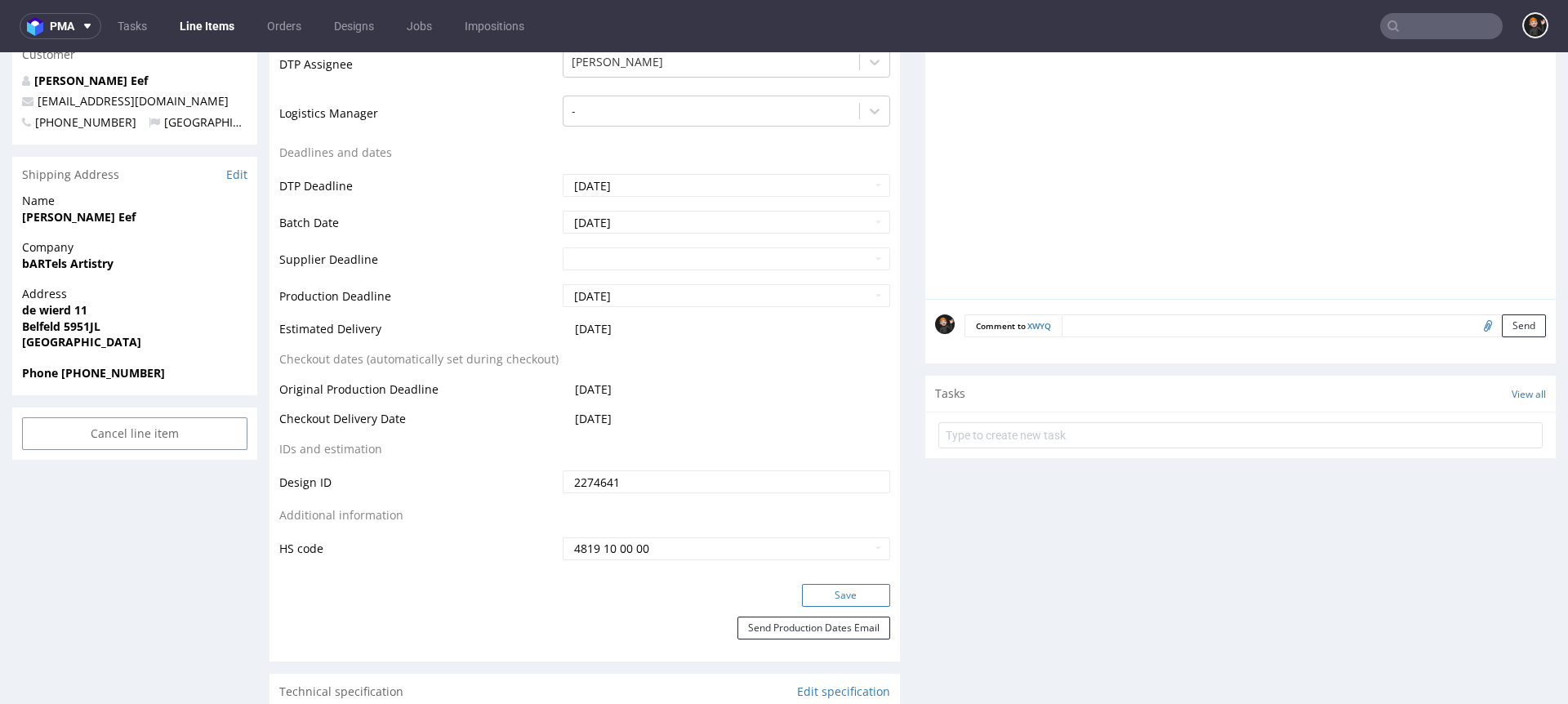
click at [836, 591] on button "Save" at bounding box center [846, 596] width 88 height 23
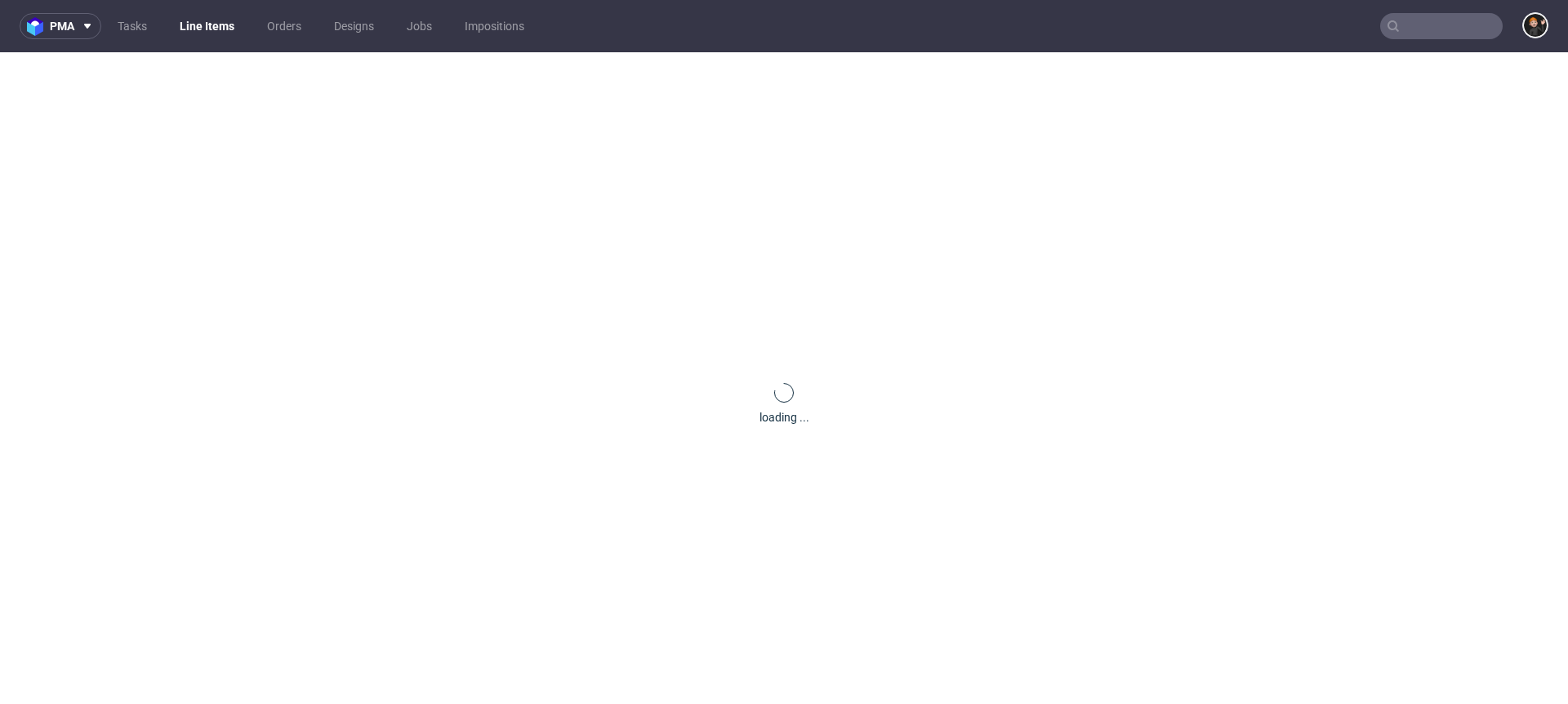
scroll to position [0, 0]
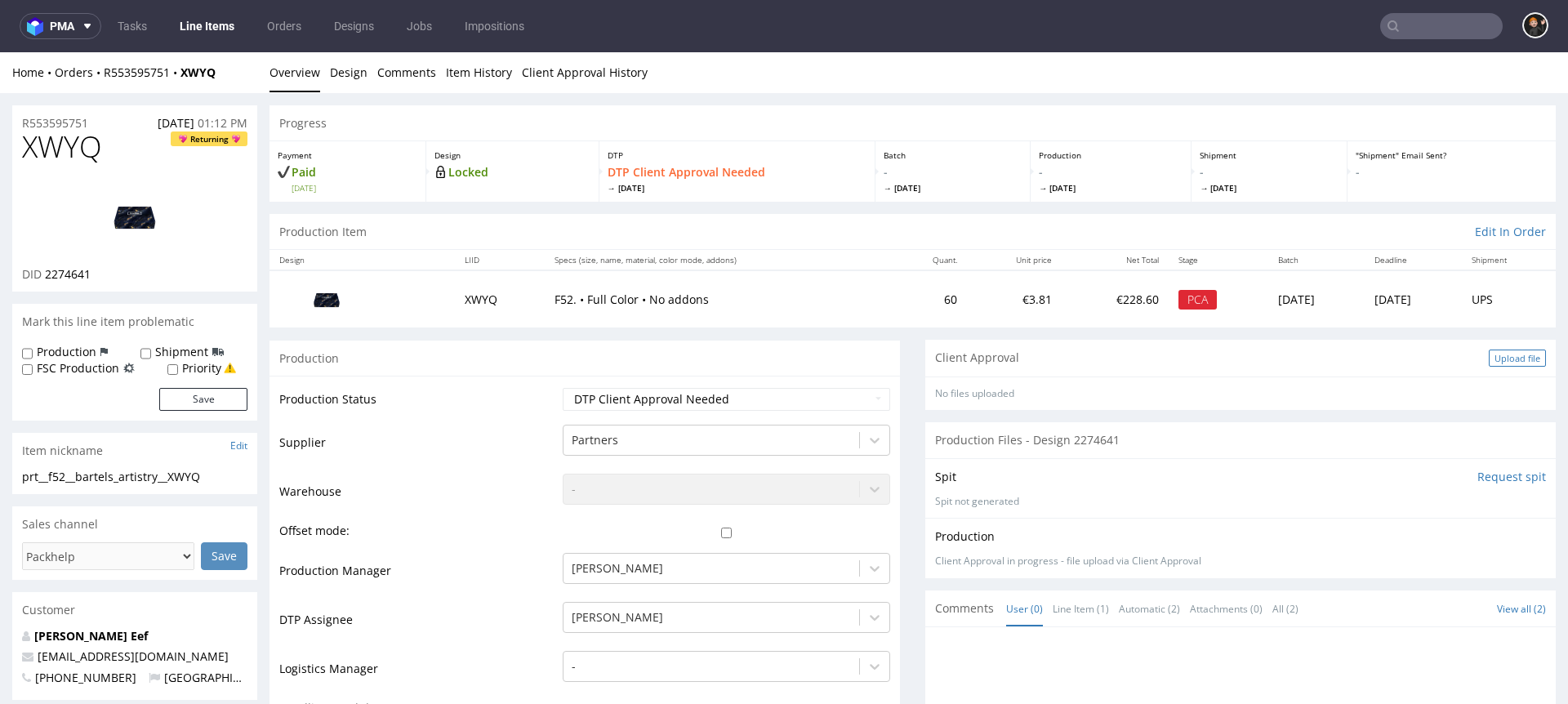
click at [1512, 362] on div "Upload file" at bounding box center [1517, 359] width 58 height 17
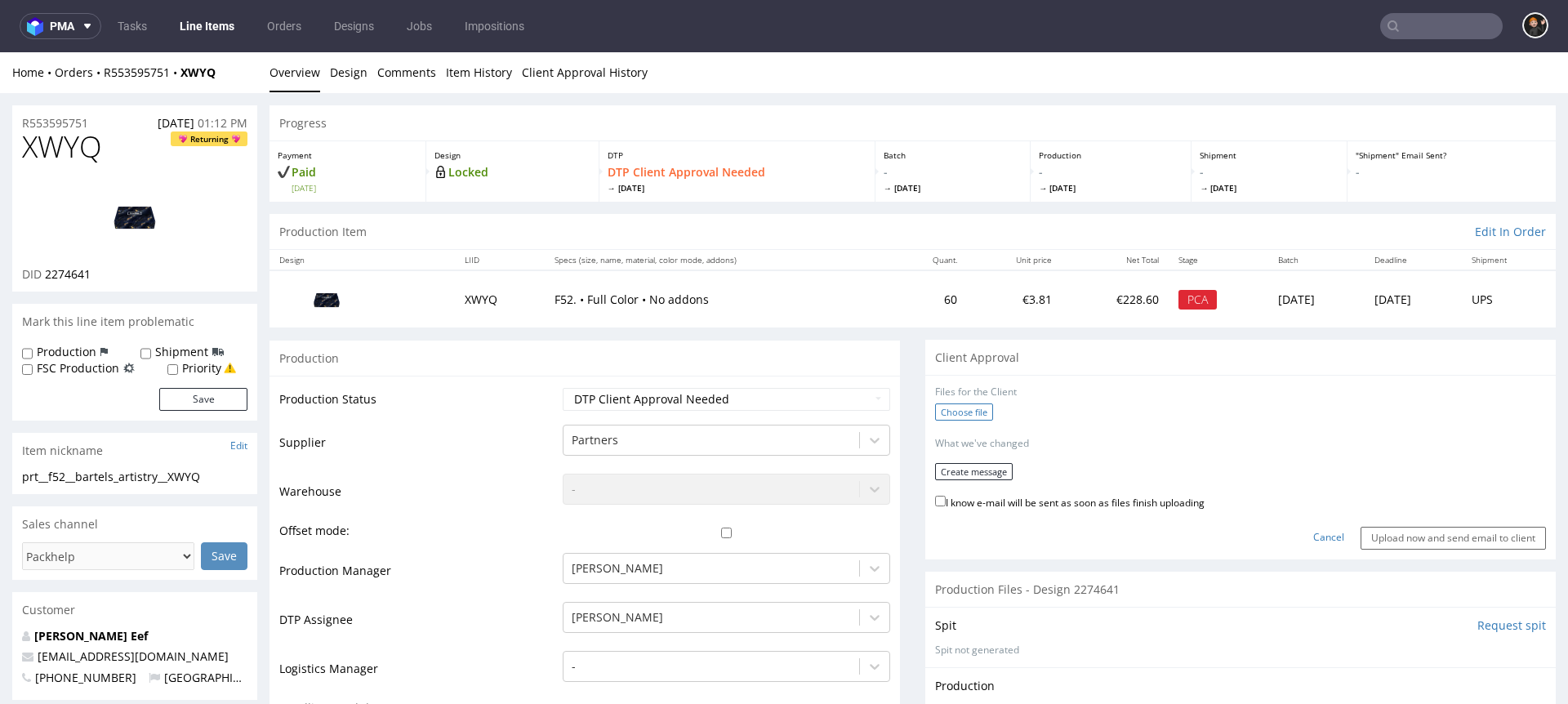
click at [962, 414] on label "Choose file" at bounding box center [964, 413] width 58 height 17
click at [0, 52] on input "Choose file" at bounding box center [0, 52] width 0 height 0
click at [961, 412] on label "Choose file" at bounding box center [964, 413] width 58 height 17
click at [0, 52] on input "Choose file" at bounding box center [0, 52] width 0 height 0
drag, startPoint x: 994, startPoint y: 499, endPoint x: 984, endPoint y: 475, distance: 26.0
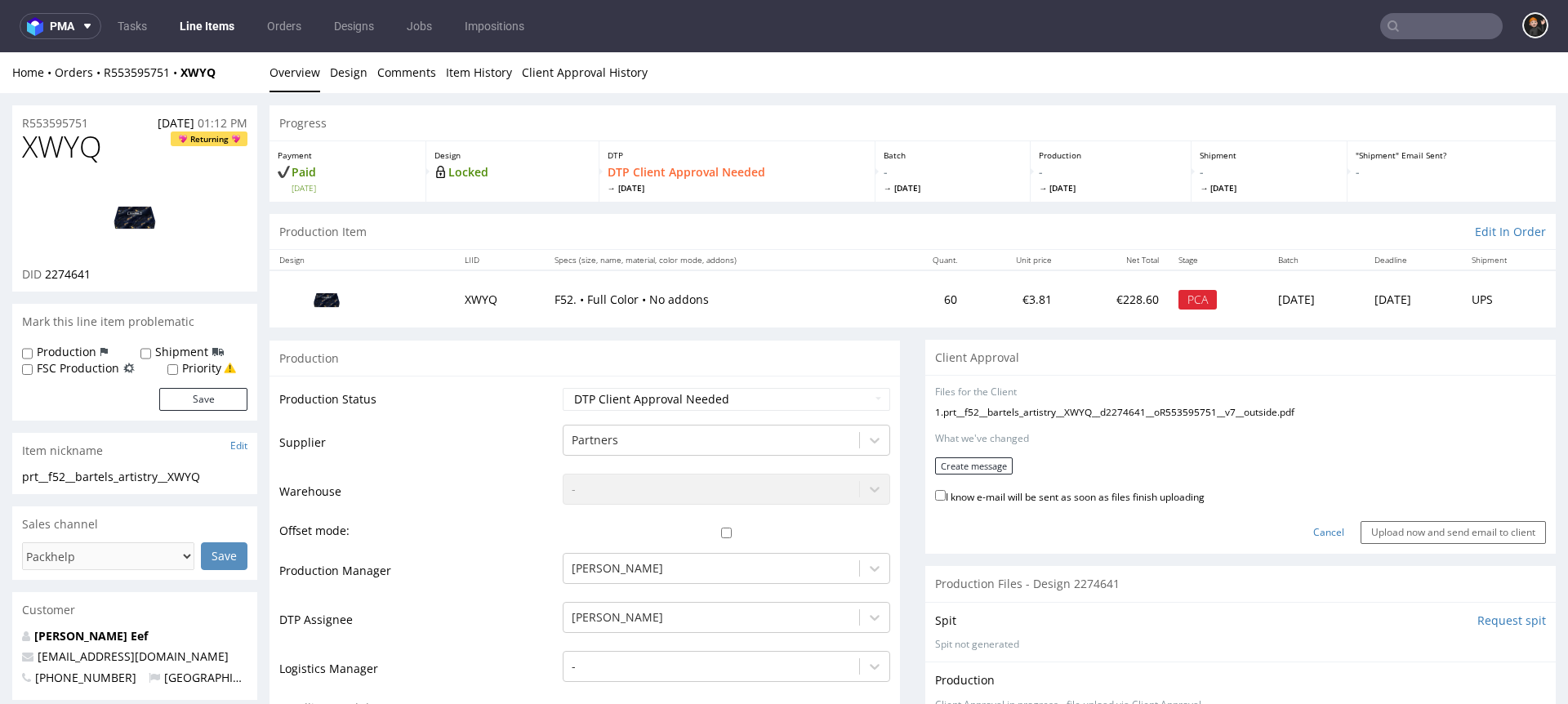
click at [994, 498] on label "I know e-mail will be sent as soon as files finish uploading" at bounding box center [1069, 496] width 269 height 18
click at [946, 498] on input "I know e-mail will be sent as soon as files finish uploading" at bounding box center [940, 496] width 10 height 10
checkbox input "true"
click at [983, 473] on button "Create message" at bounding box center [973, 467] width 78 height 17
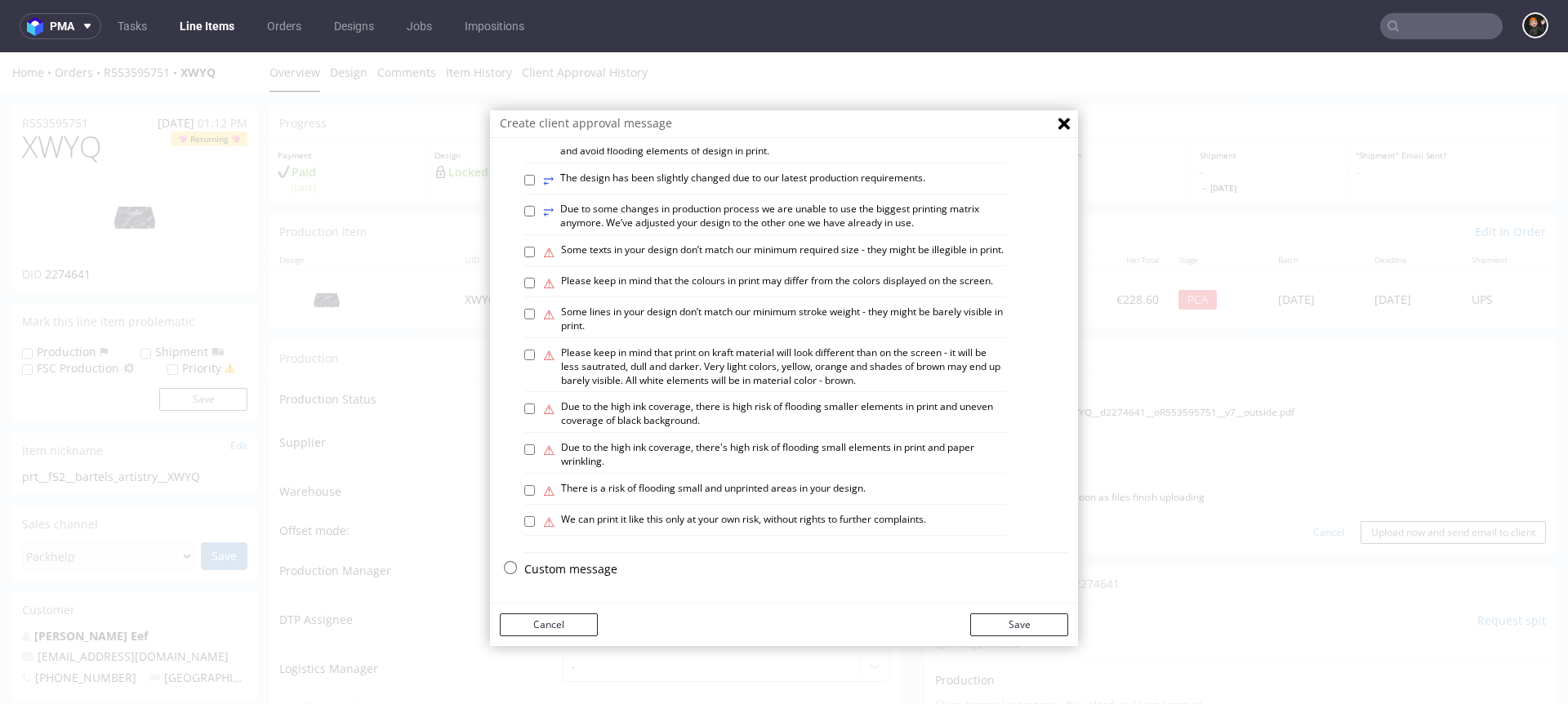
scroll to position [969, 0]
click at [572, 570] on p "Custom message" at bounding box center [796, 569] width 544 height 17
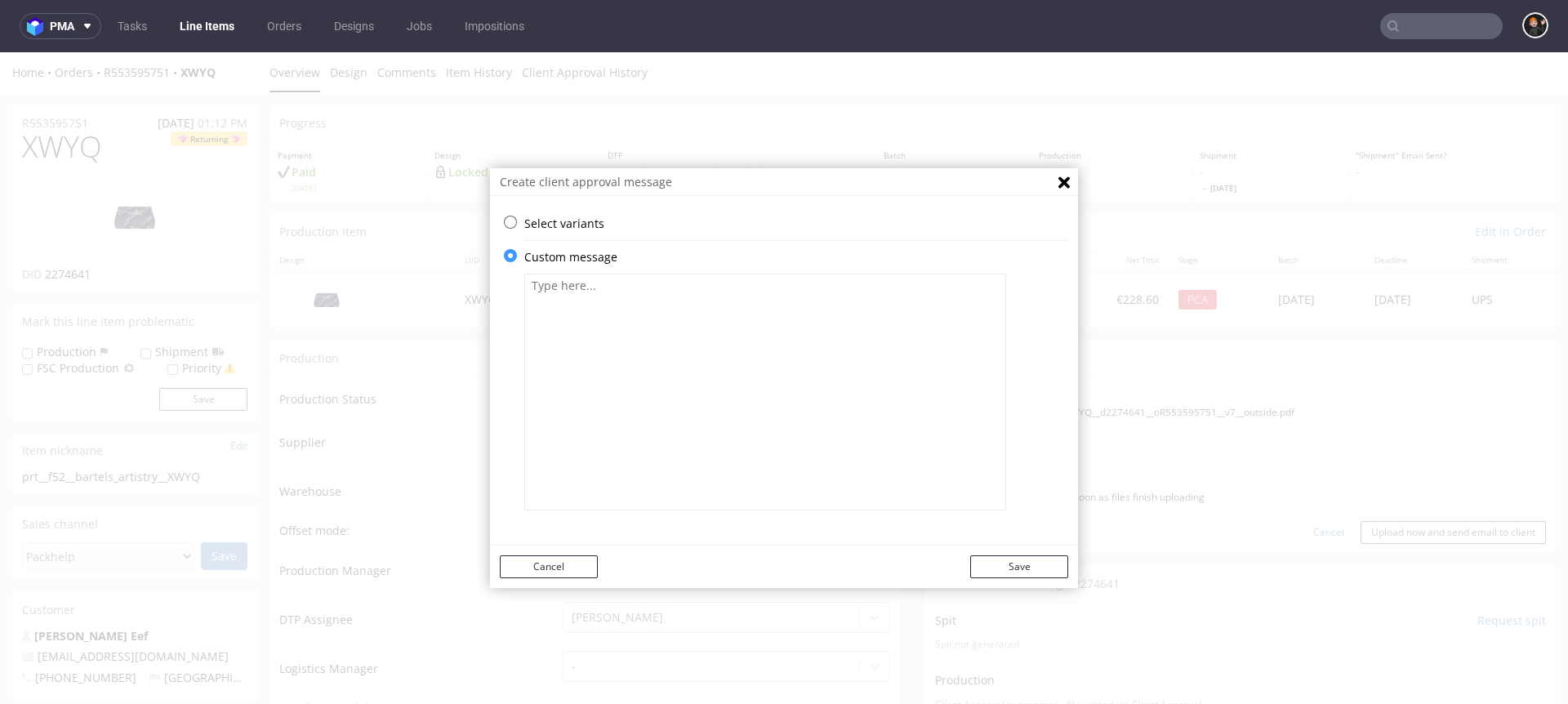
scroll to position [0, 0]
click at [645, 476] on textarea at bounding box center [765, 393] width 482 height 237
paste textarea "Dear customer, we have adapted your design to our current technological standar…"
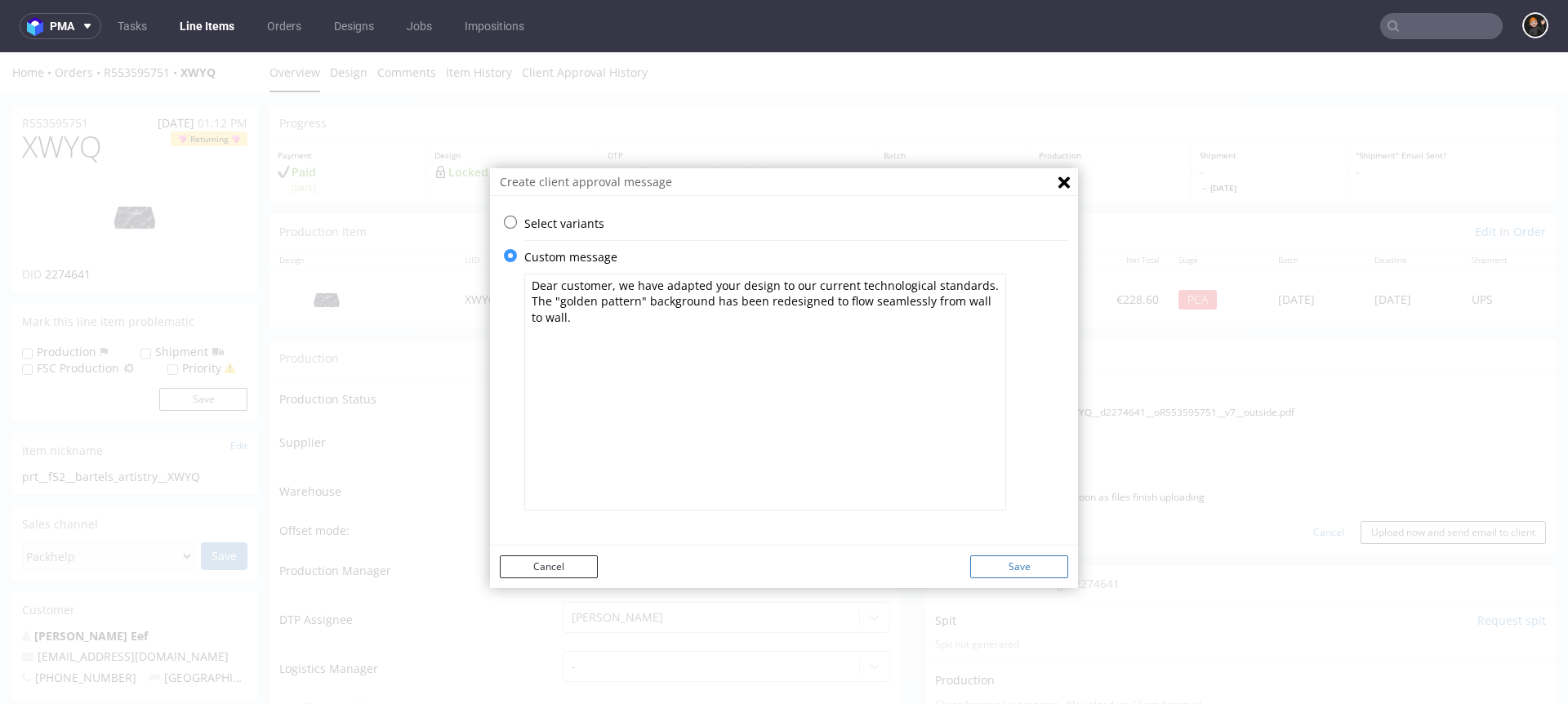
type textarea "Dear customer, we have adapted your design to our current technological standar…"
click at [1013, 564] on button "Save" at bounding box center [1019, 567] width 98 height 23
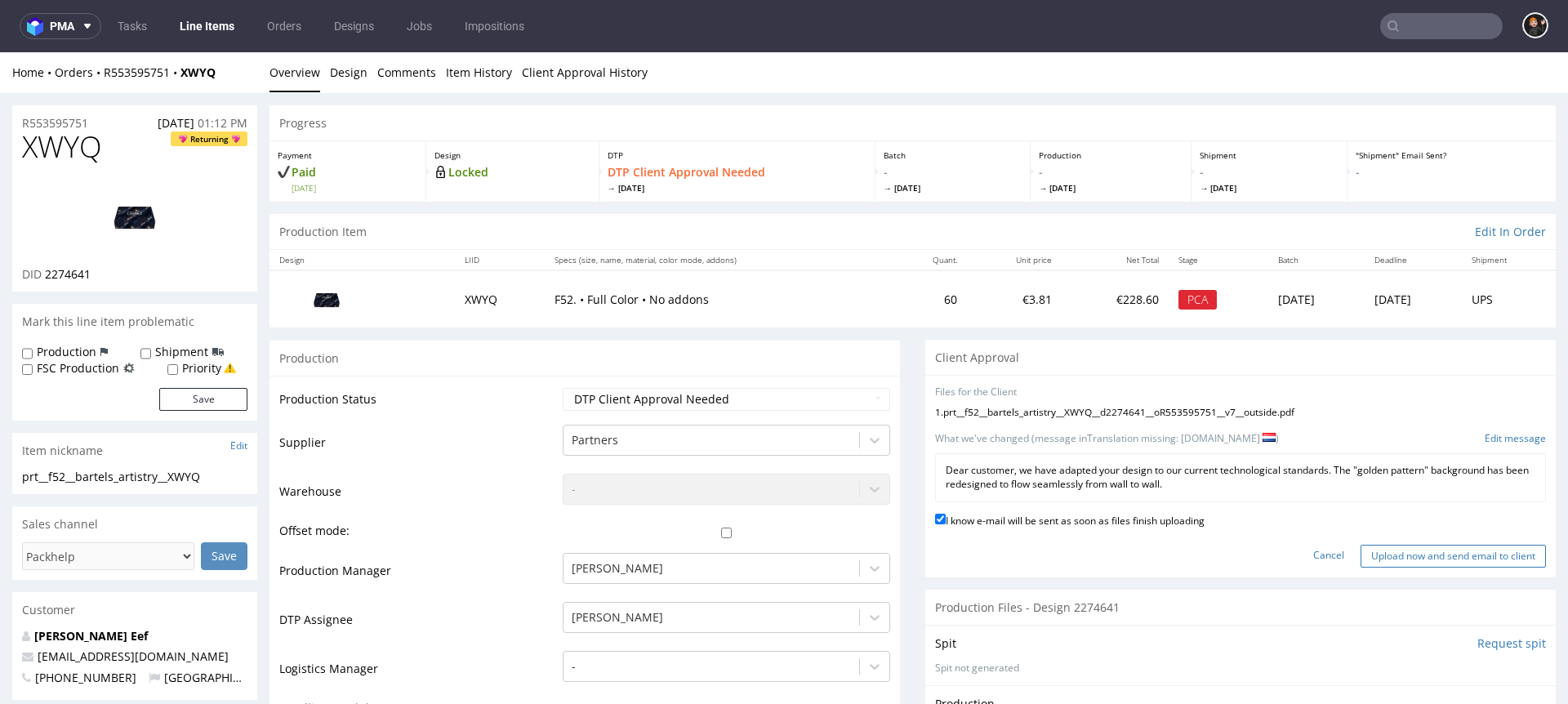
click at [1401, 557] on input "Upload now and send email to client" at bounding box center [1453, 557] width 186 height 23
click at [1462, 553] on input "Upload now and send email to client" at bounding box center [1453, 557] width 186 height 23
click at [1313, 550] on link "Cancel" at bounding box center [1329, 556] width 31 height 14
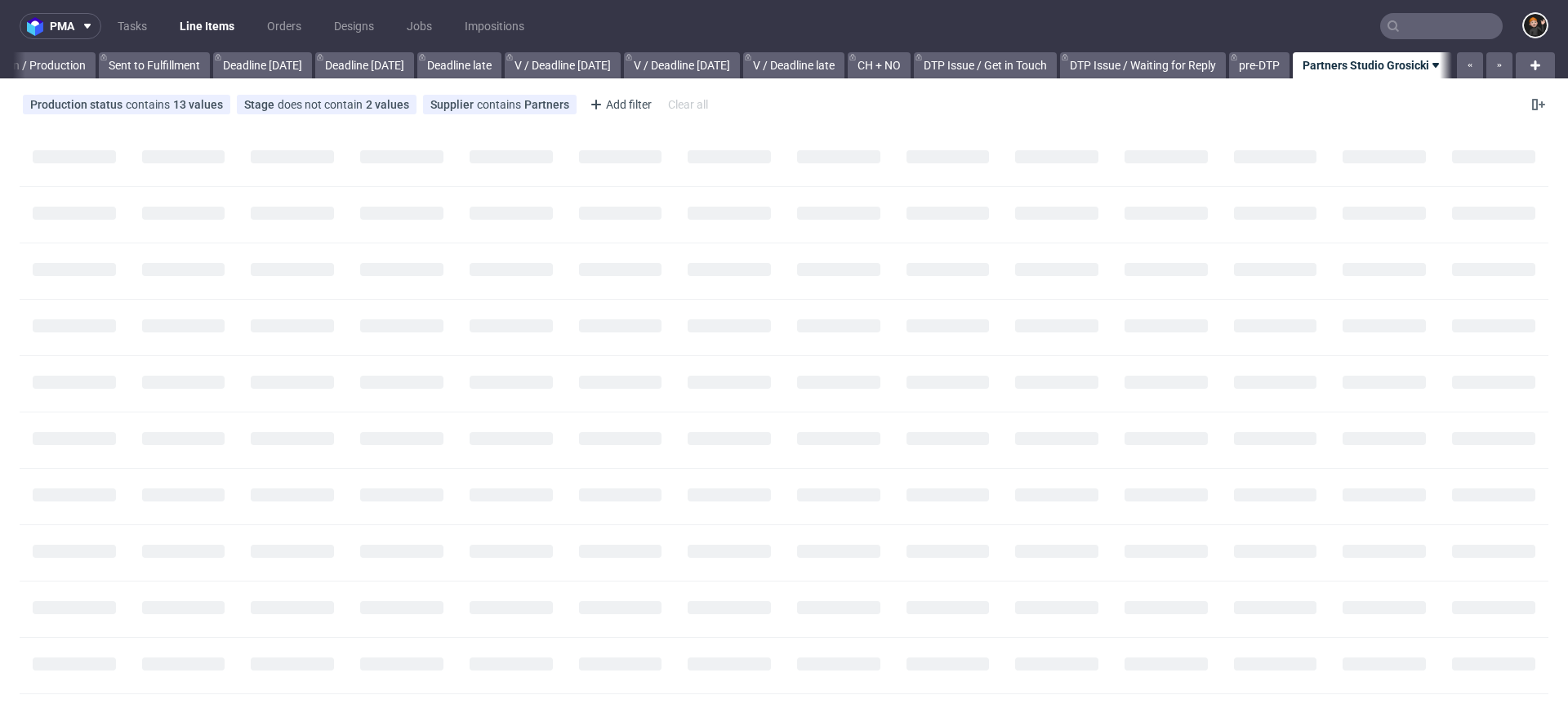
scroll to position [0, 1575]
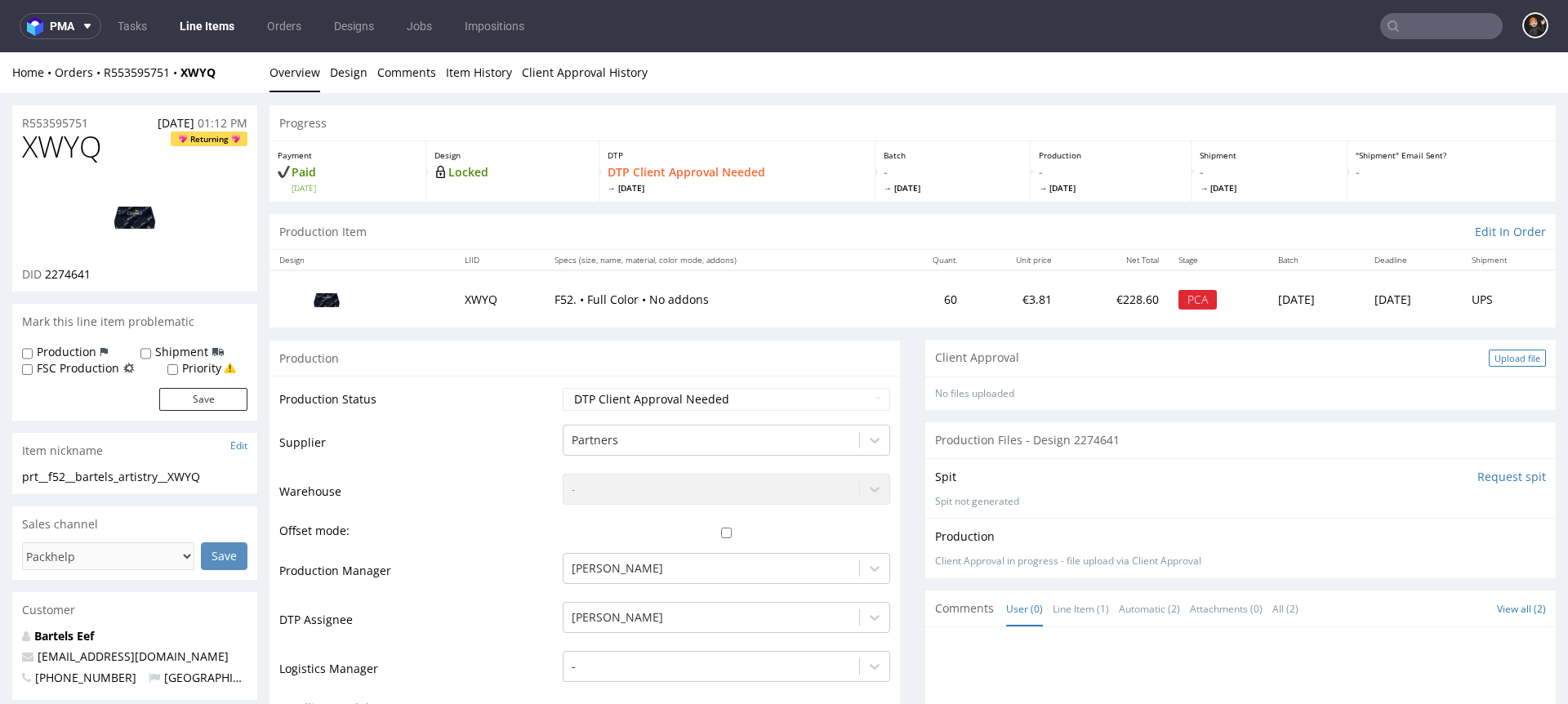
click at [1489, 354] on div "Upload file" at bounding box center [1517, 359] width 58 height 17
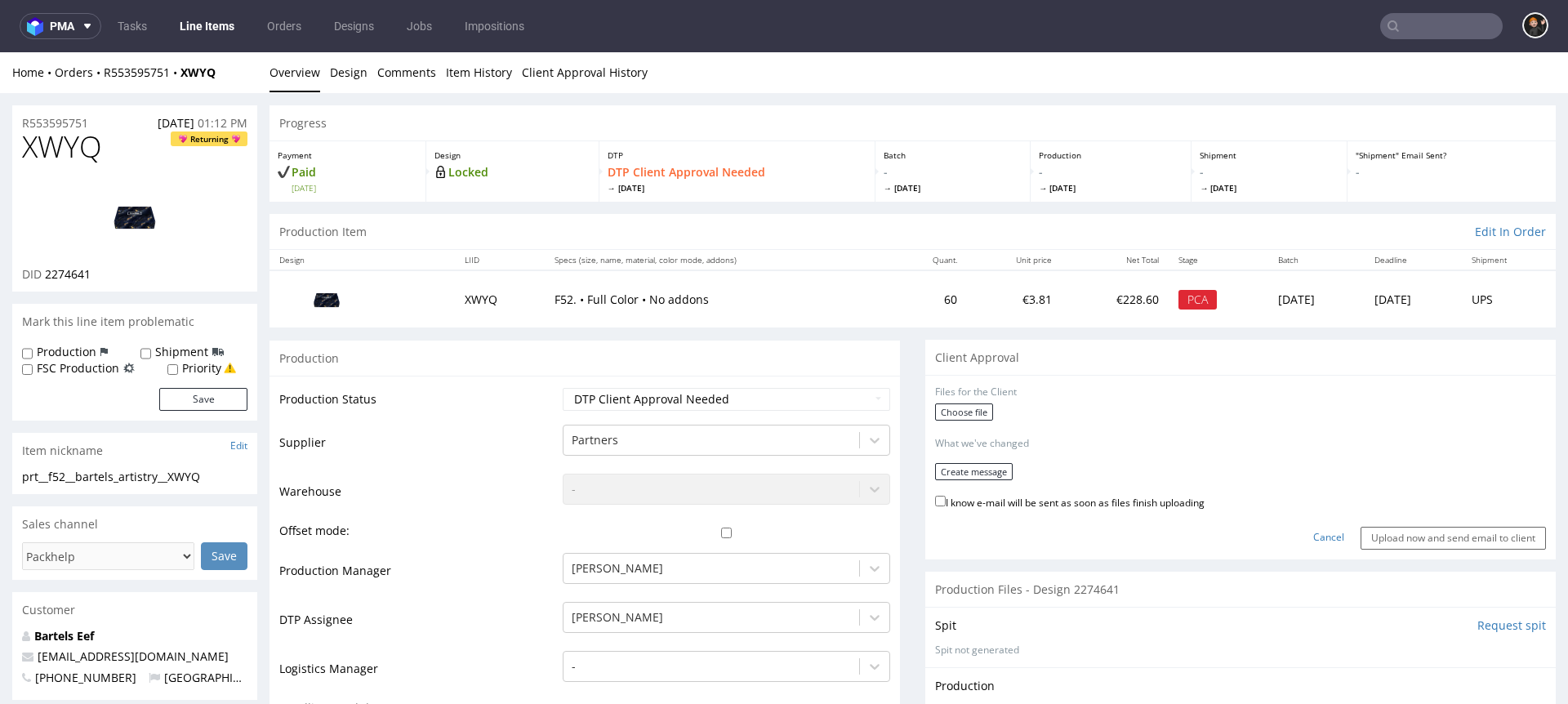
click at [951, 423] on div "Choose file" at bounding box center [1240, 414] width 611 height 21
click at [949, 413] on label "Choose file" at bounding box center [964, 413] width 58 height 17
click at [0, 52] on input "Choose file" at bounding box center [0, 52] width 0 height 0
click at [1033, 496] on label "I know e-mail will be sent as soon as files finish uploading" at bounding box center [1069, 496] width 269 height 18
click at [946, 496] on input "I know e-mail will be sent as soon as files finish uploading" at bounding box center [940, 496] width 10 height 10
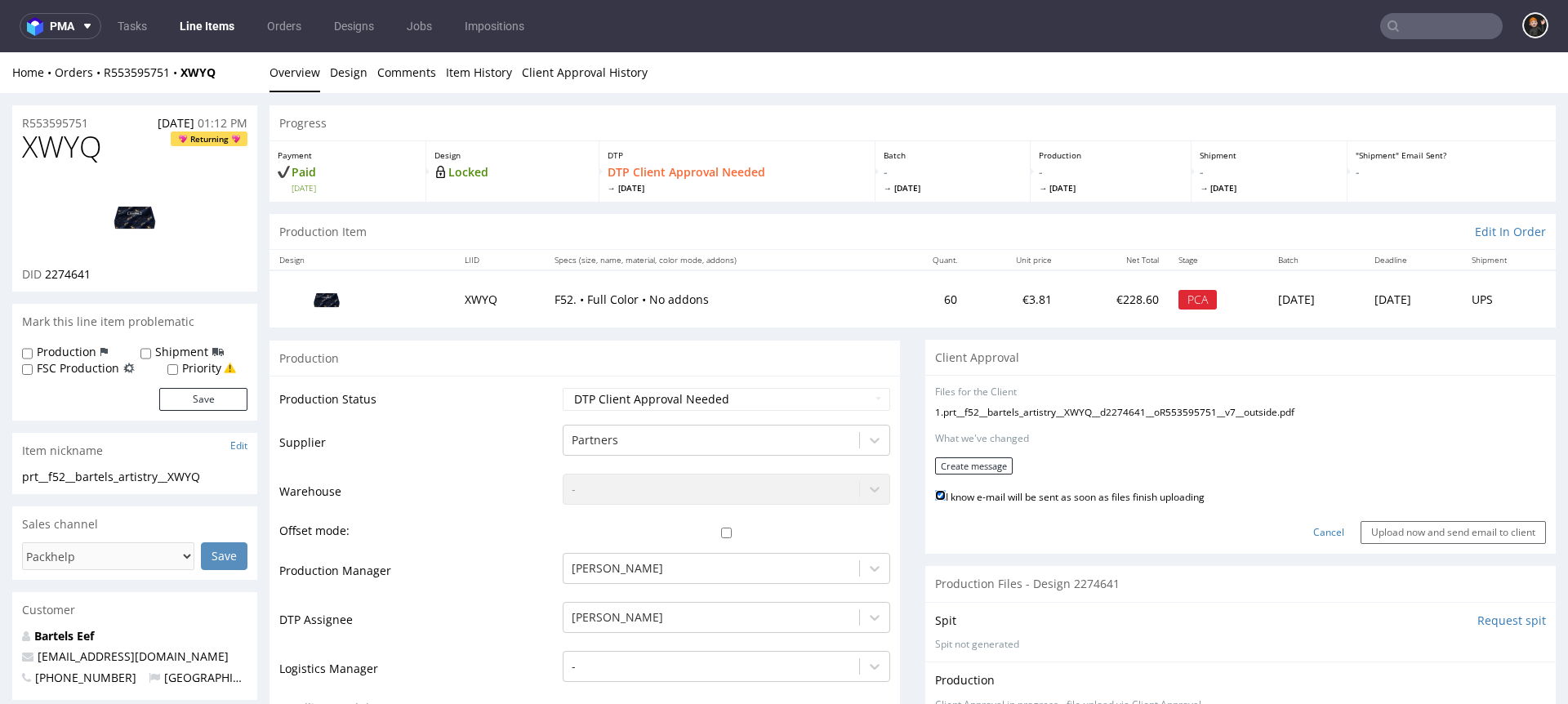
checkbox input "true"
click at [968, 467] on button "Create message" at bounding box center [973, 467] width 78 height 17
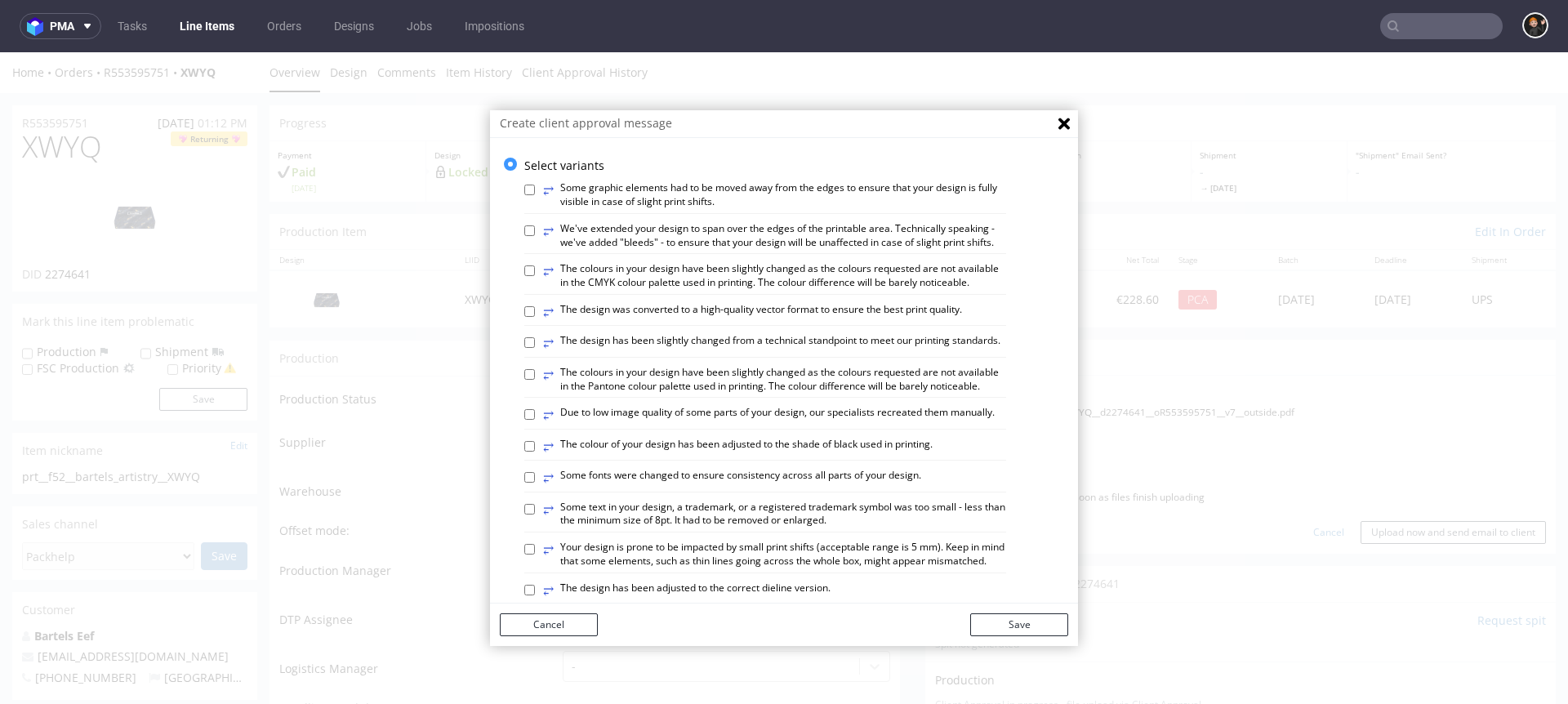
click at [735, 352] on label "⥂ The design has been slightly changed from a technical standpoint to meet our …" at bounding box center [772, 343] width 458 height 18
click at [535, 348] on input "⥂ The design has been slightly changed from a technical standpoint to meet our …" at bounding box center [529, 343] width 10 height 10
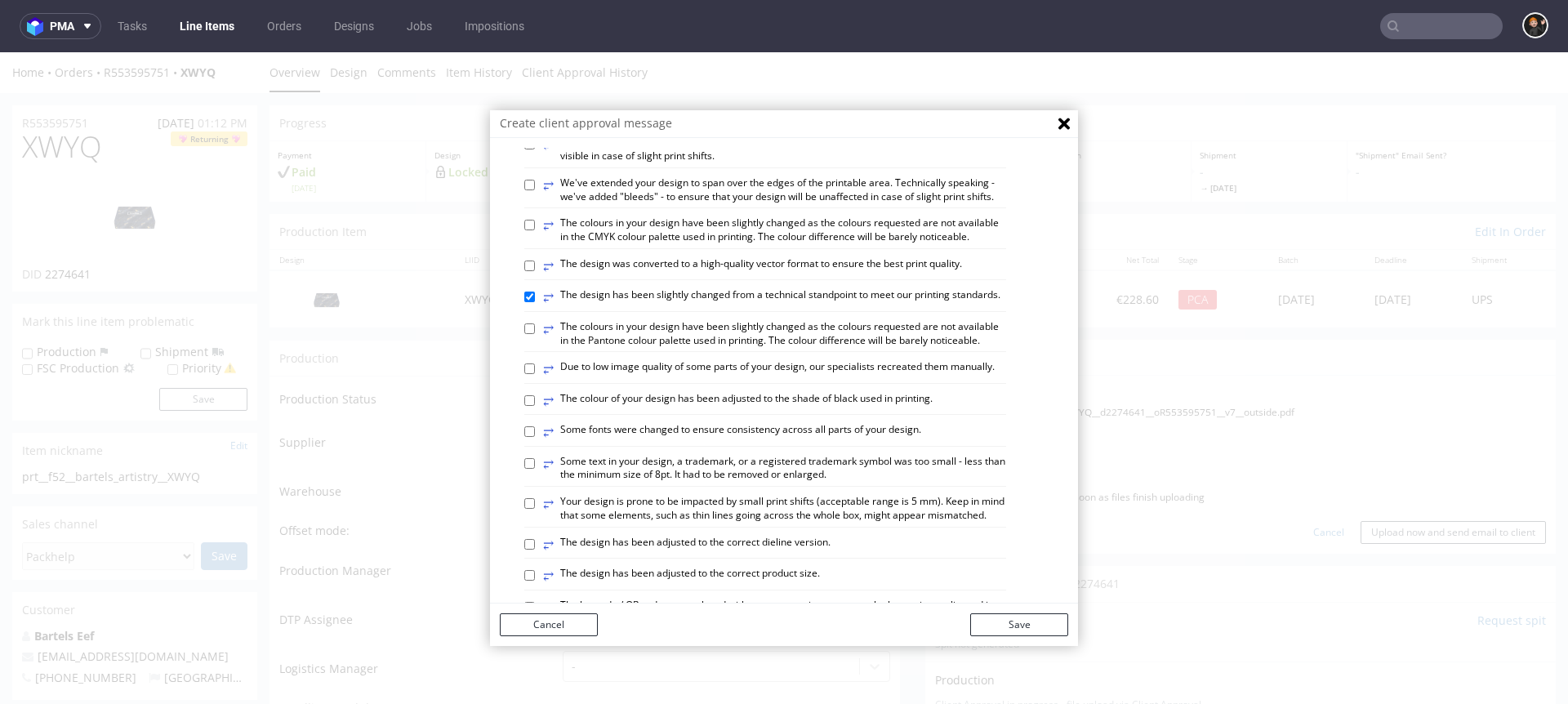
click at [568, 306] on label "⥂ The design has been slightly changed from a technical standpoint to meet our …" at bounding box center [772, 297] width 458 height 18
click at [535, 303] on input "⥂ The design has been slightly changed from a technical standpoint to meet our …" at bounding box center [529, 297] width 10 height 10
checkbox input "false"
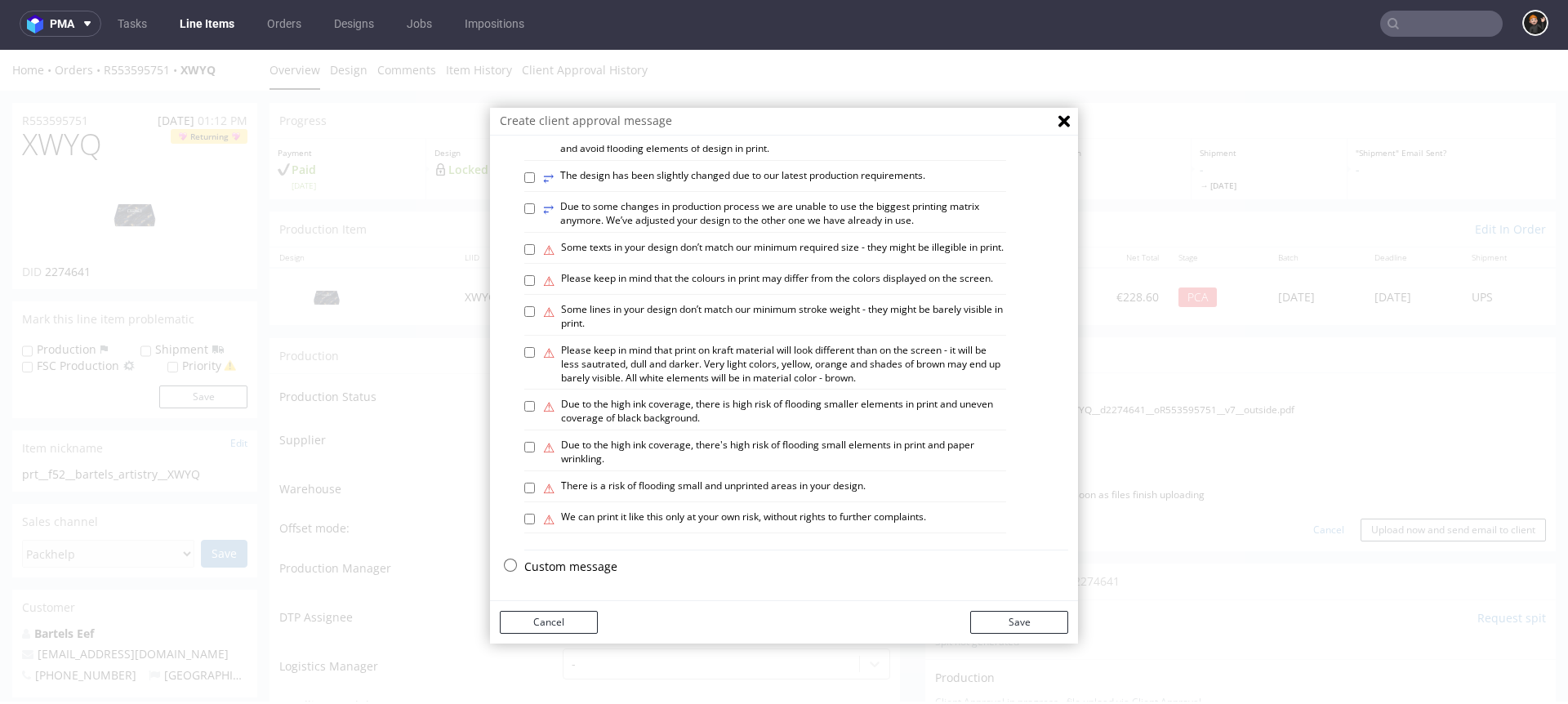
scroll to position [4, 0]
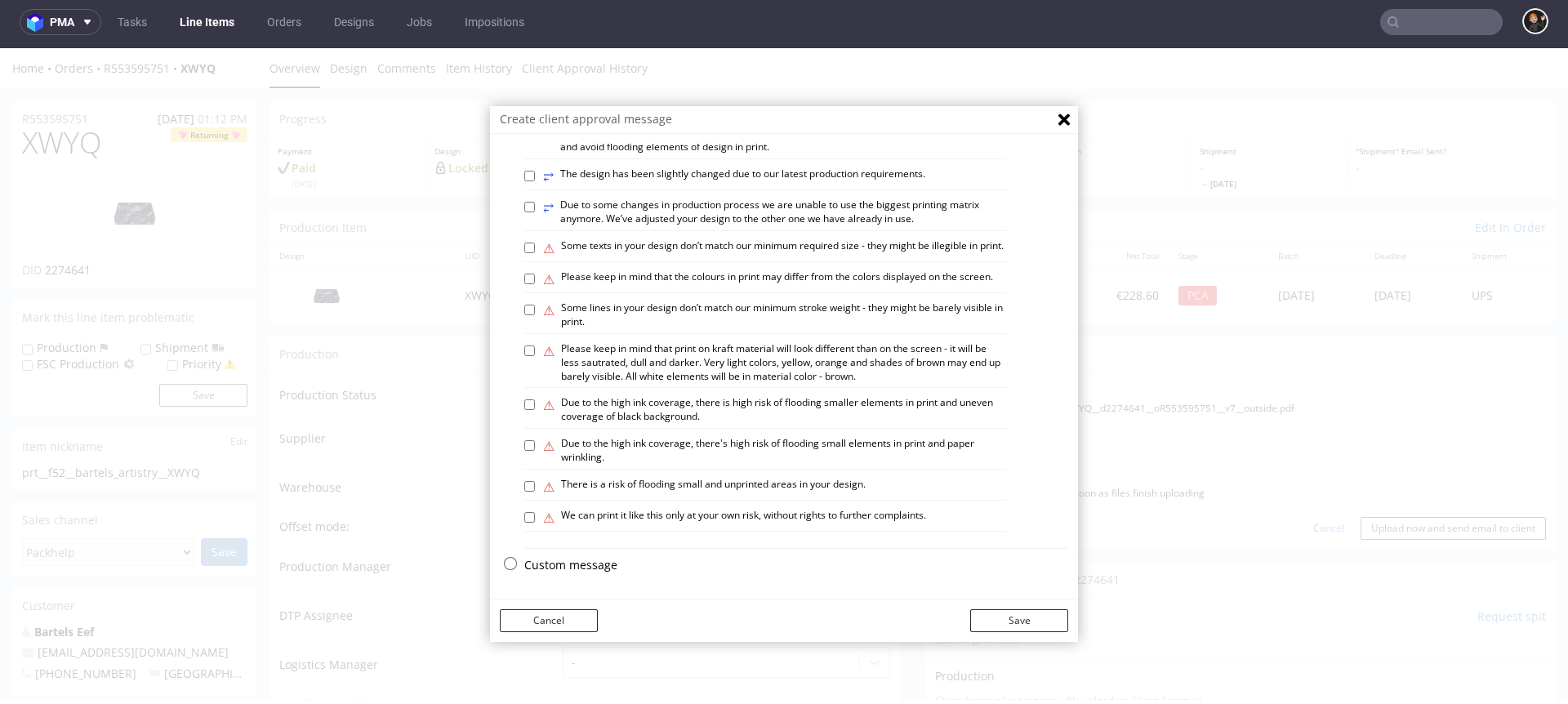
click at [551, 563] on p "Custom message" at bounding box center [796, 565] width 544 height 17
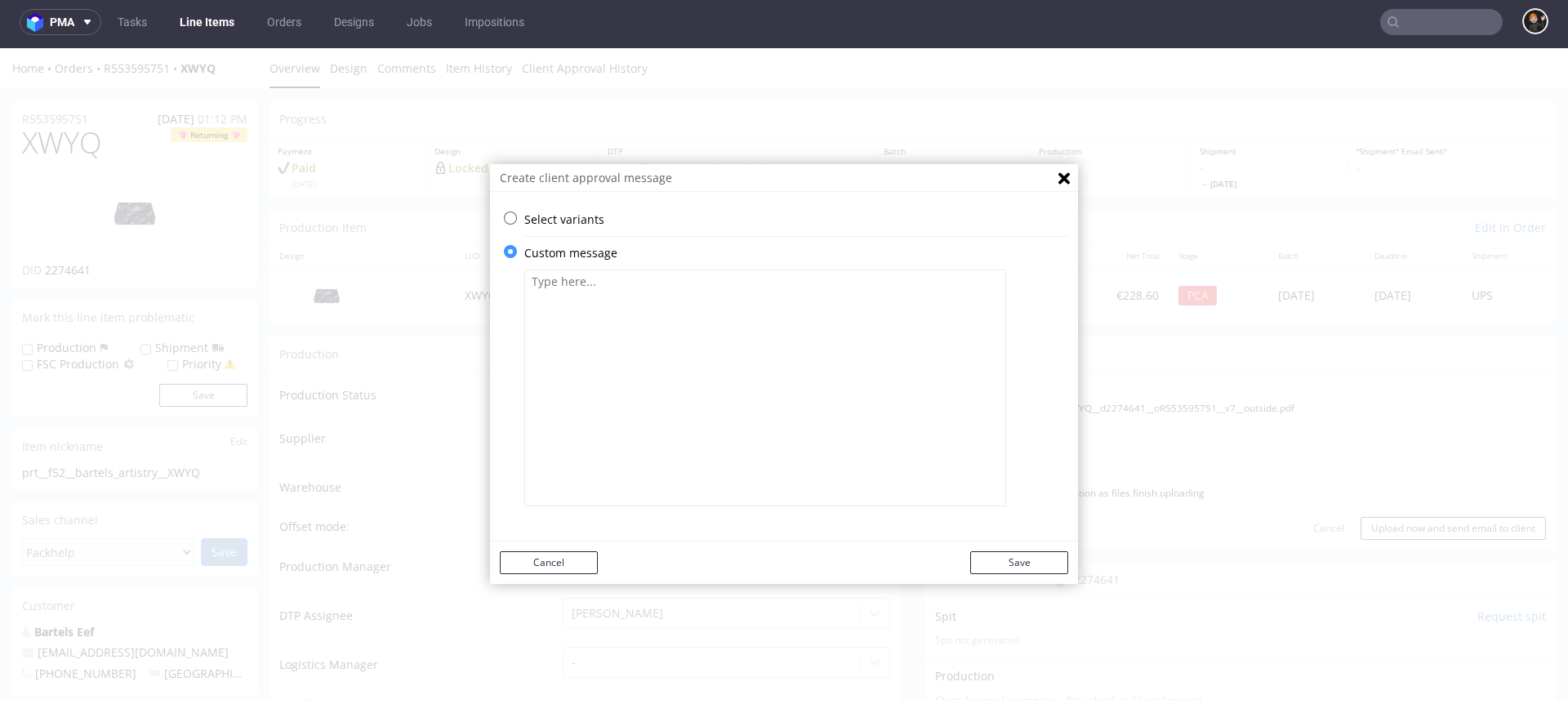
click at [627, 420] on textarea at bounding box center [765, 388] width 482 height 237
paste textarea "Dear customer, we have adapted your design to our current technological standar…"
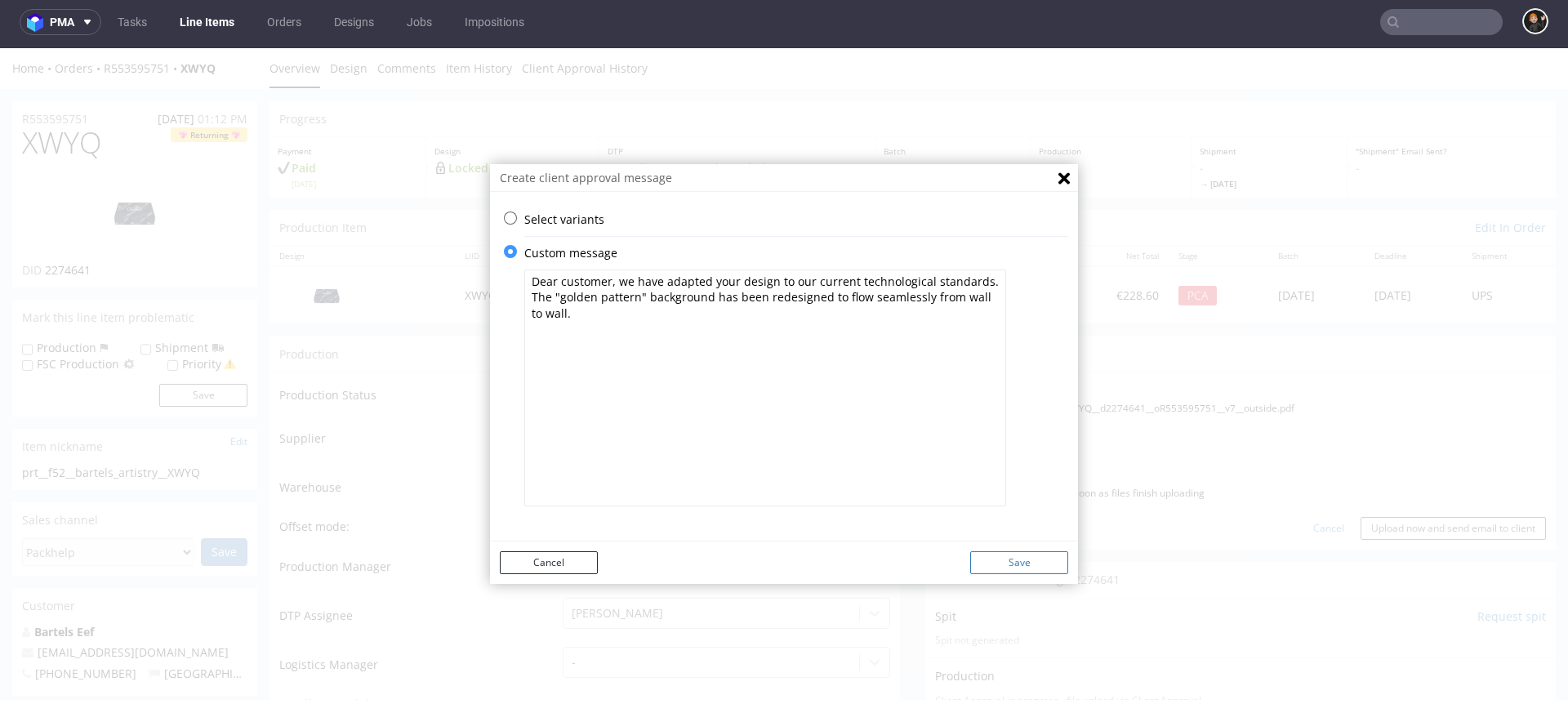
type textarea "Dear customer, we have adapted your design to our current technological standar…"
click at [1039, 559] on button "Save" at bounding box center [1019, 563] width 98 height 23
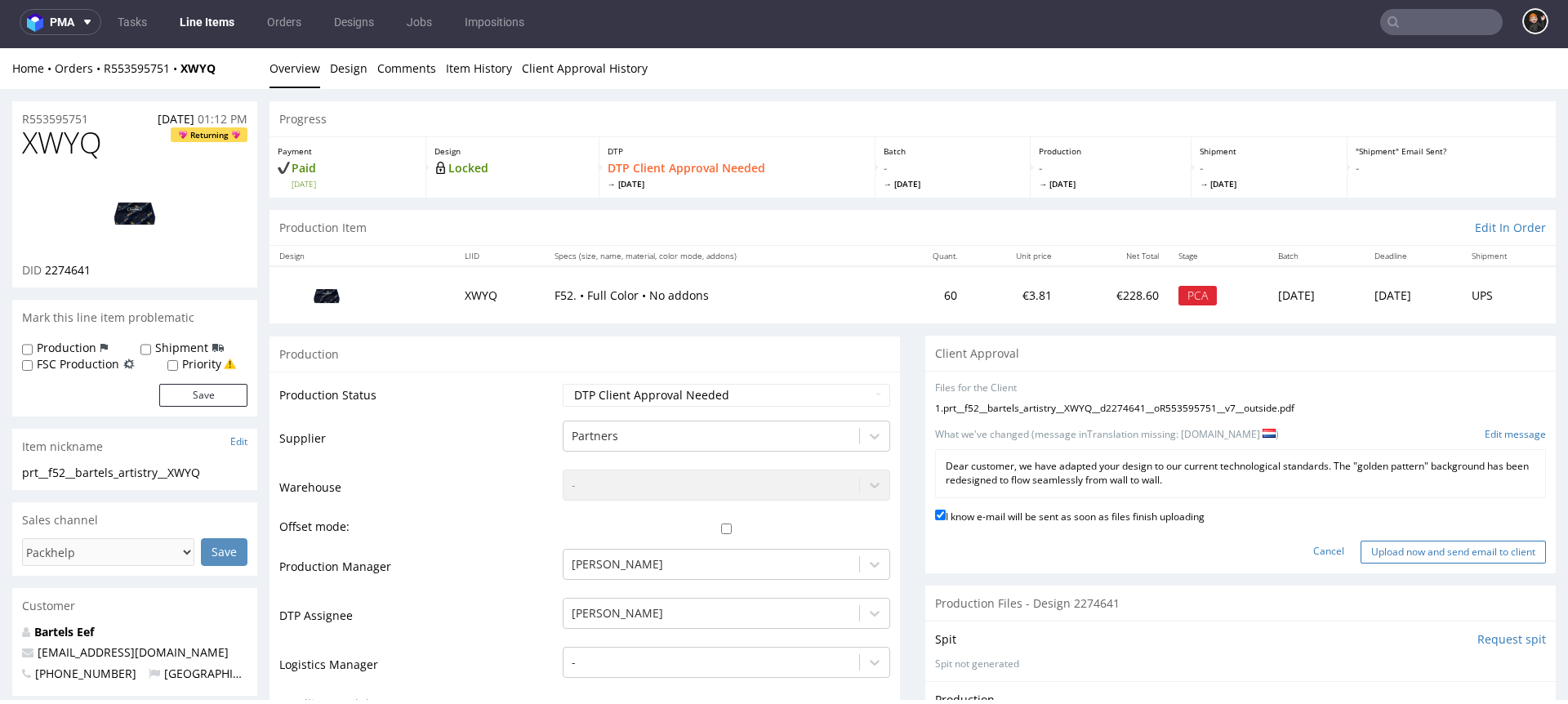
click at [1498, 549] on input "Upload now and send email to client" at bounding box center [1453, 552] width 186 height 23
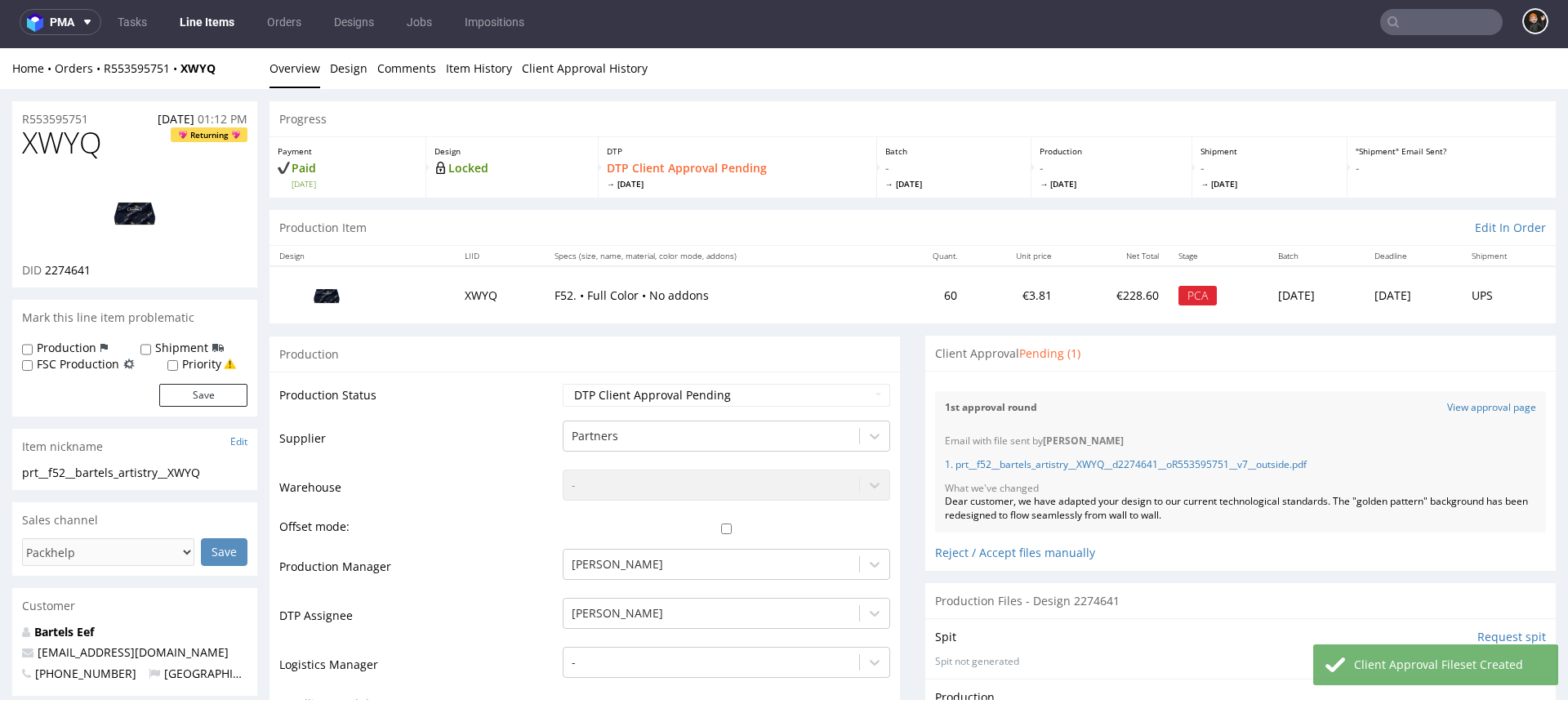
click at [215, 24] on link "Line Items" at bounding box center [207, 22] width 74 height 26
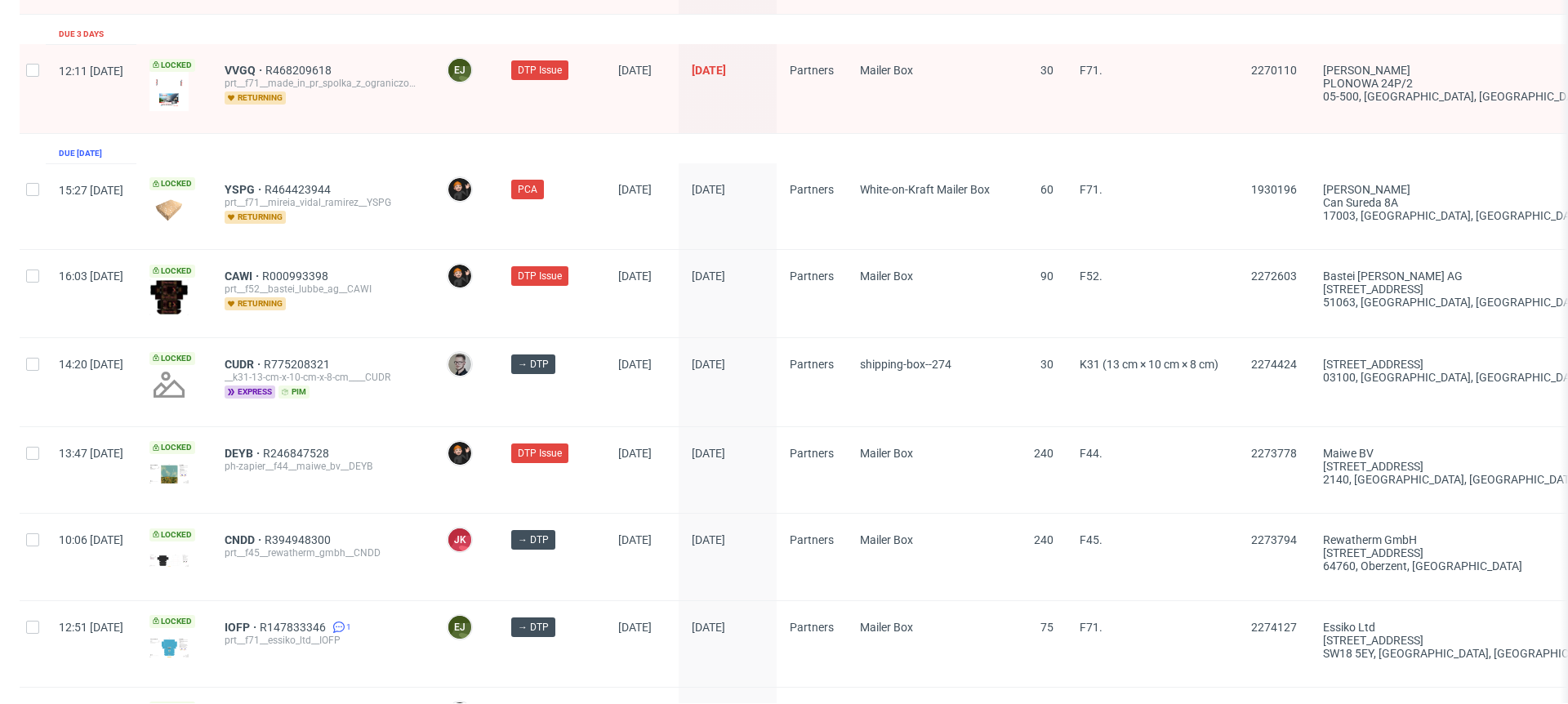
scroll to position [2584, 0]
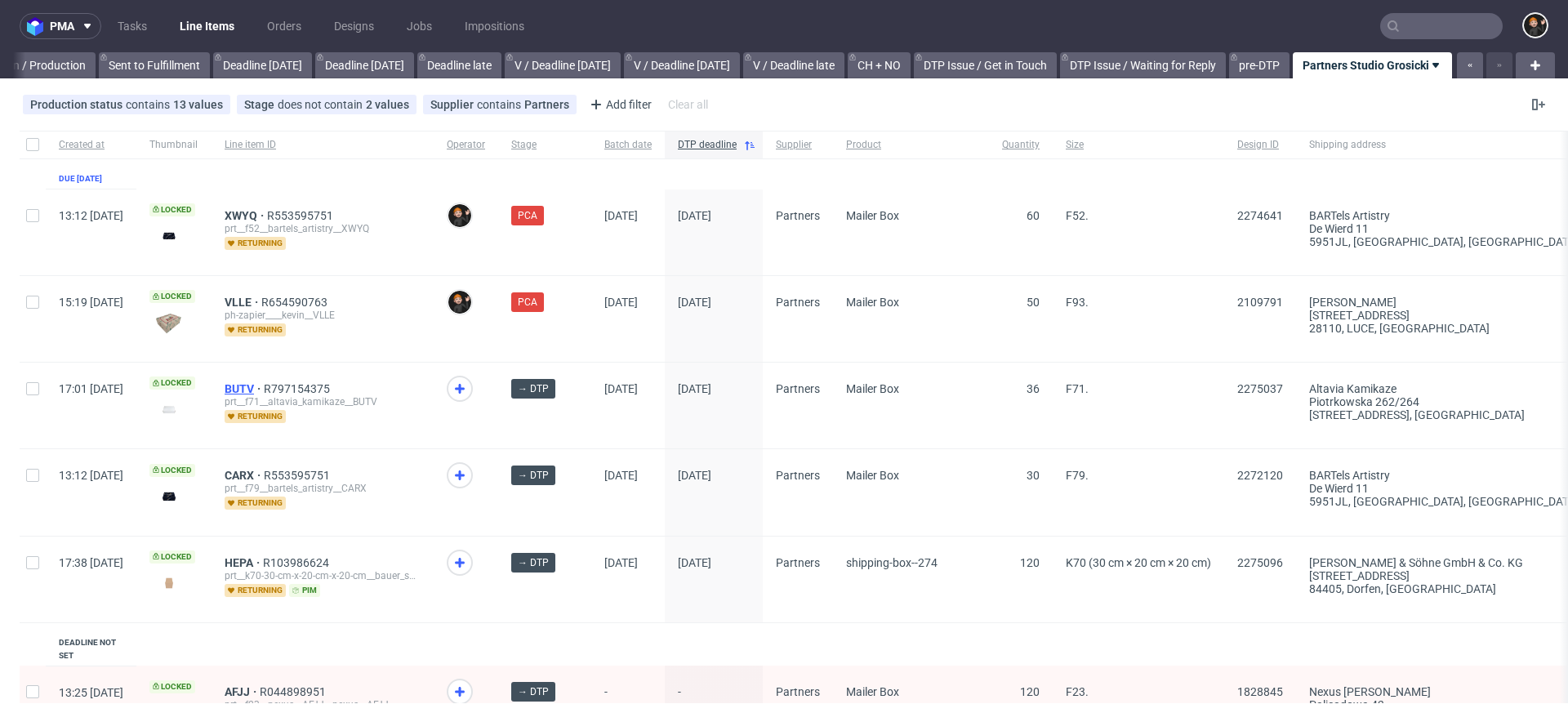
click at [264, 389] on span "BUTV" at bounding box center [244, 388] width 39 height 13
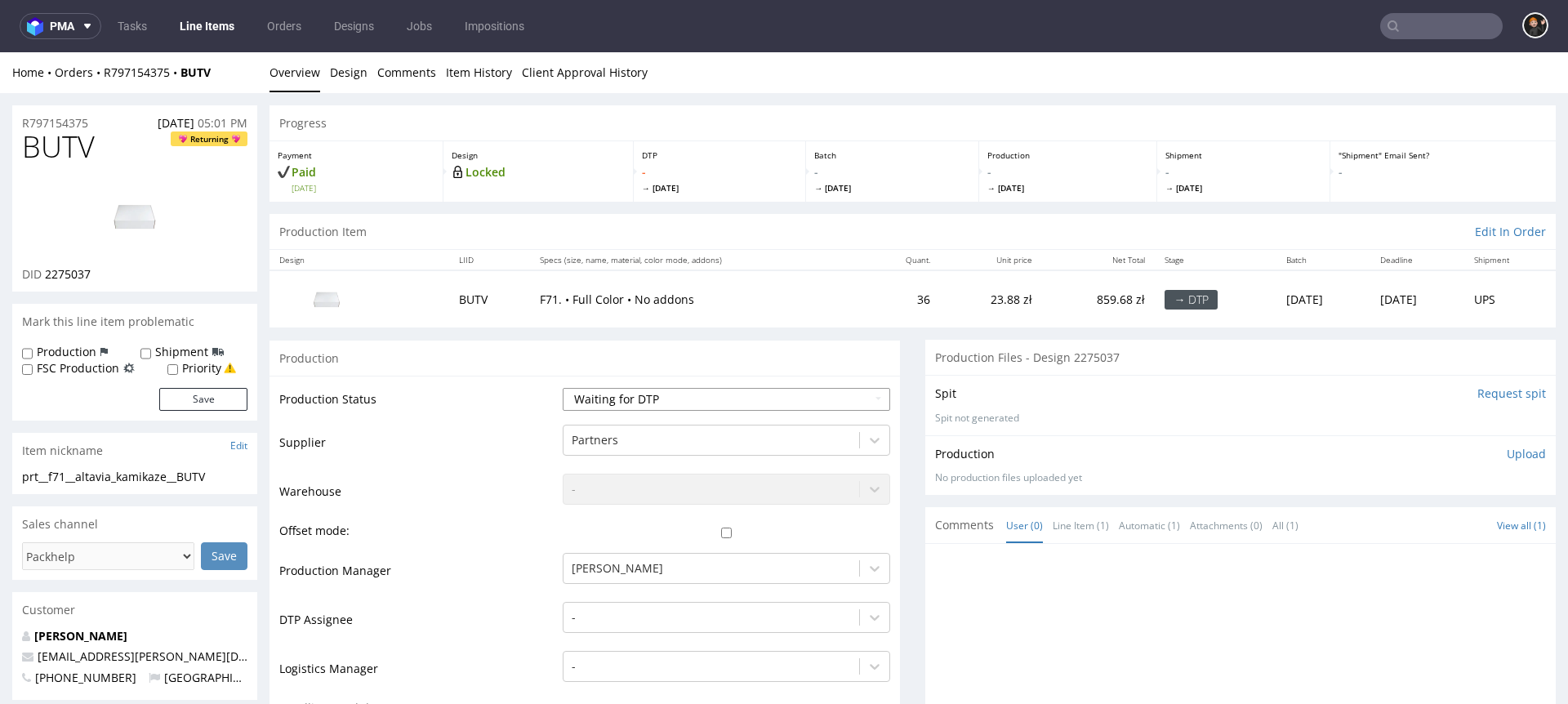
click at [606, 402] on select "Waiting for Artwork Waiting for Diecut Waiting for Mockup Waiting for DTP Waiti…" at bounding box center [726, 400] width 328 height 23
select select "dtp_in_process"
click at [562, 388] on select "Waiting for Artwork Waiting for Diecut Waiting for Mockup Waiting for DTP Waiti…" at bounding box center [726, 400] width 328 height 23
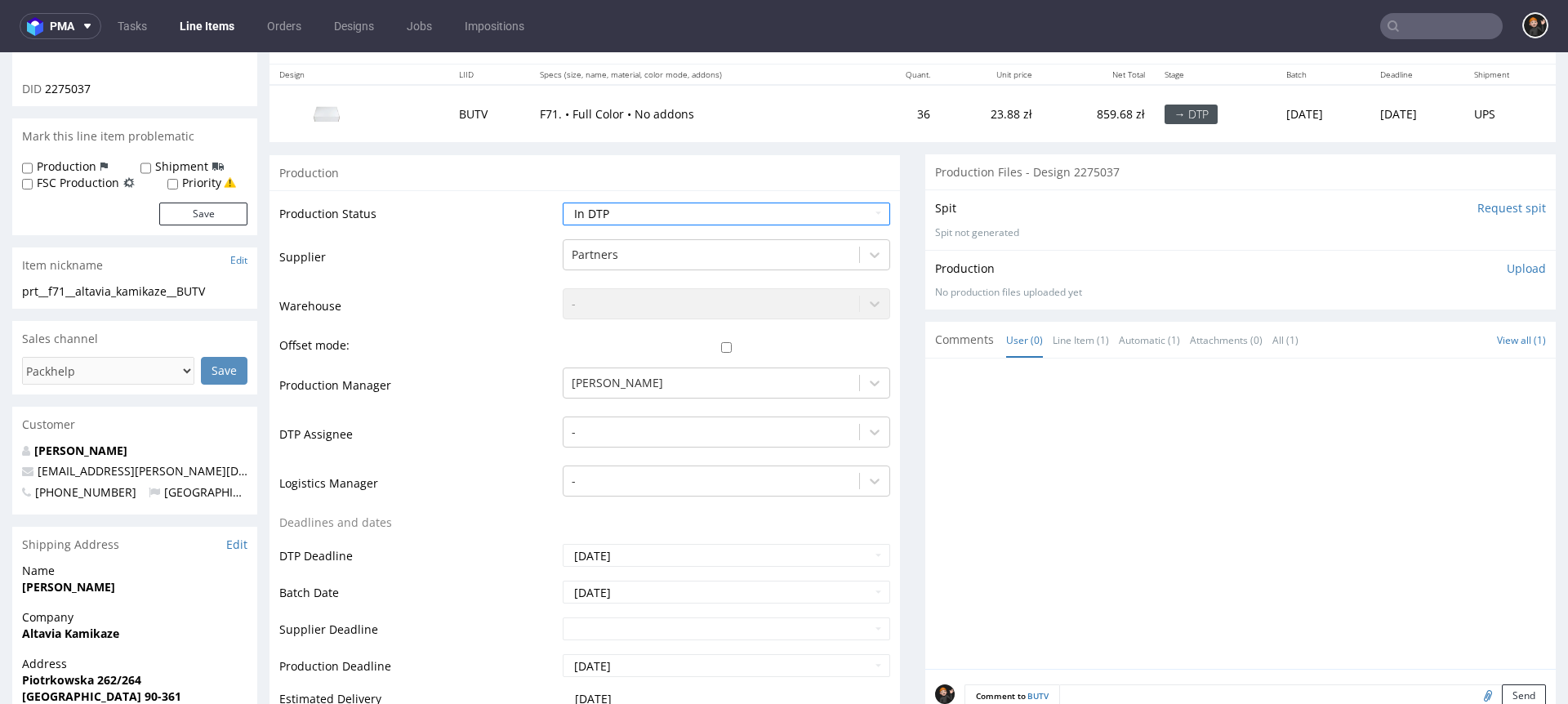
scroll to position [300, 0]
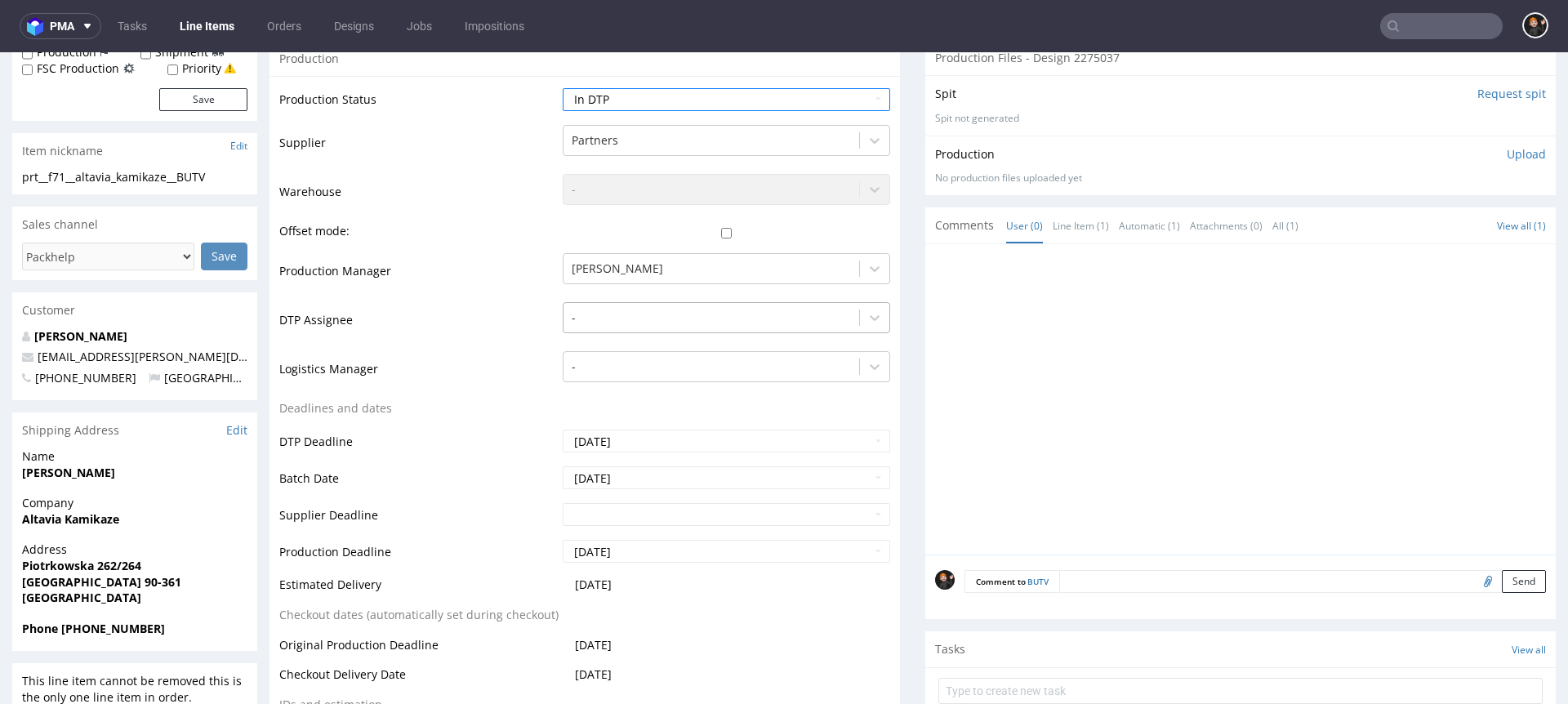
click at [630, 329] on div "-" at bounding box center [711, 318] width 296 height 26
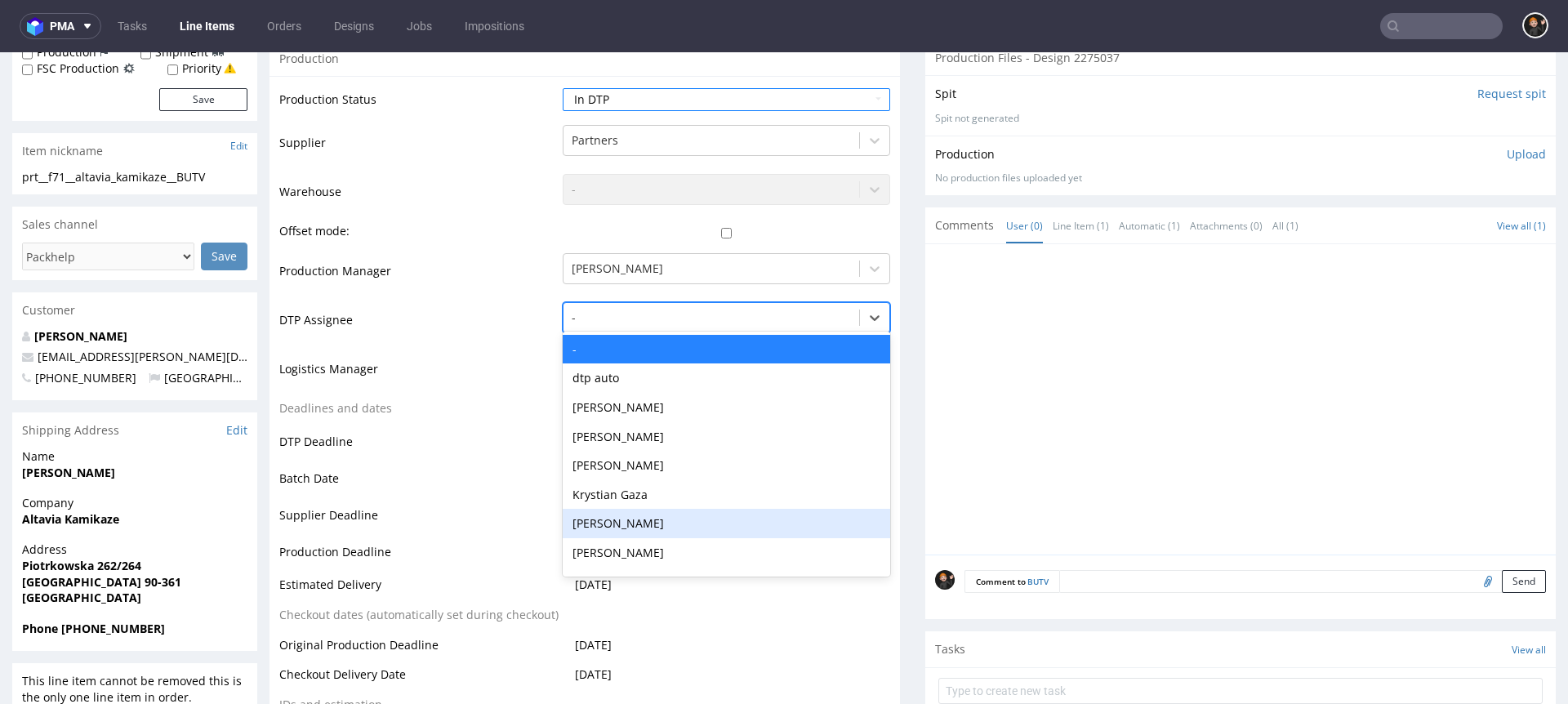
click at [623, 523] on div "[PERSON_NAME]" at bounding box center [726, 524] width 328 height 30
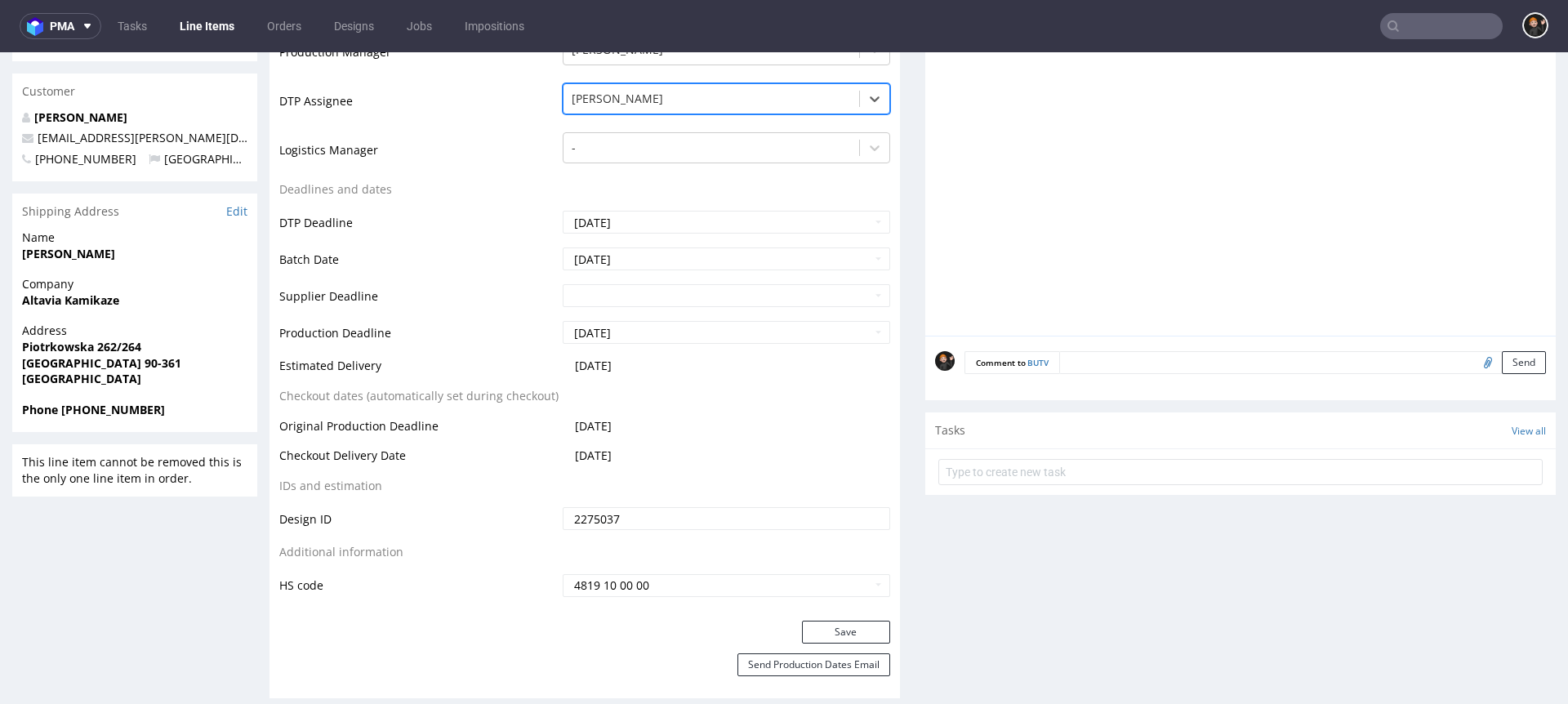
scroll to position [837, 0]
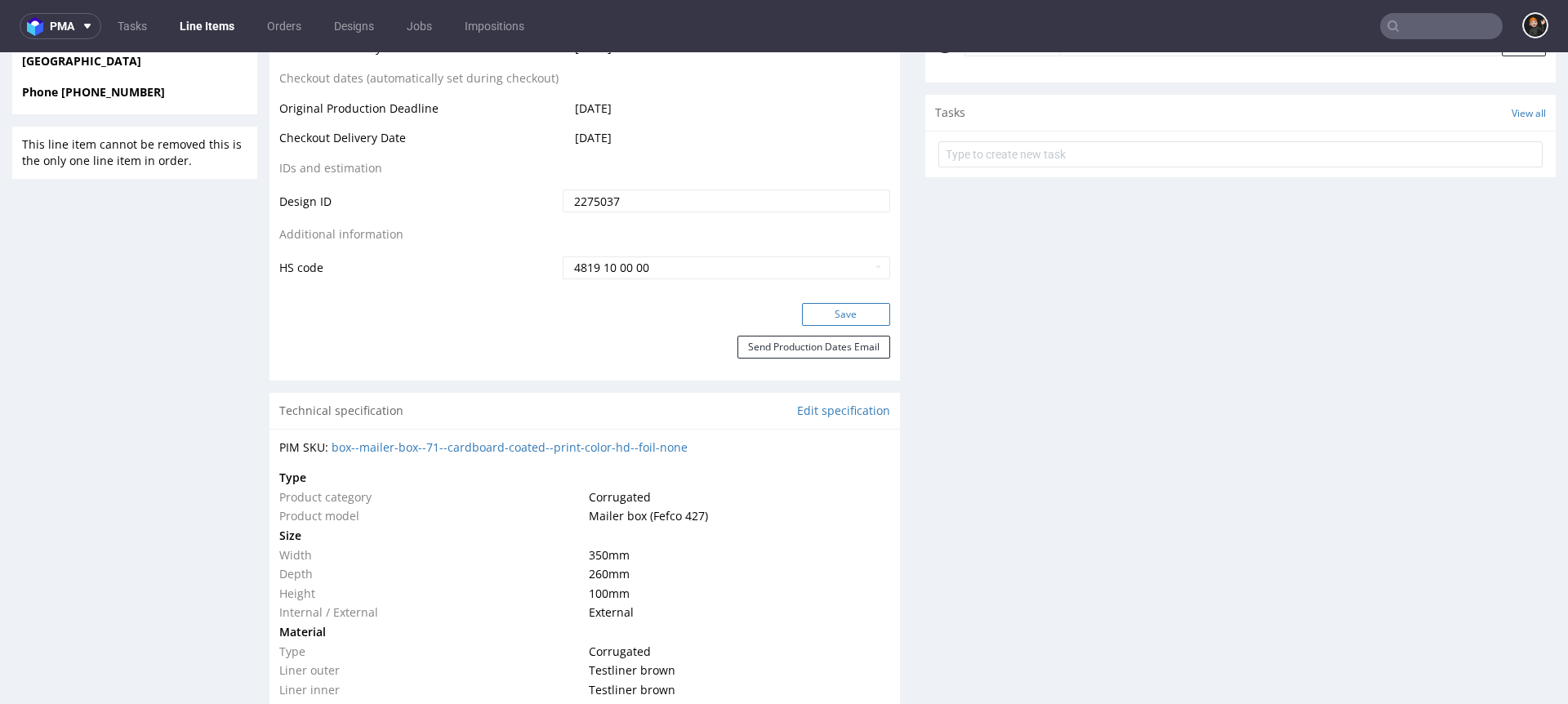
click at [837, 316] on button "Save" at bounding box center [846, 314] width 88 height 23
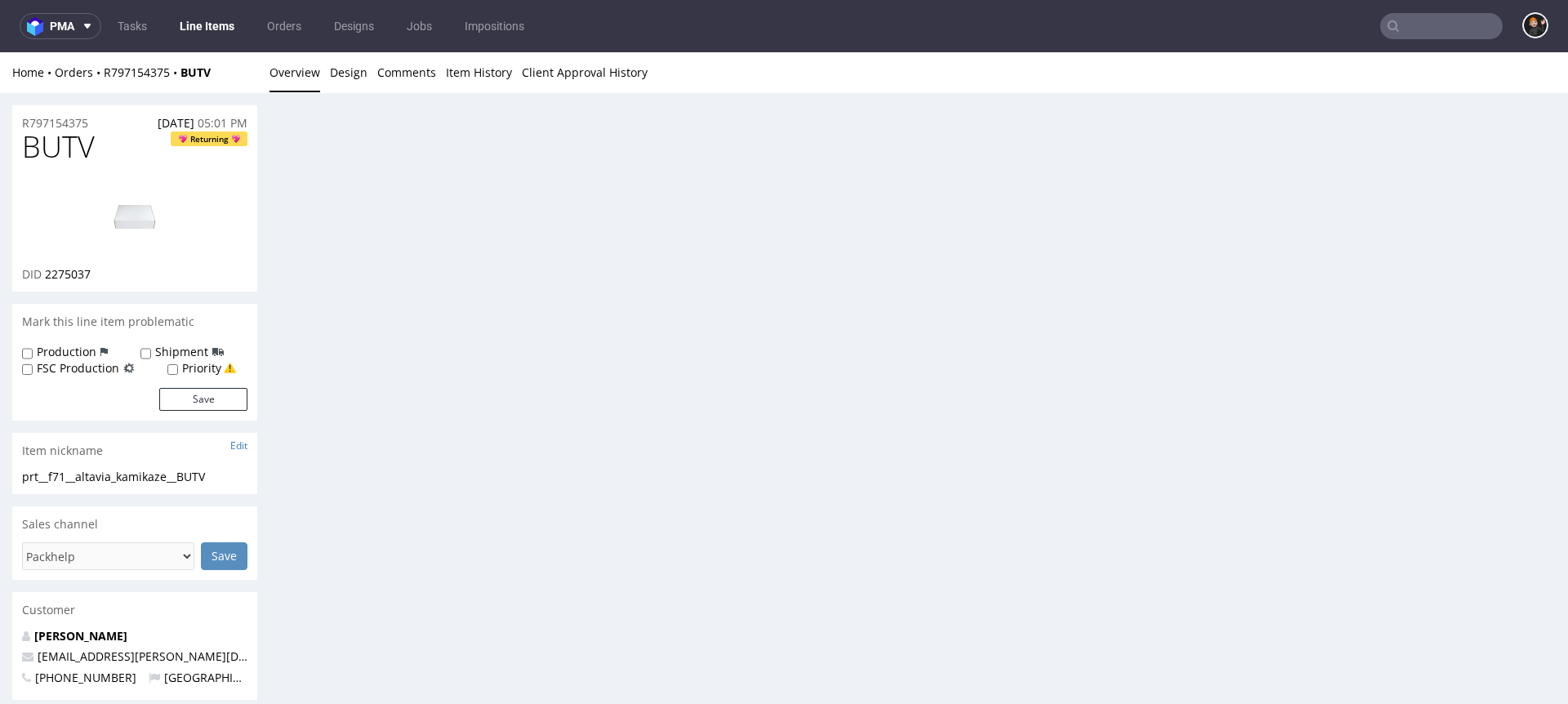
scroll to position [20, 0]
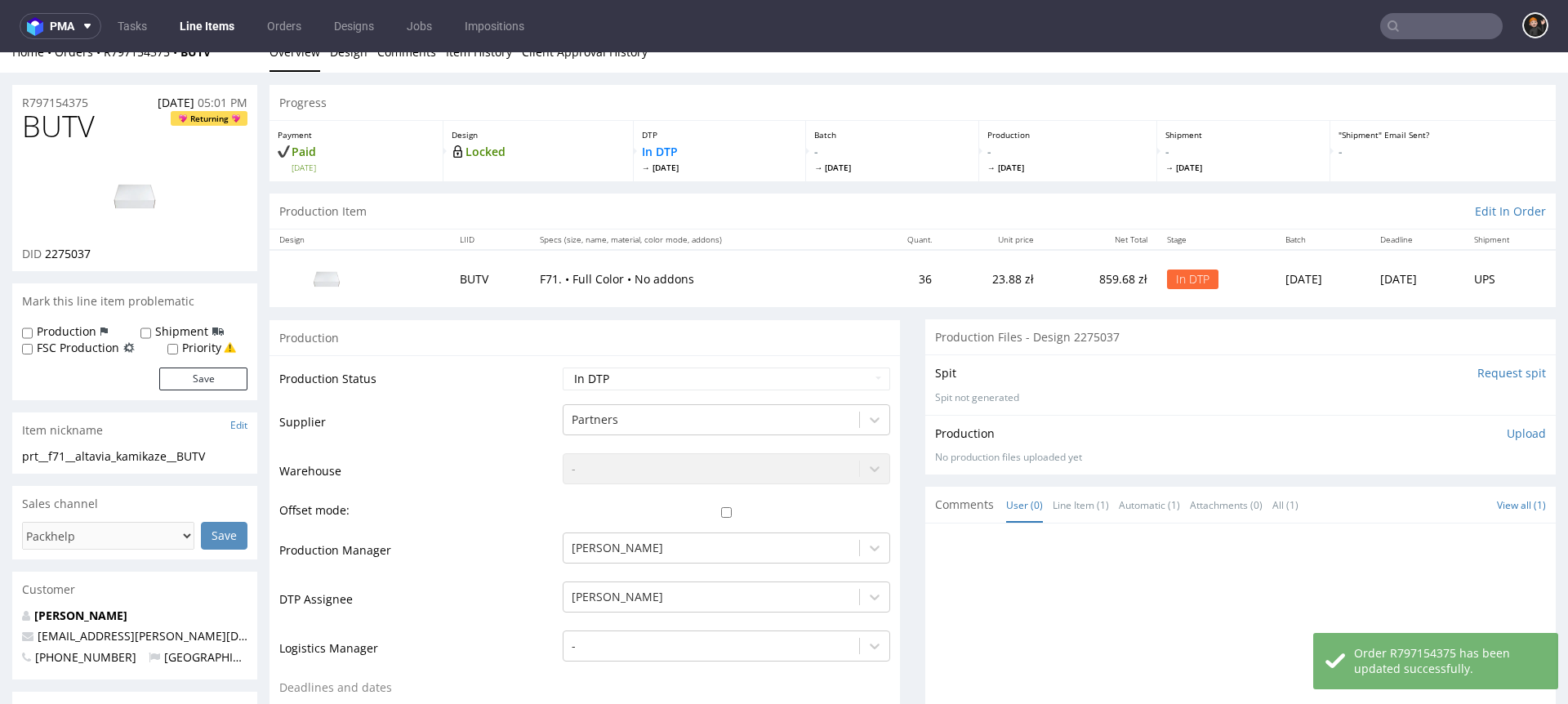
click at [59, 111] on span "BUTV" at bounding box center [58, 126] width 72 height 32
copy span "BUTV"
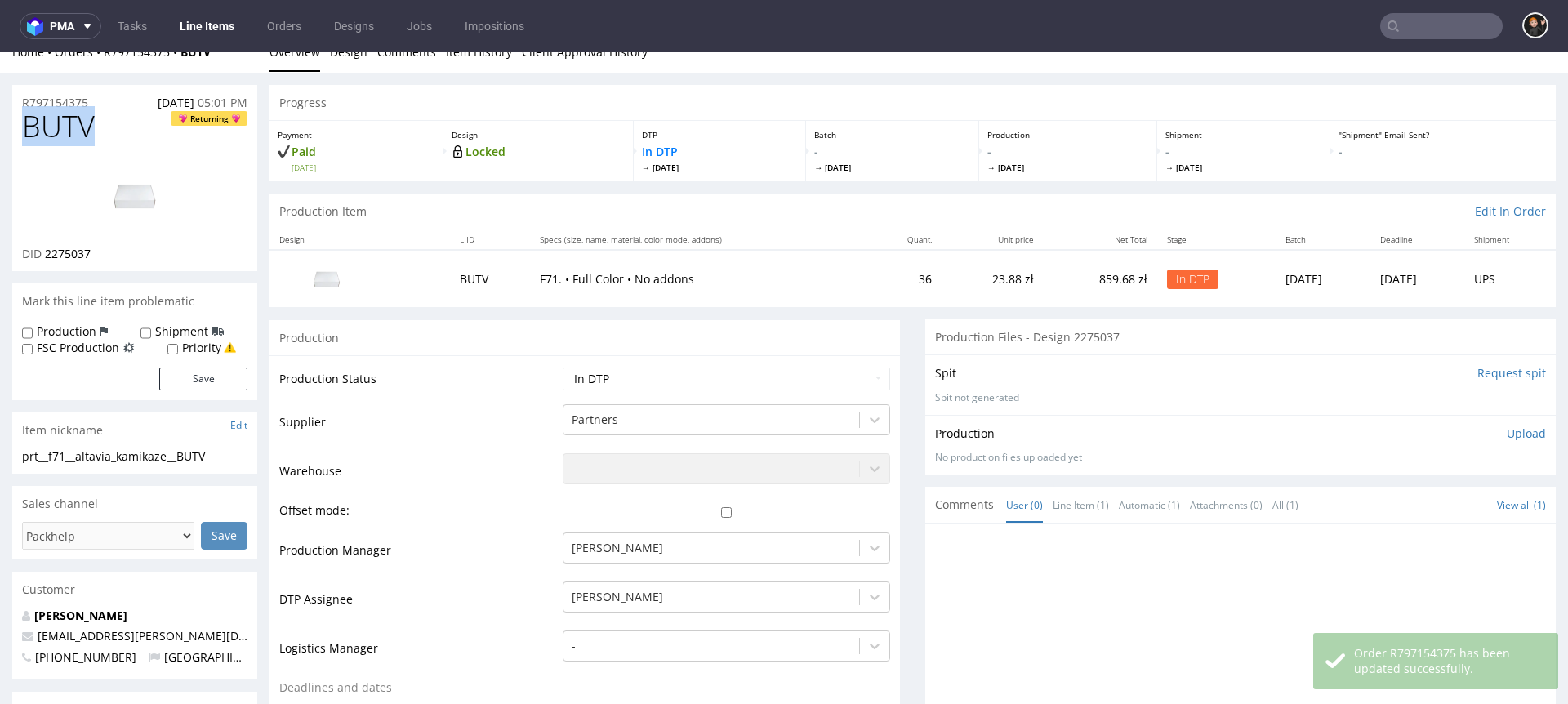
scroll to position [0, 0]
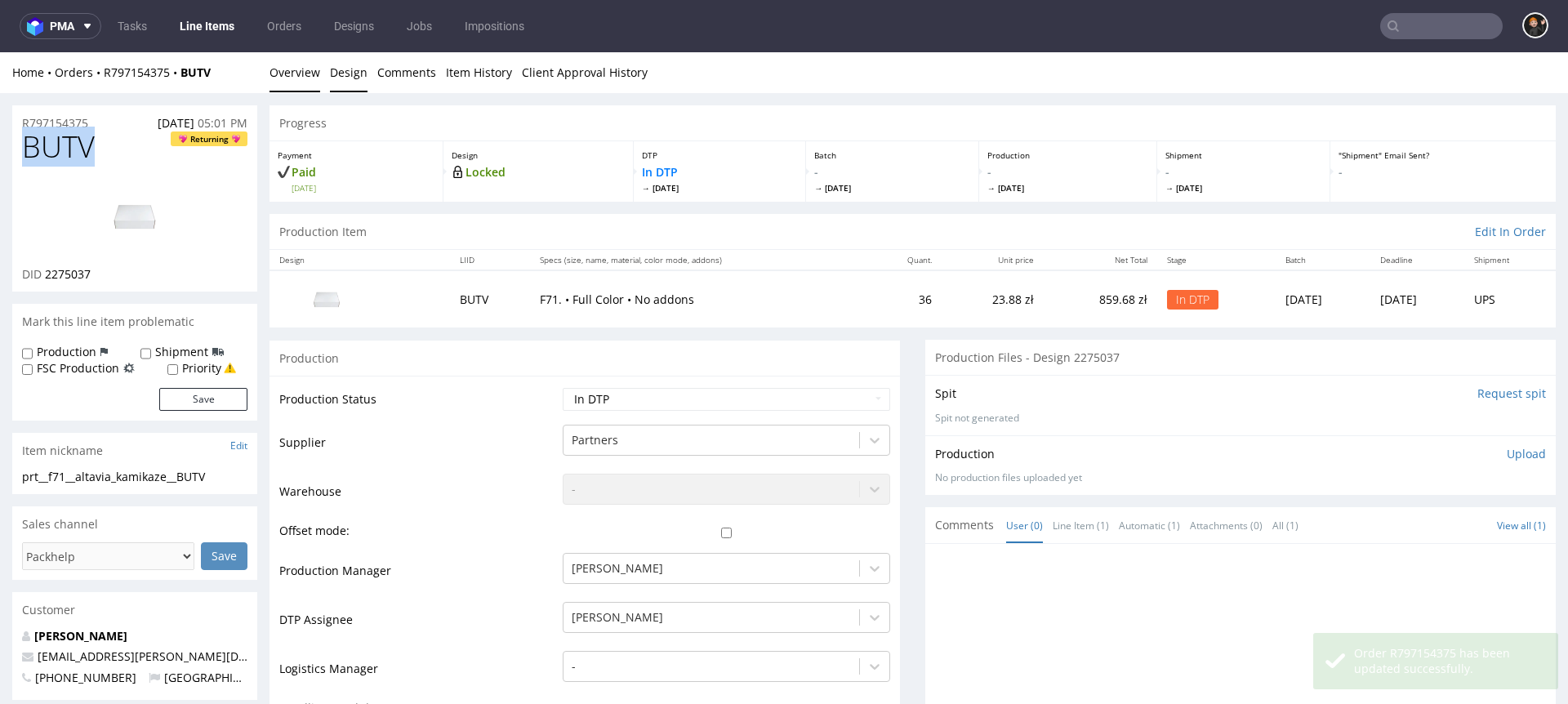
click at [348, 66] on link "Design" at bounding box center [348, 72] width 37 height 40
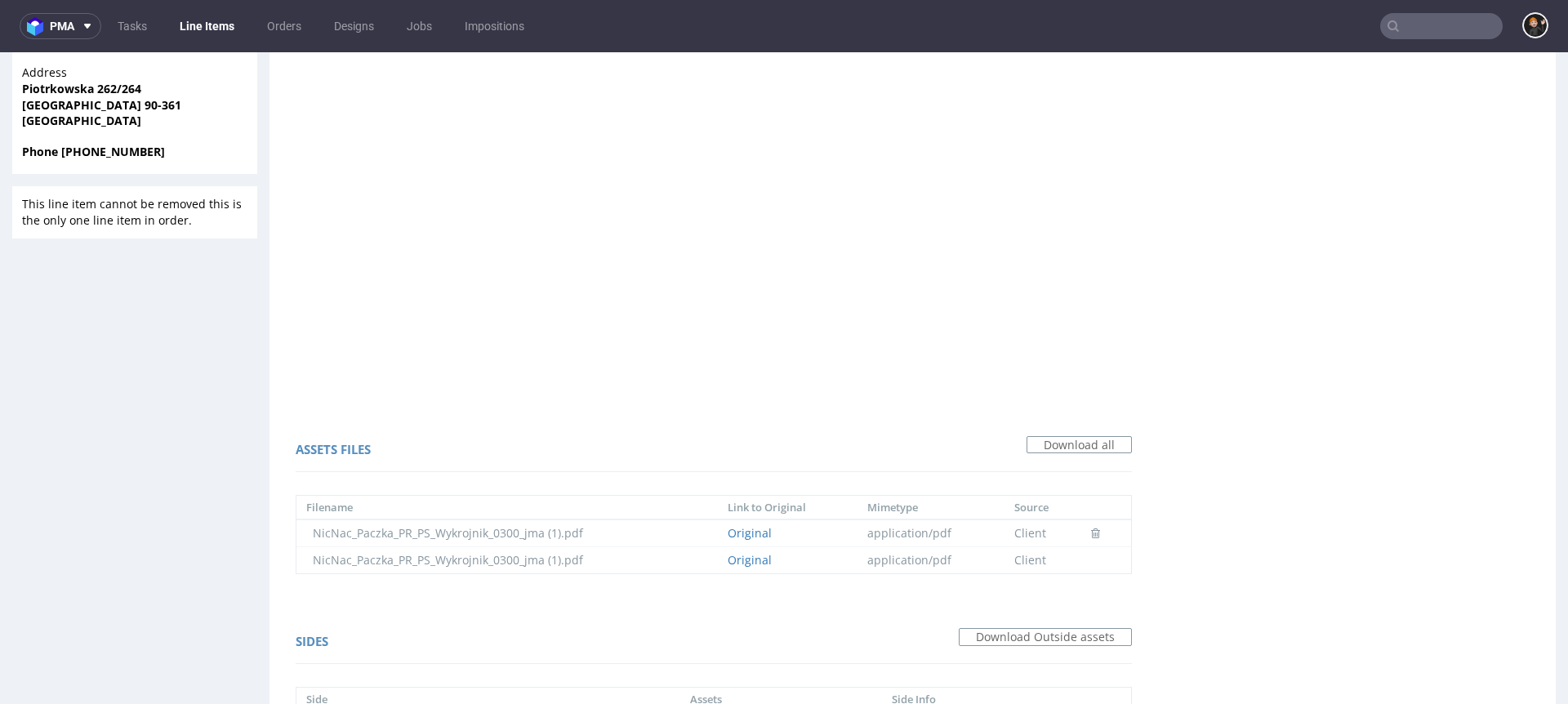
scroll to position [792, 0]
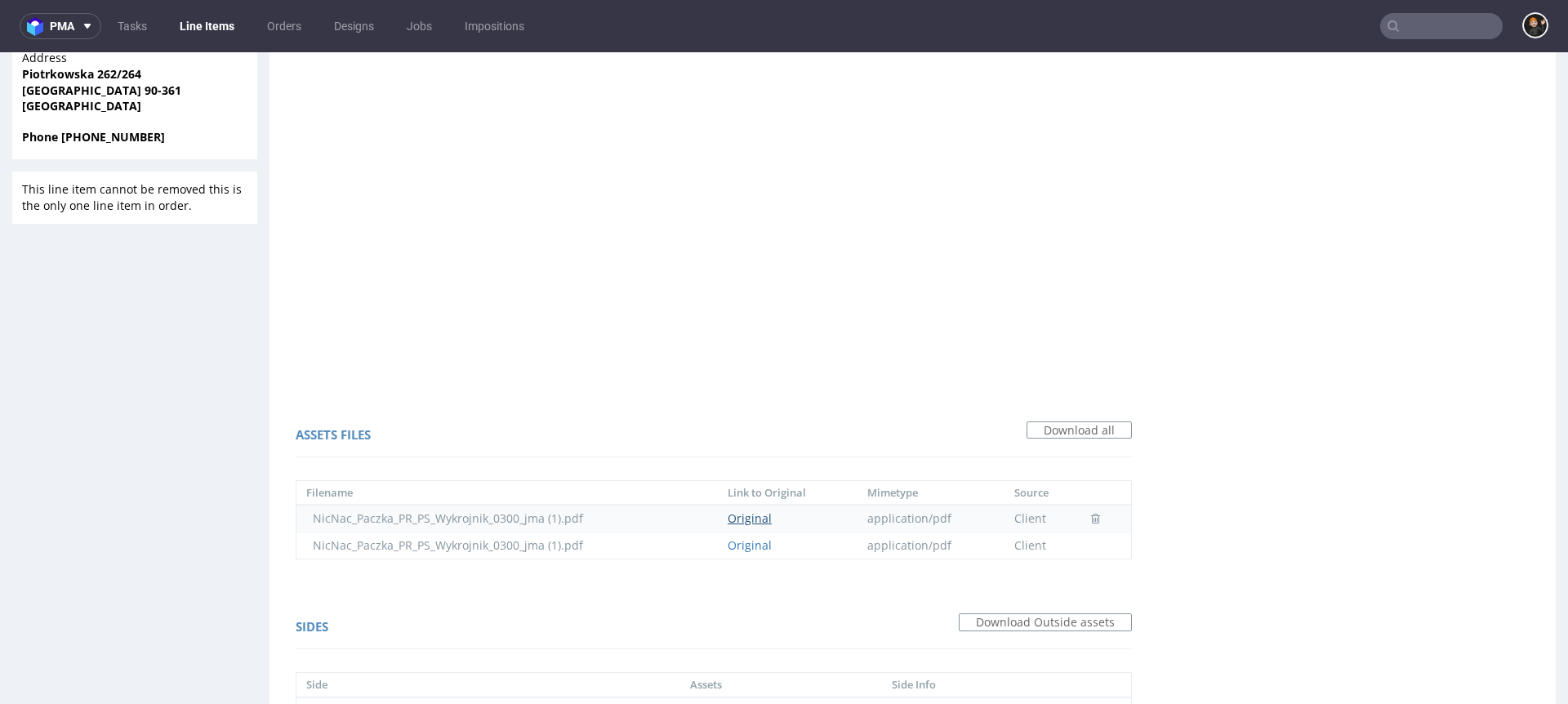
click at [763, 518] on link "Original" at bounding box center [750, 518] width 44 height 16
click at [750, 548] on link "Original" at bounding box center [750, 545] width 44 height 16
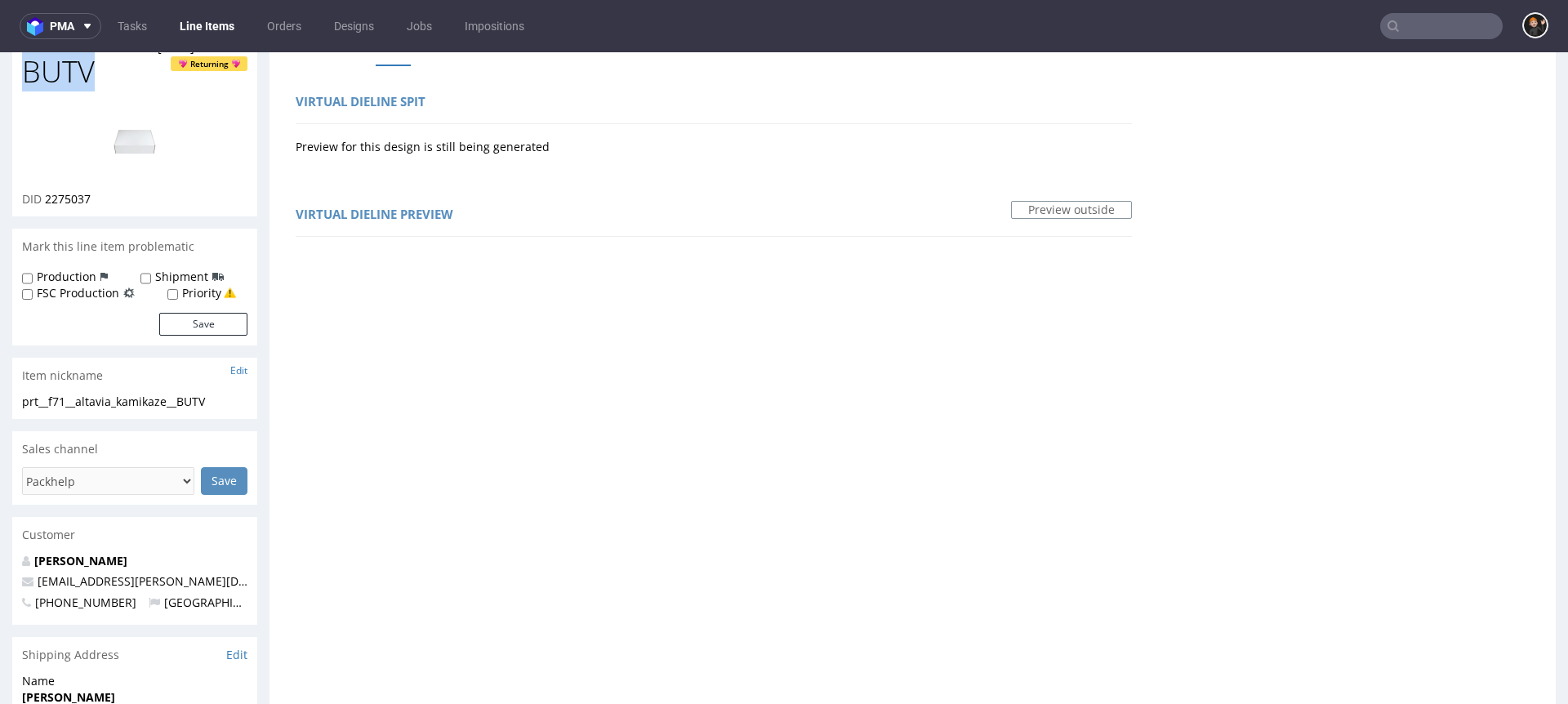
scroll to position [0, 0]
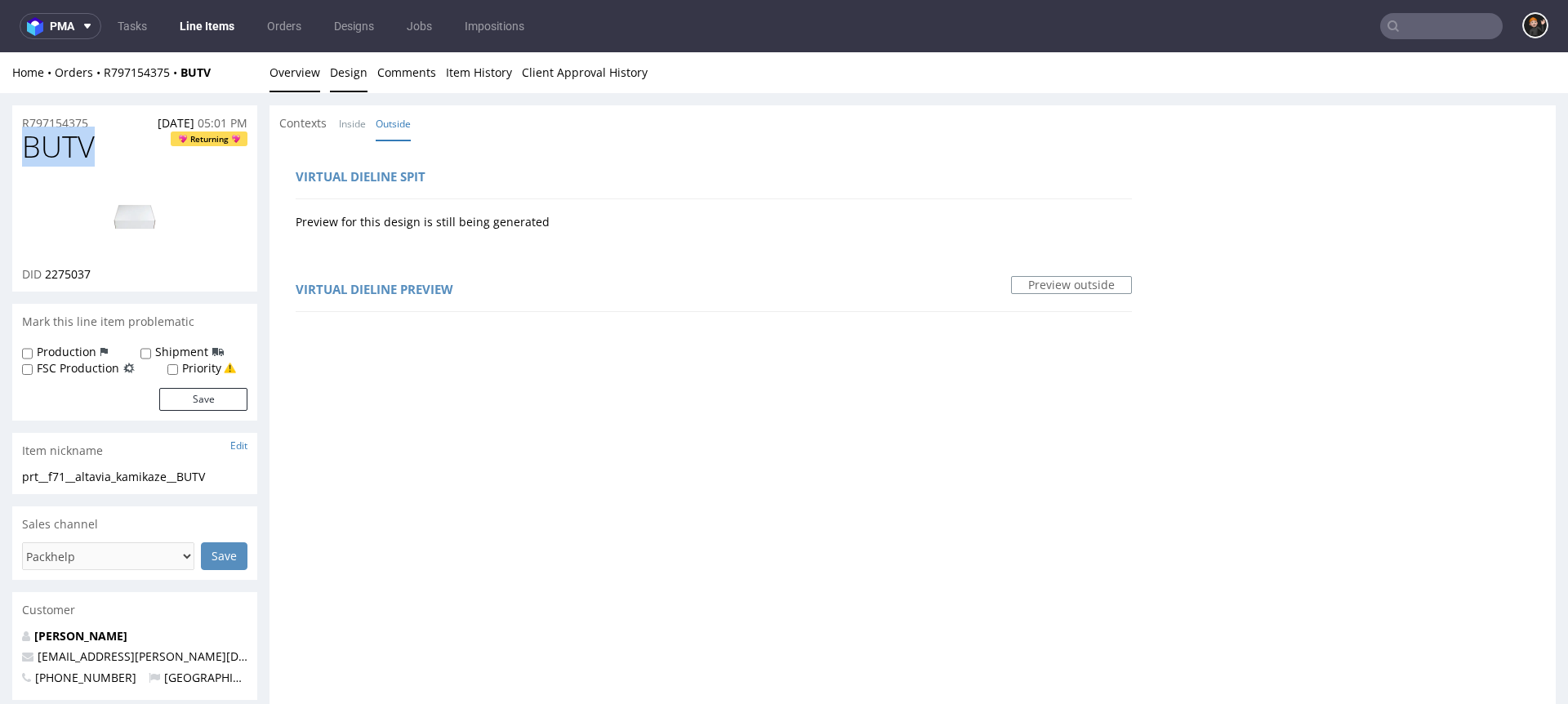
click at [303, 78] on link "Overview" at bounding box center [295, 72] width 51 height 40
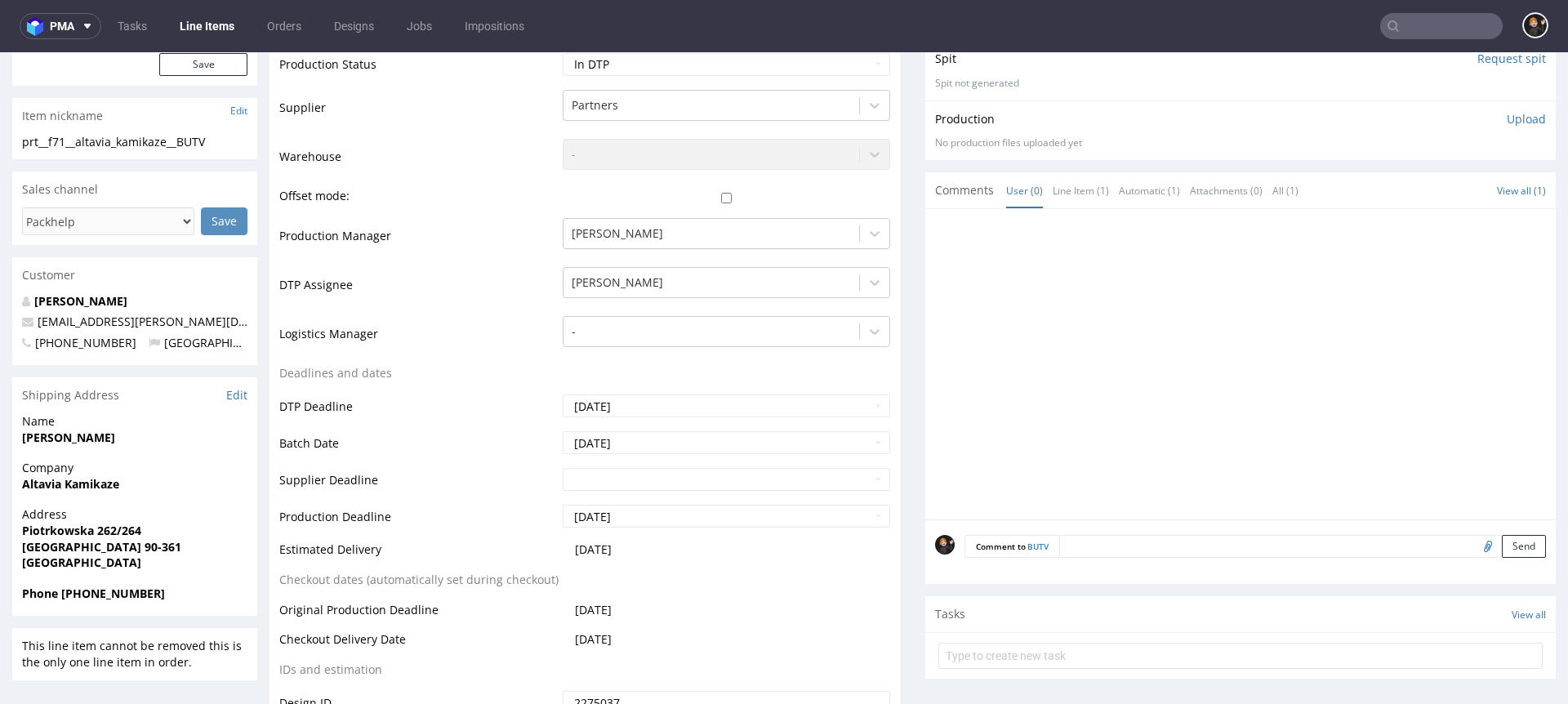
scroll to position [7, 0]
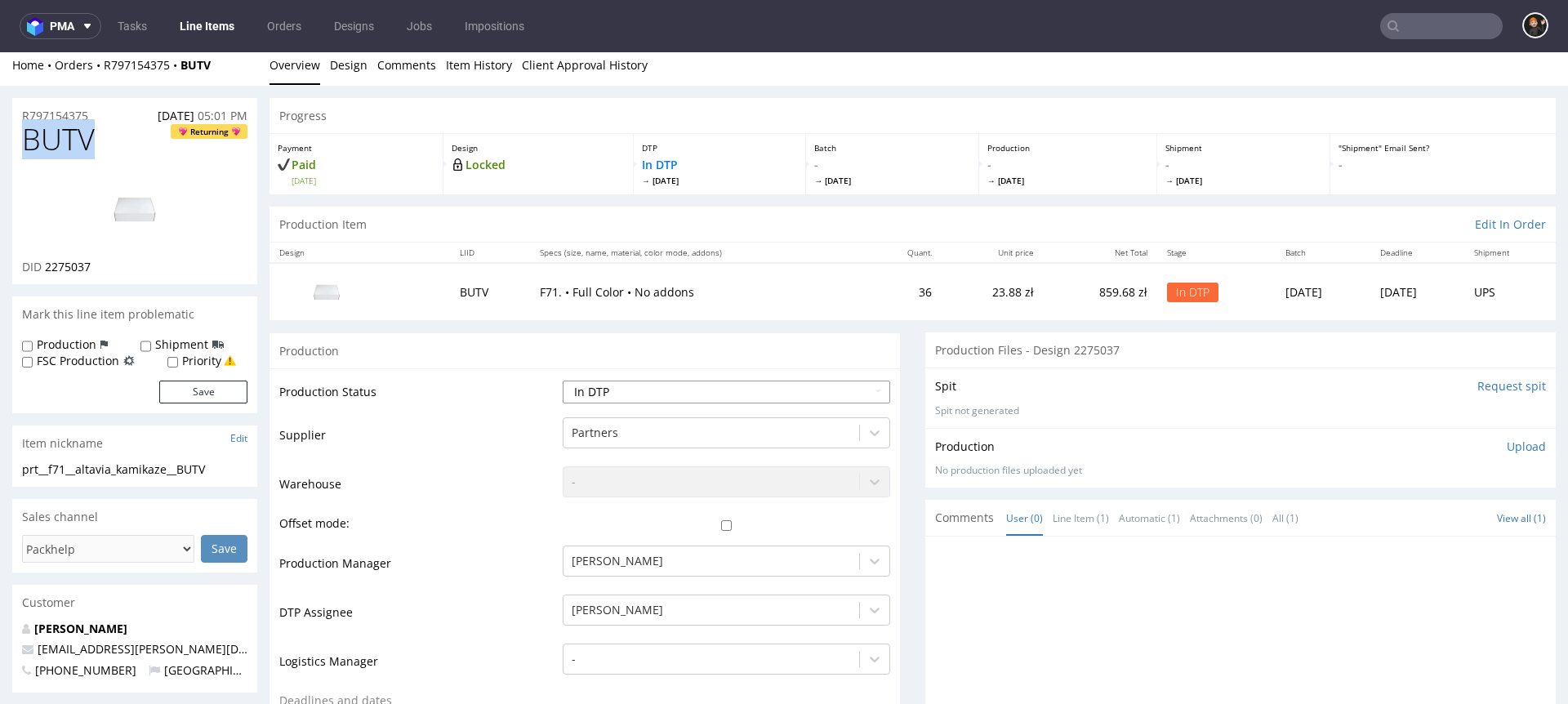
click at [612, 388] on select "Waiting for Artwork Waiting for Diecut Waiting for Mockup Waiting for DTP Waiti…" at bounding box center [726, 392] width 328 height 23
select select "dtp_issue"
click at [562, 380] on select "Waiting for Artwork Waiting for Diecut Waiting for Mockup Waiting for DTP Waiti…" at bounding box center [726, 392] width 328 height 23
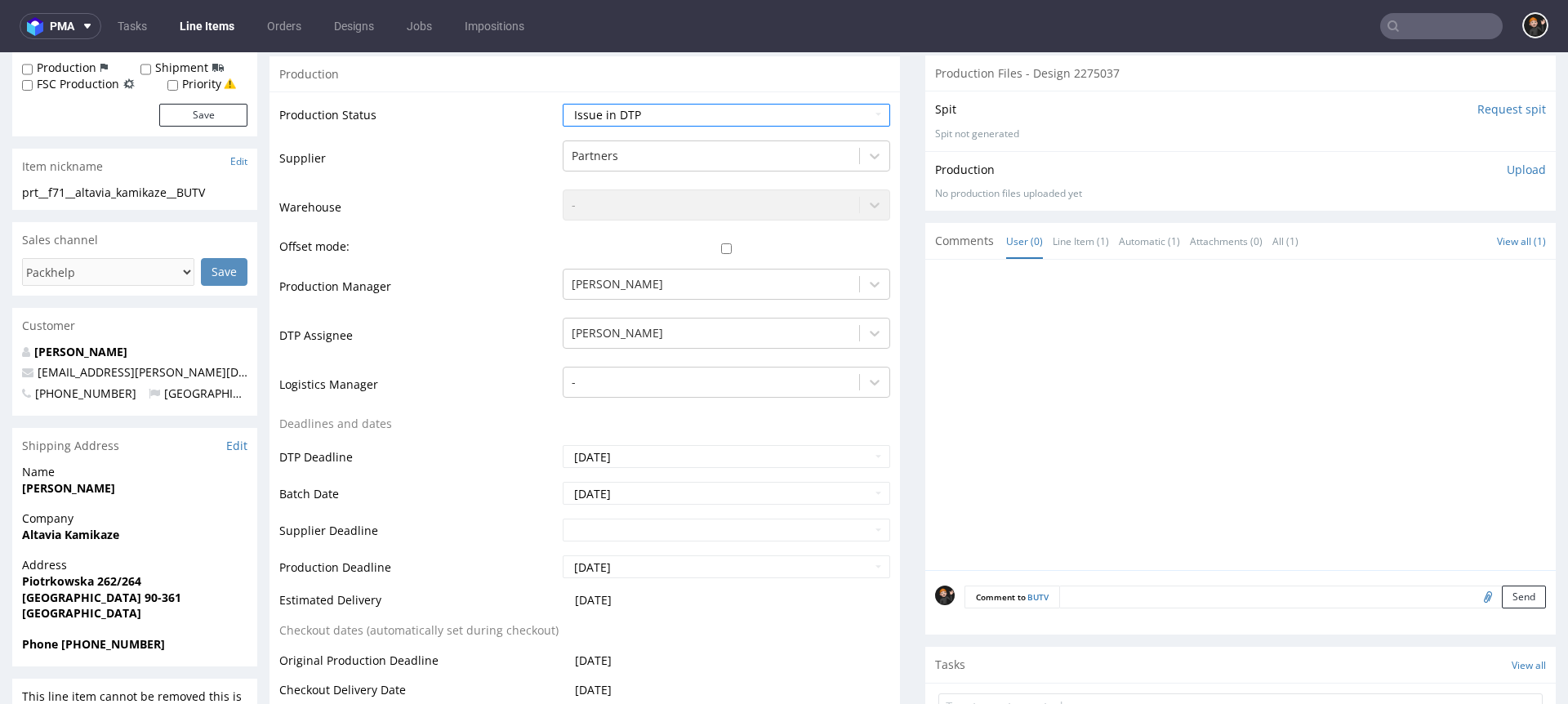
scroll to position [567, 0]
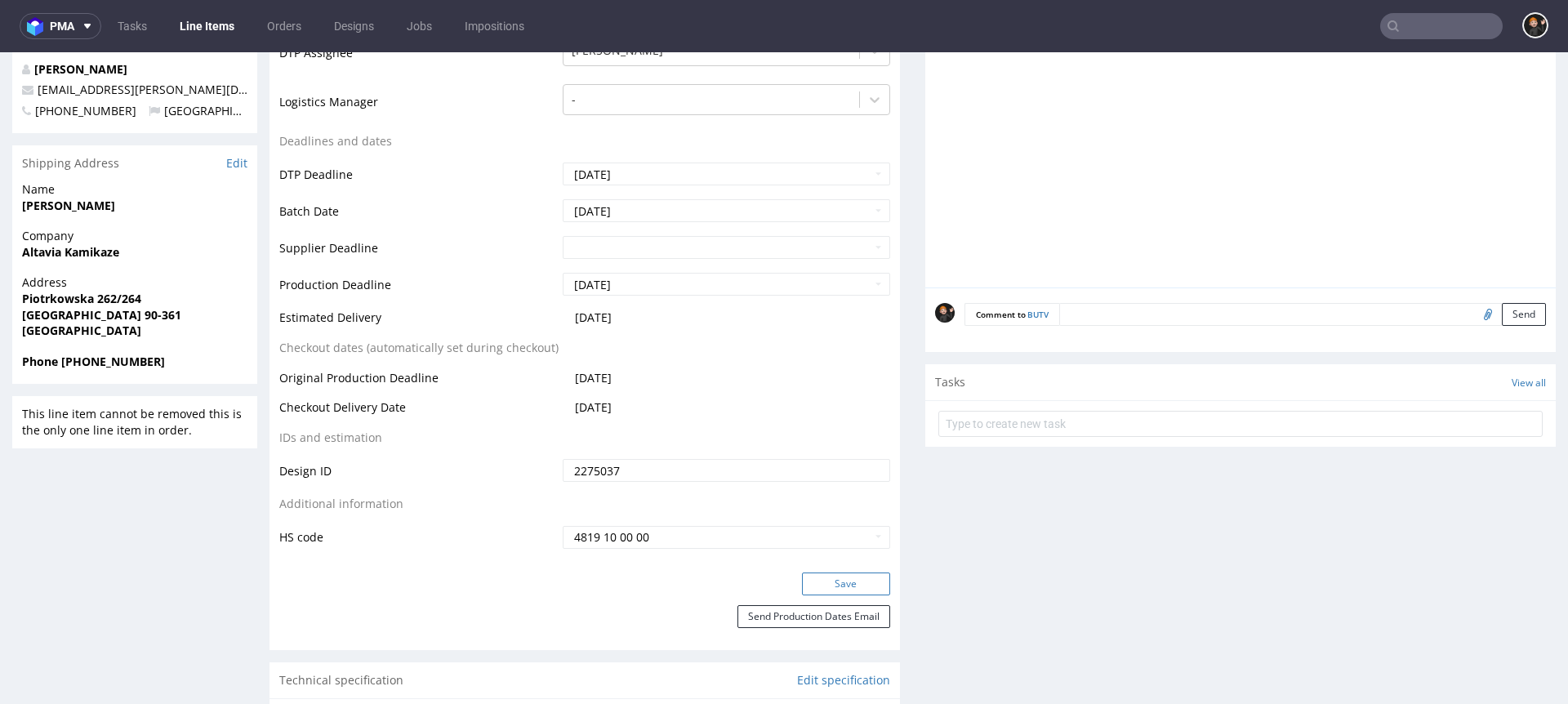
click at [812, 580] on button "Save" at bounding box center [846, 584] width 88 height 23
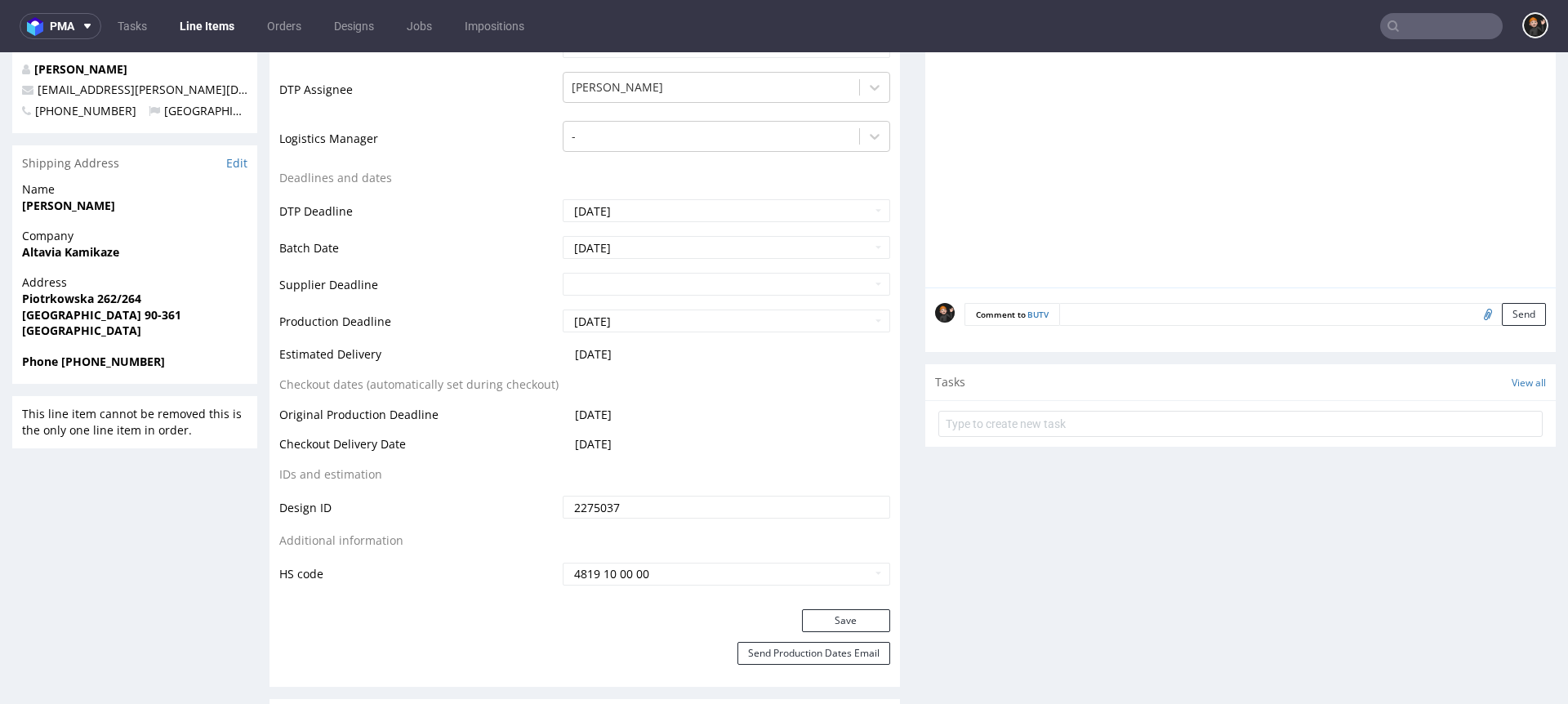
scroll to position [0, 0]
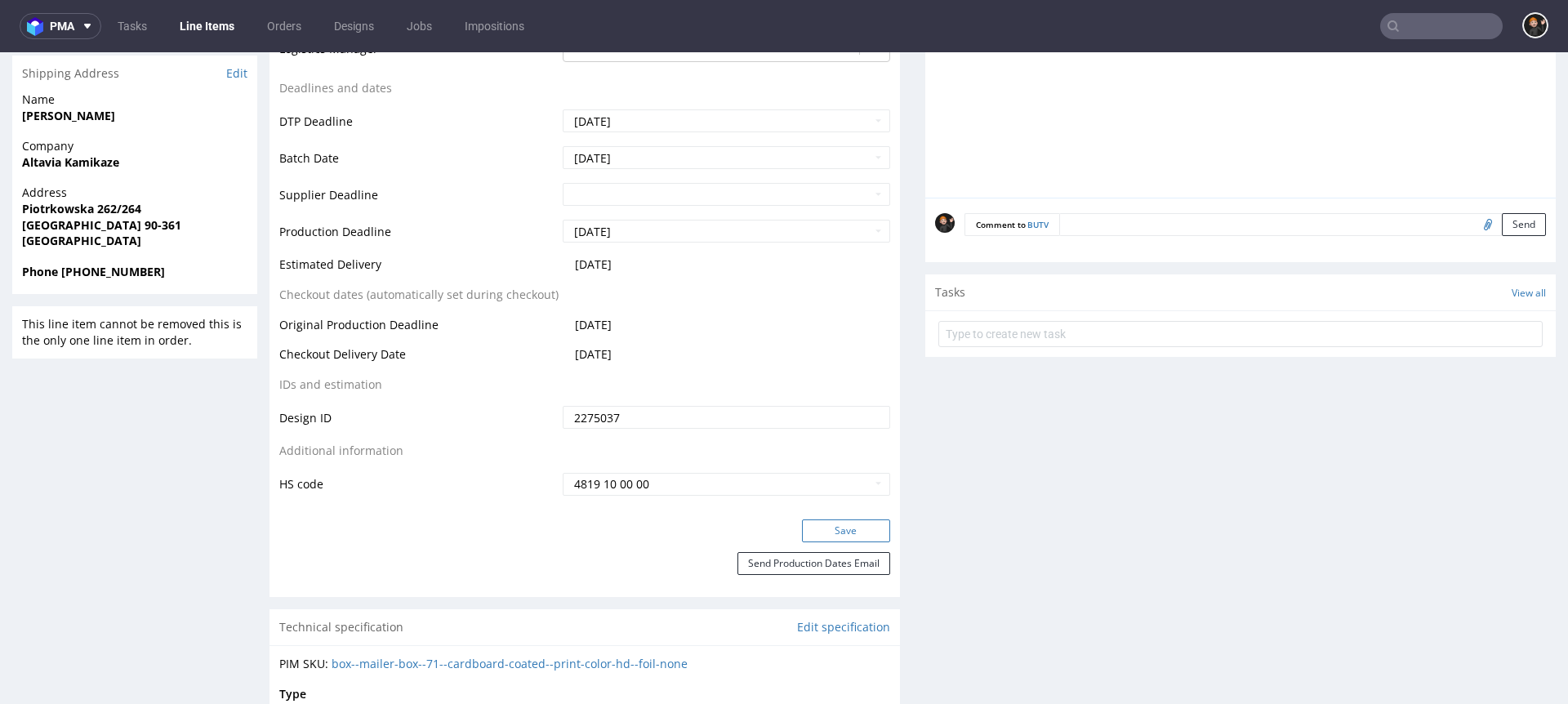
click at [818, 523] on button "Save" at bounding box center [846, 531] width 88 height 23
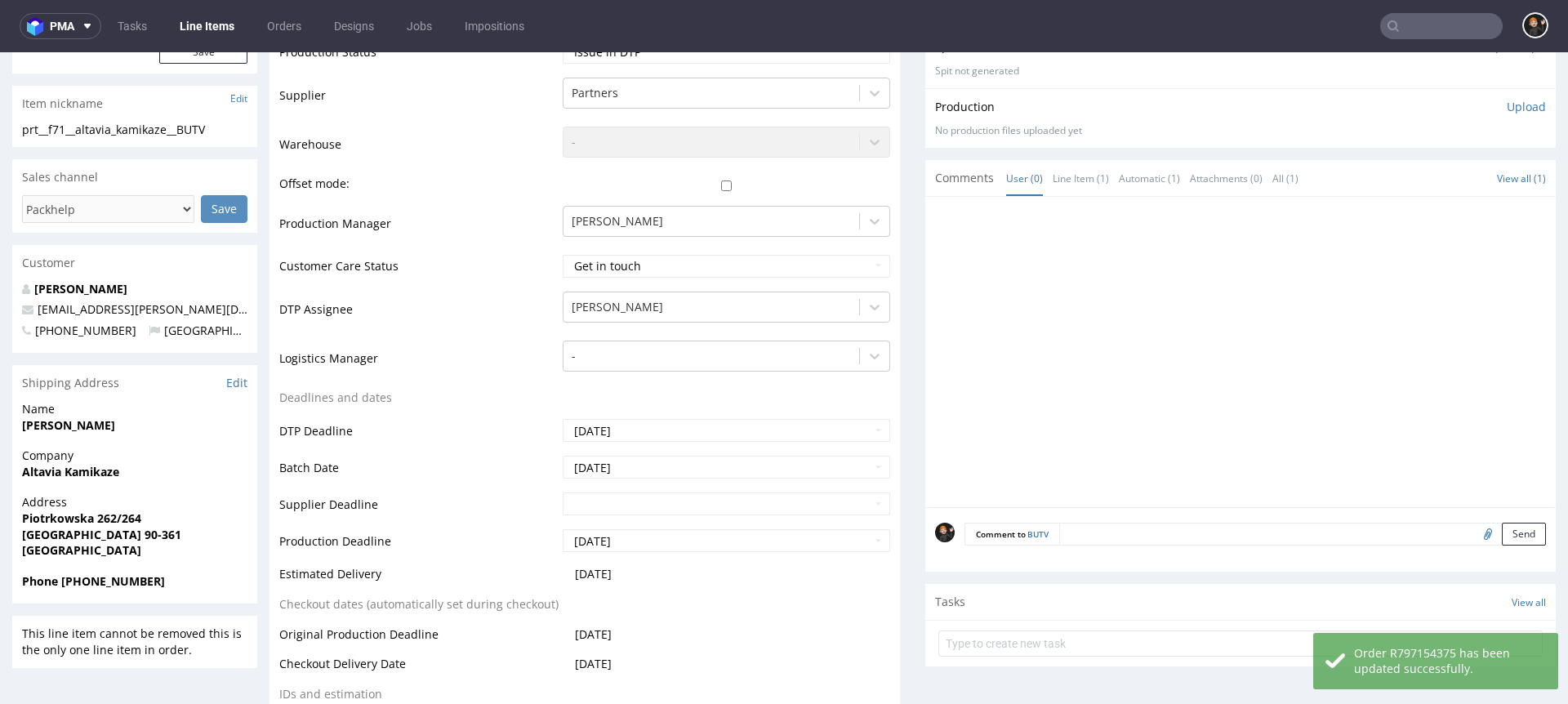
scroll to position [348, 0]
click at [991, 639] on input "text" at bounding box center [1240, 643] width 604 height 26
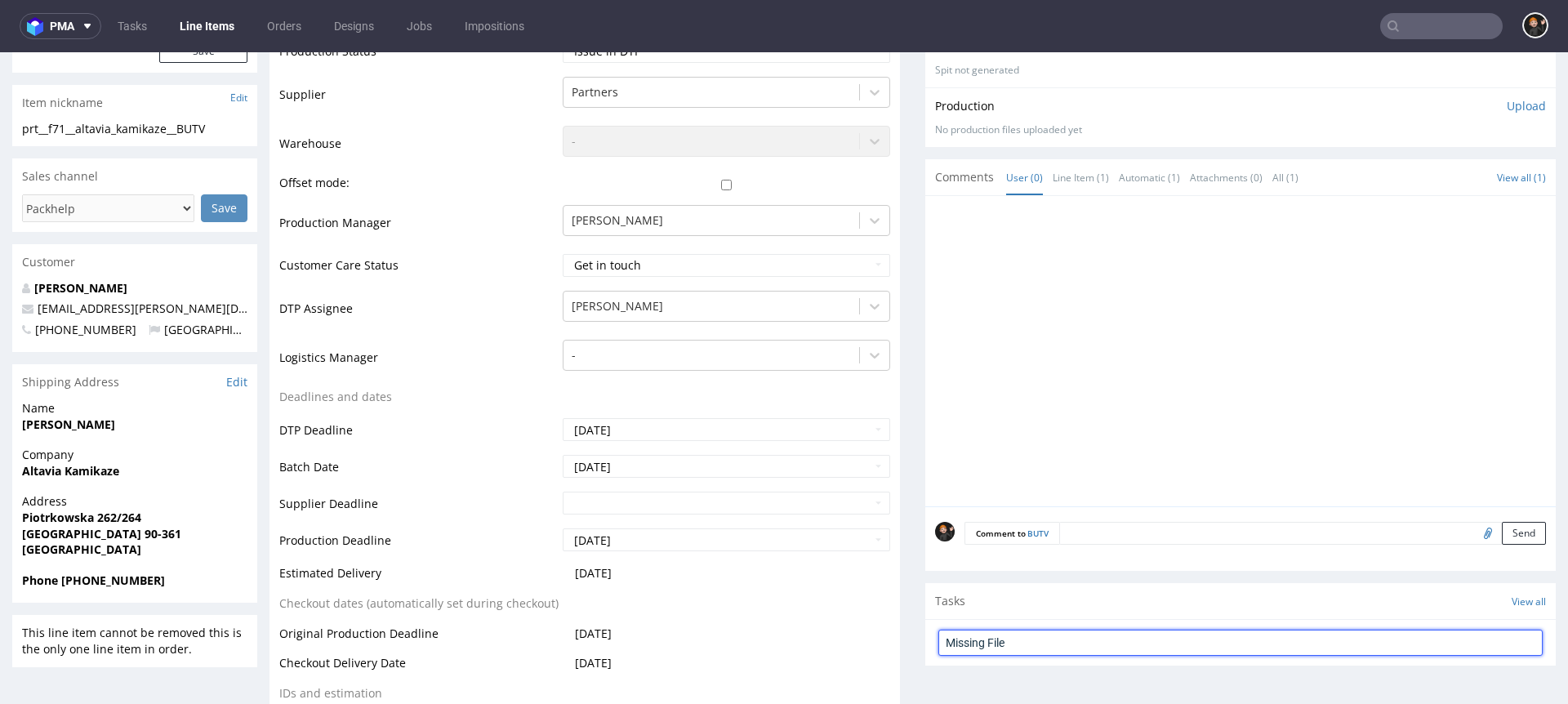
type input "Missing File"
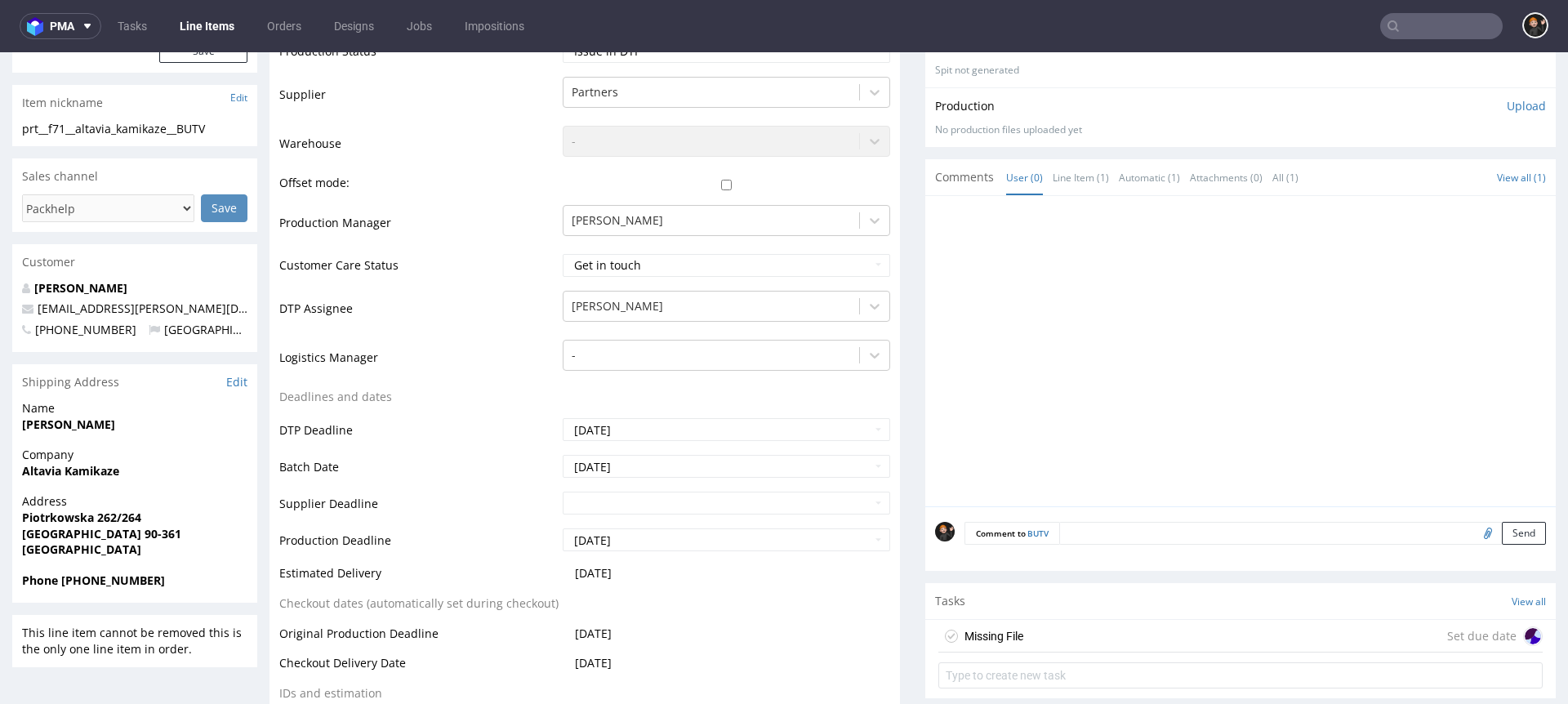
click at [988, 624] on div "Missing File" at bounding box center [980, 637] width 85 height 26
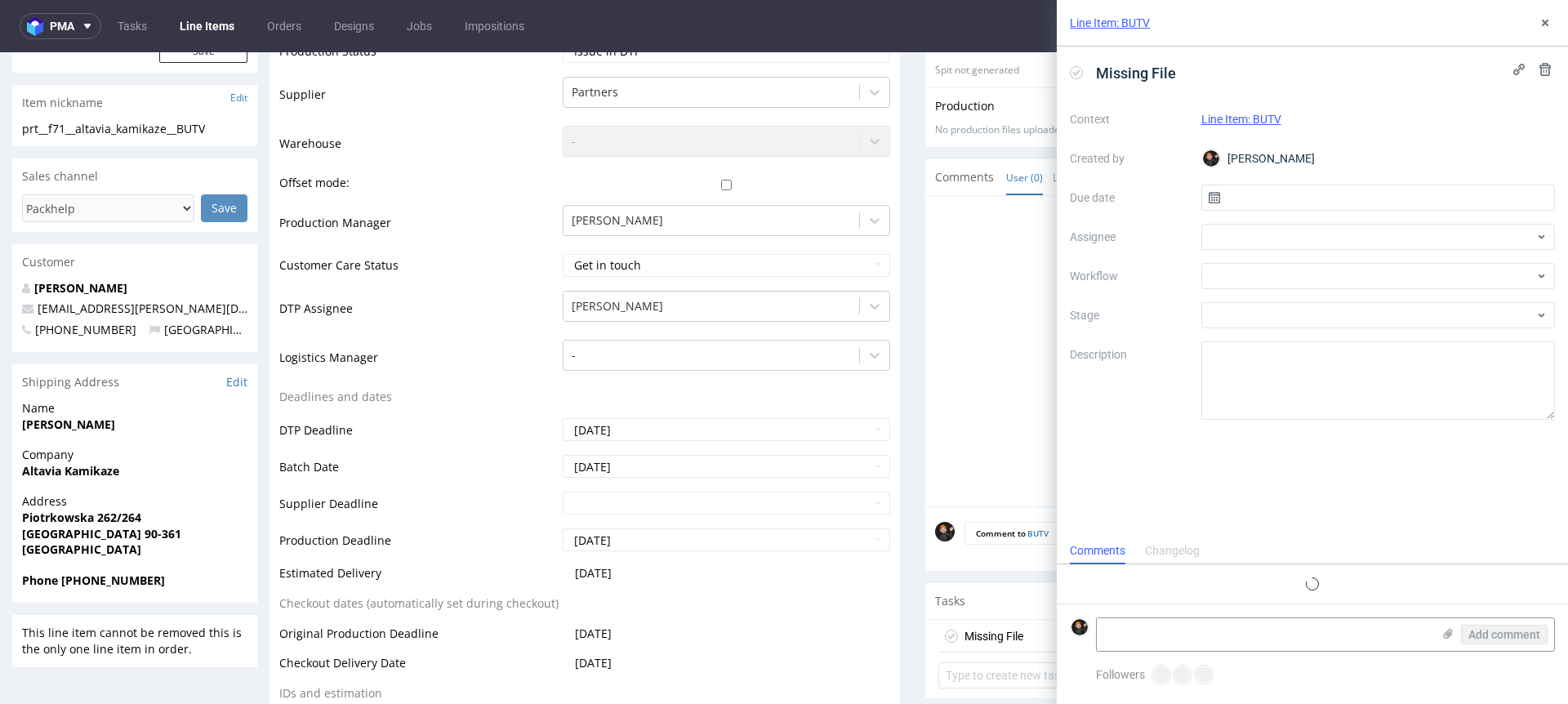
scroll to position [13, 0]
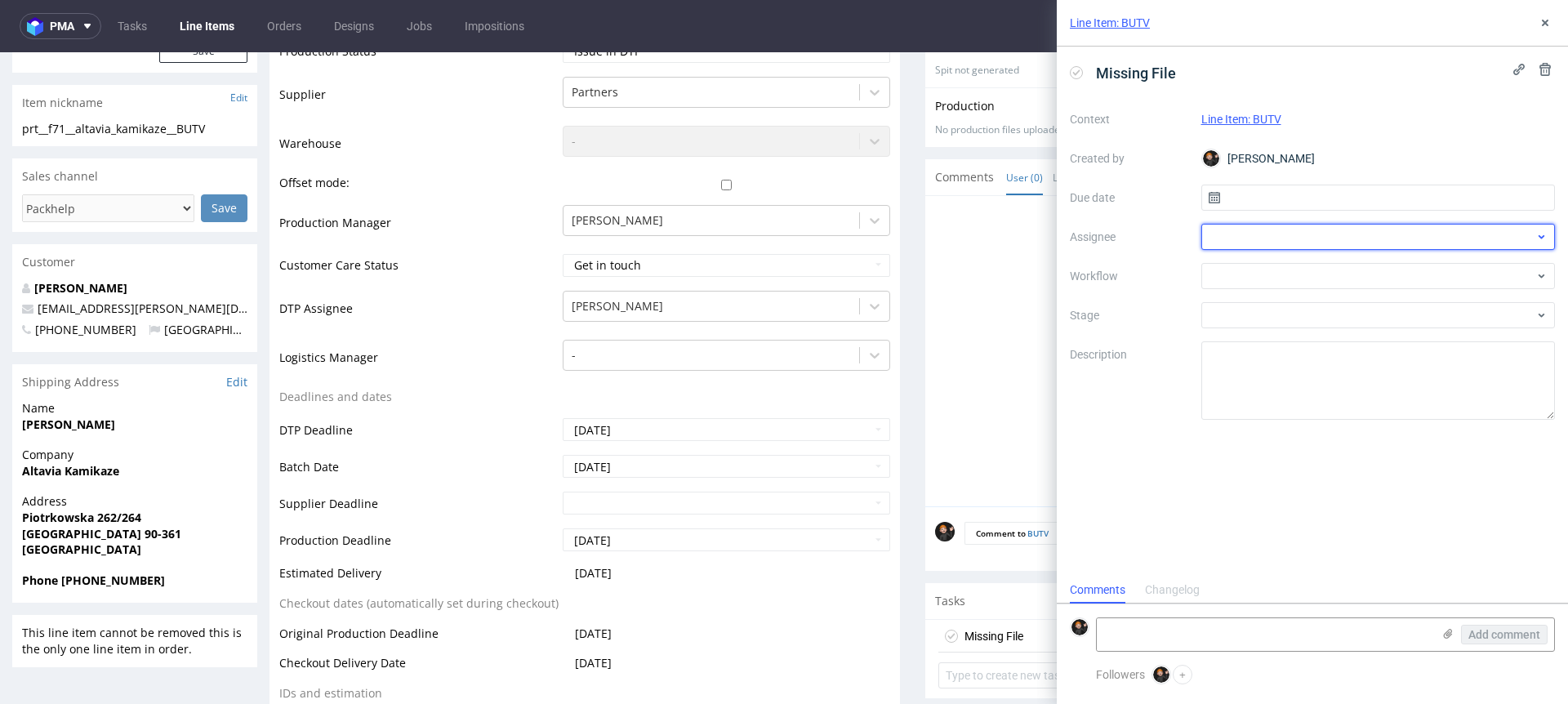
click at [1251, 249] on div at bounding box center [1379, 237] width 354 height 26
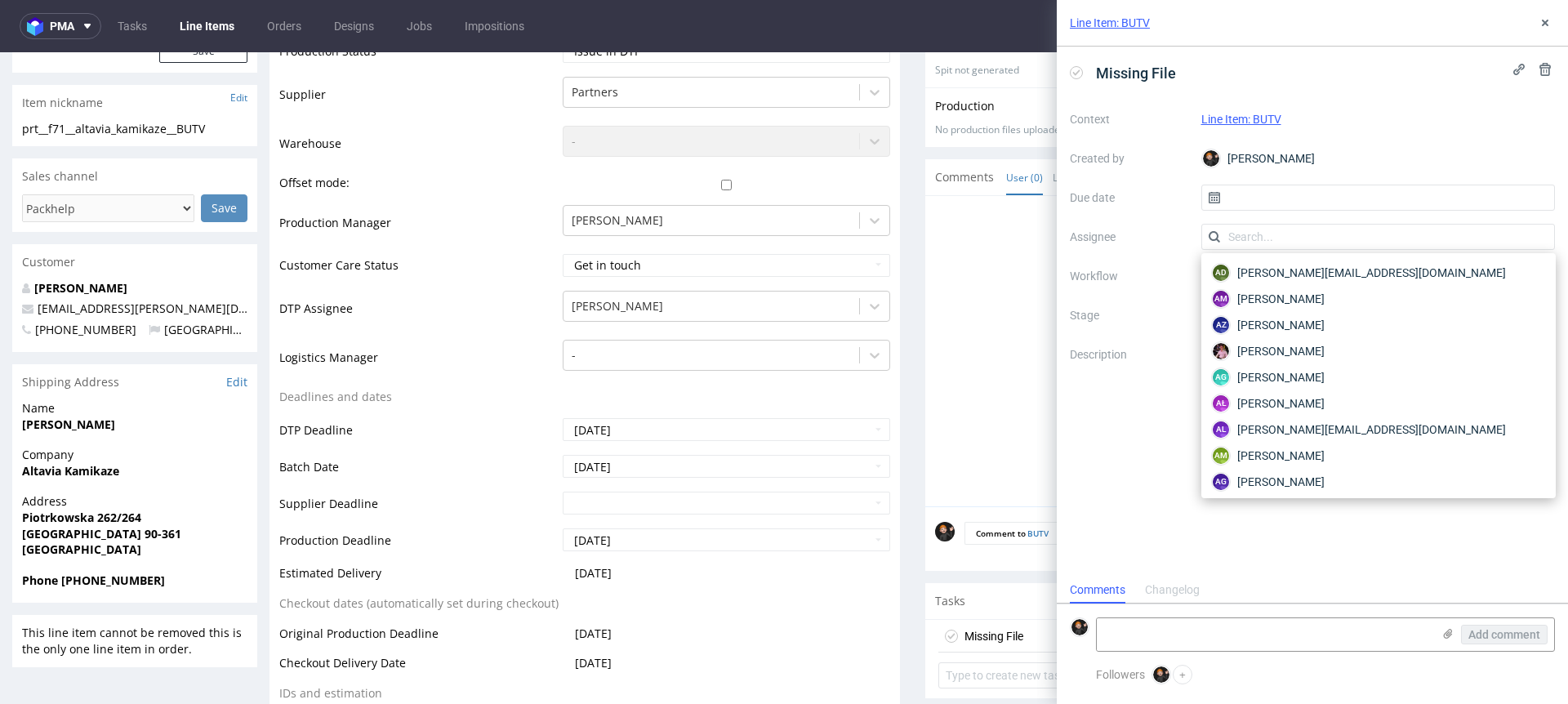
click at [1185, 266] on label "Workflow" at bounding box center [1129, 276] width 119 height 19
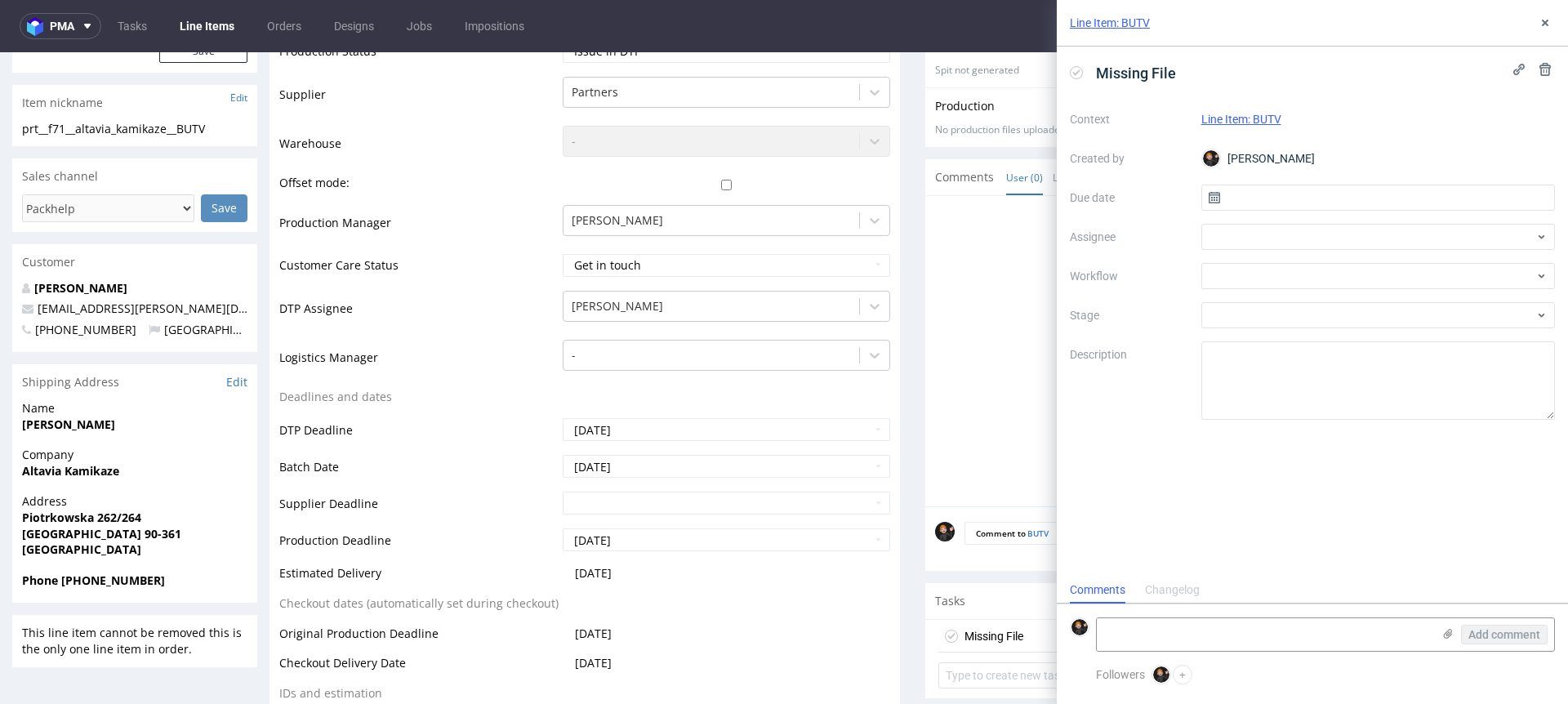
click at [1254, 218] on div "Context Line Item: BUTV Created by Dominik Grosicki Due date Assignee Workflow …" at bounding box center [1312, 263] width 485 height 314
click at [1253, 200] on input "text" at bounding box center [1379, 198] width 354 height 26
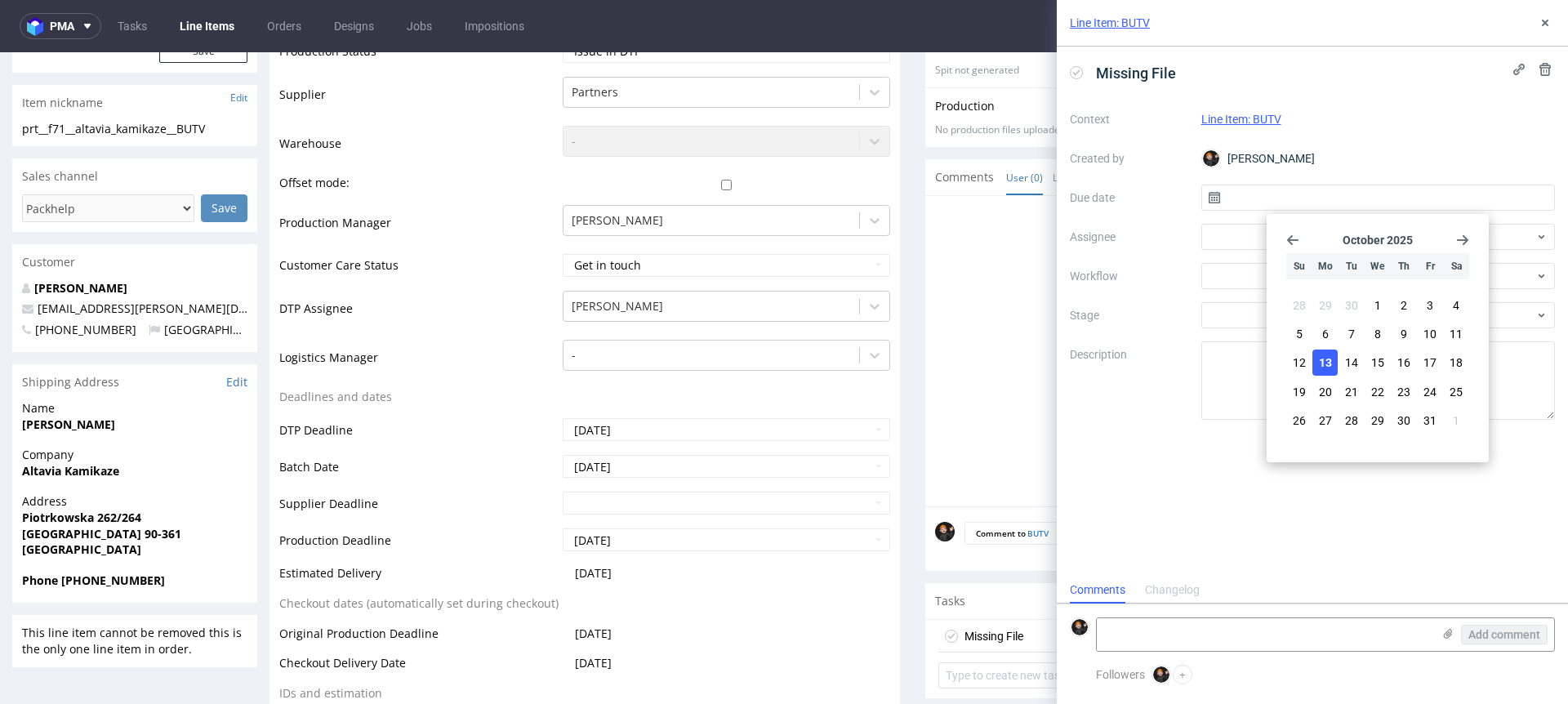
click at [1326, 362] on span "13" at bounding box center [1326, 362] width 13 height 17
type input "13/10/2025"
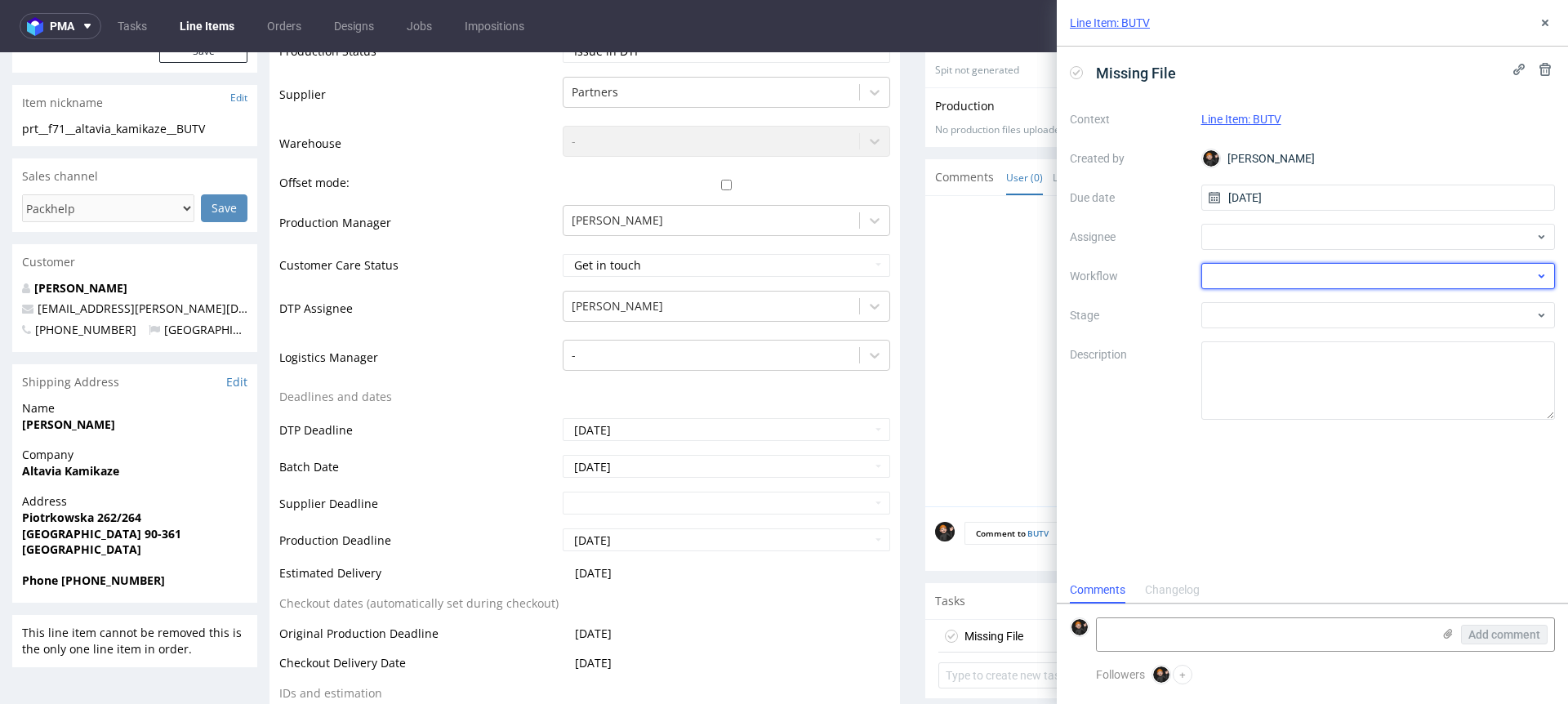
click at [1238, 285] on div at bounding box center [1379, 277] width 354 height 26
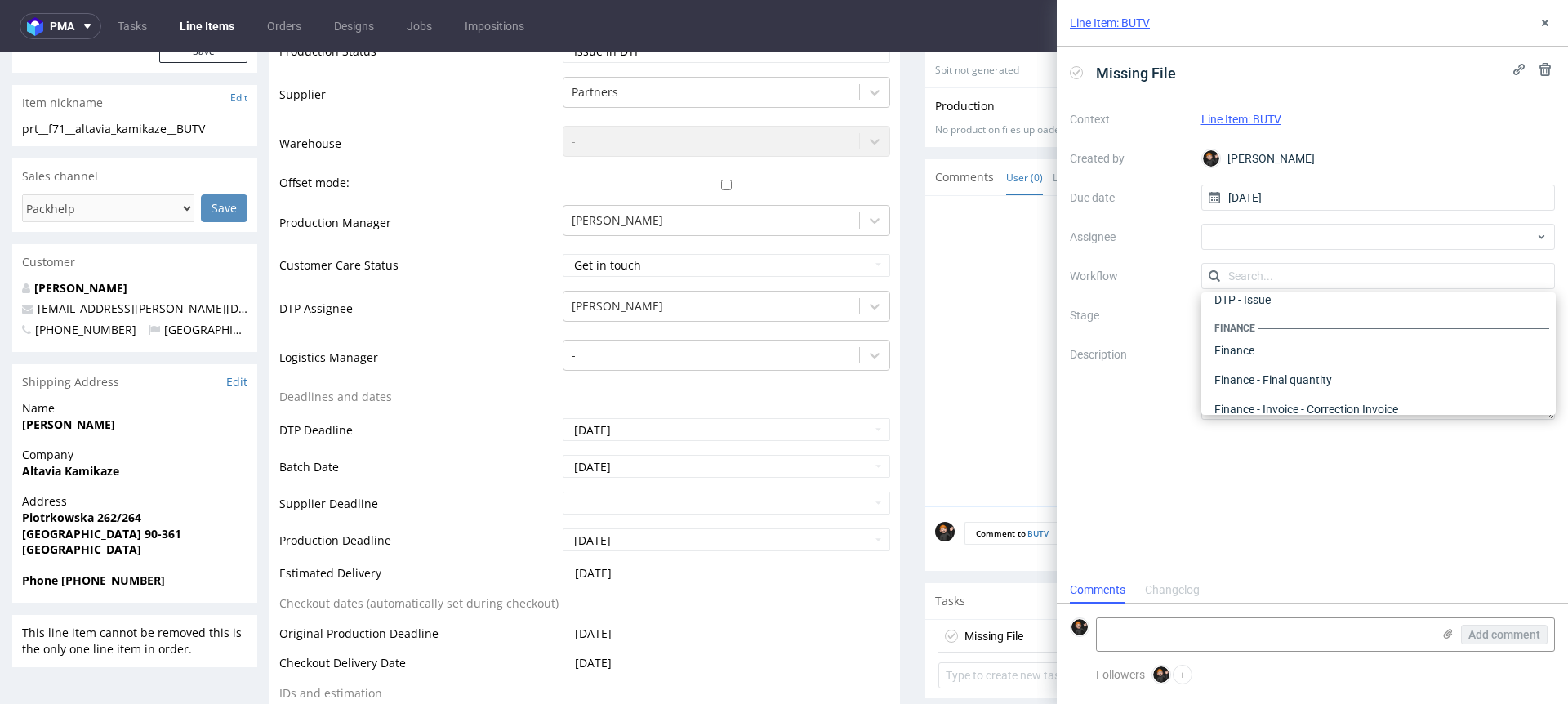
scroll to position [0, 0]
click at [1273, 359] on div "DTP - Issue" at bounding box center [1379, 365] width 342 height 30
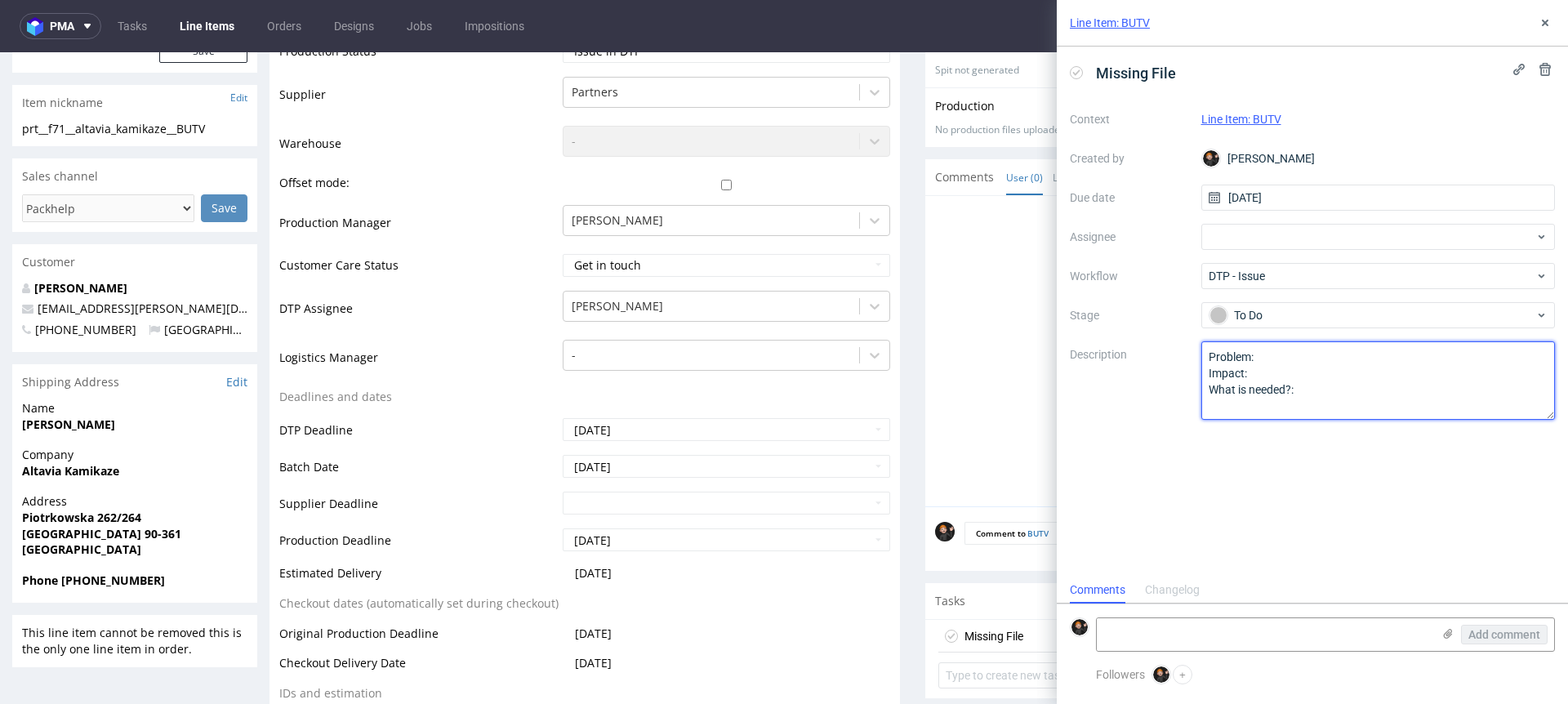
click at [1313, 387] on textarea "Problem: Impact: What is needed?:" at bounding box center [1379, 381] width 354 height 79
drag, startPoint x: 1308, startPoint y: 393, endPoint x: 1210, endPoint y: 354, distance: 105.5
click at [1210, 354] on textarea "Problem: Impact: What is needed?:" at bounding box center [1379, 381] width 354 height 79
type textarea "Praca zawiera nieosadzone elementy: góra.png AdobeStock_211859031.png Front.png…"
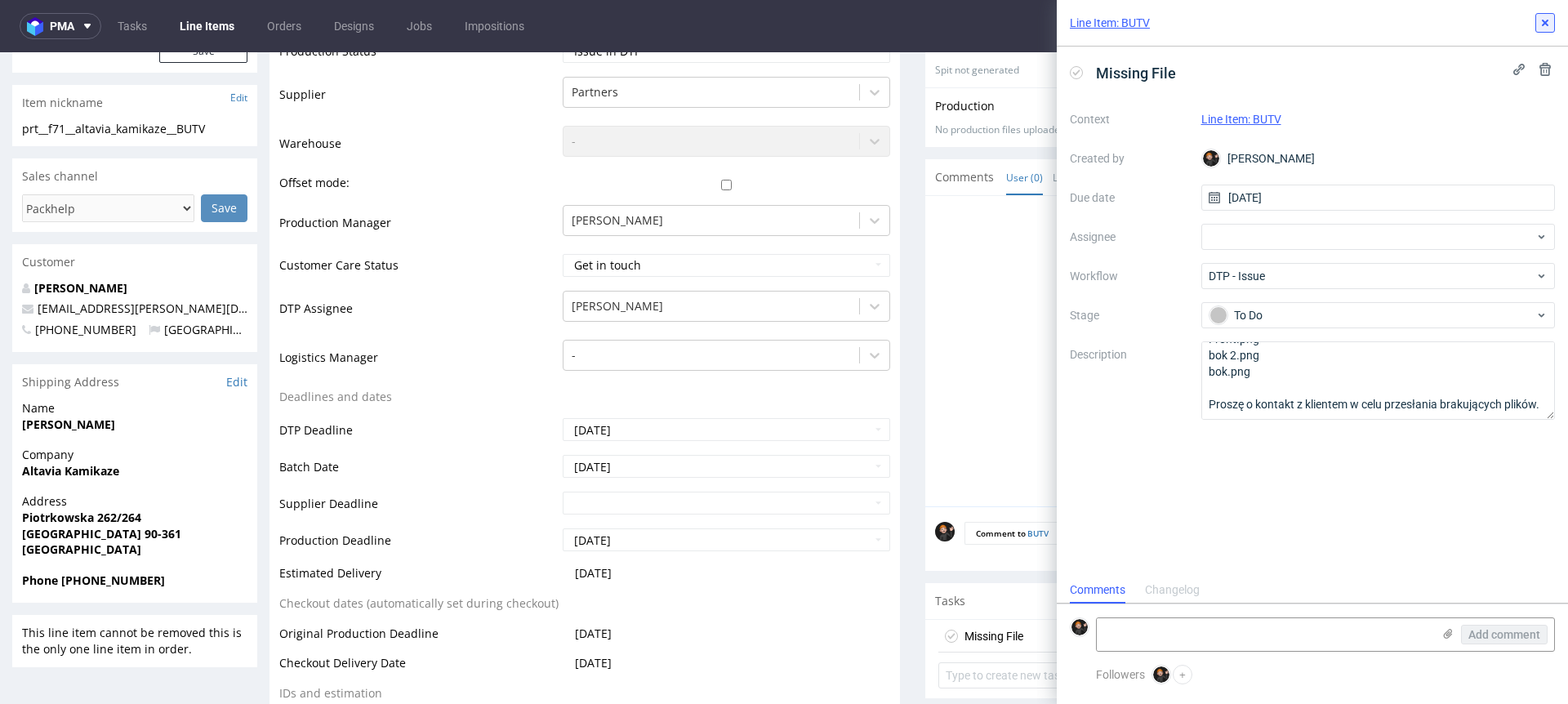
click at [1541, 28] on icon at bounding box center [1545, 23] width 13 height 13
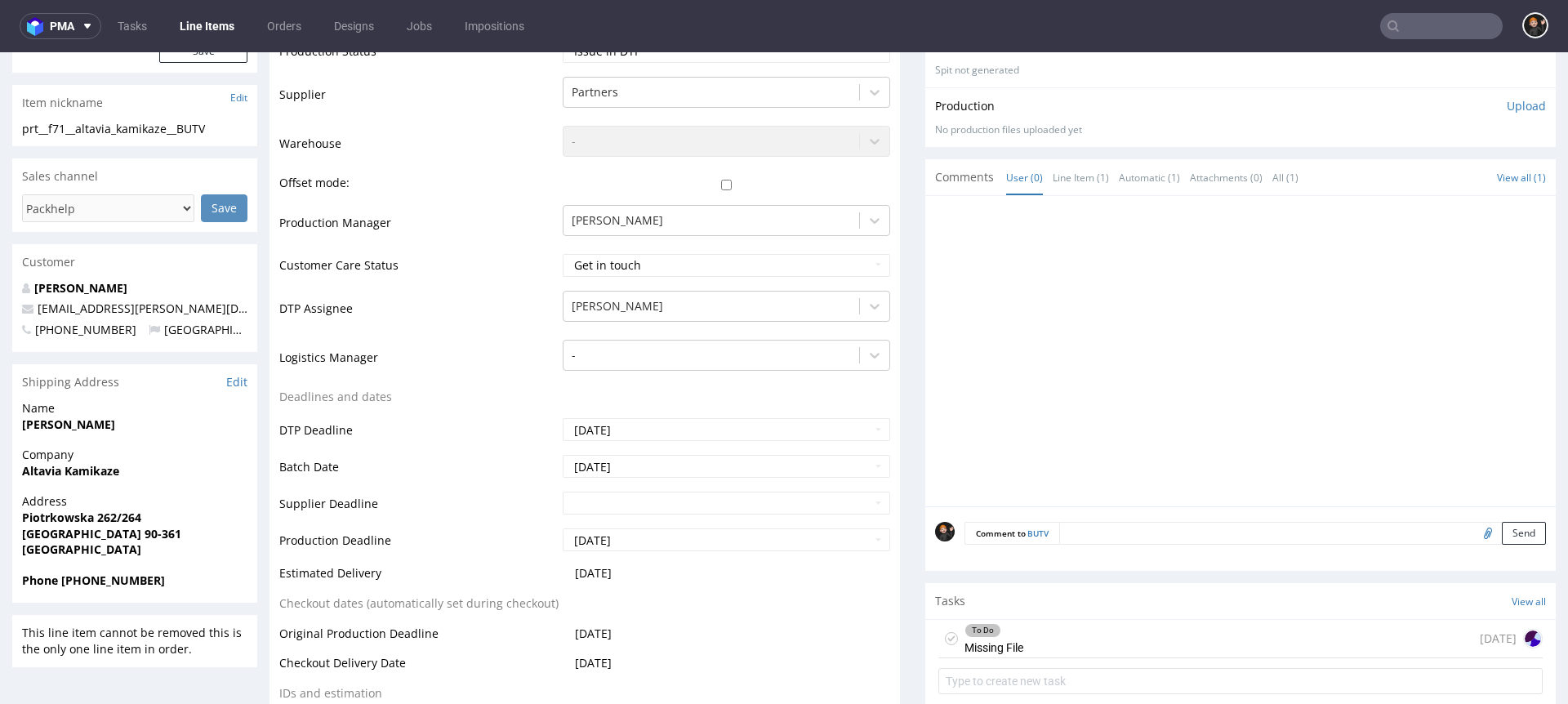
scroll to position [865, 0]
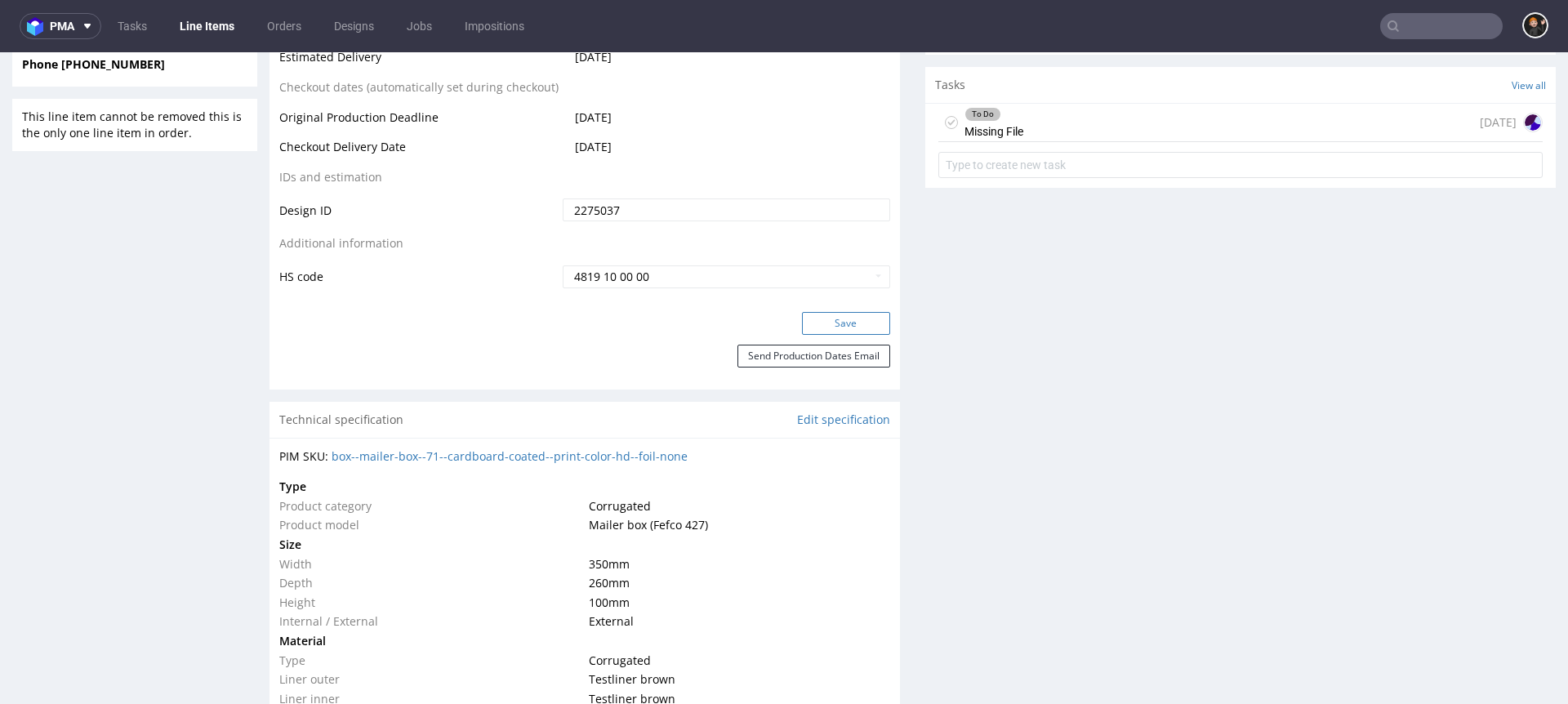
drag, startPoint x: 823, startPoint y: 322, endPoint x: 802, endPoint y: 326, distance: 21.4
click at [823, 322] on button "Save" at bounding box center [846, 324] width 88 height 23
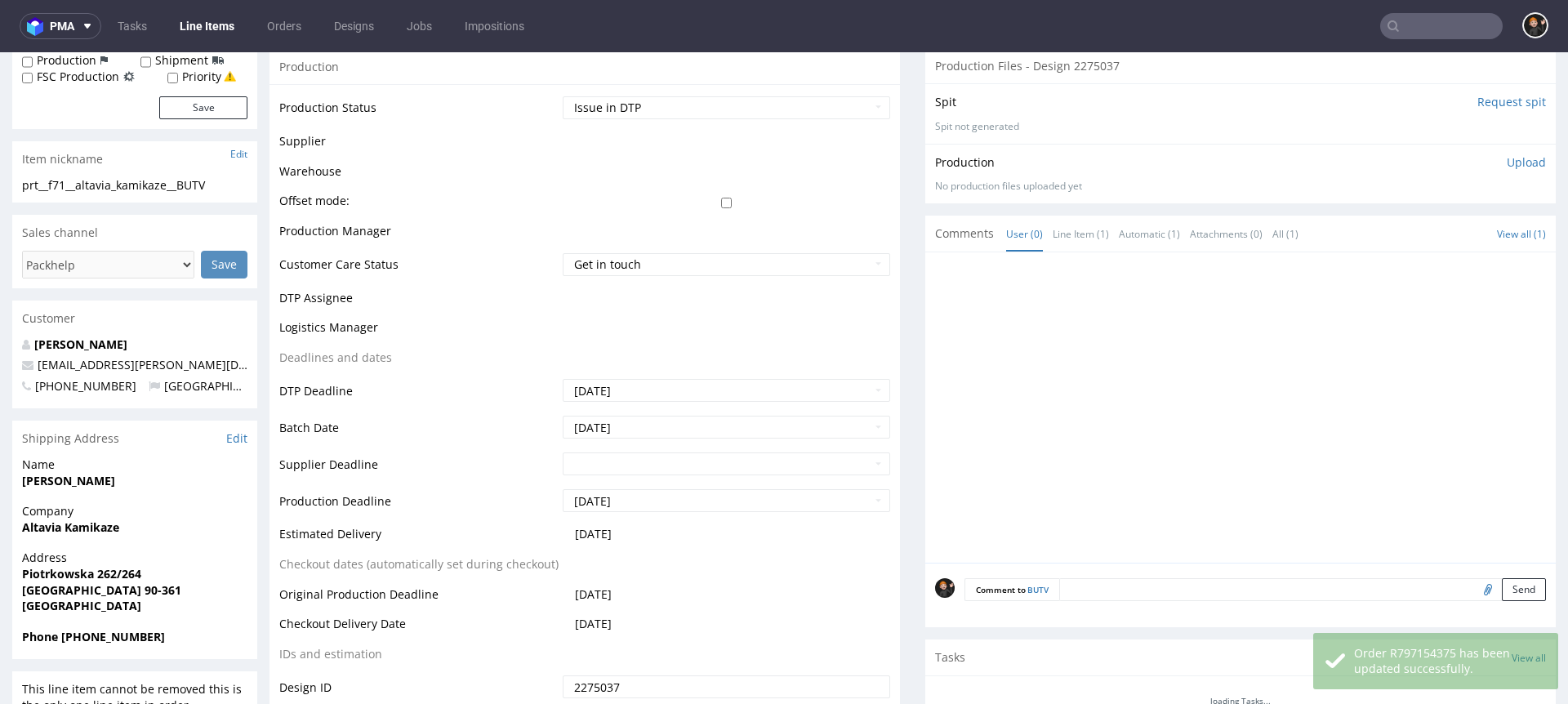
scroll to position [0, 0]
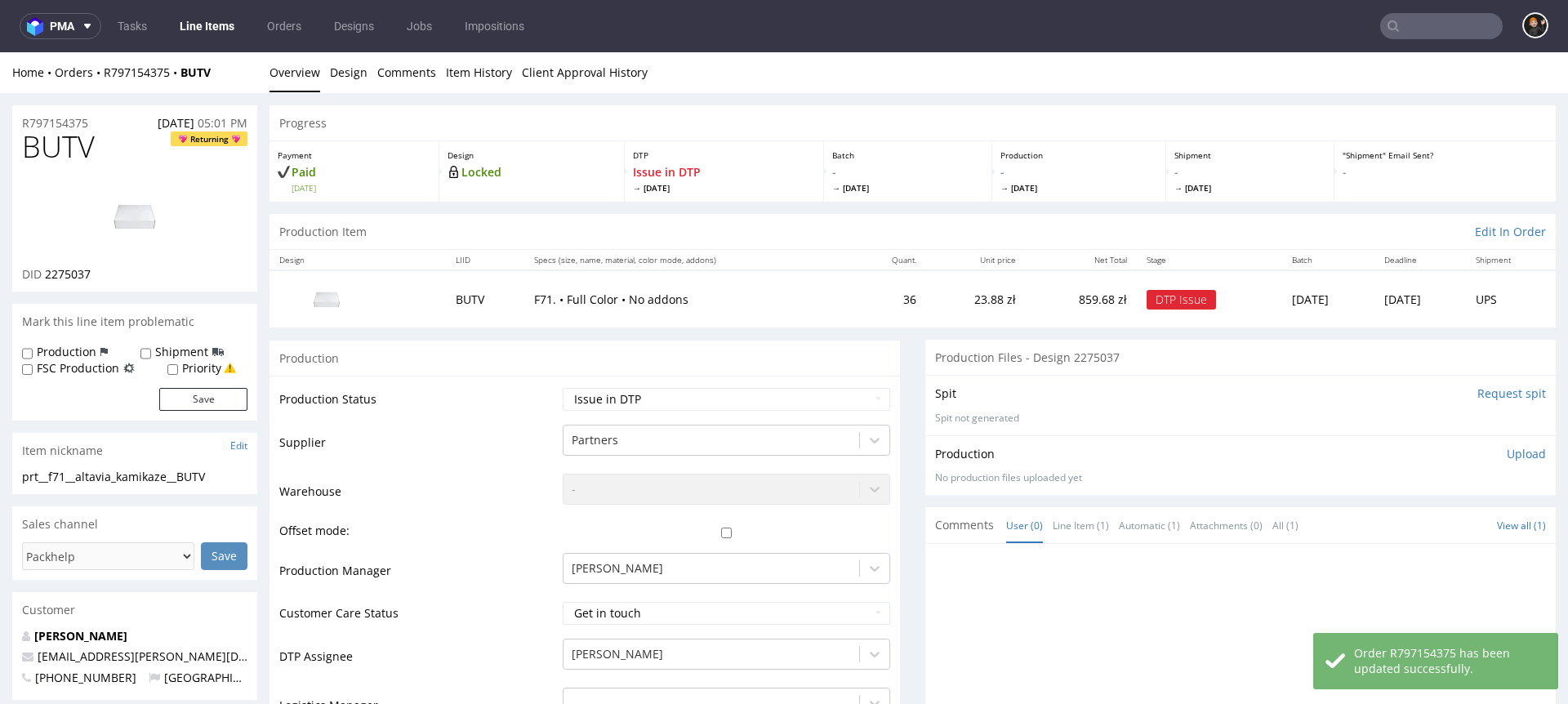
click at [213, 31] on link "Line Items" at bounding box center [207, 26] width 74 height 26
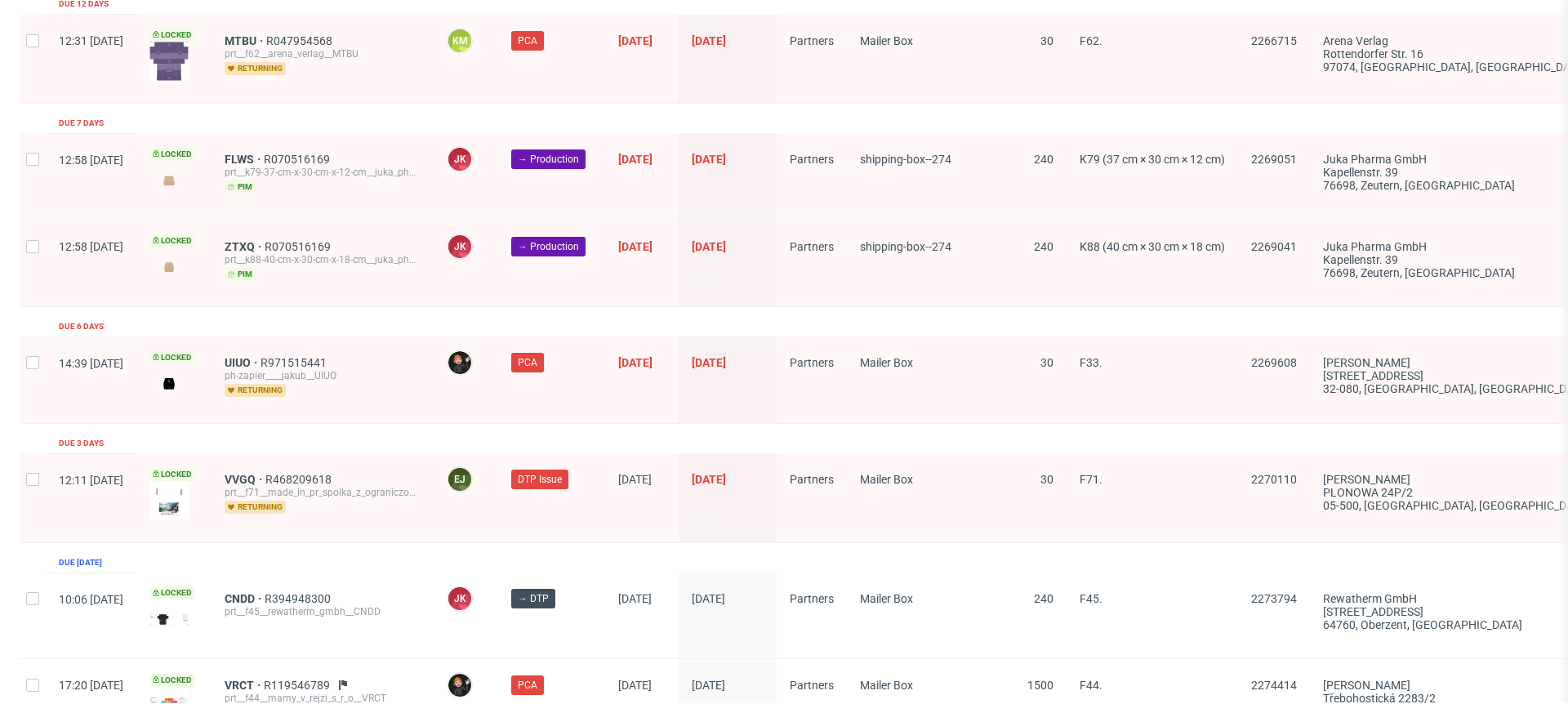
scroll to position [2584, 0]
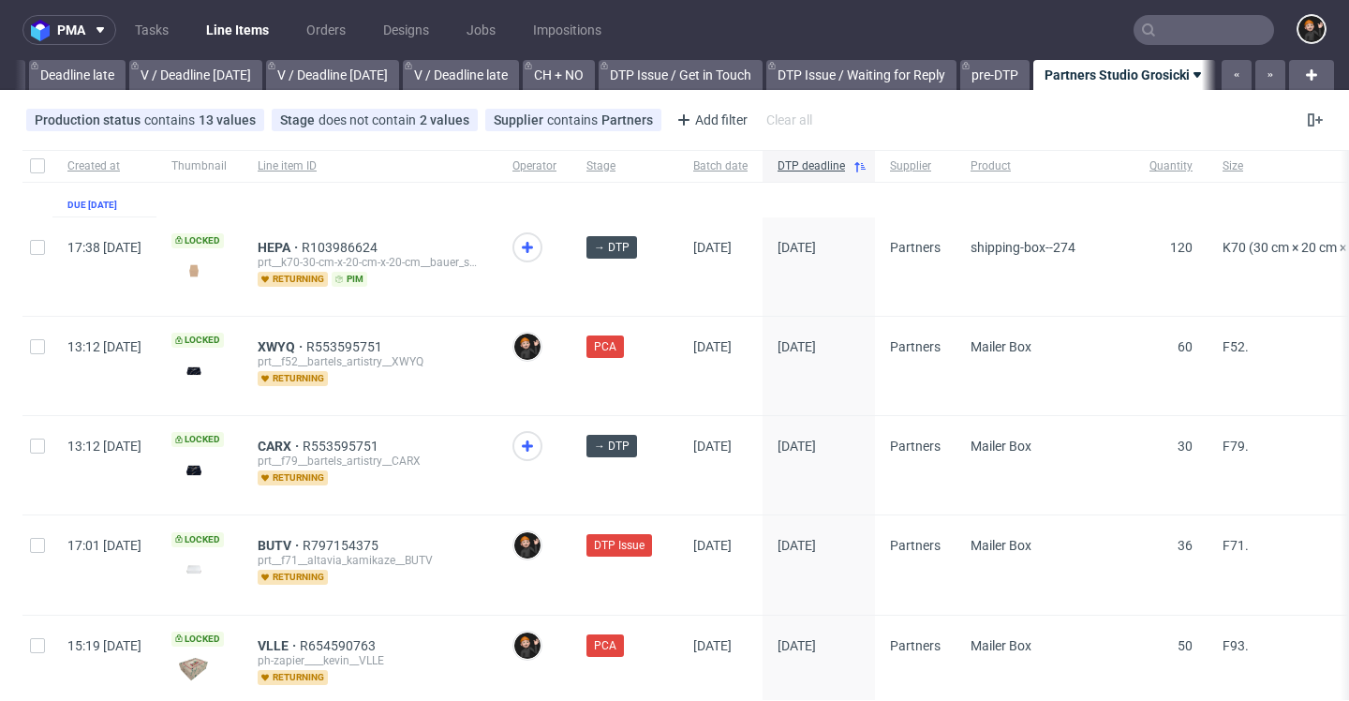
scroll to position [0, 2255]
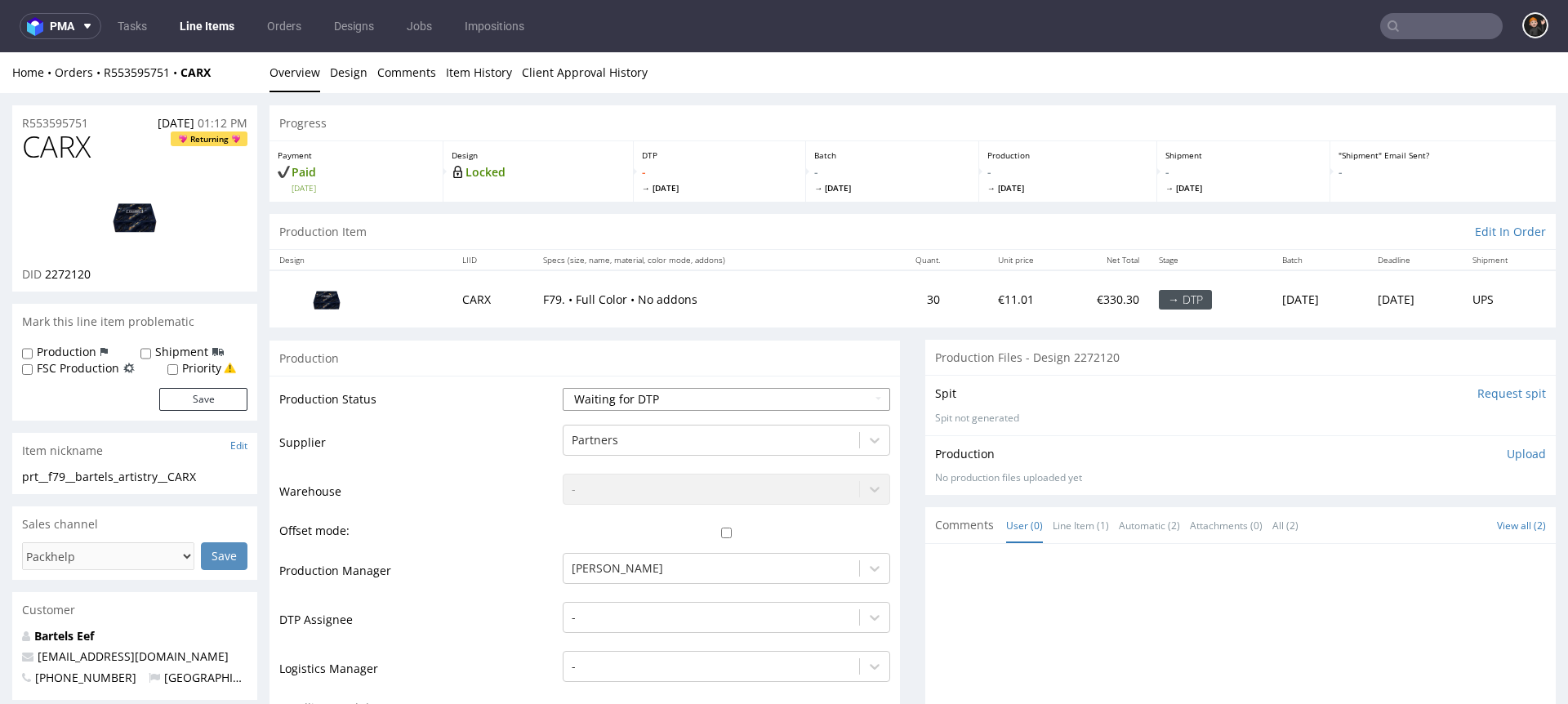
click at [610, 391] on select "Waiting for Artwork Waiting for Diecut Waiting for Mockup Waiting for DTP Waiti…" at bounding box center [726, 400] width 328 height 23
select select "dtp_in_process"
click at [562, 388] on select "Waiting for Artwork Waiting for Diecut Waiting for Mockup Waiting for DTP Waiti…" at bounding box center [726, 400] width 328 height 23
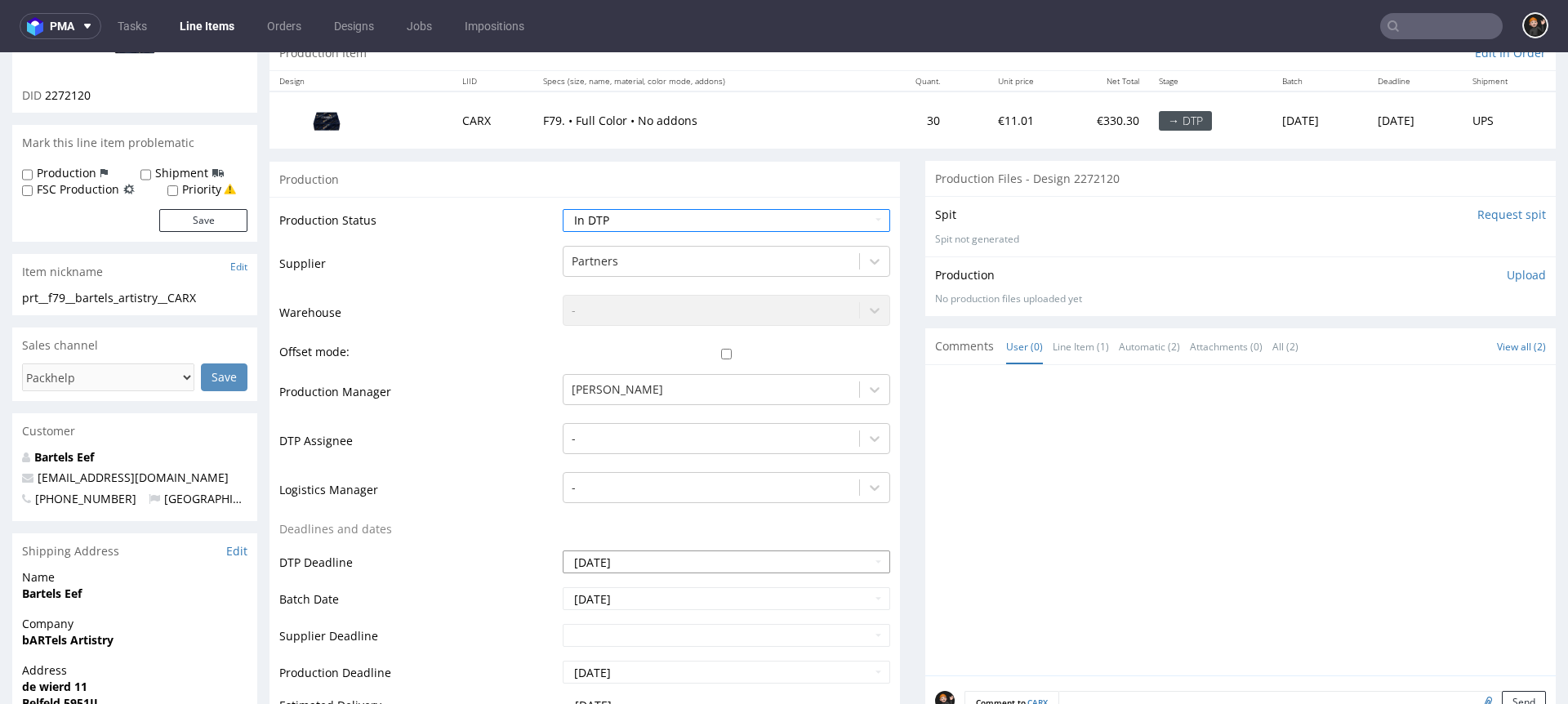
scroll to position [329, 0]
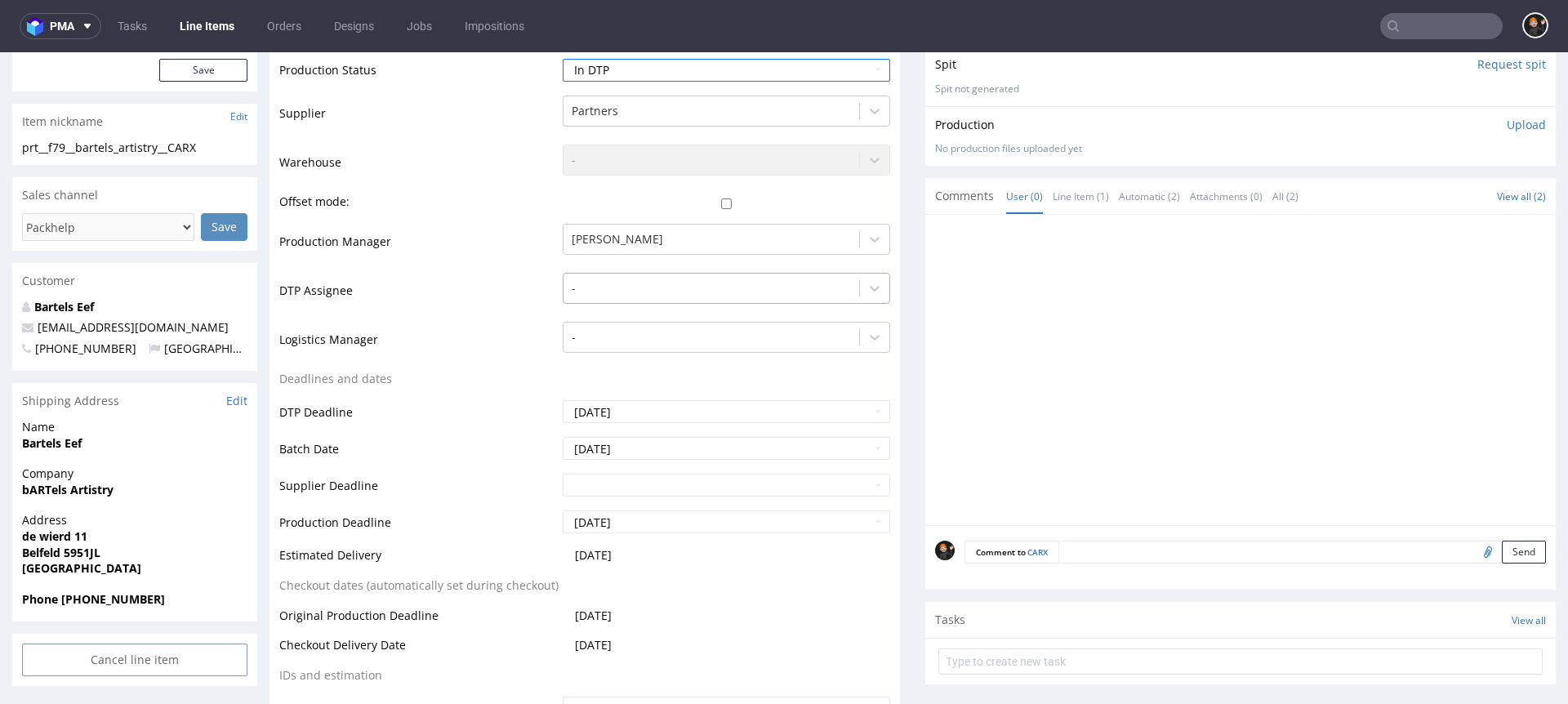
click at [600, 280] on div at bounding box center [712, 288] width 279 height 19
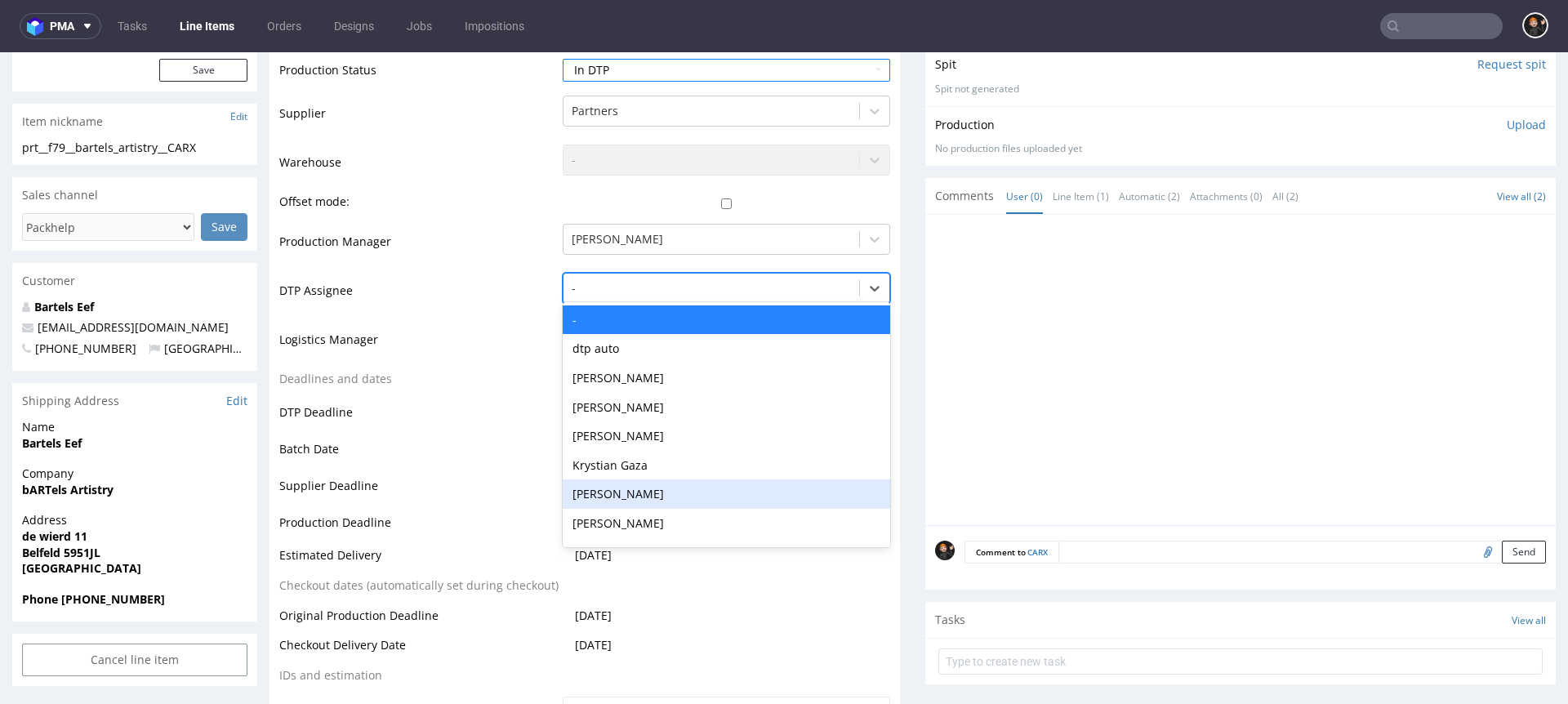
click at [608, 496] on div "[PERSON_NAME]" at bounding box center [726, 495] width 328 height 30
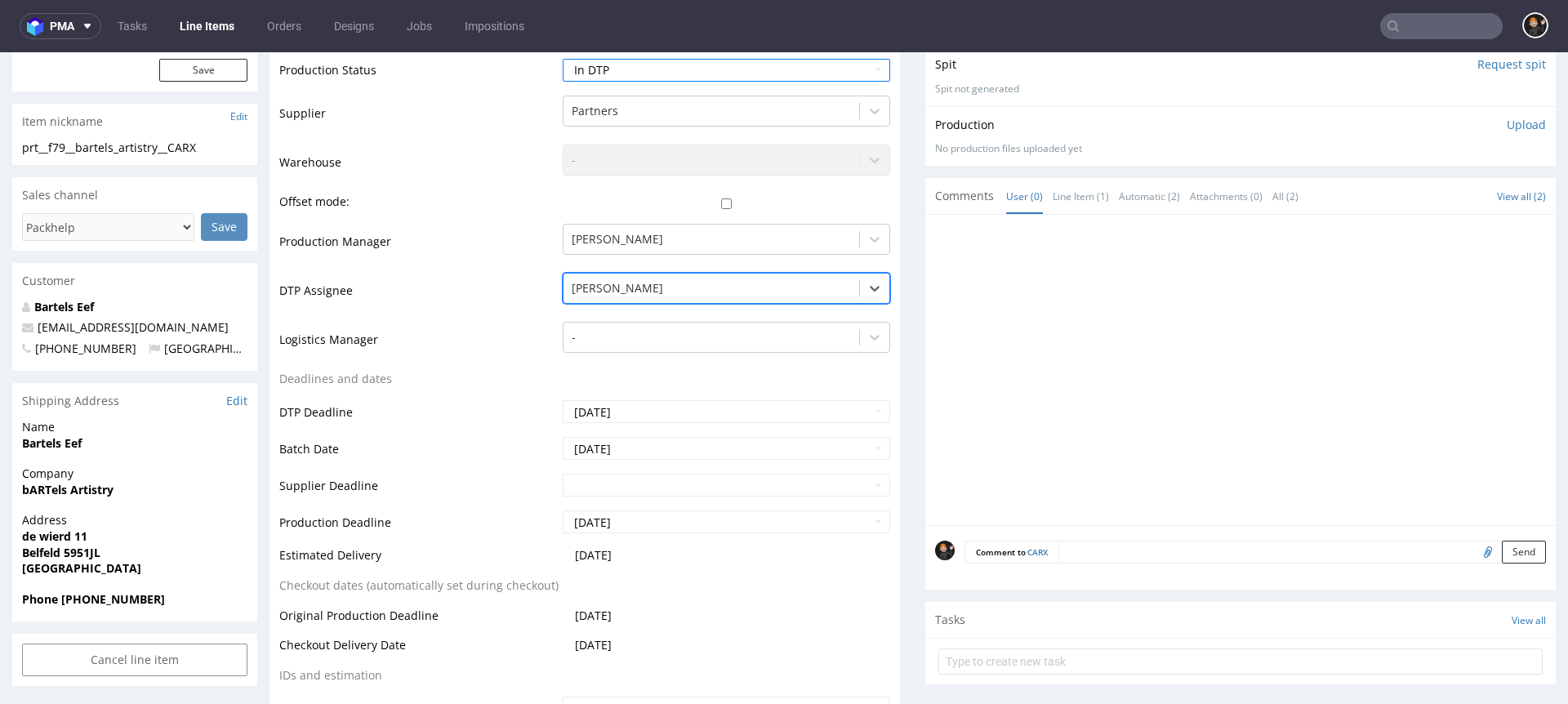
scroll to position [672, 0]
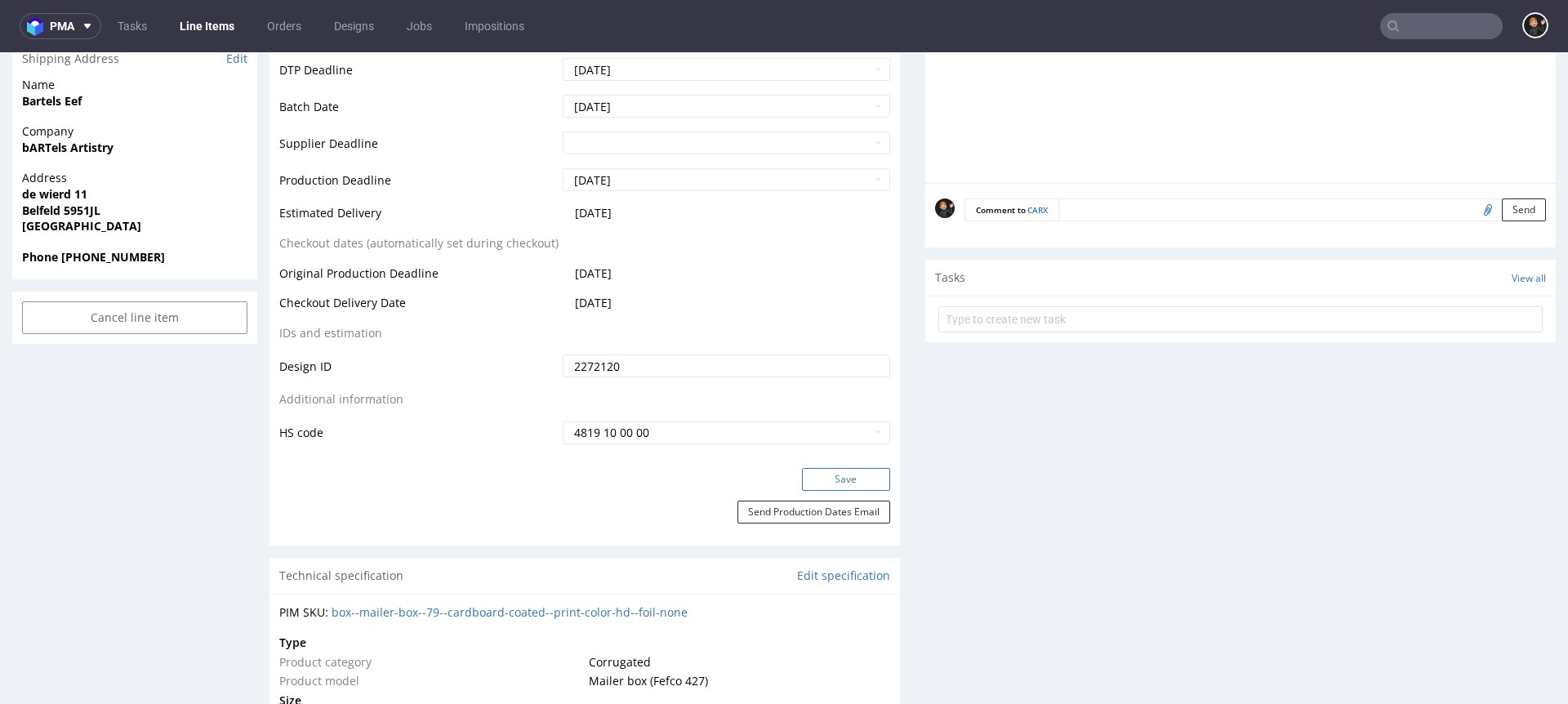
click at [839, 489] on button "Save" at bounding box center [846, 480] width 88 height 23
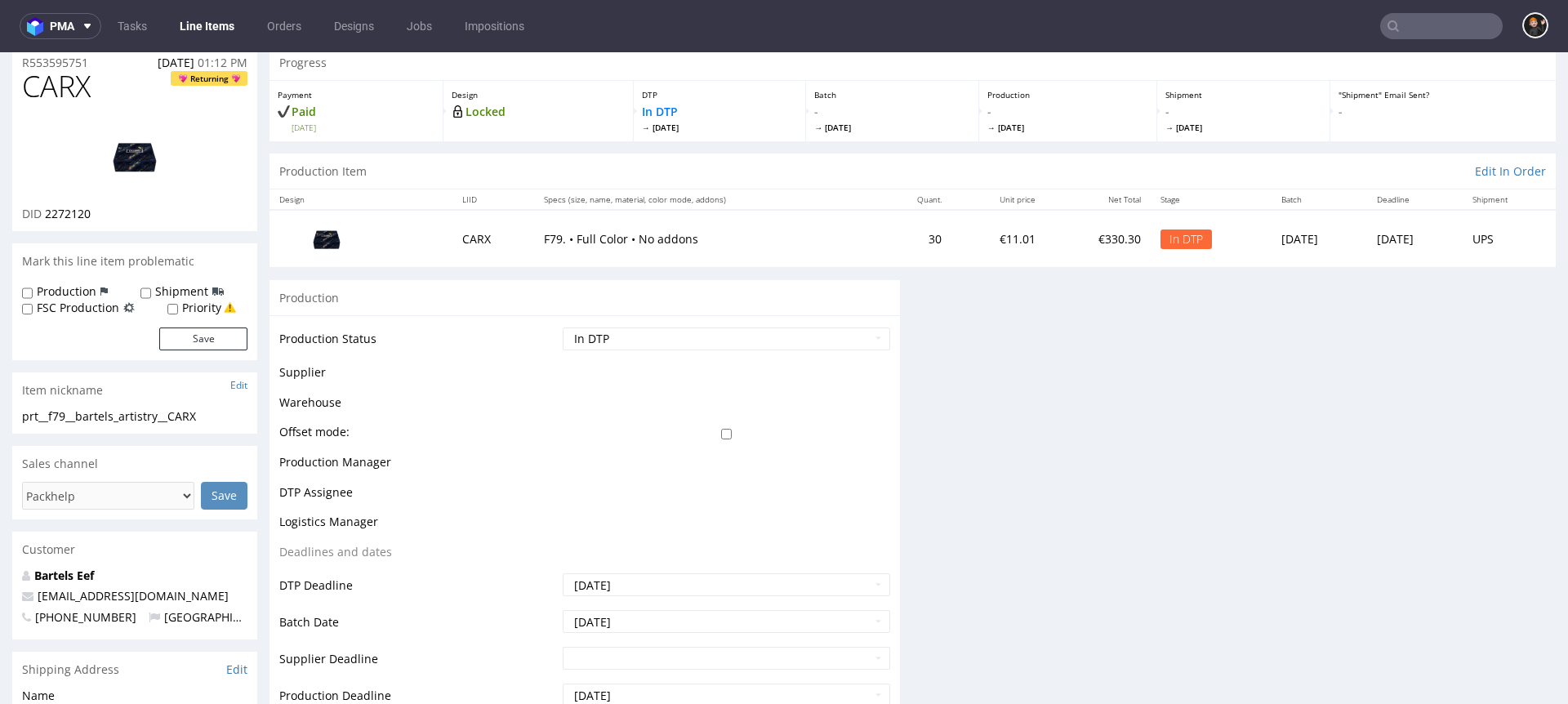
scroll to position [0, 0]
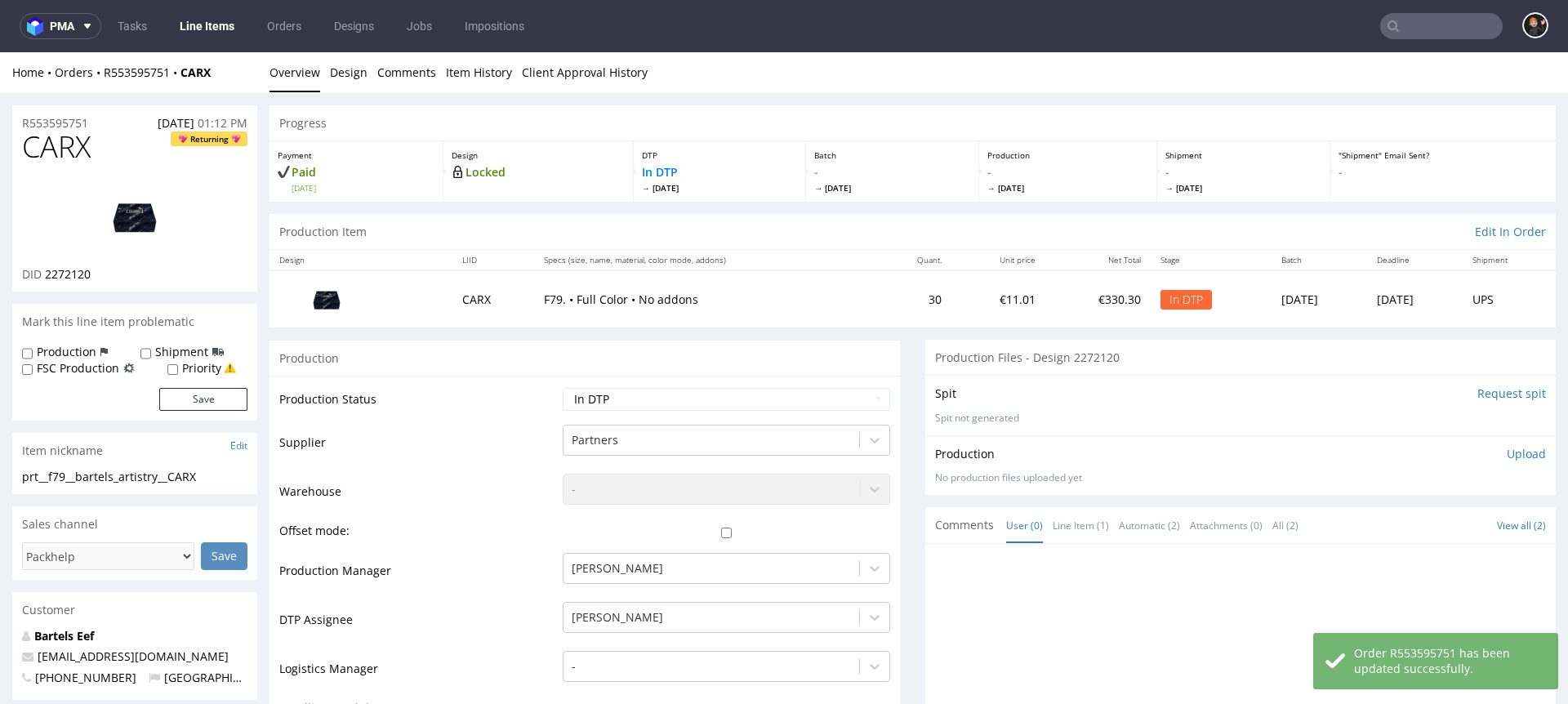
click at [69, 145] on span "CARX" at bounding box center [56, 147] width 69 height 32
copy span "CARX"
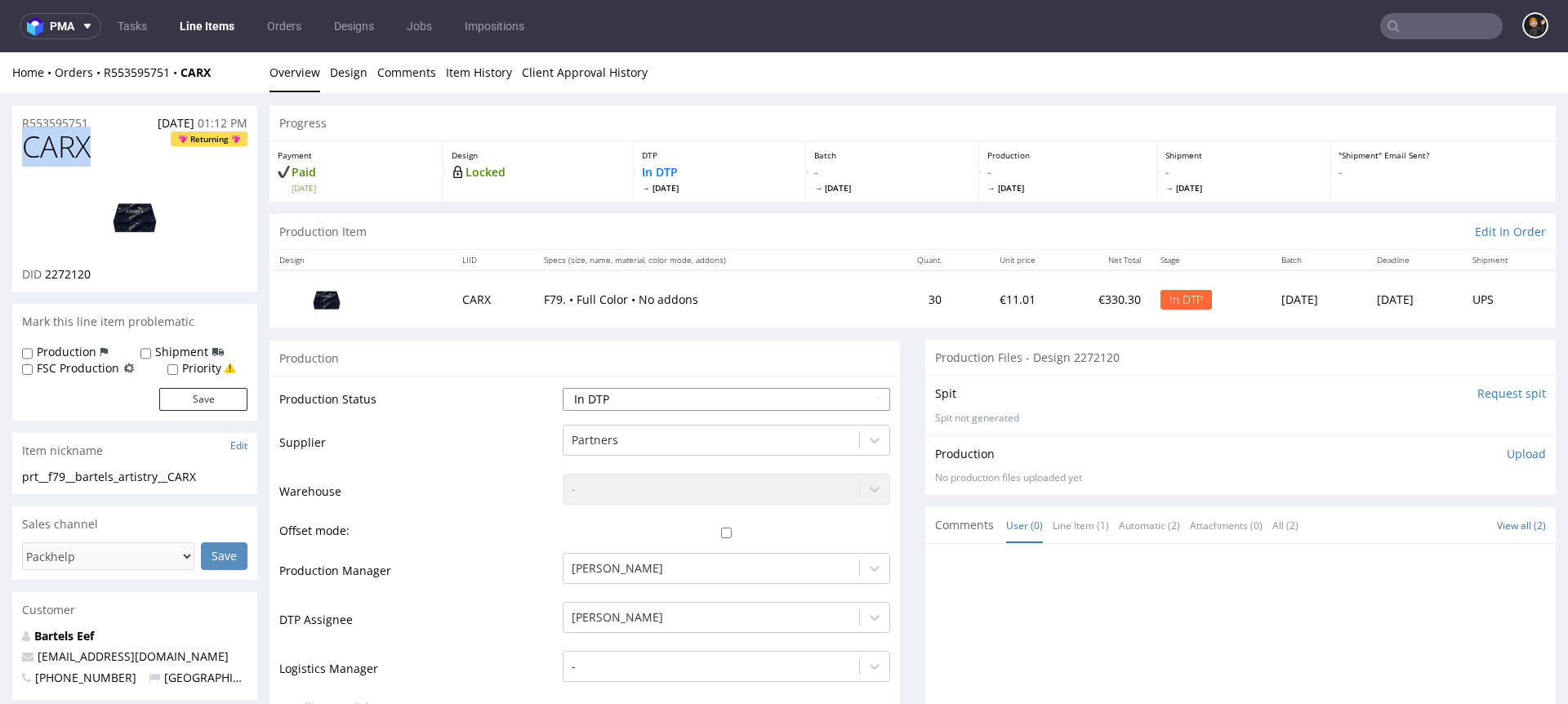
click at [628, 398] on select "Waiting for Artwork Waiting for Diecut Waiting for Mockup Waiting for DTP Waiti…" at bounding box center [726, 400] width 328 height 23
select select "dtp_ca_needed"
click at [562, 388] on select "Waiting for Artwork Waiting for Diecut Waiting for Mockup Waiting for DTP Waiti…" at bounding box center [726, 400] width 328 height 23
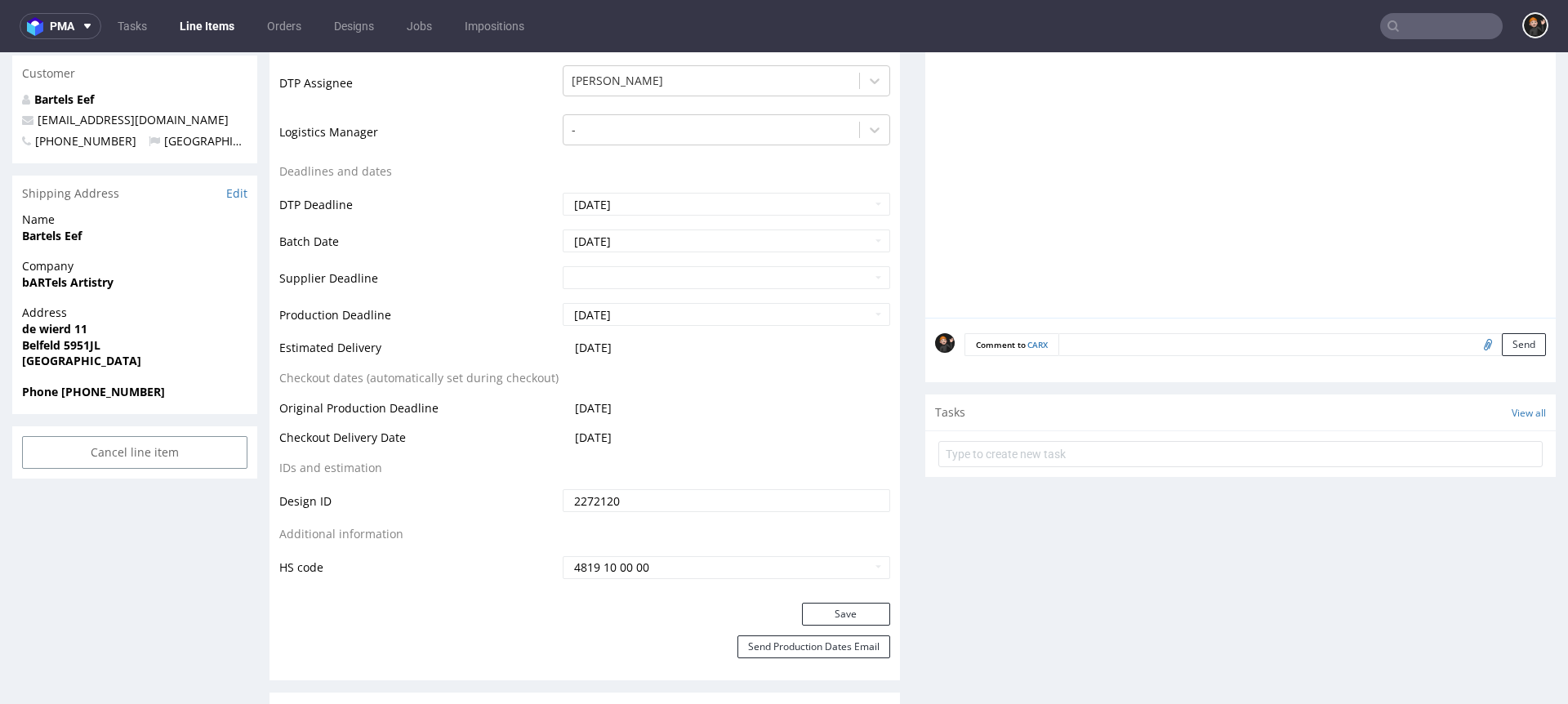
scroll to position [537, 0]
click at [824, 608] on button "Save" at bounding box center [846, 613] width 88 height 23
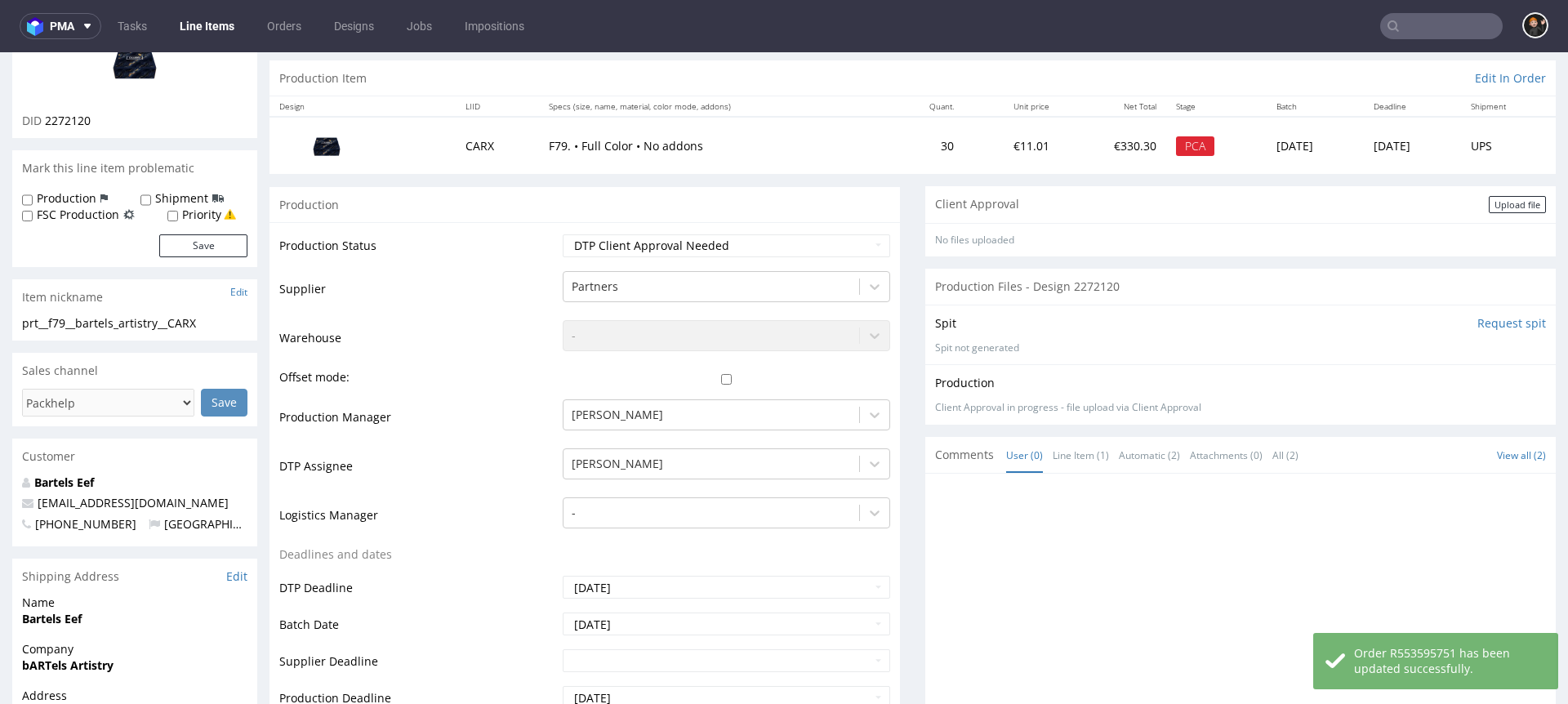
scroll to position [0, 0]
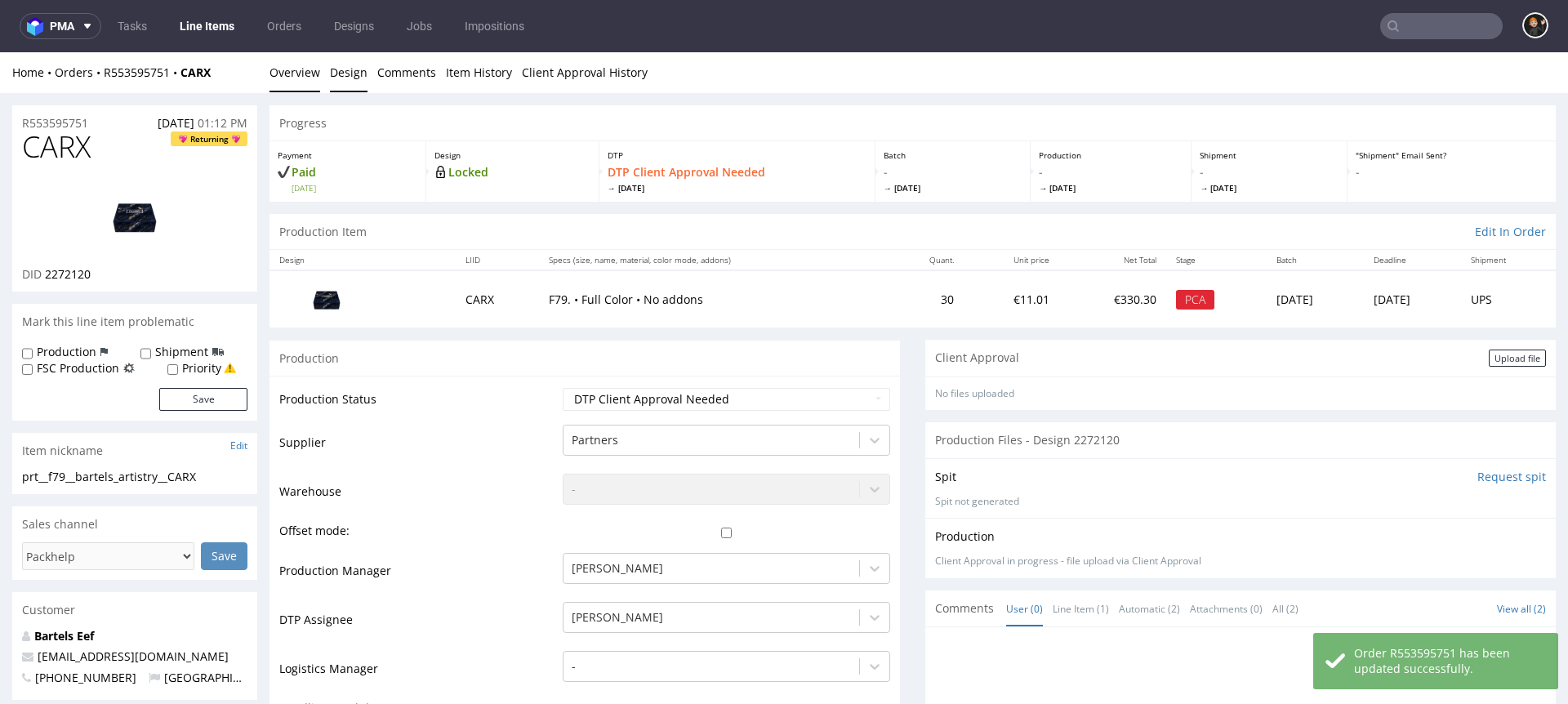
click at [355, 75] on link "Design" at bounding box center [348, 72] width 37 height 40
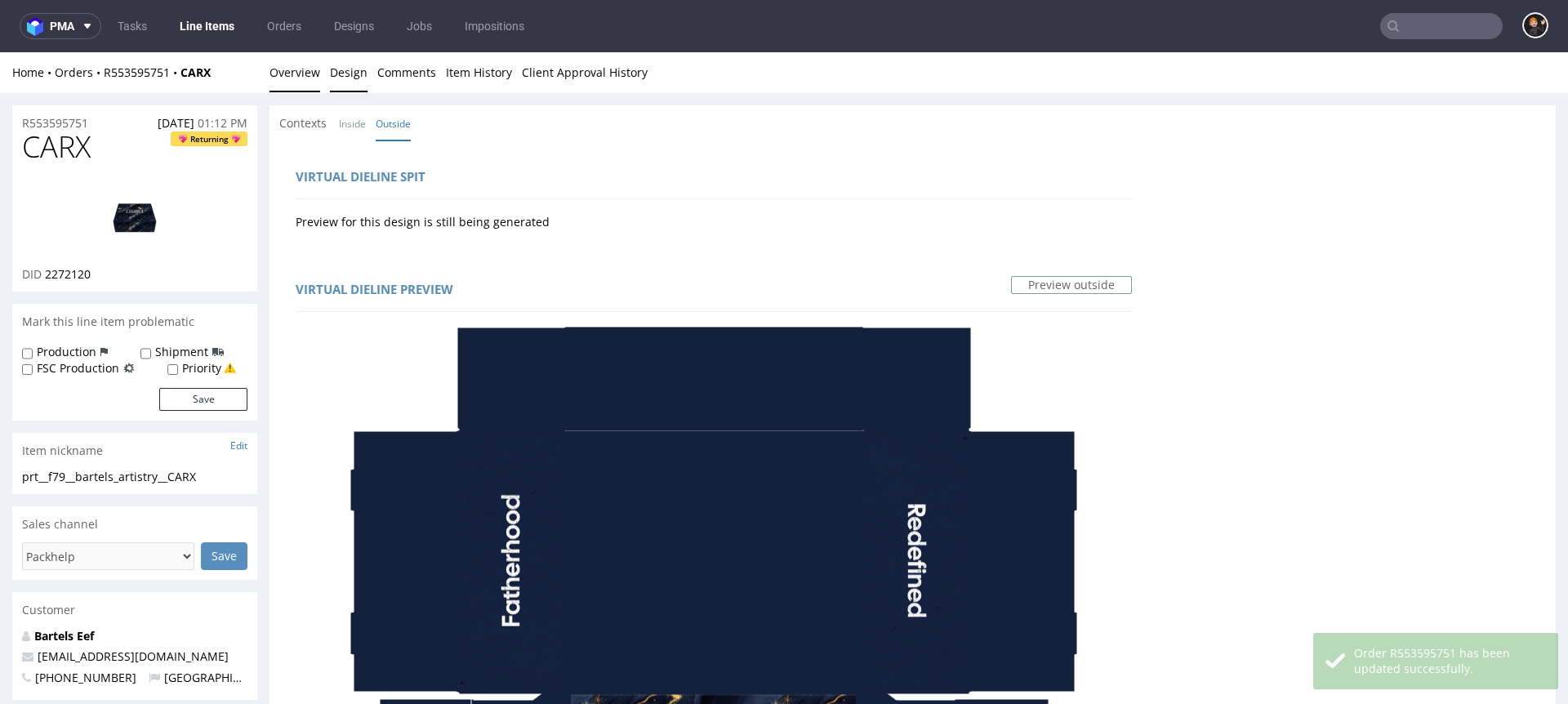
click at [300, 87] on link "Overview" at bounding box center [295, 72] width 51 height 40
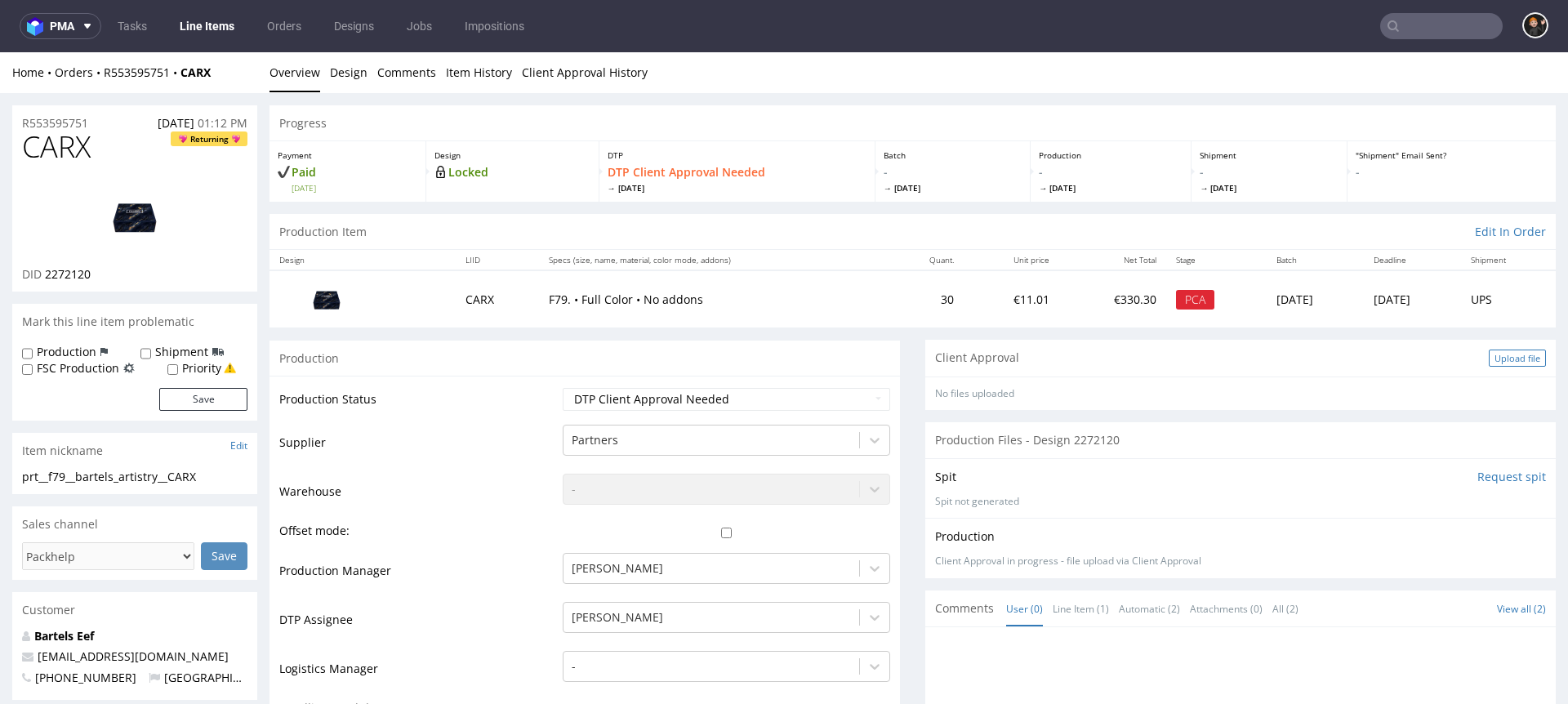
click at [1504, 354] on div "Upload file" at bounding box center [1517, 359] width 58 height 17
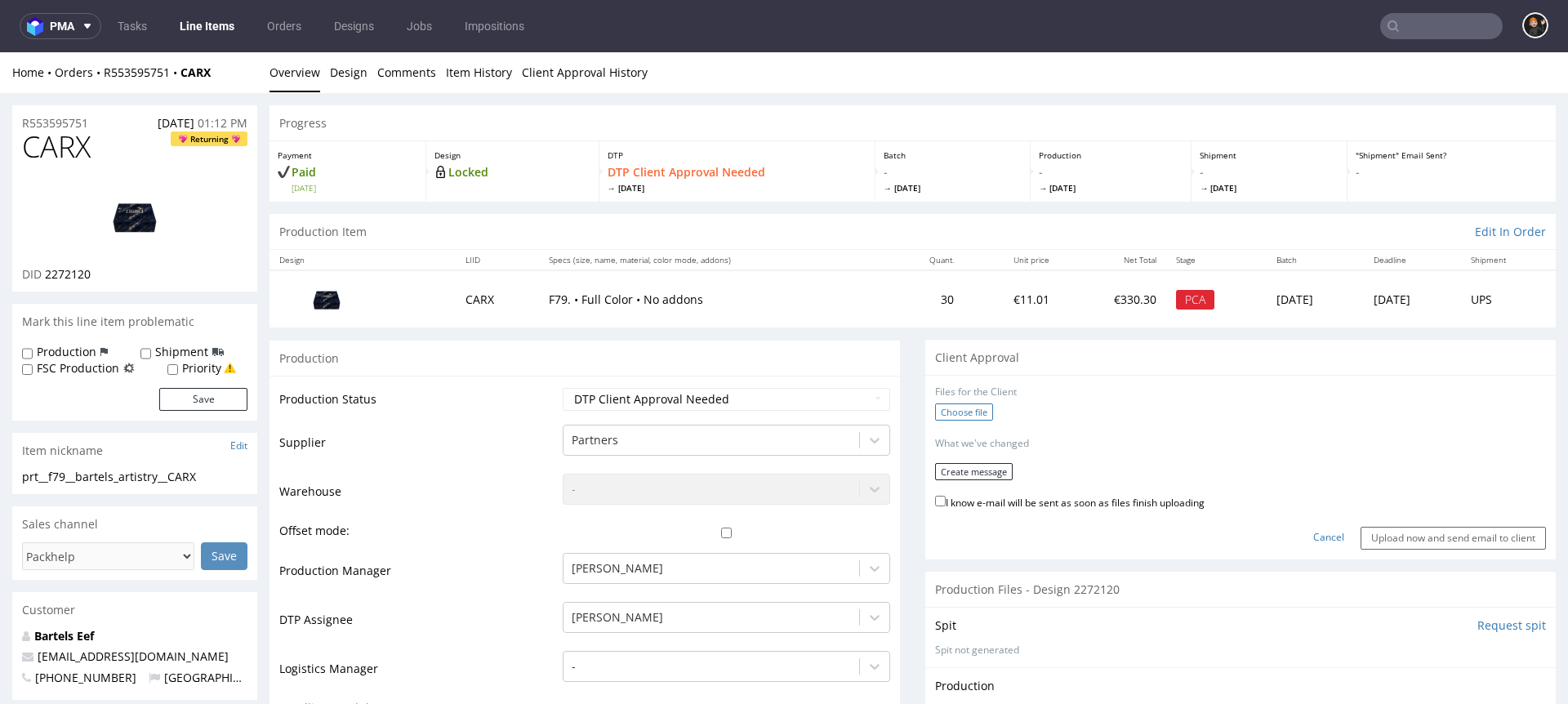
click at [935, 414] on label "Choose file" at bounding box center [964, 413] width 58 height 17
click at [0, 52] on input "Choose file" at bounding box center [0, 52] width 0 height 0
click at [1090, 495] on label "I know e-mail will be sent as soon as files finish uploading" at bounding box center [1069, 496] width 269 height 18
click at [946, 495] on input "I know e-mail will be sent as soon as files finish uploading" at bounding box center [940, 496] width 10 height 10
checkbox input "true"
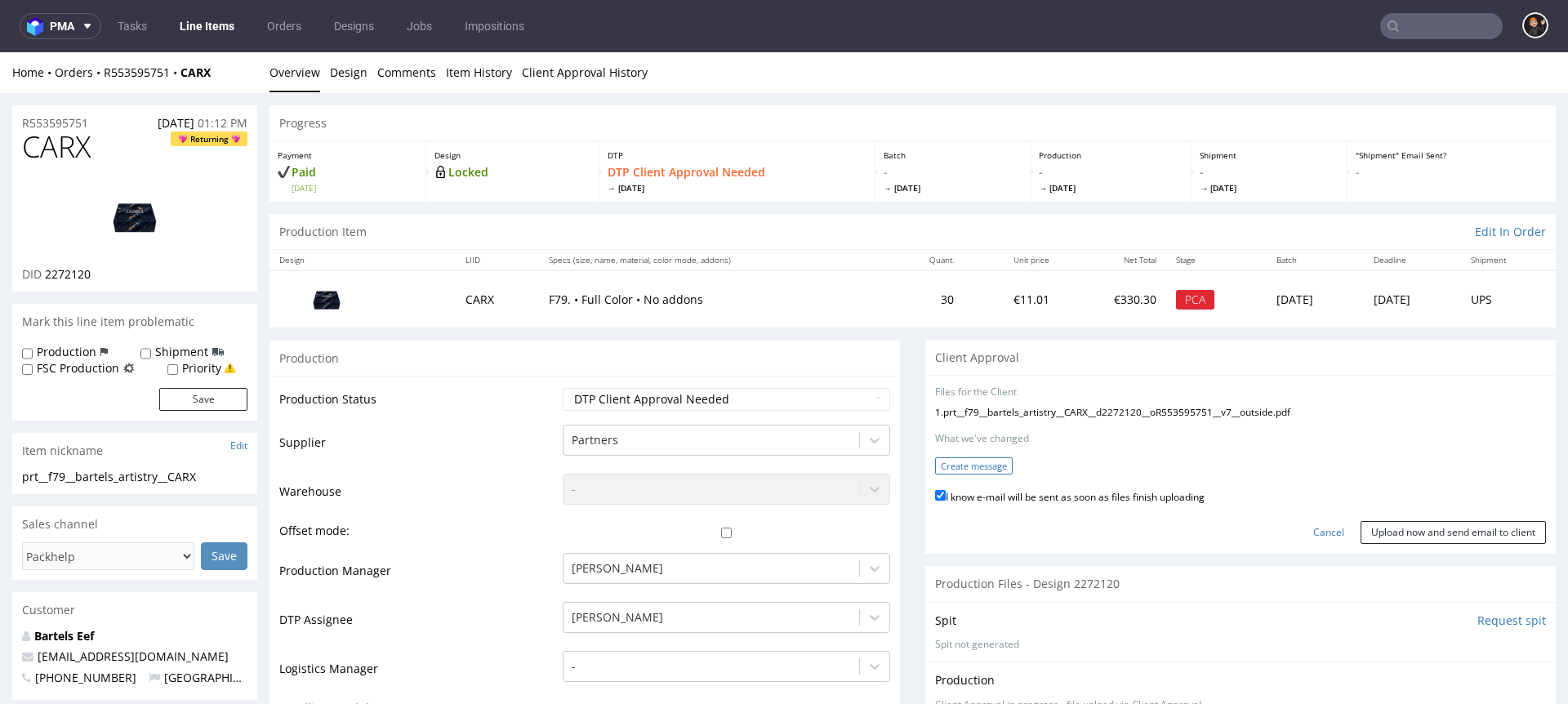
click at [1000, 474] on button "Create message" at bounding box center [973, 467] width 78 height 17
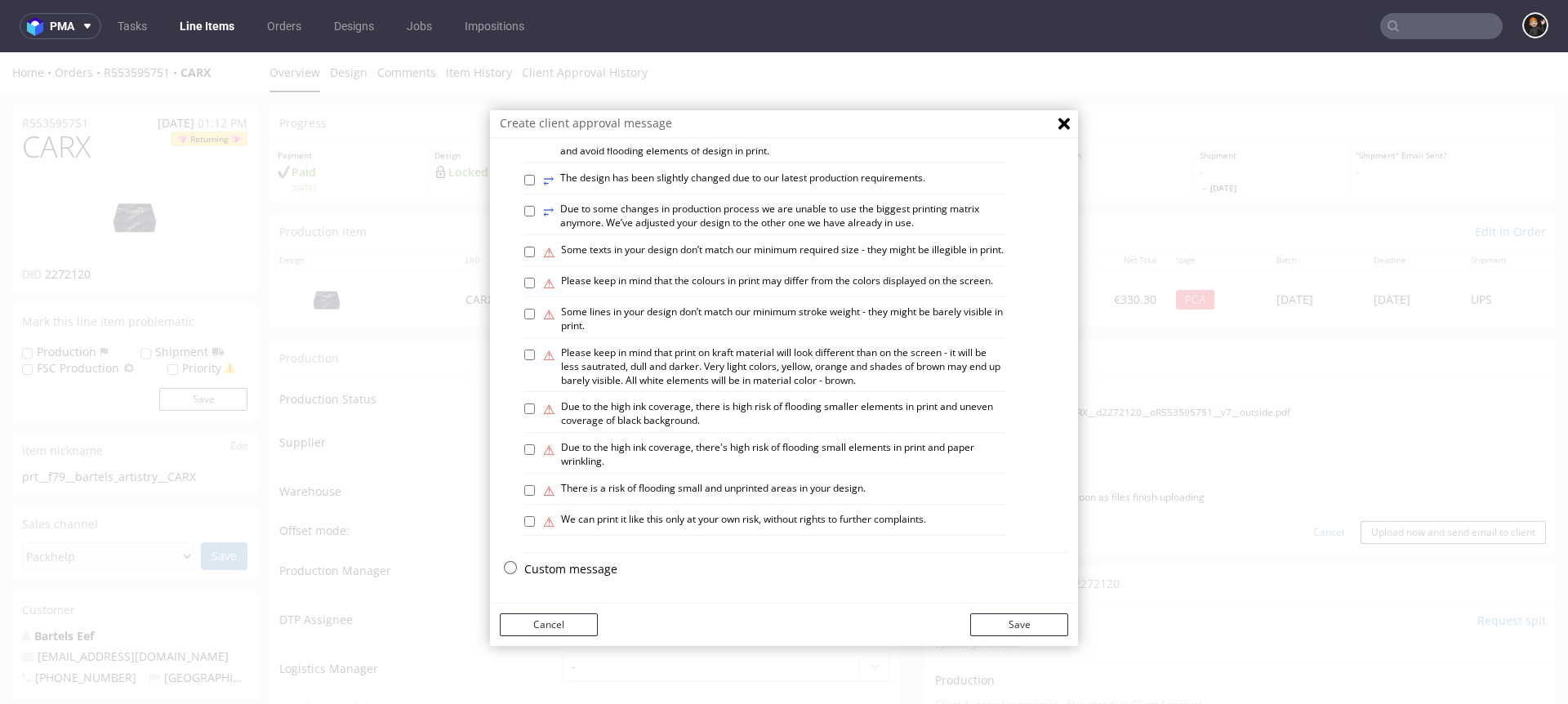
scroll to position [969, 0]
click at [568, 571] on p "Custom message" at bounding box center [796, 569] width 544 height 17
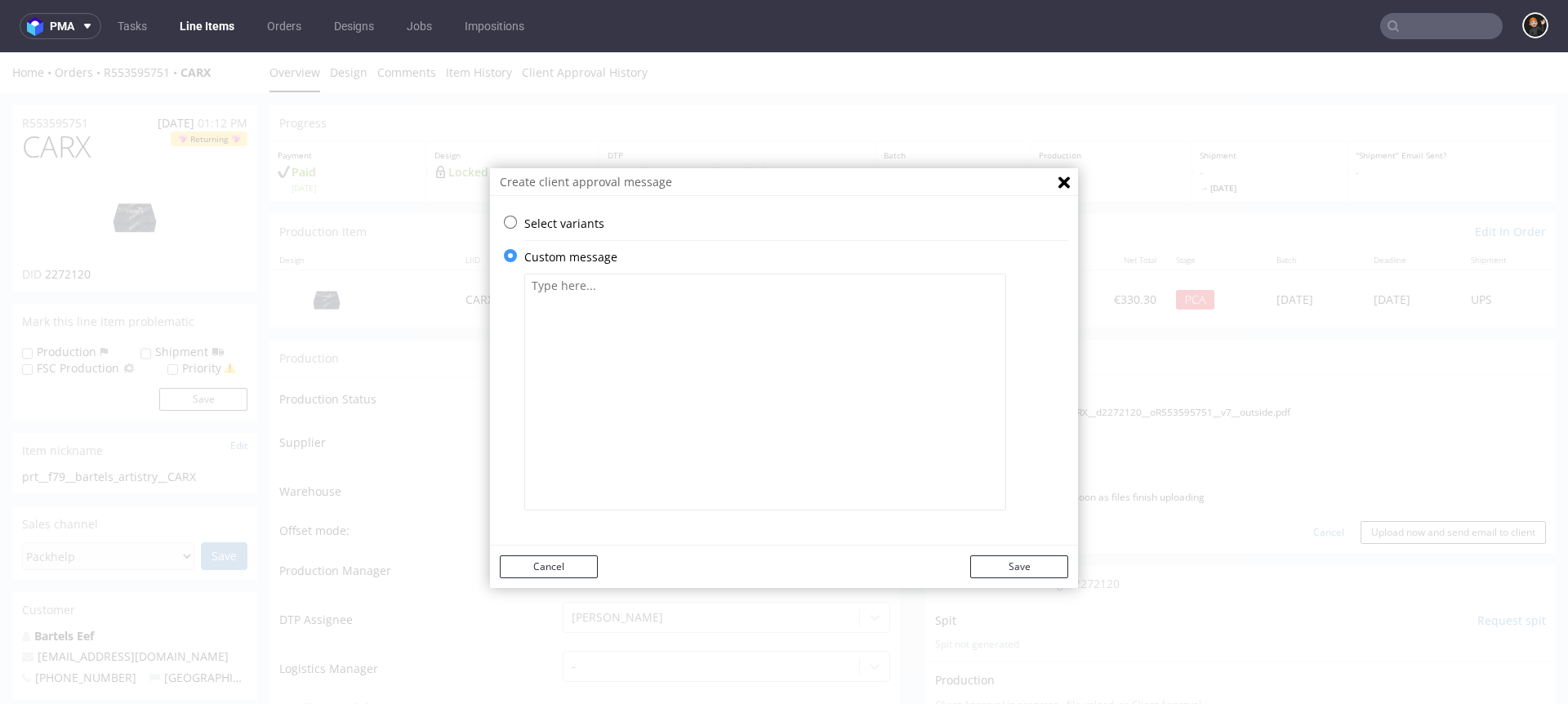
scroll to position [0, 0]
click at [637, 448] on textarea at bounding box center [765, 393] width 482 height 237
paste textarea "Dear customer, we have adapted your design to our current technological standar…"
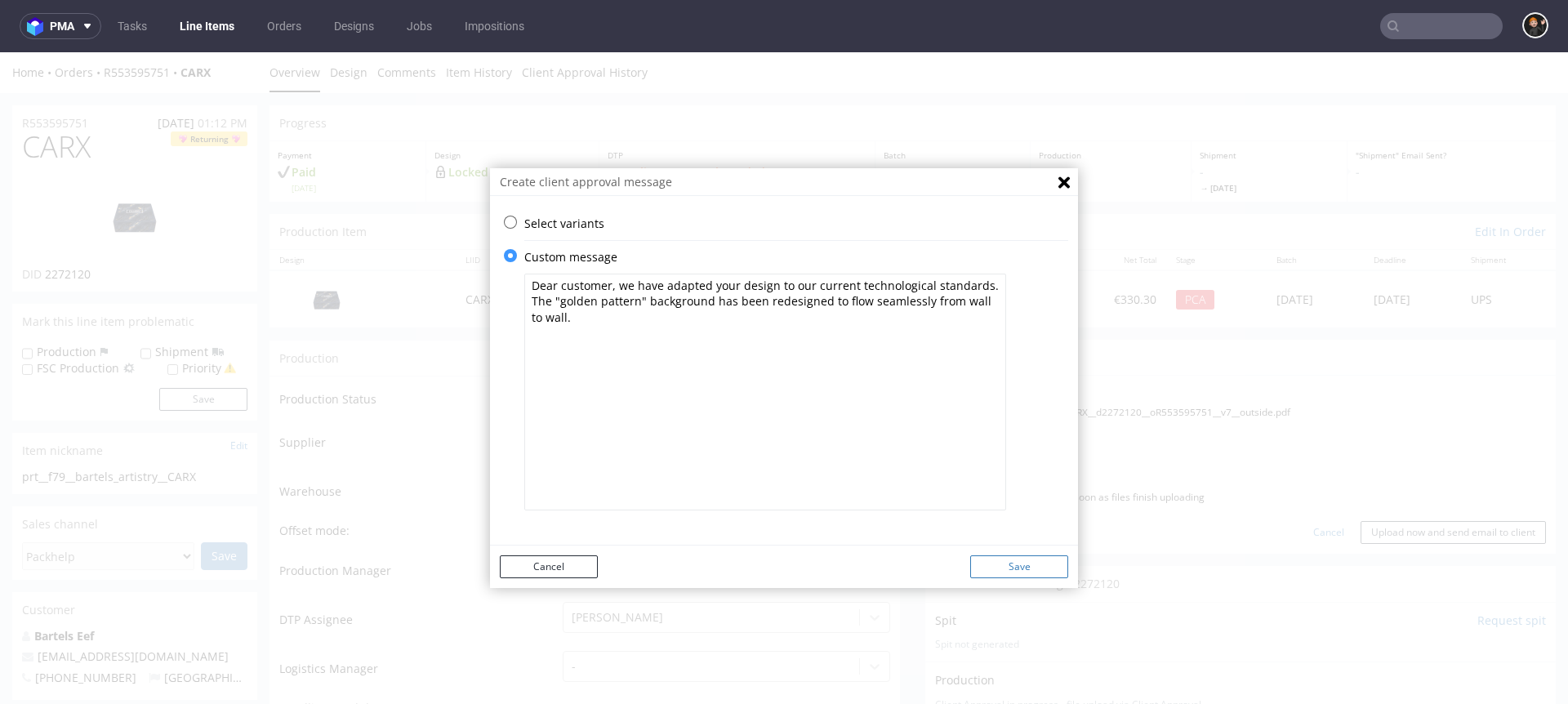
type textarea "Dear customer, we have adapted your design to our current technological standar…"
click at [1005, 563] on button "Save" at bounding box center [1019, 567] width 98 height 23
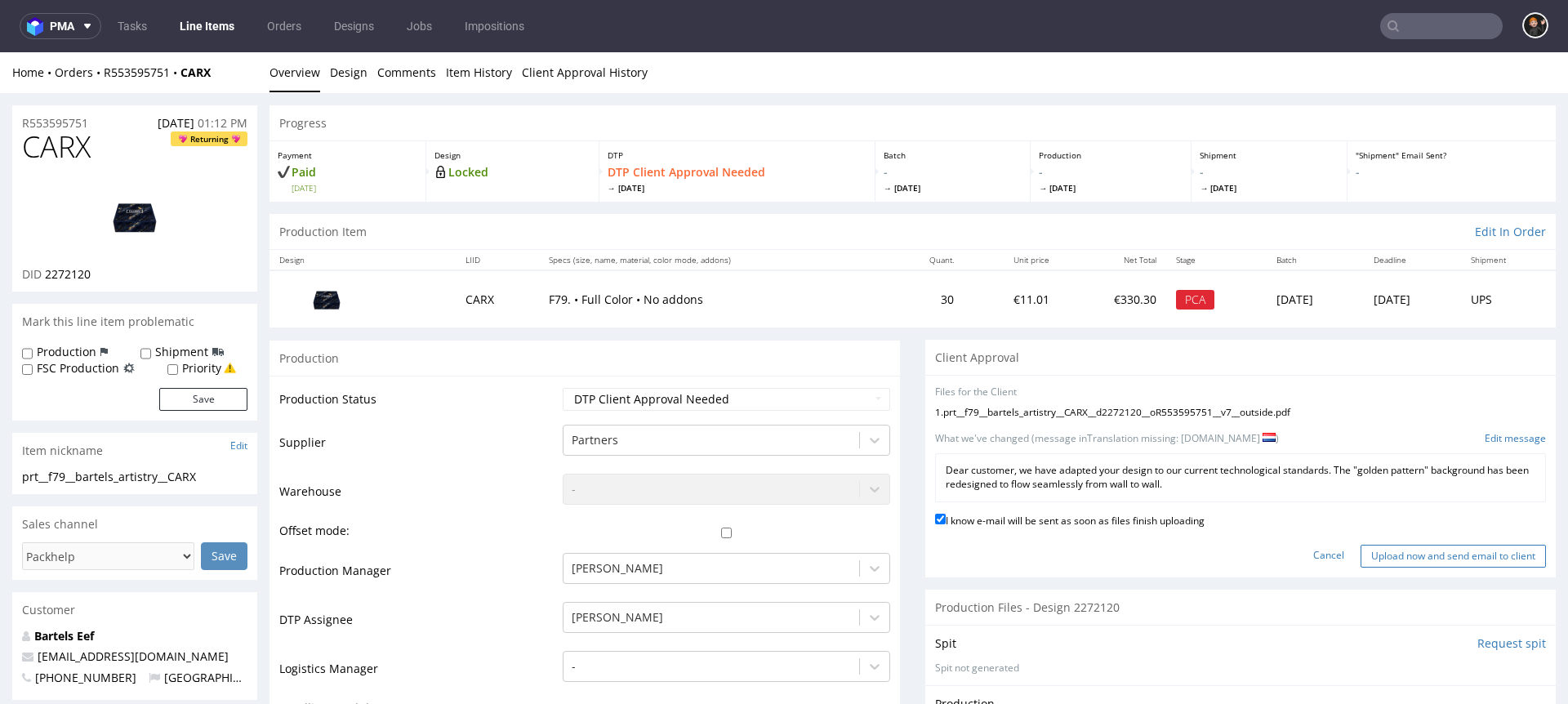
click at [1464, 555] on input "Upload now and send email to client" at bounding box center [1453, 557] width 186 height 23
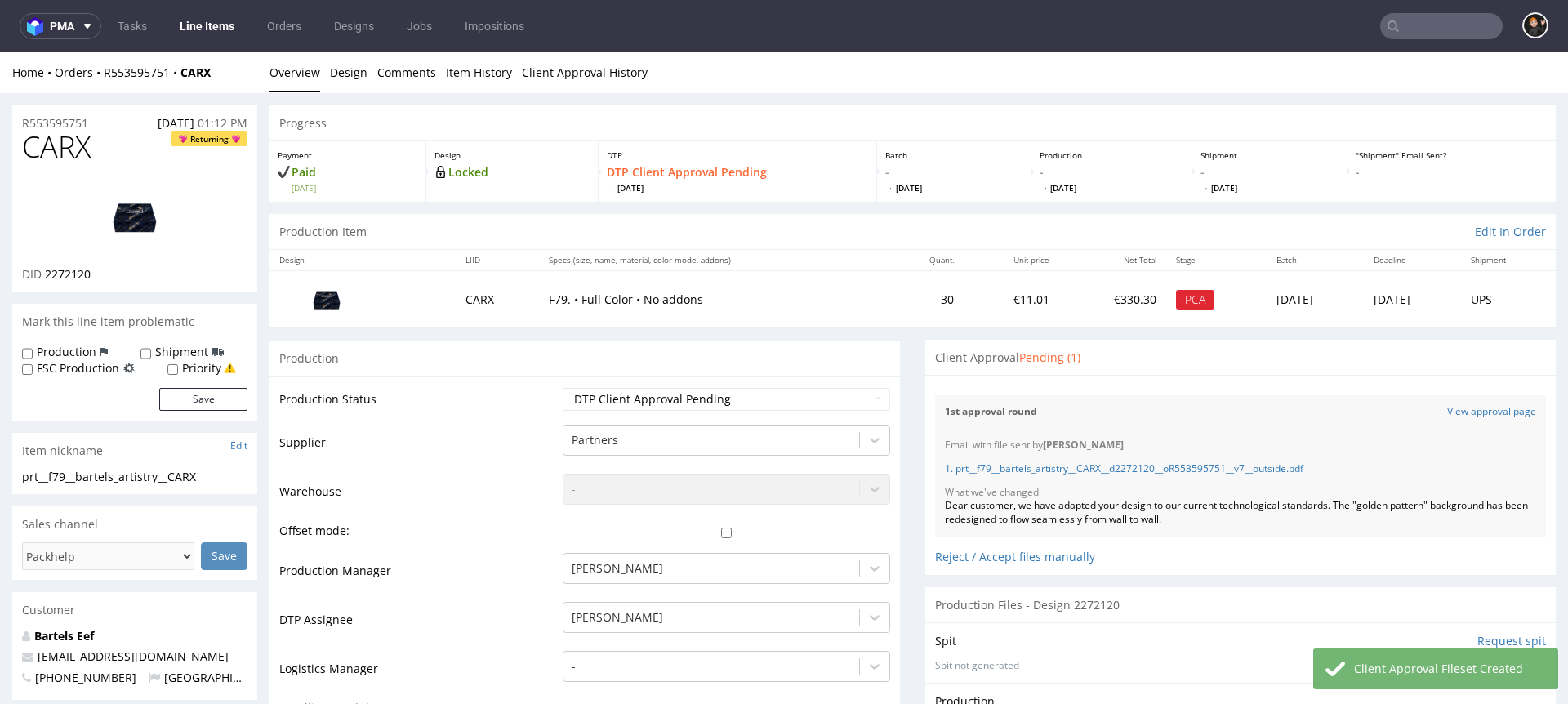
click at [184, 28] on link "Line Items" at bounding box center [207, 26] width 74 height 26
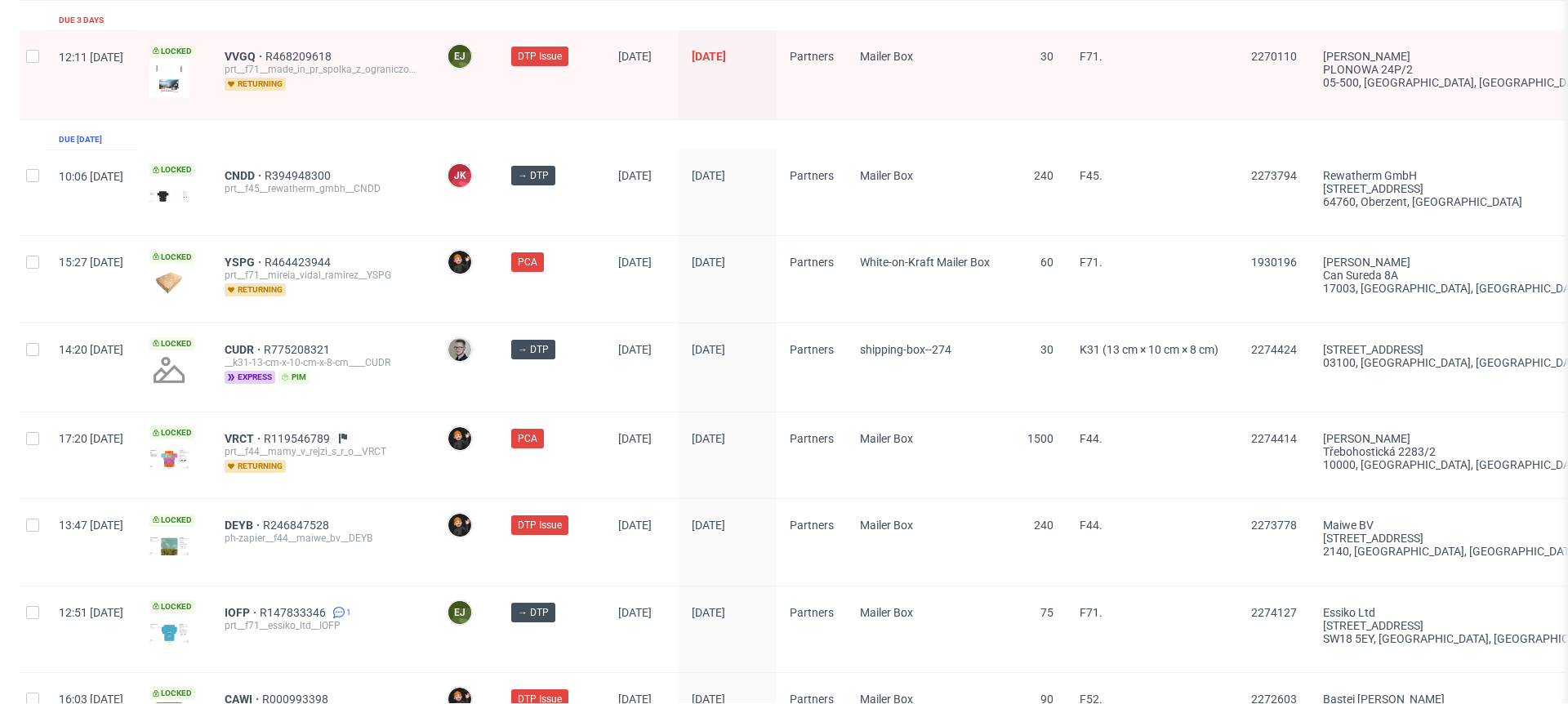
scroll to position [2584, 0]
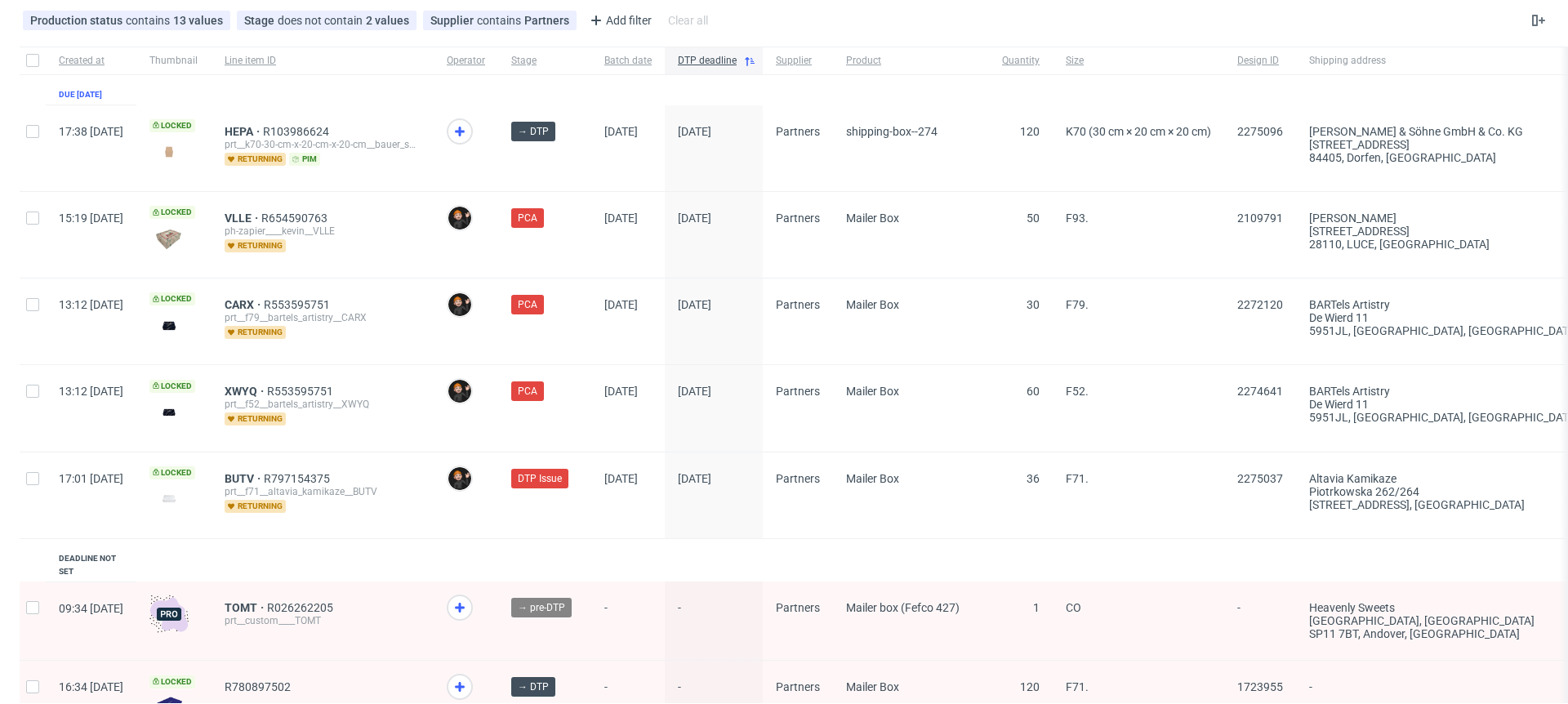
scroll to position [93, 0]
